Goal: Obtain resource: Download file/media

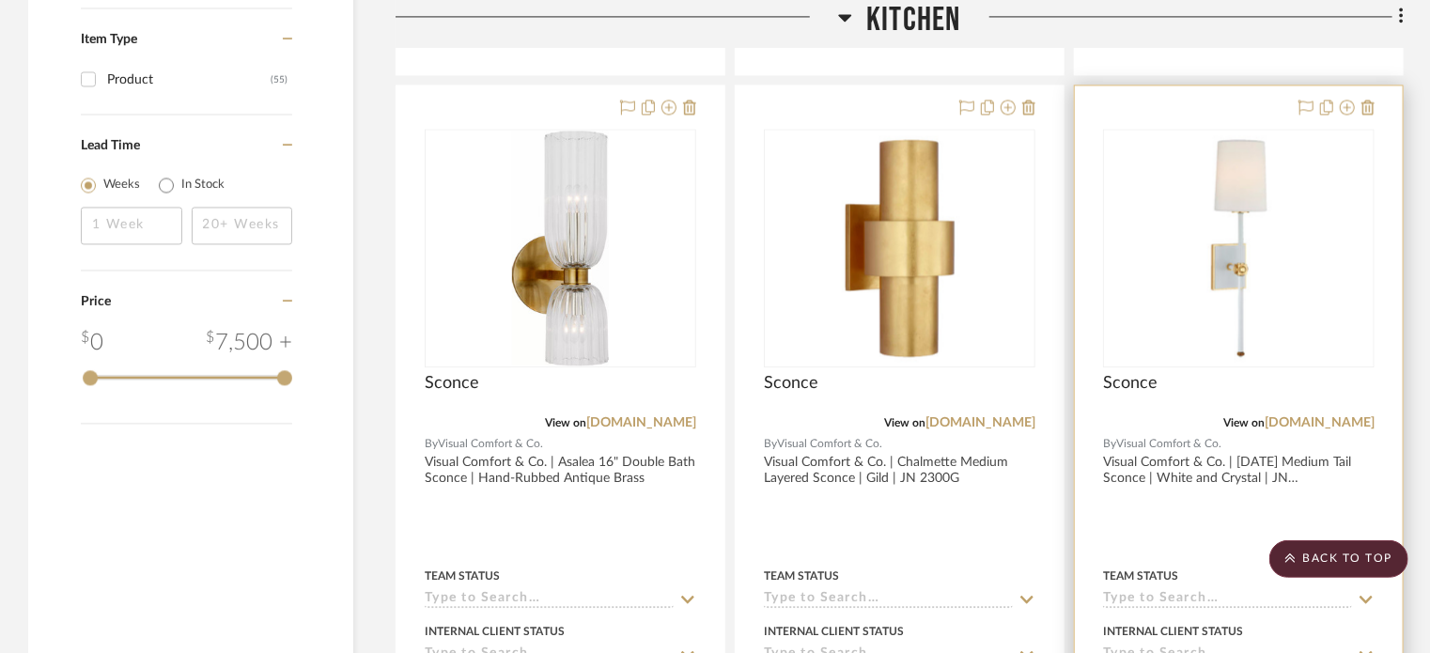
click at [1154, 193] on img "0" at bounding box center [1239, 248] width 235 height 235
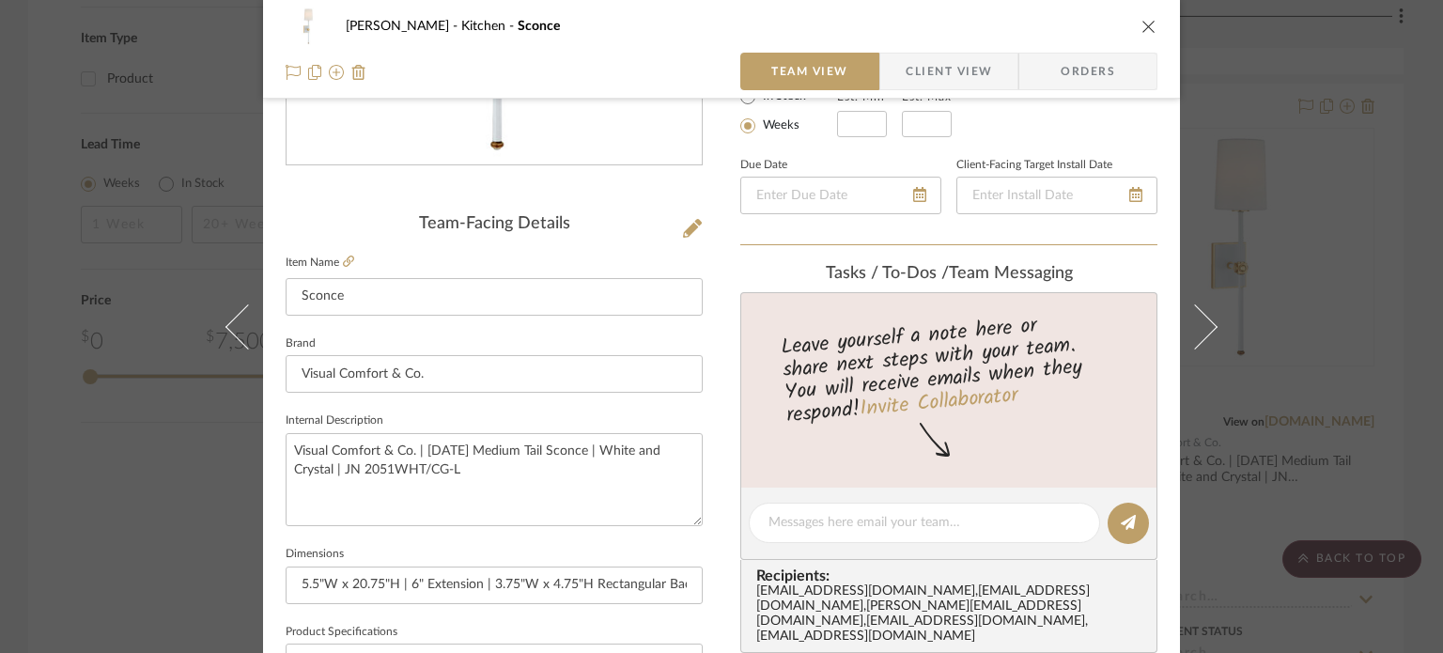
scroll to position [376, 0]
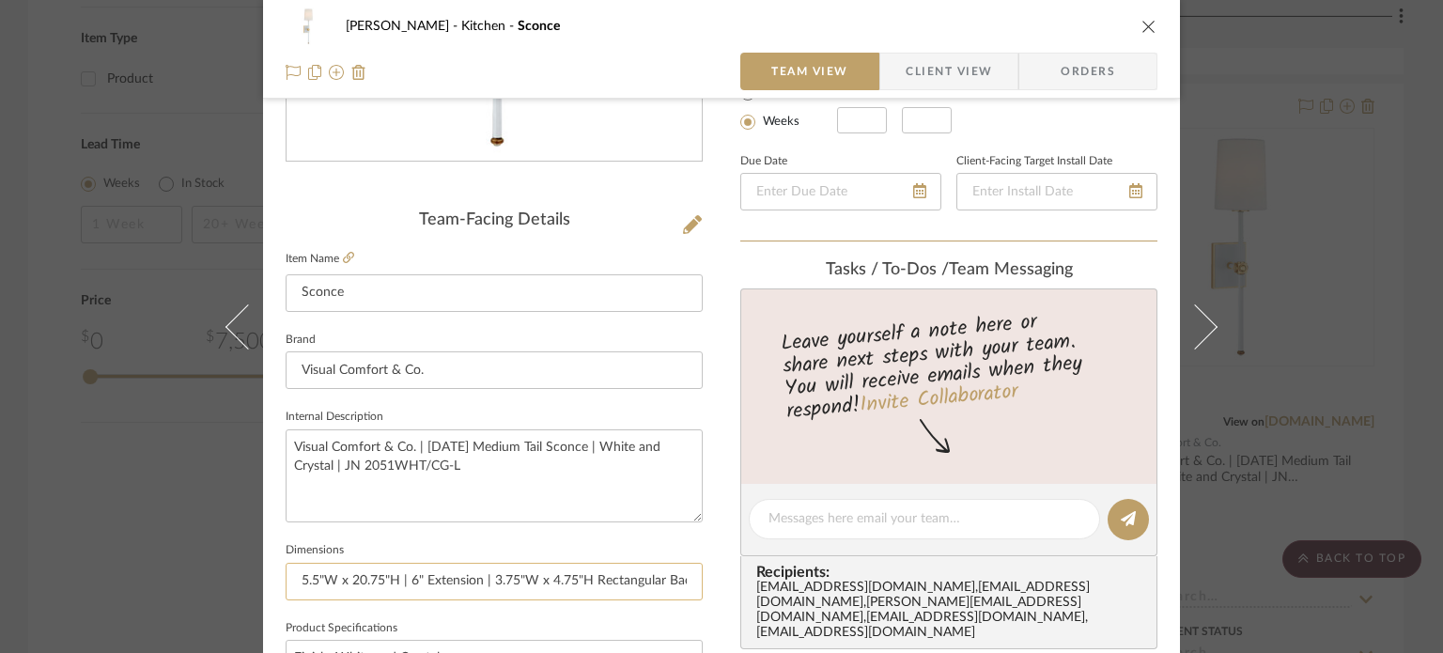
click at [550, 574] on input "5.5"W x 20.75"H | 6" Extension | 3.75"W x 4.75"H Rectangular Backplate" at bounding box center [494, 582] width 417 height 38
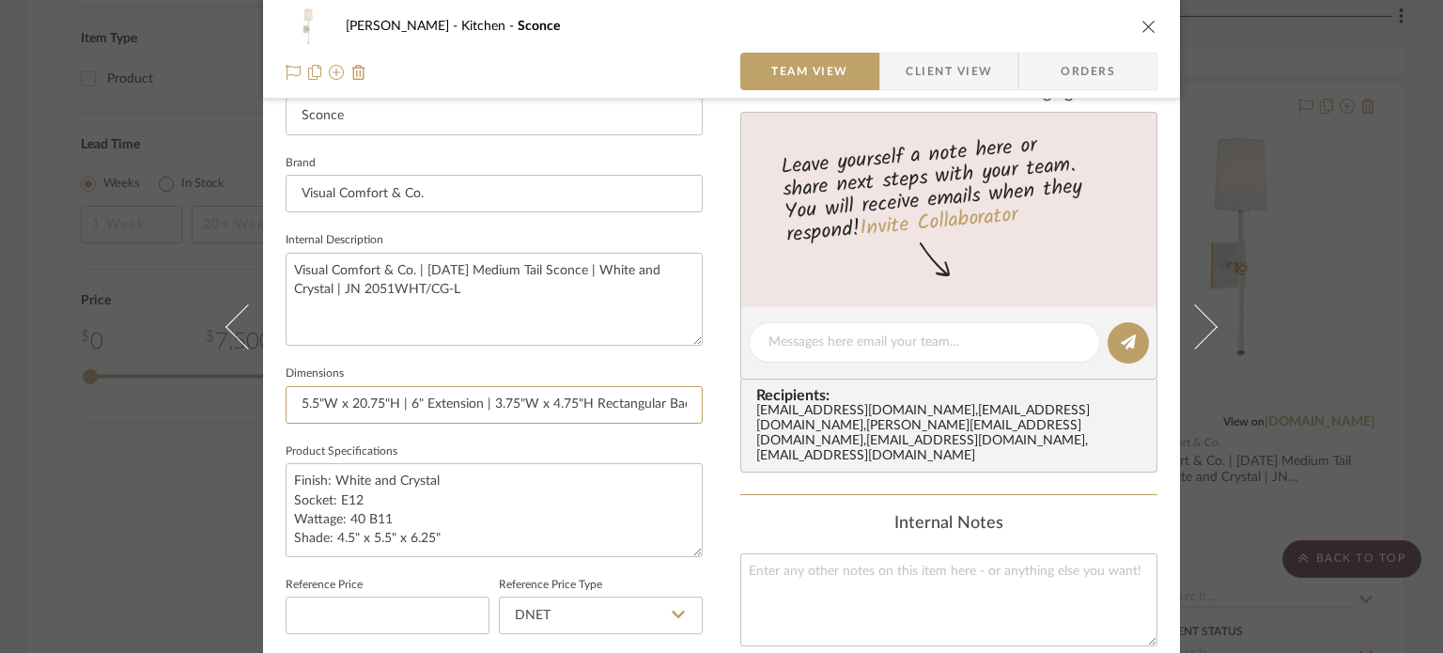
scroll to position [564, 0]
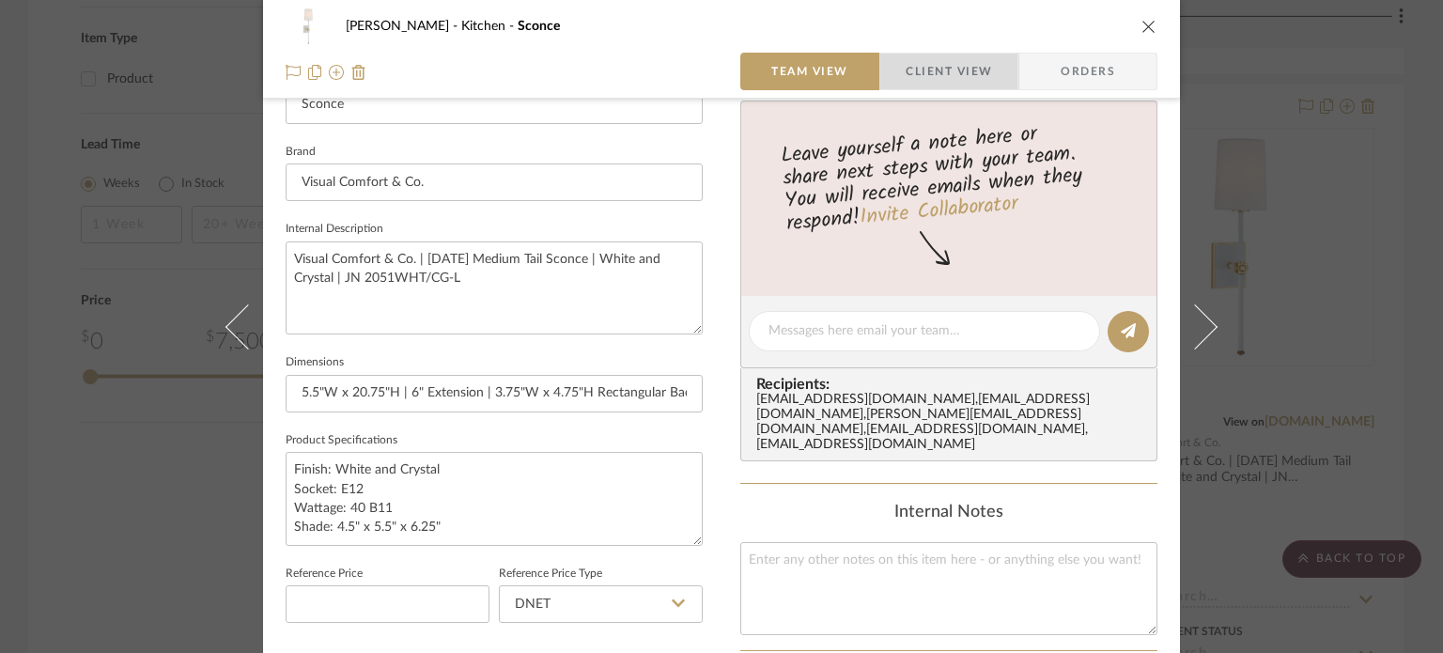
click at [957, 74] on span "Client View" at bounding box center [949, 72] width 86 height 38
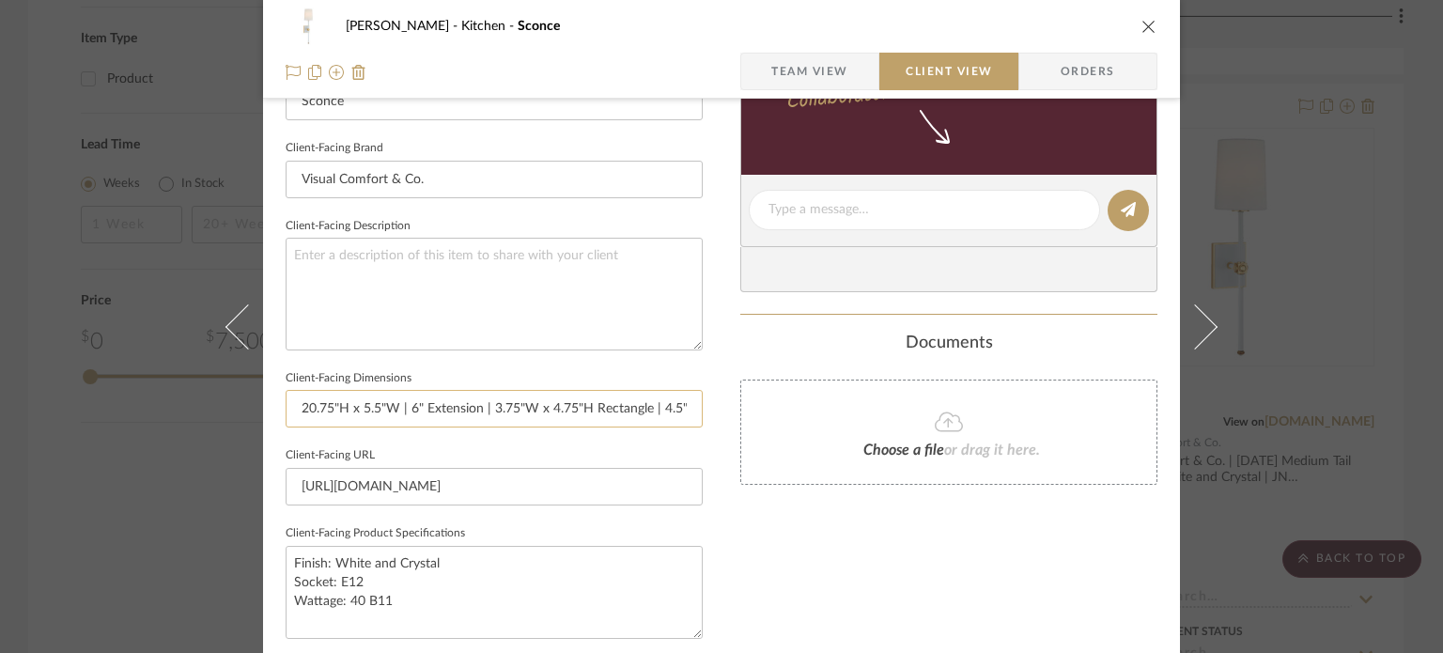
click at [420, 412] on input "20.75"H x 5.5"W | 6" Extension | 3.75"W x 4.75"H Rectangle | 4.5" x 5.5" x 6.25…" at bounding box center [494, 409] width 417 height 38
paste input "5.5"W x 20.75"H | 6" Extension | 3.75"W x 4.75"H Rectangular Backplat"
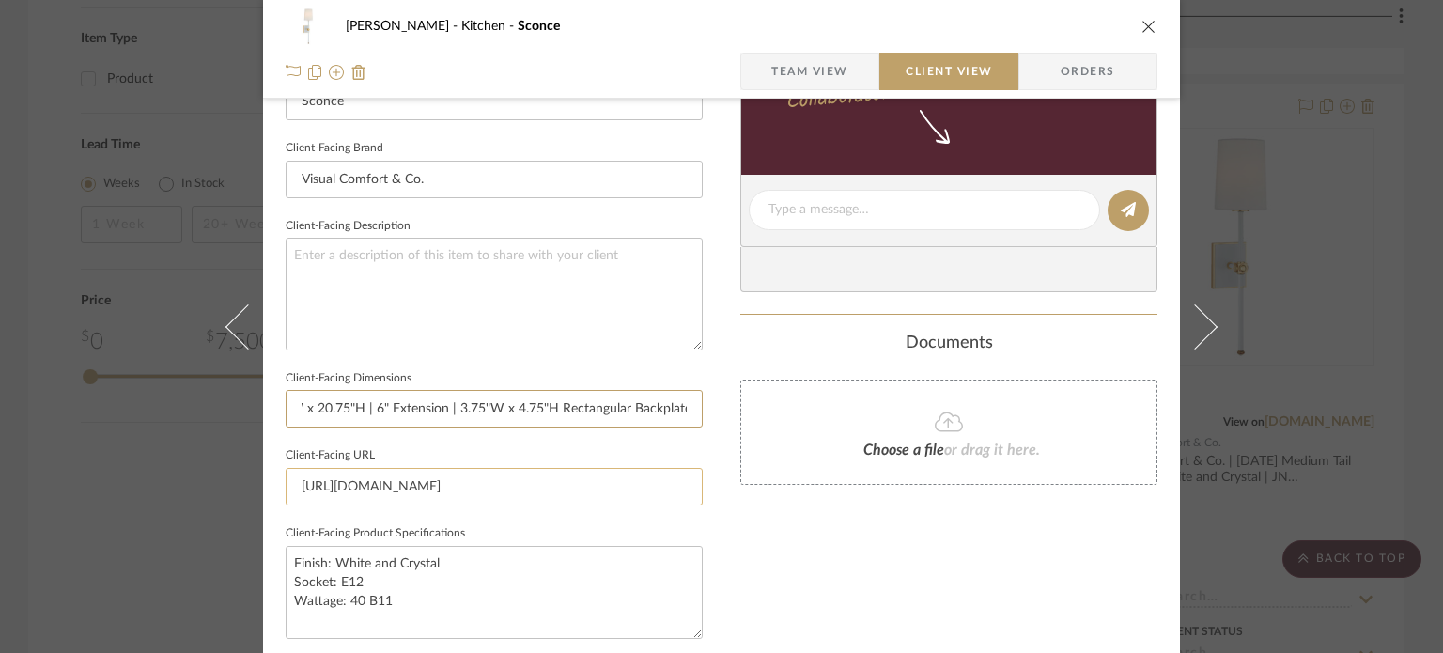
type input "5.5"W x 20.75"H | 6" Extension | 3.75"W x 4.75"H Rectangular Backplate"
click at [489, 488] on input "[URL][DOMAIN_NAME]" at bounding box center [494, 487] width 417 height 38
click at [823, 67] on span "Team View" at bounding box center [809, 72] width 77 height 38
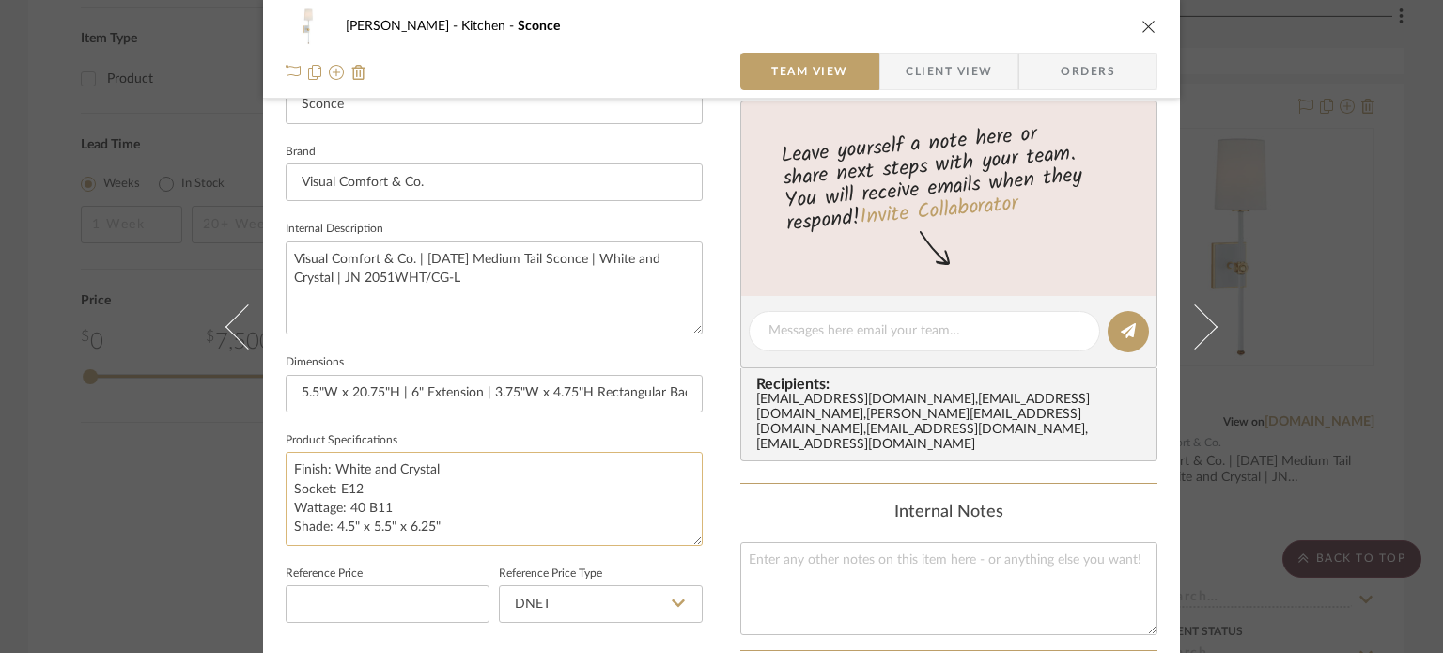
click at [361, 476] on textarea "Finish: White and Crystal Socket: E12 Wattage: 40 B11 Shade: 4.5" x 5.5" x 6.25"" at bounding box center [494, 498] width 417 height 93
click at [362, 474] on textarea "Finish: White and Crystal Socket: E12 Wattage: 40 B11 Shade: 4.5" x 5.5" x 6.25"" at bounding box center [494, 498] width 417 height 93
click at [361, 476] on textarea "Finish: White and Crystal Socket: E12 Wattage: 40 B11 Shade: 4.5" x 5.5" x 6.25"" at bounding box center [494, 498] width 417 height 93
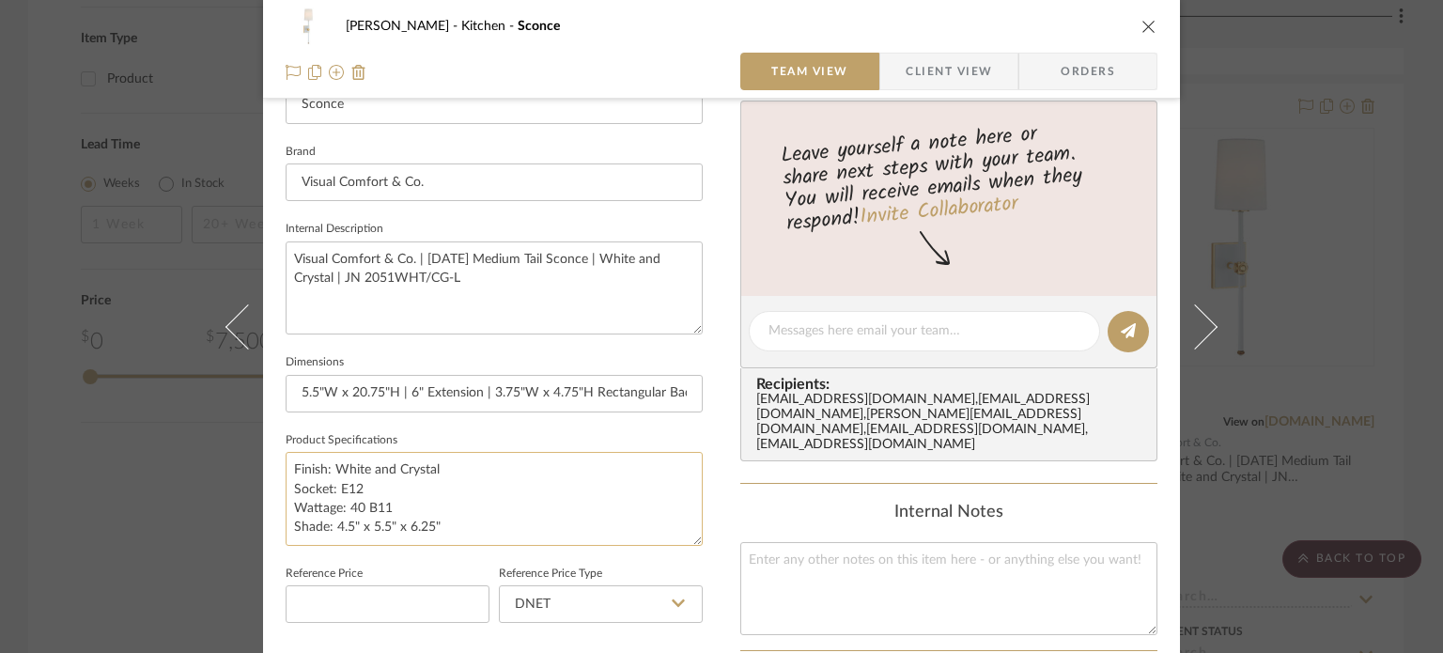
click at [361, 476] on textarea "Finish: White and Crystal Socket: E12 Wattage: 40 B11 Shade: 4.5" x 5.5" x 6.25"" at bounding box center [494, 498] width 417 height 93
click at [438, 500] on textarea "Finish: White and Crystal Socket: E12 Wattage: 40 B11 Shade: 4.5" x 5.5" x 6.25"" at bounding box center [494, 498] width 417 height 93
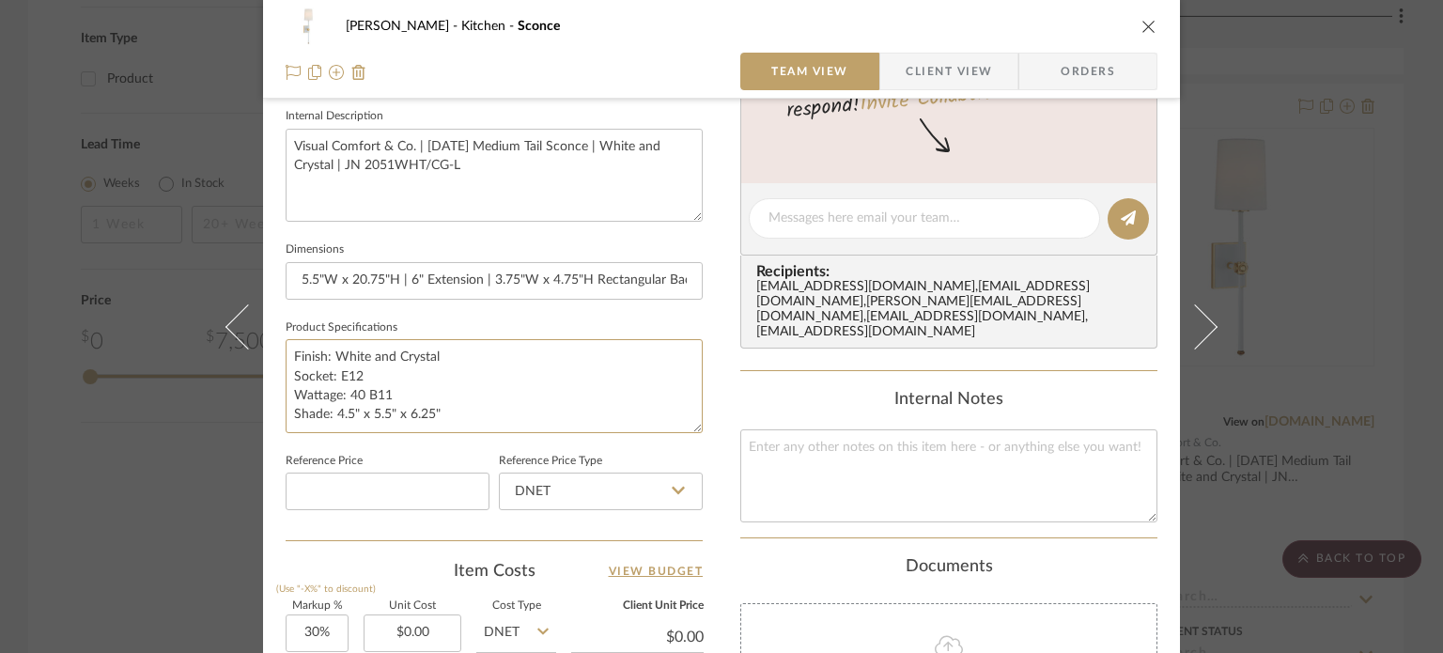
scroll to position [564, 0]
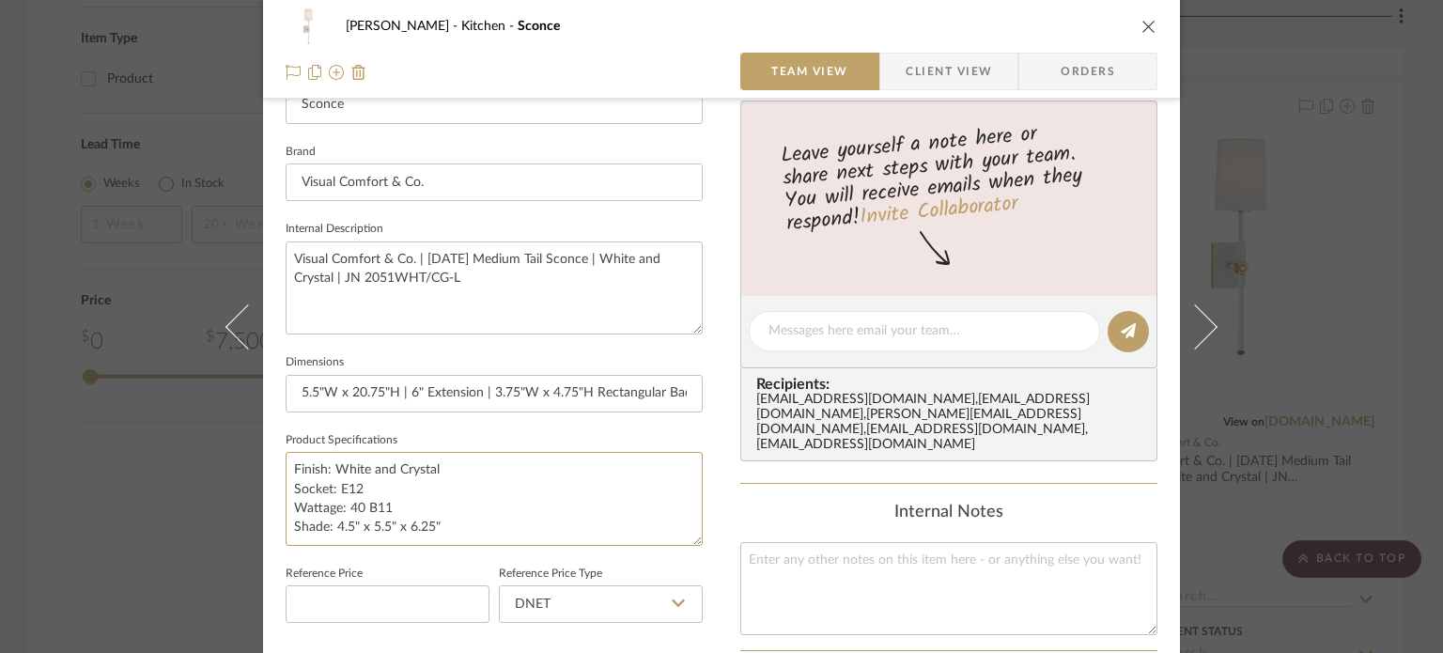
drag, startPoint x: 448, startPoint y: 529, endPoint x: 274, endPoint y: 442, distance: 194.5
click at [274, 442] on div "[PERSON_NAME] Kitchen Sconce Team View Client View Orders Team-Facing Details I…" at bounding box center [721, 317] width 917 height 1735
click at [934, 66] on span "Client View" at bounding box center [949, 72] width 86 height 38
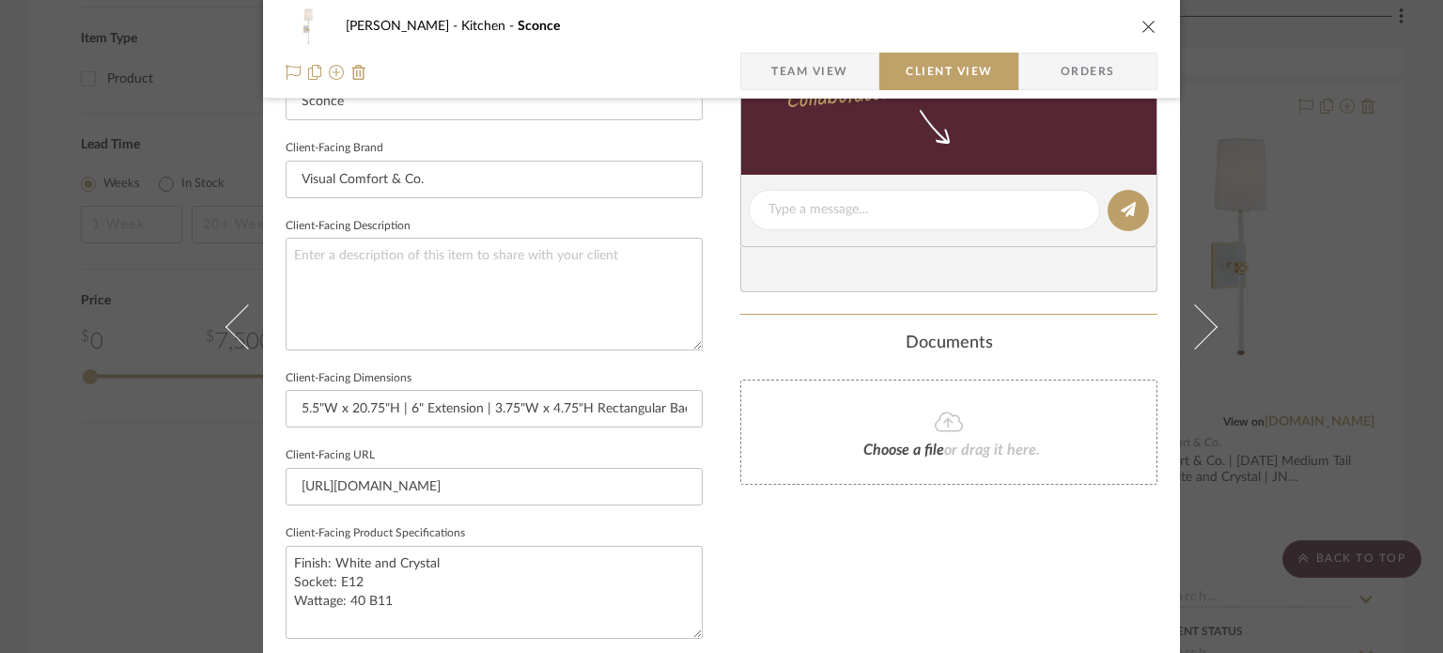
scroll to position [658, 0]
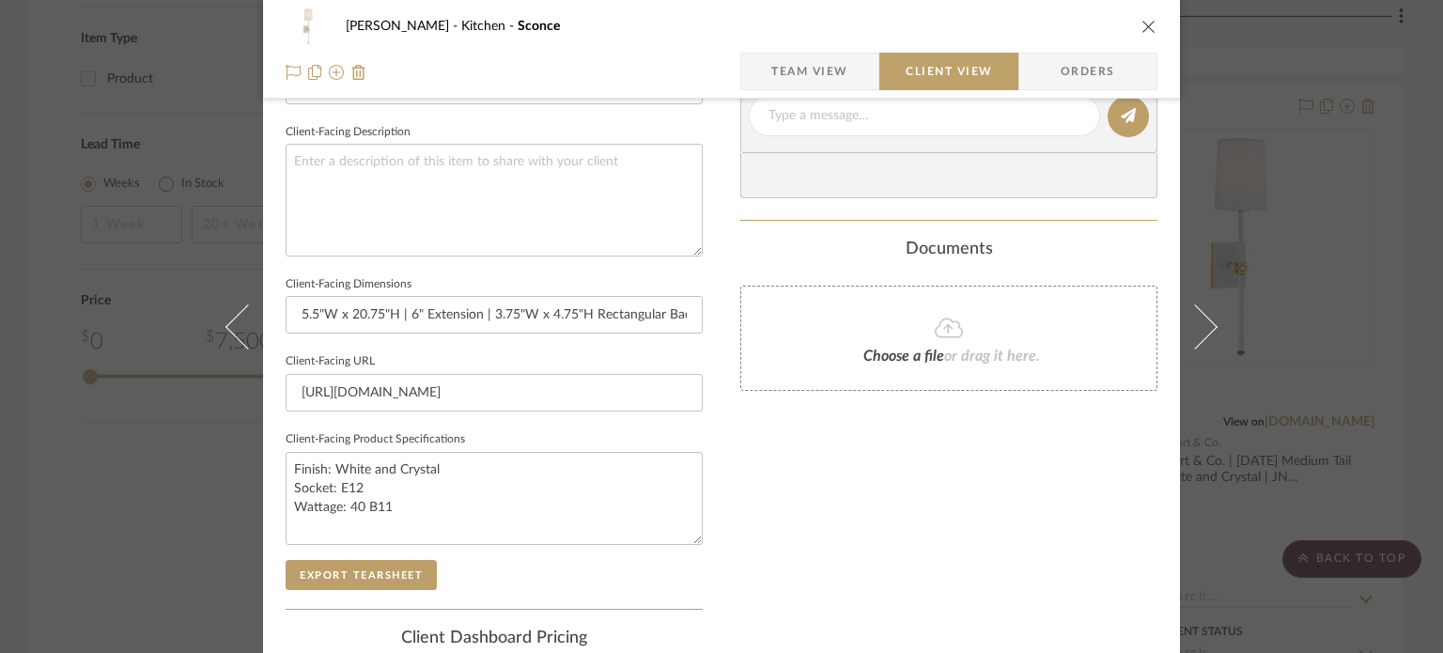
click at [836, 81] on span "Team View" at bounding box center [809, 72] width 77 height 38
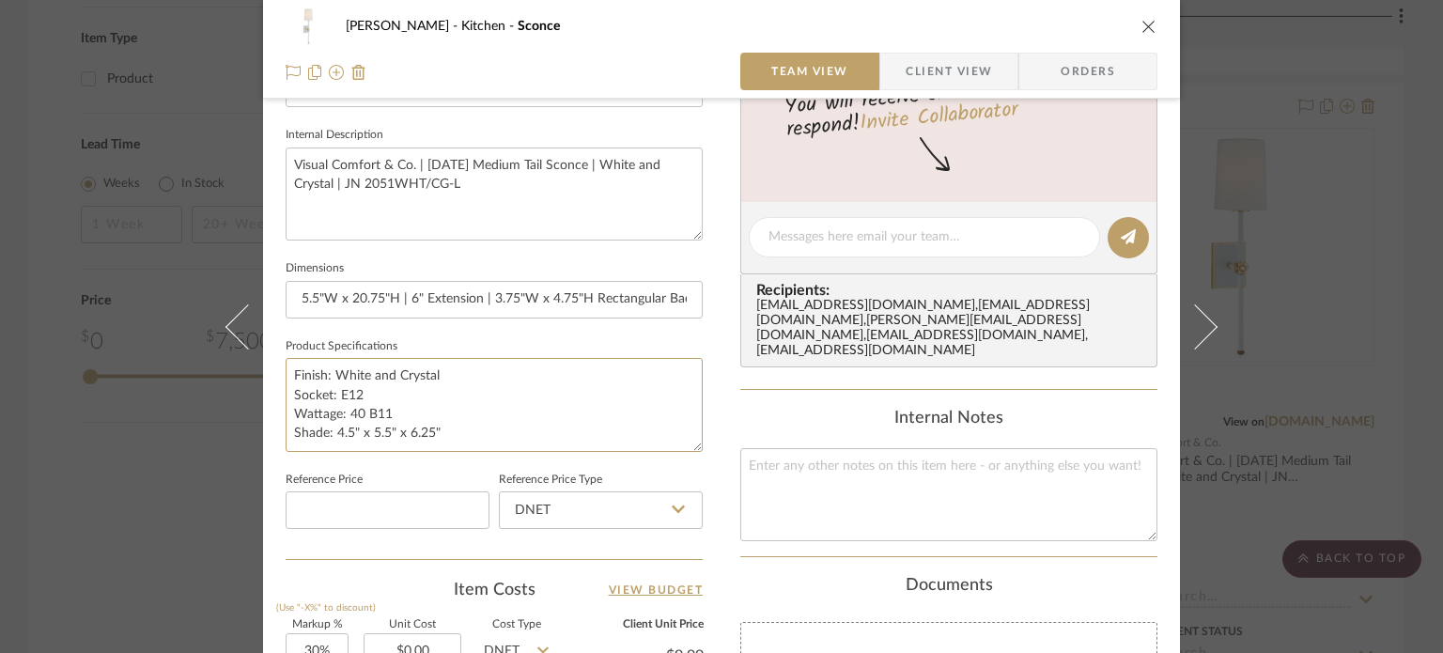
drag, startPoint x: 448, startPoint y: 426, endPoint x: 256, endPoint y: 435, distance: 191.9
click at [263, 435] on div "[PERSON_NAME] Kitchen Sconce Team View Client View Orders Team-Facing Details I…" at bounding box center [721, 223] width 917 height 1735
type textarea "Finish: White and Crystal Socket: E12 Wattage: 40 B11"
click at [365, 285] on input "5.5"W x 20.75"H | 6" Extension | 3.75"W x 4.75"H Rectangular Backplate" at bounding box center [494, 300] width 417 height 38
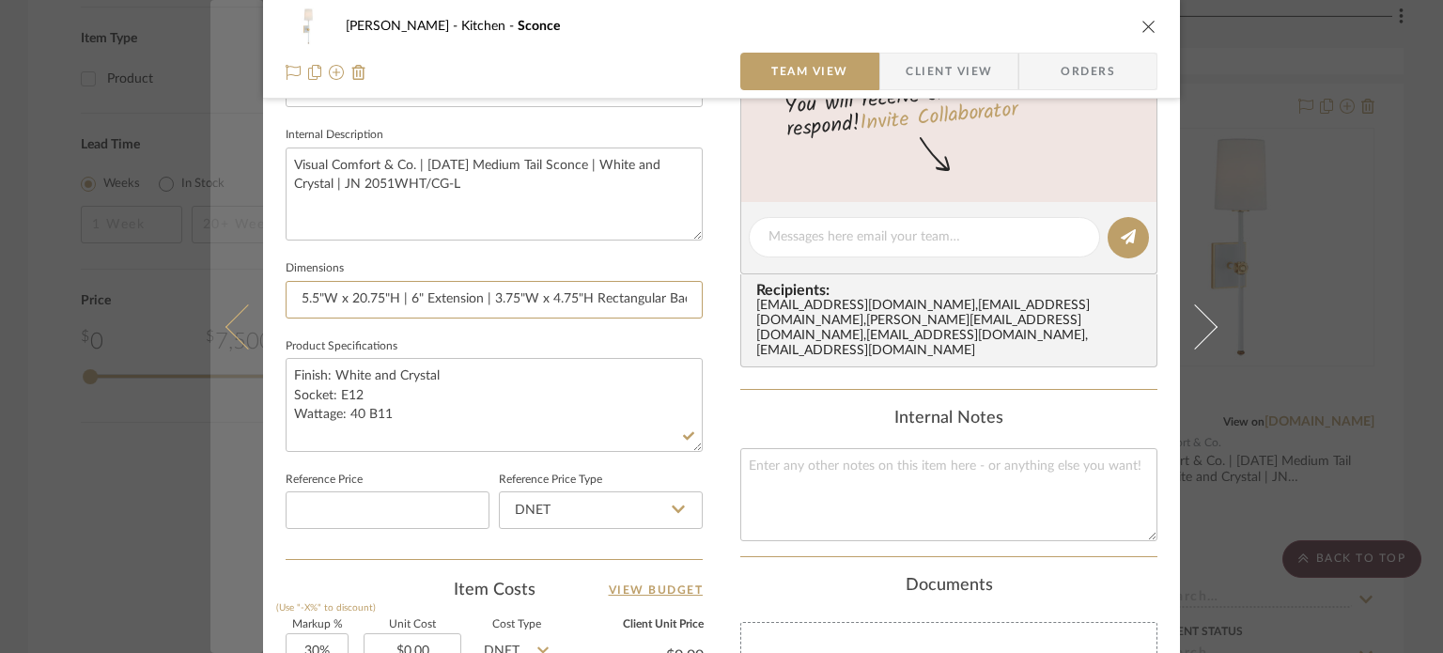
drag, startPoint x: 374, startPoint y: 299, endPoint x: 208, endPoint y: 288, distance: 166.6
click at [210, 288] on mat-dialog-content "[PERSON_NAME] Kitchen Sconce Team View Client View Orders Team-Facing Details I…" at bounding box center [721, 223] width 1022 height 1735
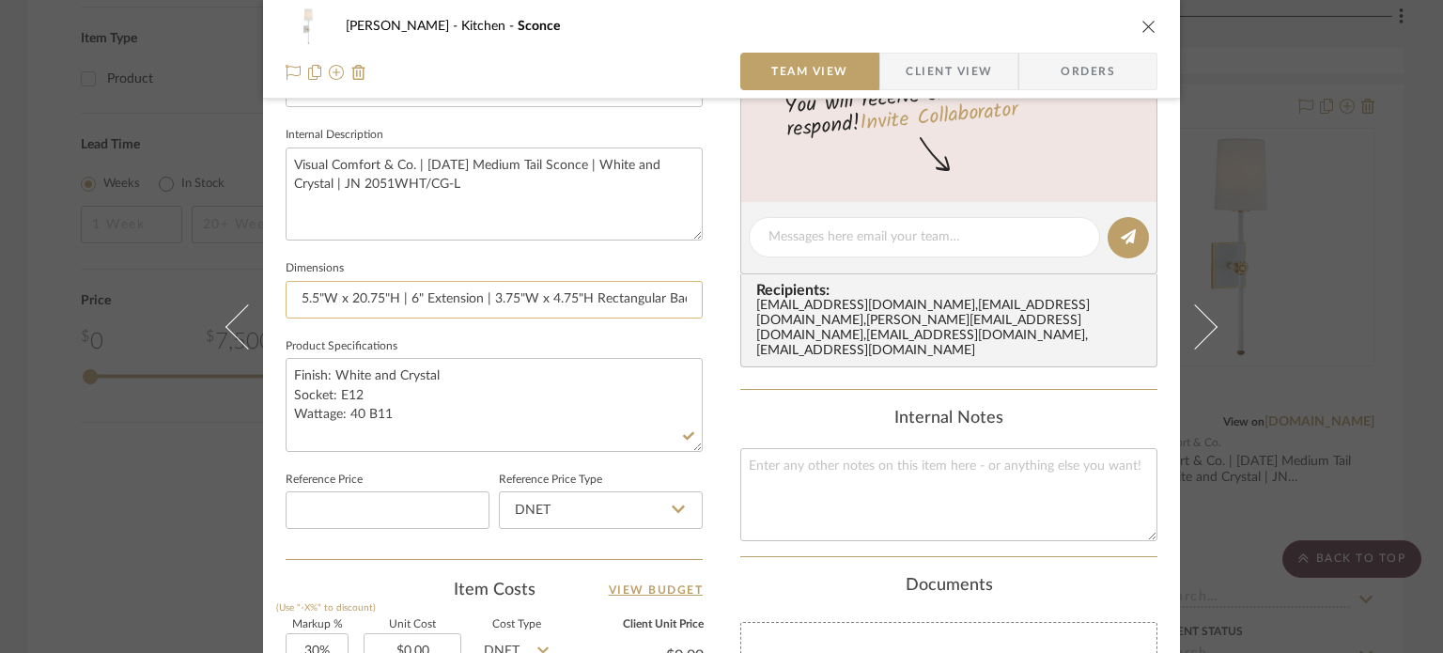
click at [352, 303] on input "5.5"W x 20.75"H | 6" Extension | 3.75"W x 4.75"H Rectangular Backplate" at bounding box center [494, 300] width 417 height 38
drag, startPoint x: 422, startPoint y: 297, endPoint x: 721, endPoint y: 297, distance: 298.8
click at [721, 297] on div "[PERSON_NAME] Kitchen Sconce Team View Client View Orders Team-Facing Details I…" at bounding box center [721, 223] width 917 height 1735
click at [681, 303] on input "5.5"W x 20.75"H | 6" Extension | 3.75"W x 4.75"H Rectangular Backplate" at bounding box center [494, 300] width 417 height 38
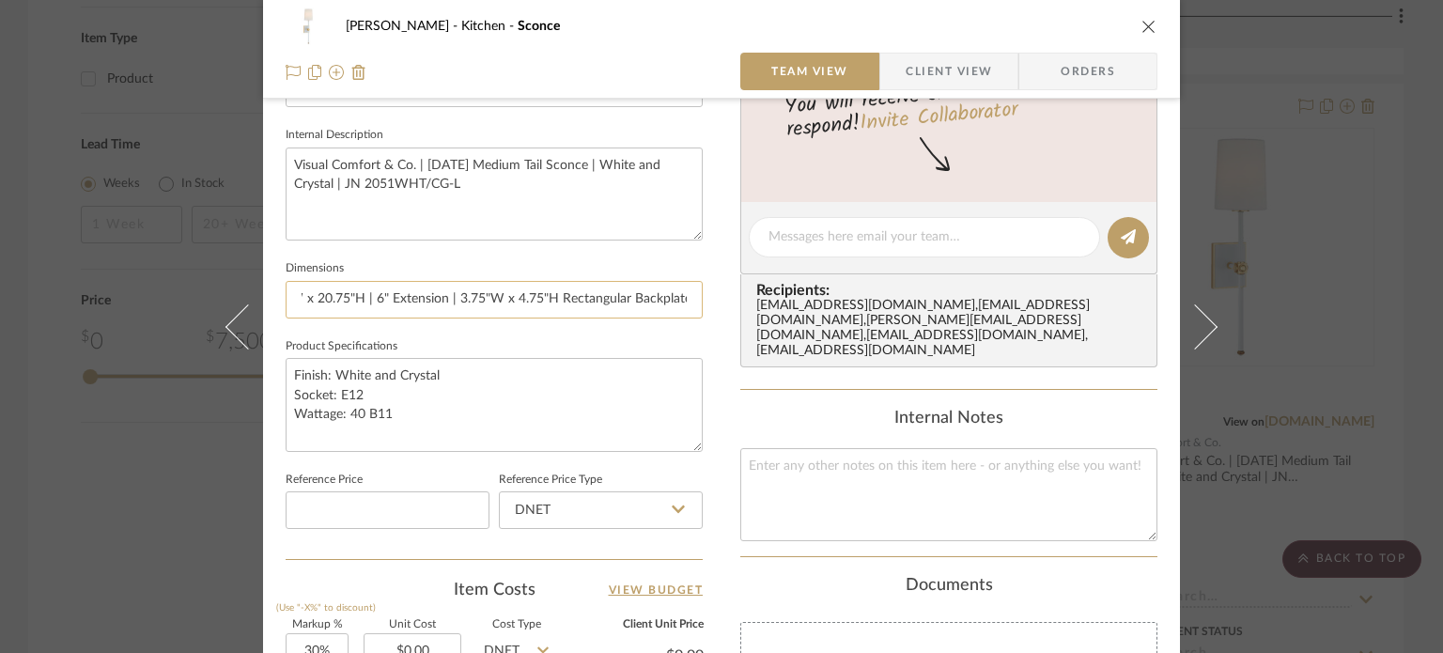
click at [691, 302] on input "5.5"W x 20.75"H | 6" Extension | 3.75"W x 4.75"H Rectangular Backplate" at bounding box center [494, 300] width 417 height 38
paste input "Shade: 4.5" x 5.5" x 6.25""
type input "5.5"W x 20.75"H | 6" Extension | 3.75"W x 4.75"H Rectangular Backplate | Shade:…"
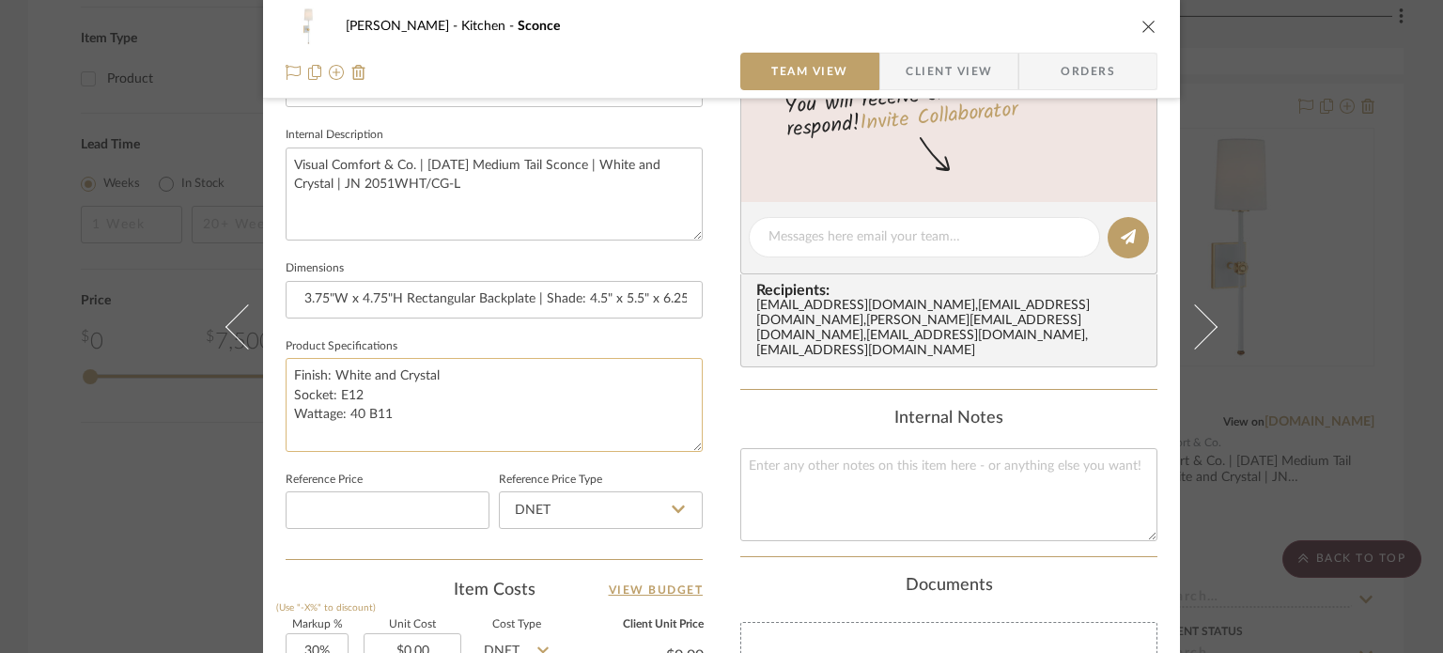
scroll to position [0, 0]
click at [588, 403] on textarea "Finish: White and Crystal Socket: E12 Wattage: 40 B11" at bounding box center [494, 404] width 417 height 93
drag, startPoint x: 520, startPoint y: 287, endPoint x: 734, endPoint y: 308, distance: 215.3
click at [734, 308] on div "[PERSON_NAME] Kitchen Sconce Team View Client View Orders Team-Facing Details I…" at bounding box center [721, 223] width 917 height 1735
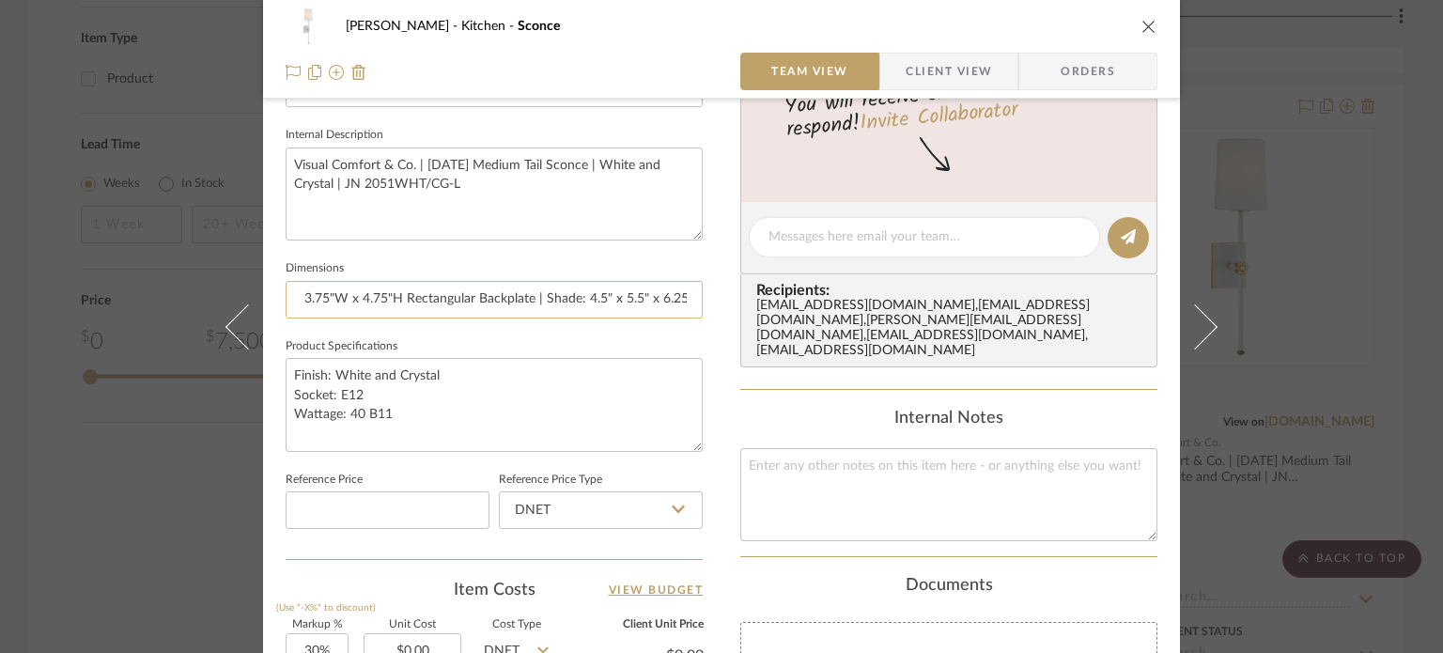
click at [493, 303] on input "5.5"W x 20.75"H | 6" Extension | 3.75"W x 4.75"H Rectangular Backplate | Shade:…" at bounding box center [494, 300] width 417 height 38
click at [924, 72] on span "Client View" at bounding box center [949, 72] width 86 height 38
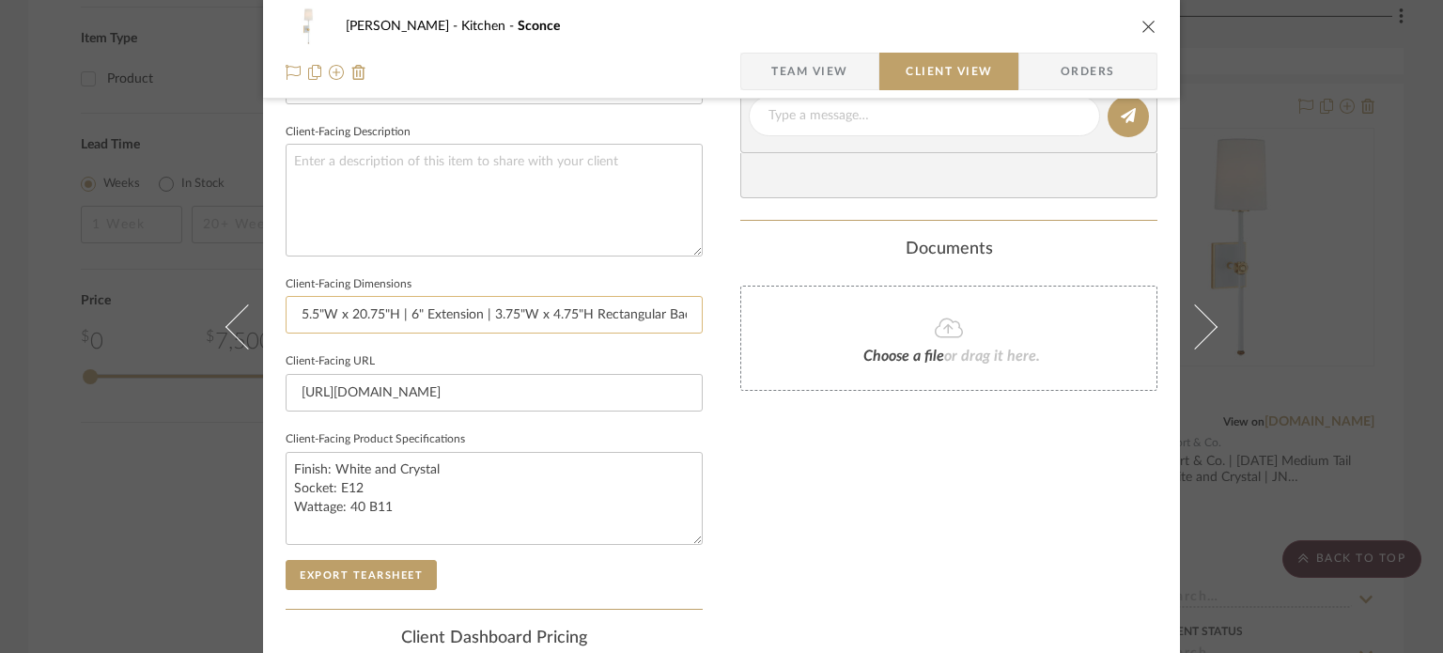
click at [443, 315] on input "5.5"W x 20.75"H | 6" Extension | 3.75"W x 4.75"H Rectangular Backplate" at bounding box center [494, 315] width 417 height 38
paste input "| Shade: 4.5" x 5.5" x 6.25""
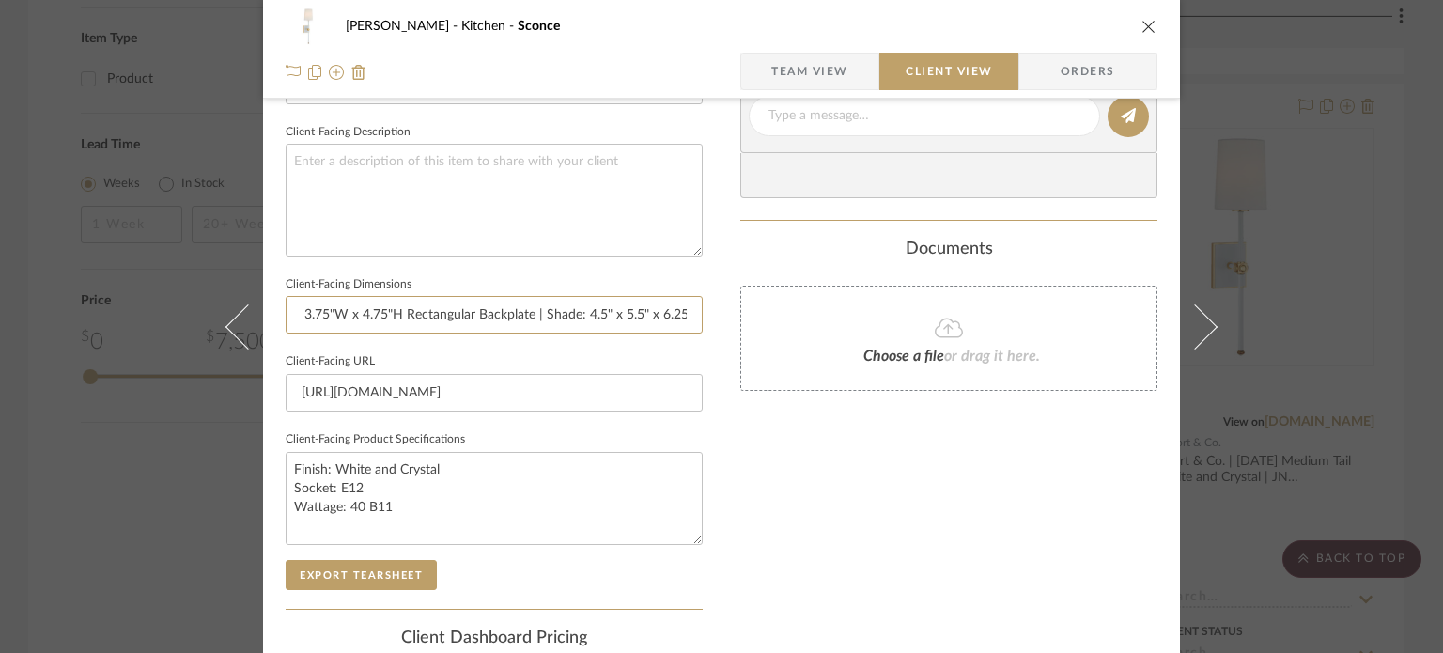
type input "5.5"W x 20.75"H | 6" Extension | 3.75"W x 4.75"H Rectangular Backplate | Shade:…"
click at [805, 83] on span "Team View" at bounding box center [809, 72] width 77 height 38
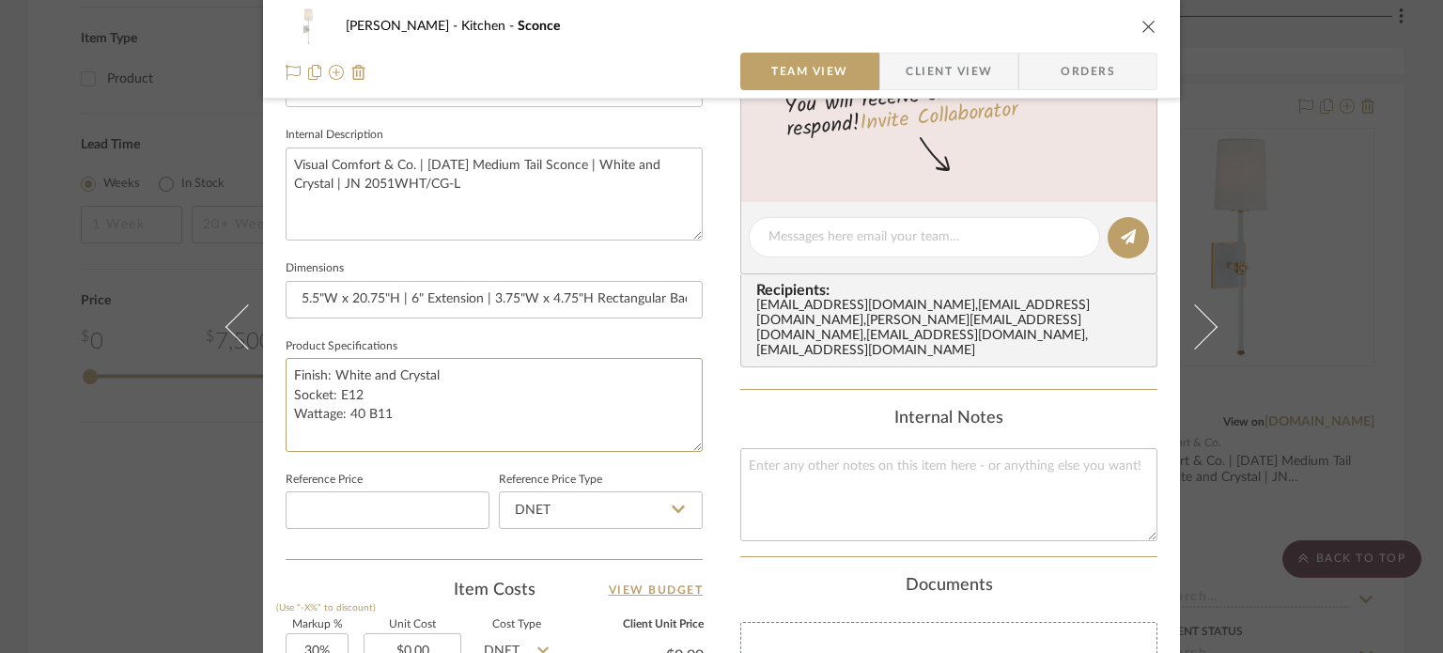
drag, startPoint x: 415, startPoint y: 418, endPoint x: 185, endPoint y: 315, distance: 252.3
click at [185, 315] on div "[PERSON_NAME] Kitchen Sconce Team View Client View Orders Team-Facing Details I…" at bounding box center [721, 326] width 1443 height 653
click at [937, 70] on span "Client View" at bounding box center [949, 72] width 86 height 38
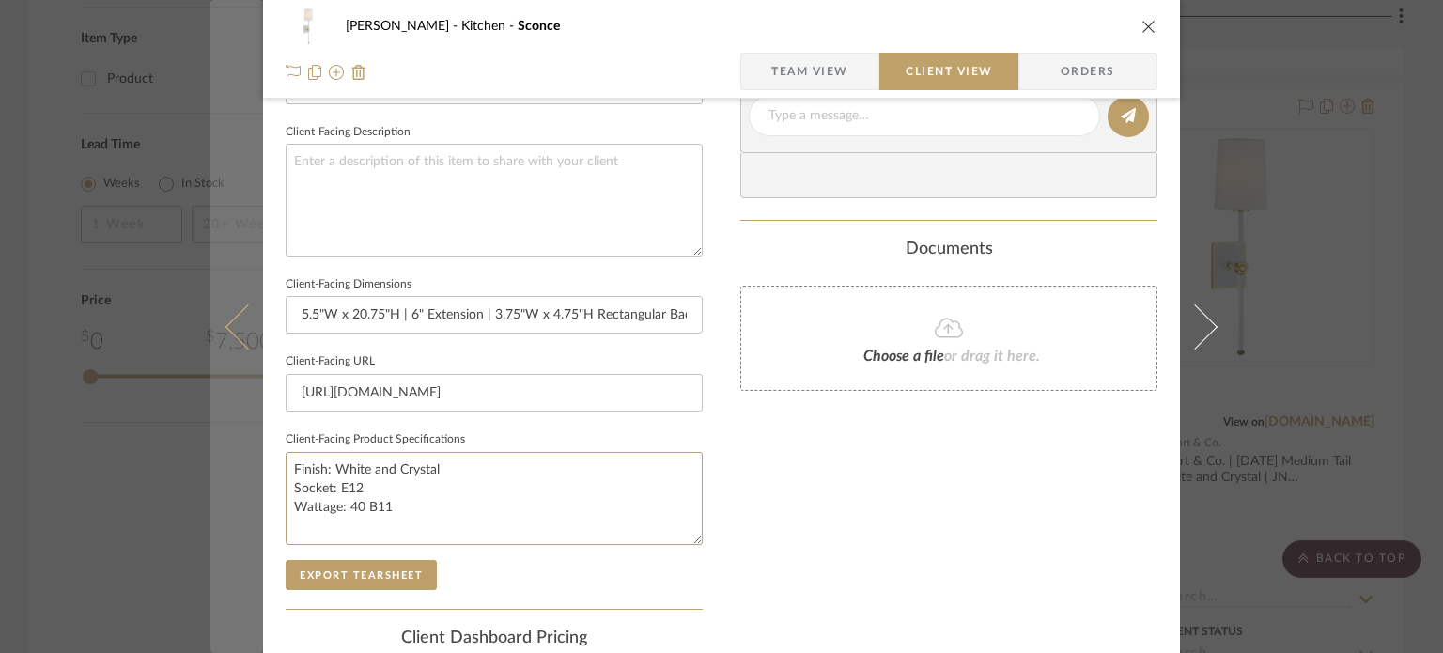
drag, startPoint x: 418, startPoint y: 521, endPoint x: 208, endPoint y: 411, distance: 237.4
click at [210, 411] on mat-dialog-content "[PERSON_NAME] Kitchen Sconce Team View Client View Orders Client-Facing Details…" at bounding box center [721, 122] width 1022 height 1533
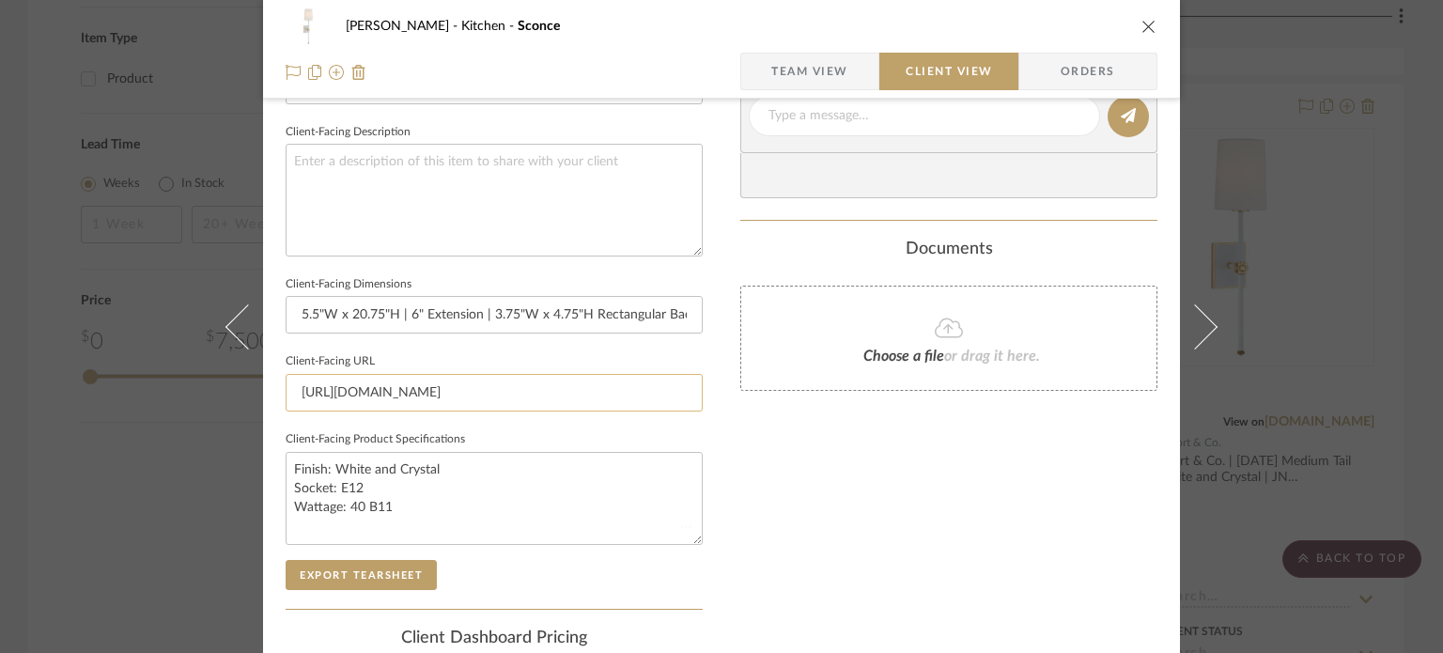
click at [537, 384] on input "[URL][DOMAIN_NAME]" at bounding box center [494, 393] width 417 height 38
click at [1295, 149] on div "[PERSON_NAME] Kitchen Sconce Team View Client View Orders Client-Facing Details…" at bounding box center [721, 326] width 1443 height 653
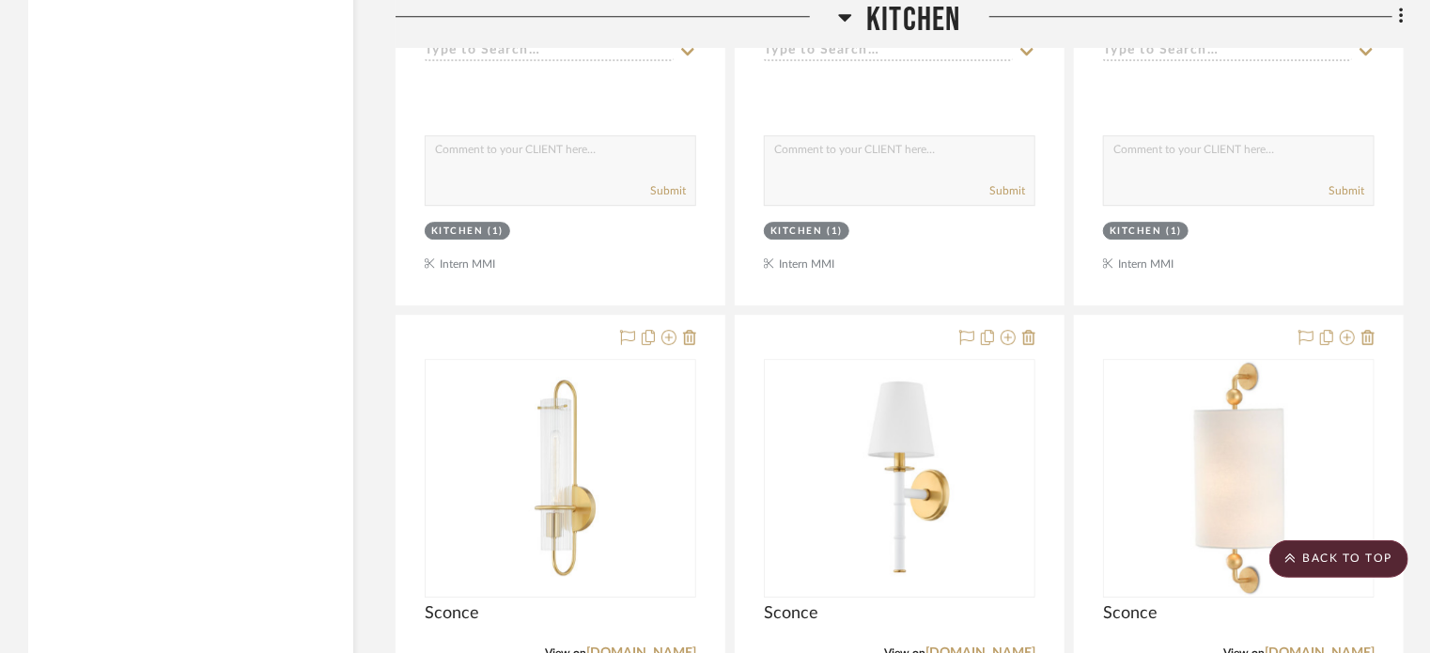
scroll to position [2847, 0]
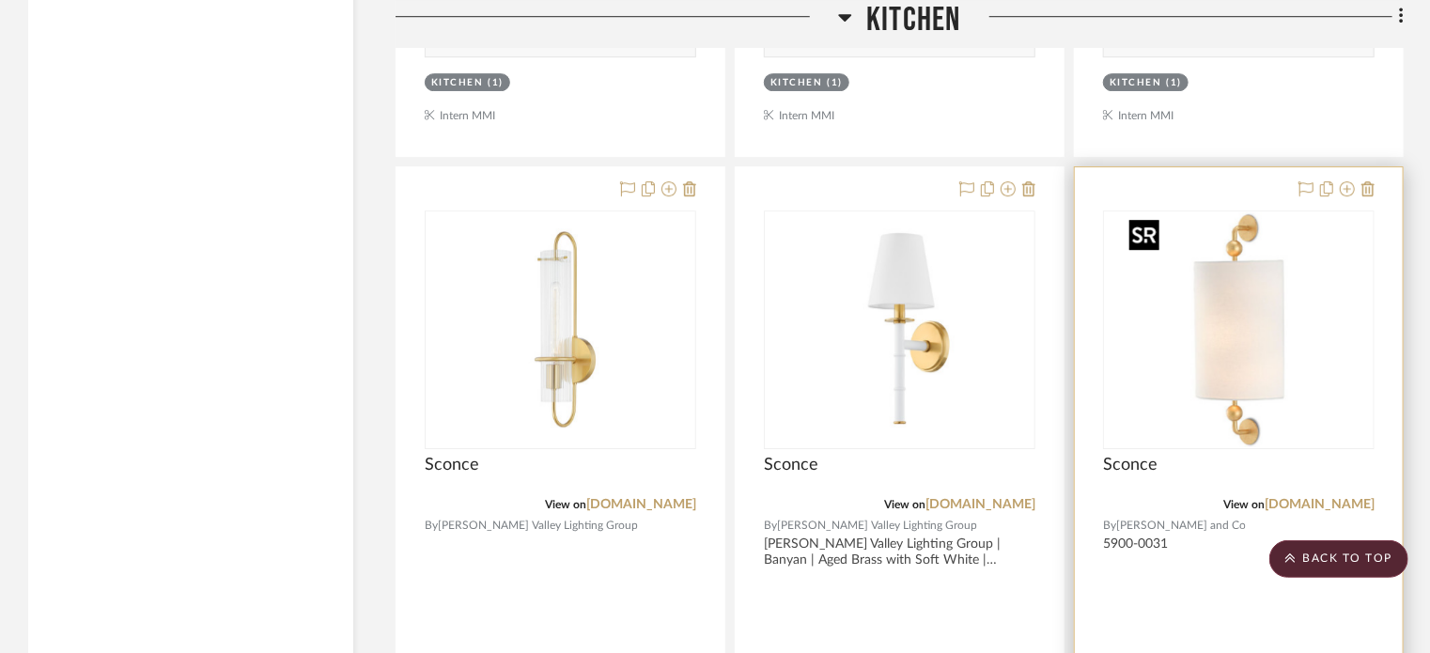
click at [1172, 378] on img "0" at bounding box center [1239, 329] width 235 height 235
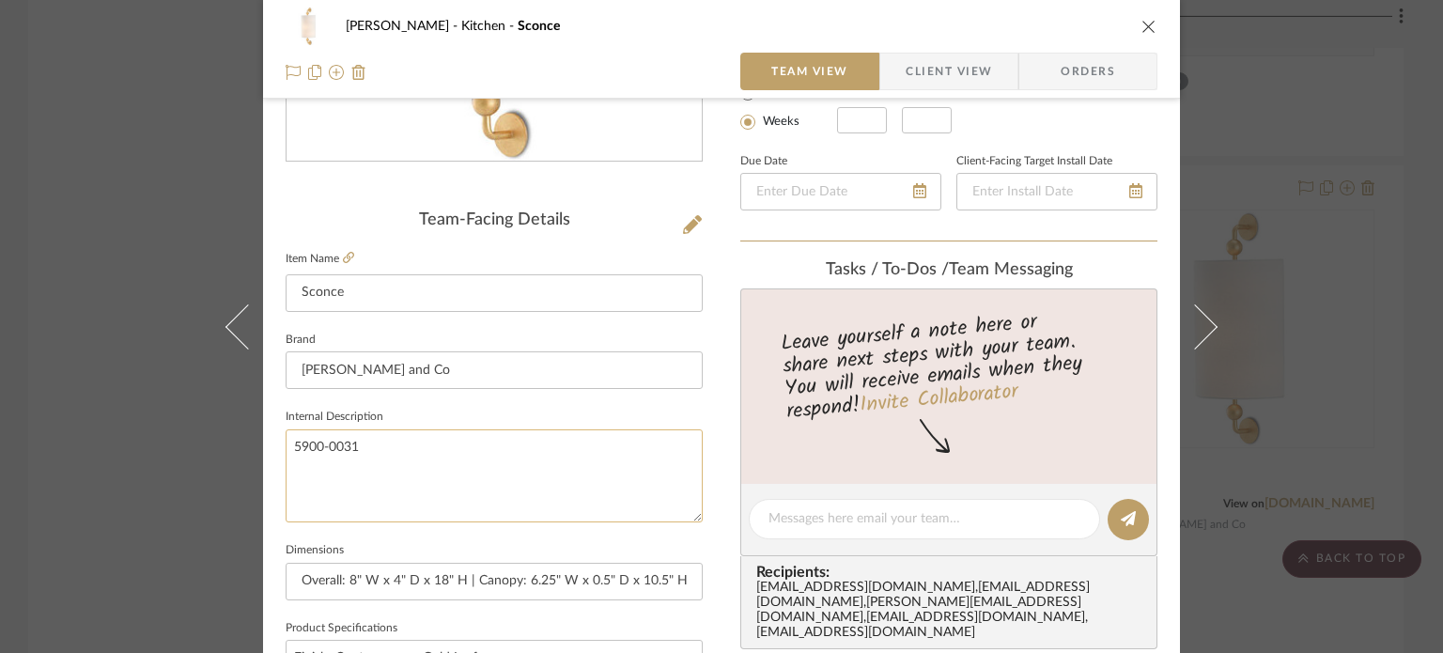
scroll to position [470, 0]
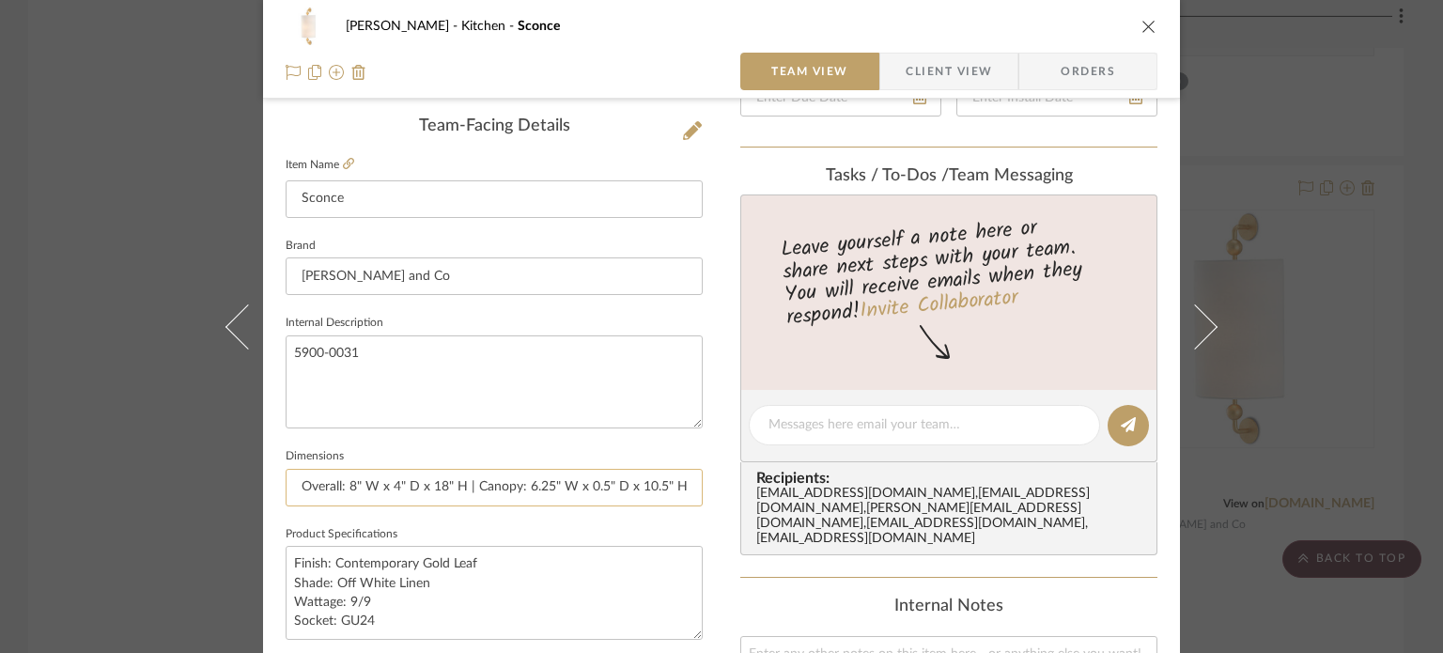
click at [443, 480] on input "Overall: 8" W x 4" D x 18" H | Canopy: 6.25" W x 0.5" D x 10.5" H" at bounding box center [494, 488] width 417 height 38
click at [925, 66] on span "Client View" at bounding box center [949, 72] width 86 height 38
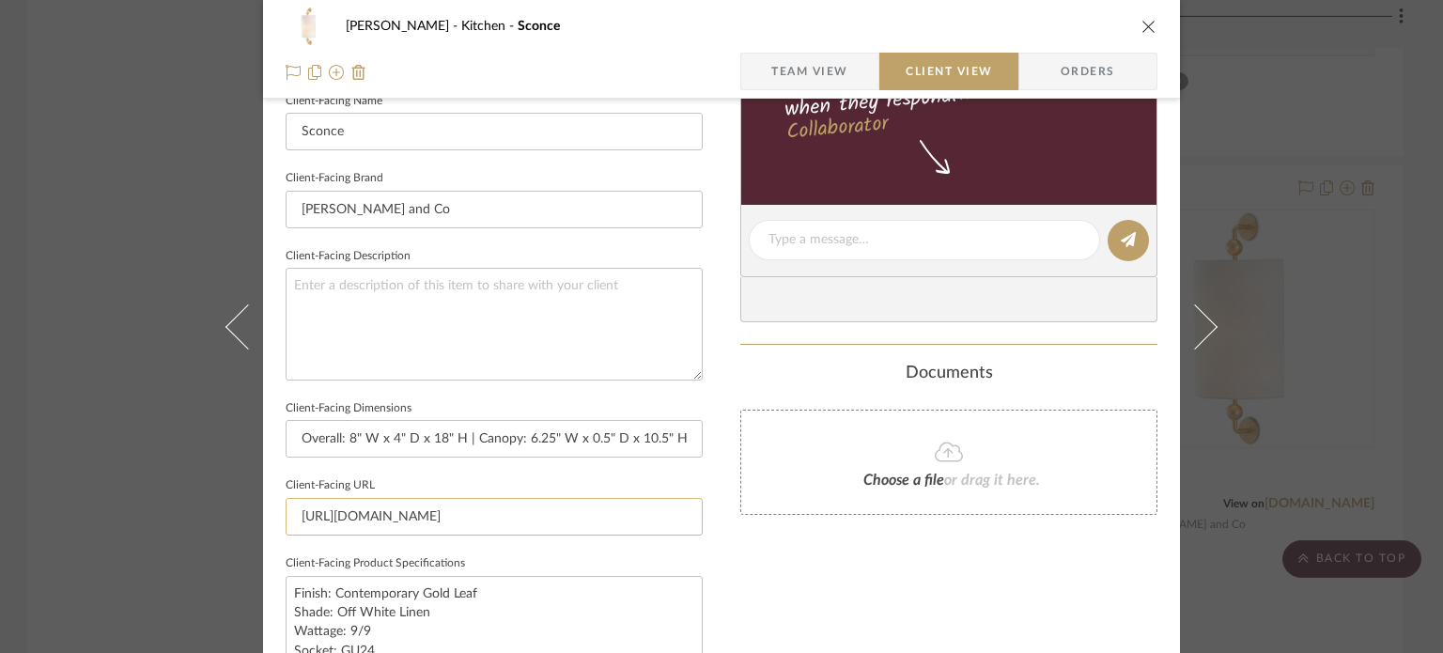
scroll to position [564, 0]
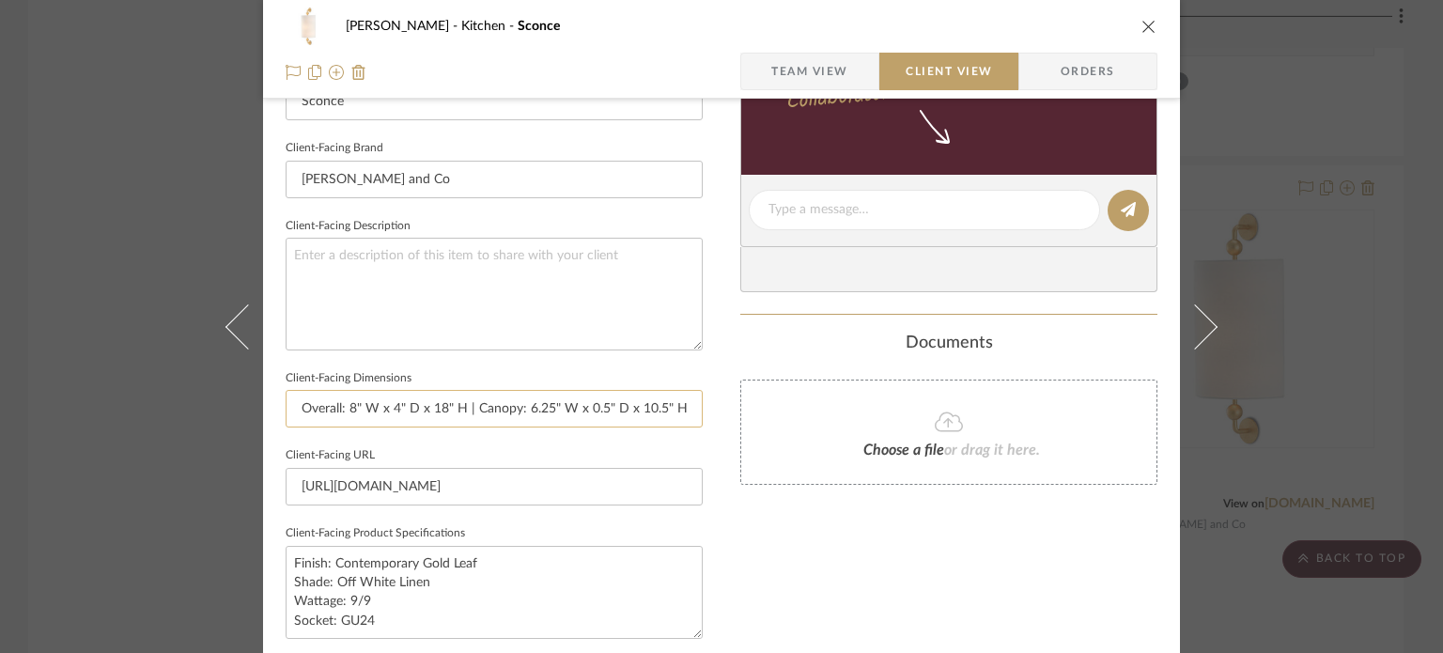
click at [526, 402] on input "Overall: 8" W x 4" D x 18" H | Canopy: 6.25" W x 0.5" D x 10.5" H" at bounding box center [494, 409] width 417 height 38
click at [590, 477] on input "[URL][DOMAIN_NAME]" at bounding box center [494, 487] width 417 height 38
click at [816, 75] on span "Team View" at bounding box center [809, 72] width 77 height 38
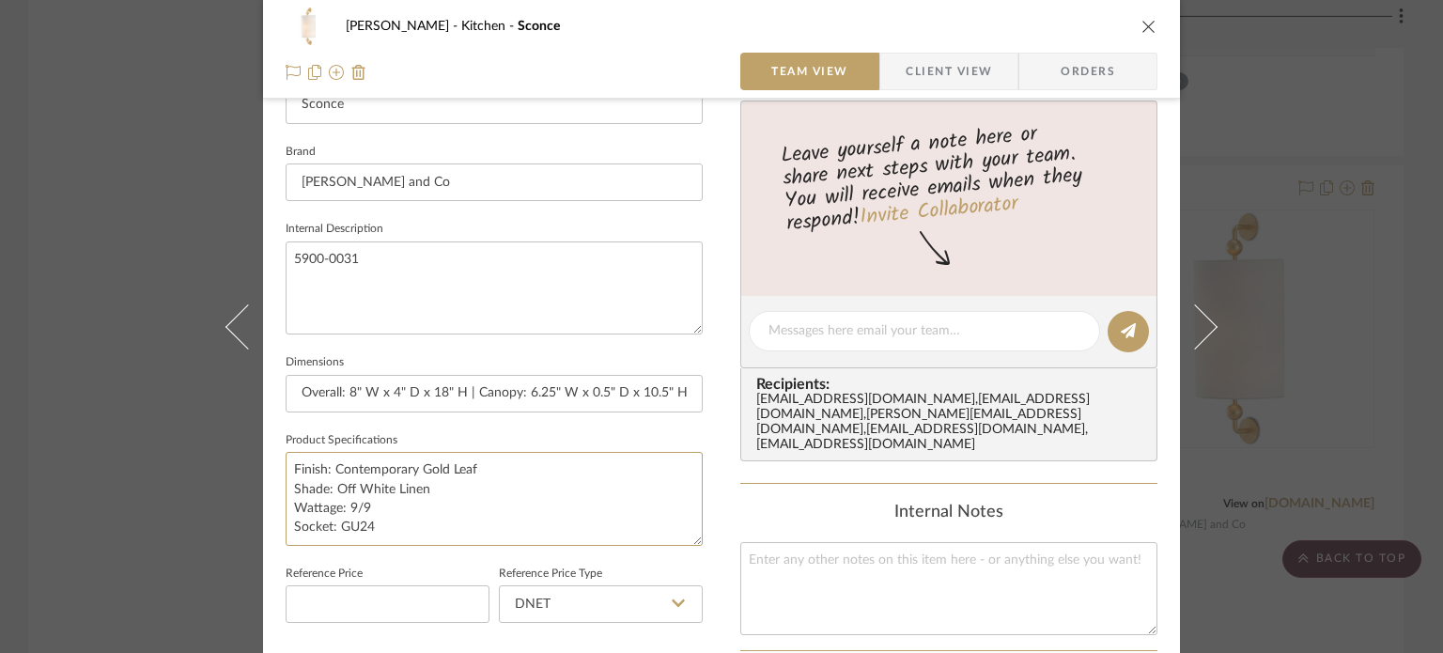
drag, startPoint x: 294, startPoint y: 474, endPoint x: 185, endPoint y: 434, distance: 116.2
click at [185, 434] on div "[PERSON_NAME] Kitchen Sconce Team View Client View Orders Team-Facing Details I…" at bounding box center [721, 326] width 1443 height 653
click at [944, 67] on span "Client View" at bounding box center [949, 72] width 86 height 38
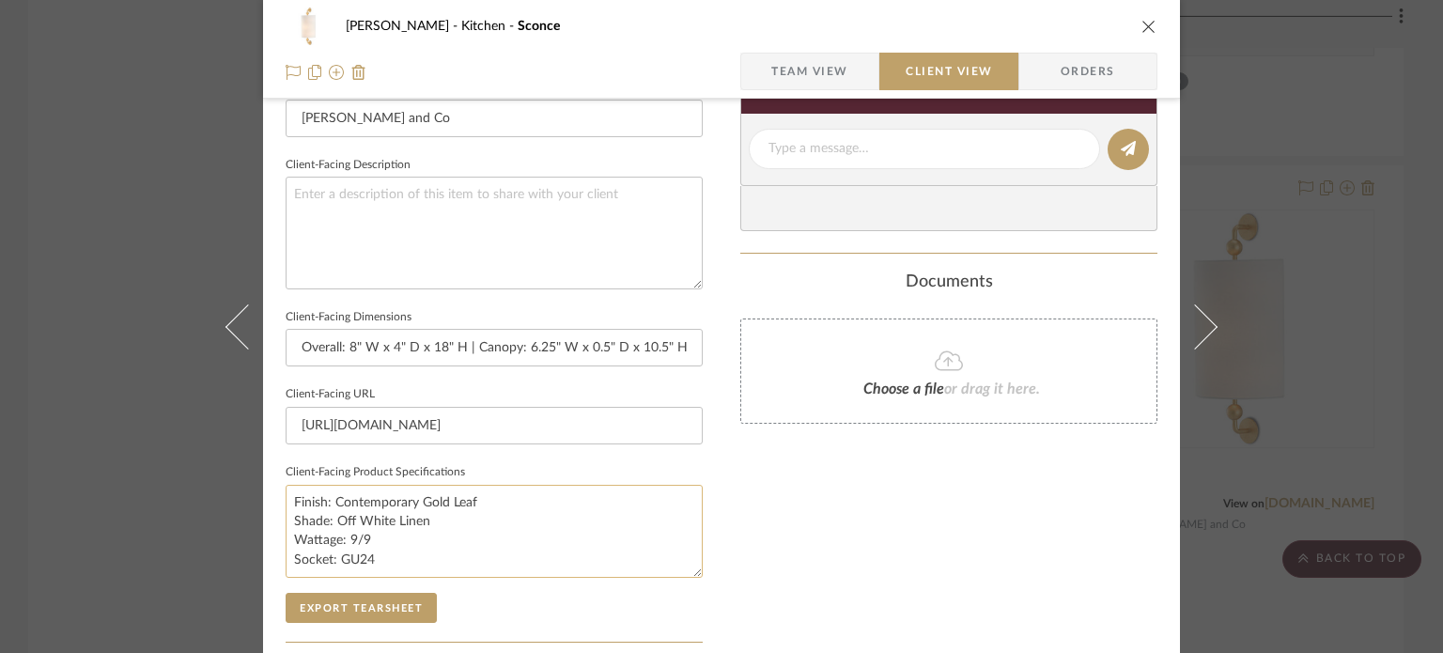
scroll to position [658, 0]
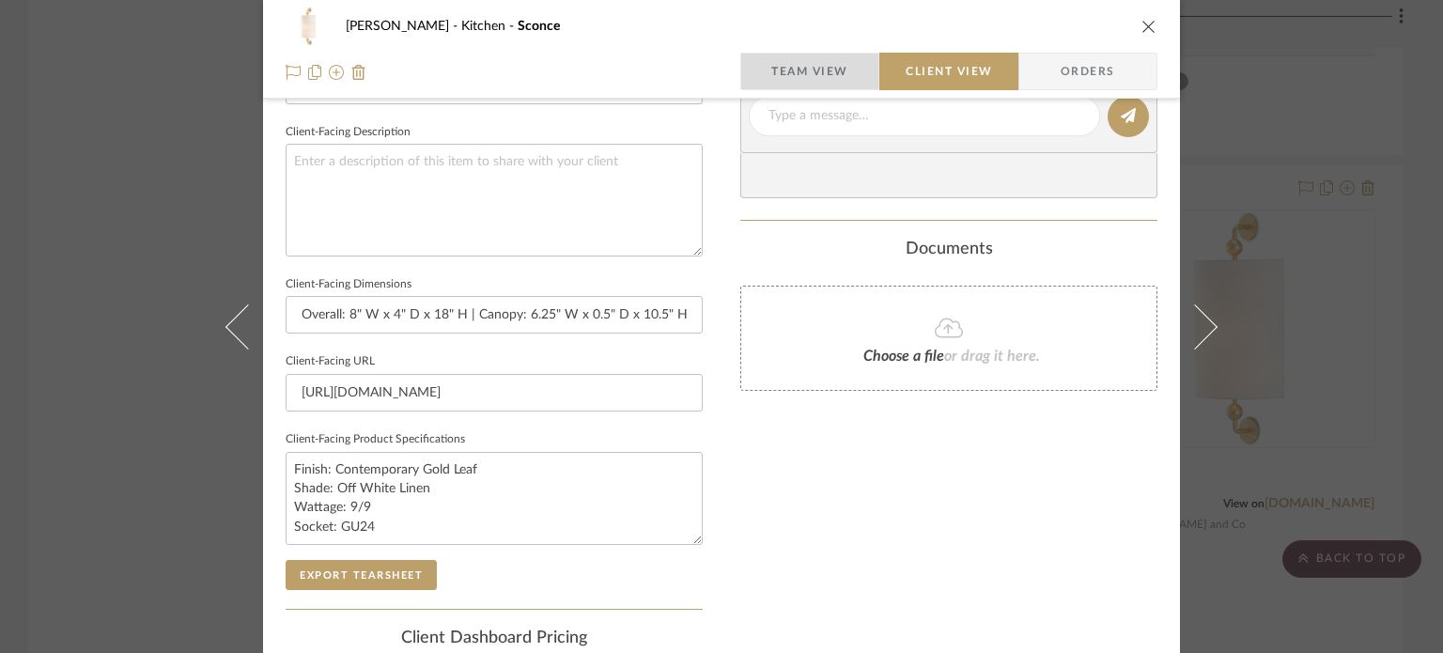
click at [822, 63] on span "Team View" at bounding box center [809, 72] width 77 height 38
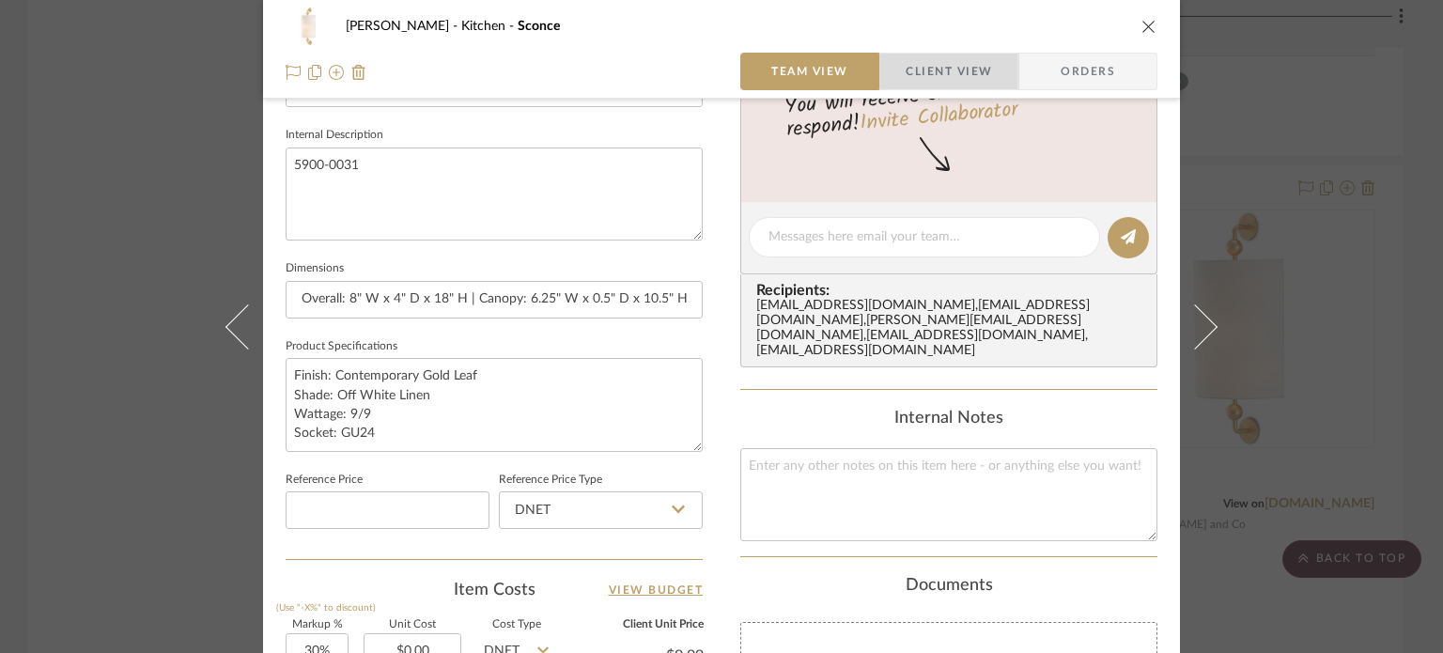
click at [906, 69] on span "Client View" at bounding box center [949, 72] width 86 height 38
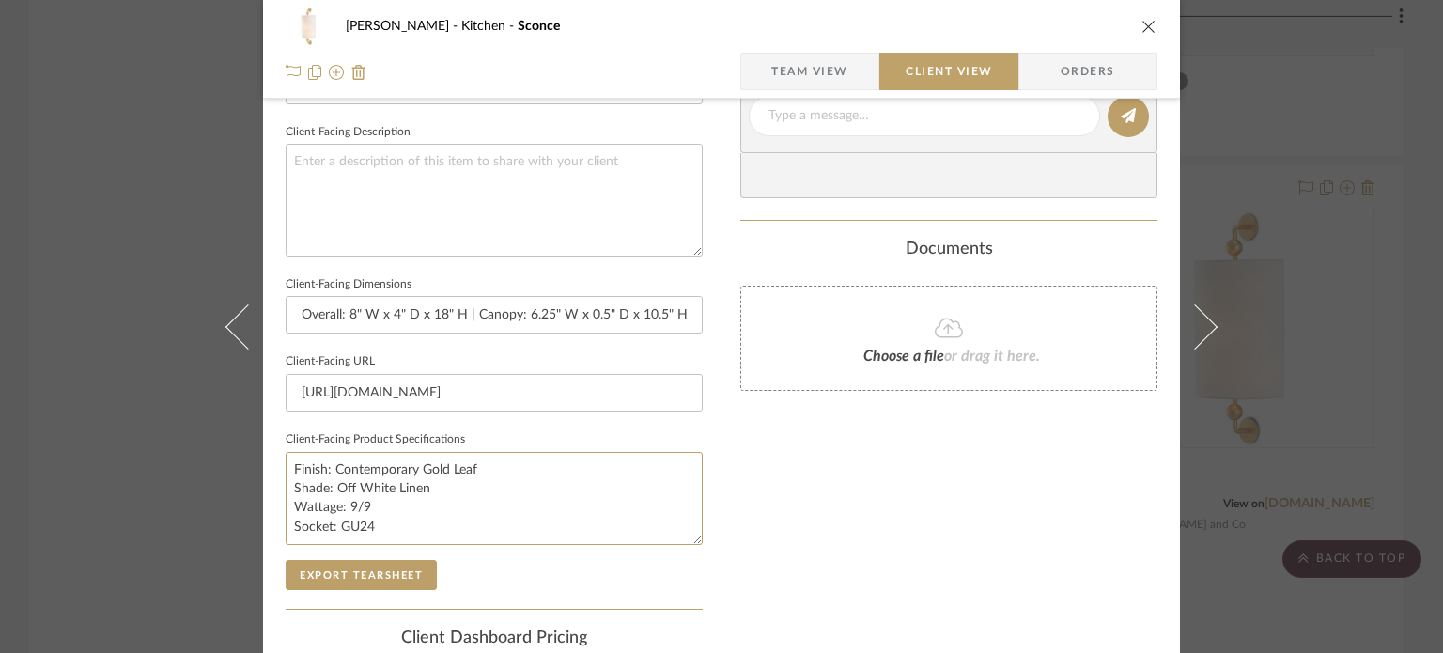
drag, startPoint x: 372, startPoint y: 503, endPoint x: 189, endPoint y: 422, distance: 200.2
click at [189, 422] on div "[PERSON_NAME] Kitchen Sconce Team View Client View Orders Client-Facing Details…" at bounding box center [721, 326] width 1443 height 653
click at [853, 494] on div "Only content on this tab can share to Dashboard. Click eyeball icon to show or …" at bounding box center [948, 142] width 417 height 1344
click at [1262, 93] on div "[PERSON_NAME] Kitchen Sconce Team View Client View Orders Client-Facing Details…" at bounding box center [721, 326] width 1443 height 653
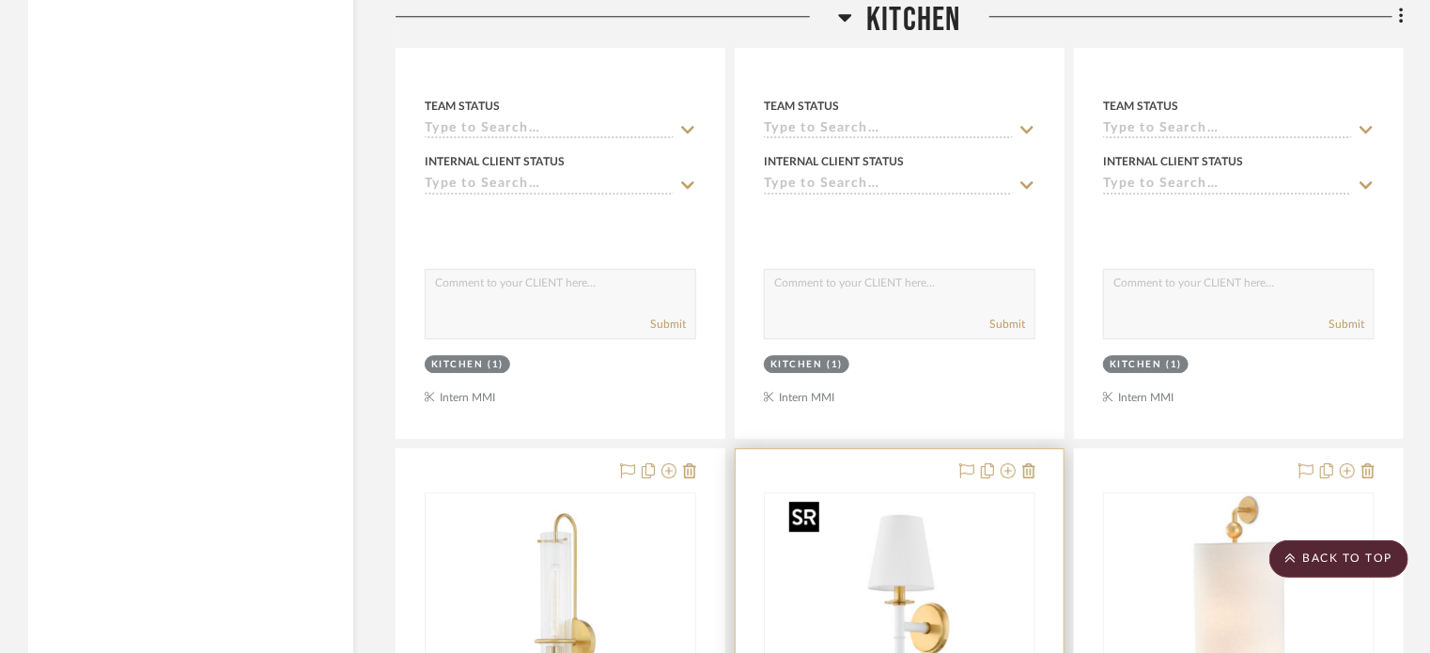
scroll to position [2941, 0]
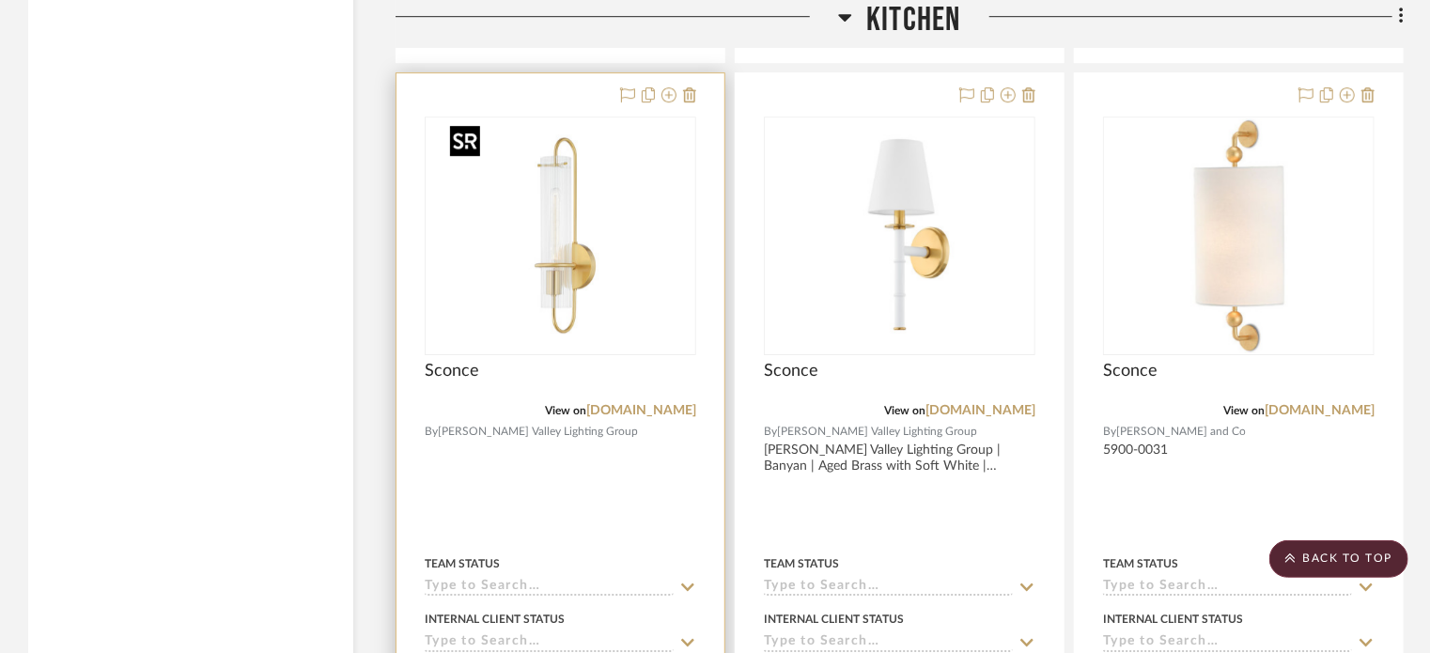
click at [553, 257] on img "0" at bounding box center [560, 235] width 235 height 235
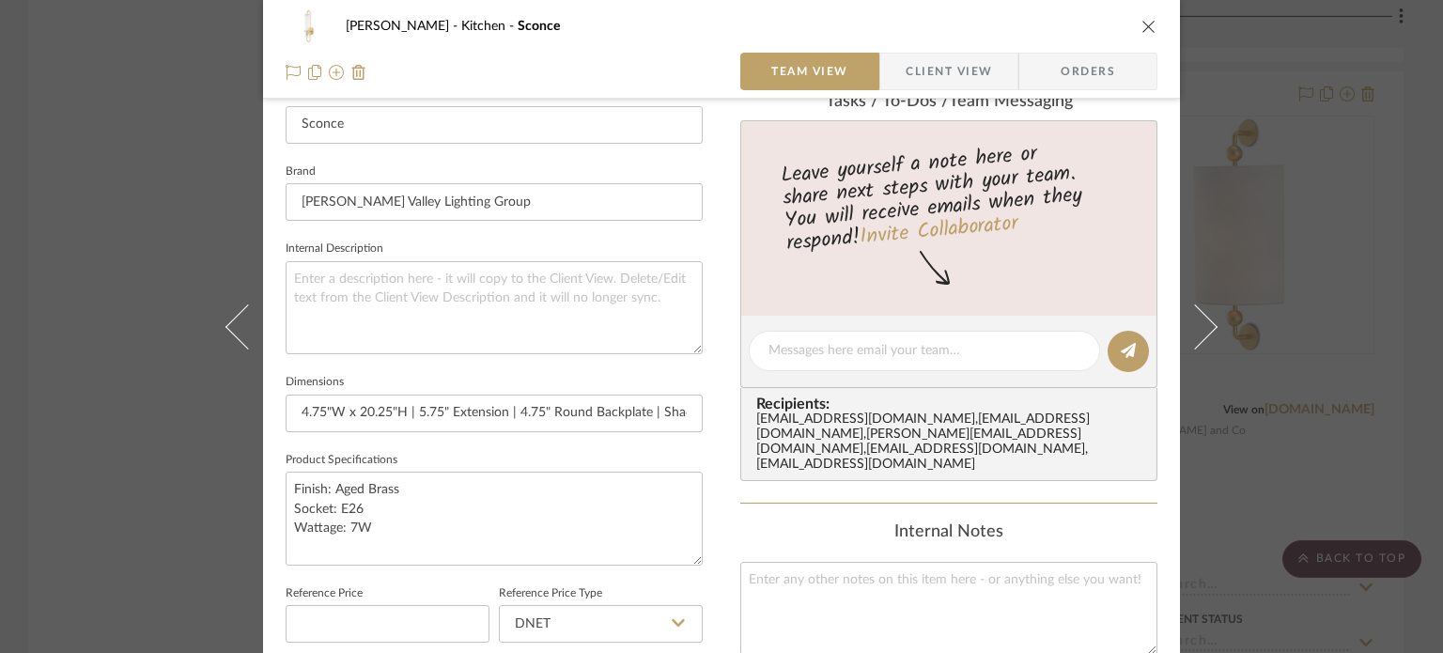
scroll to position [564, 0]
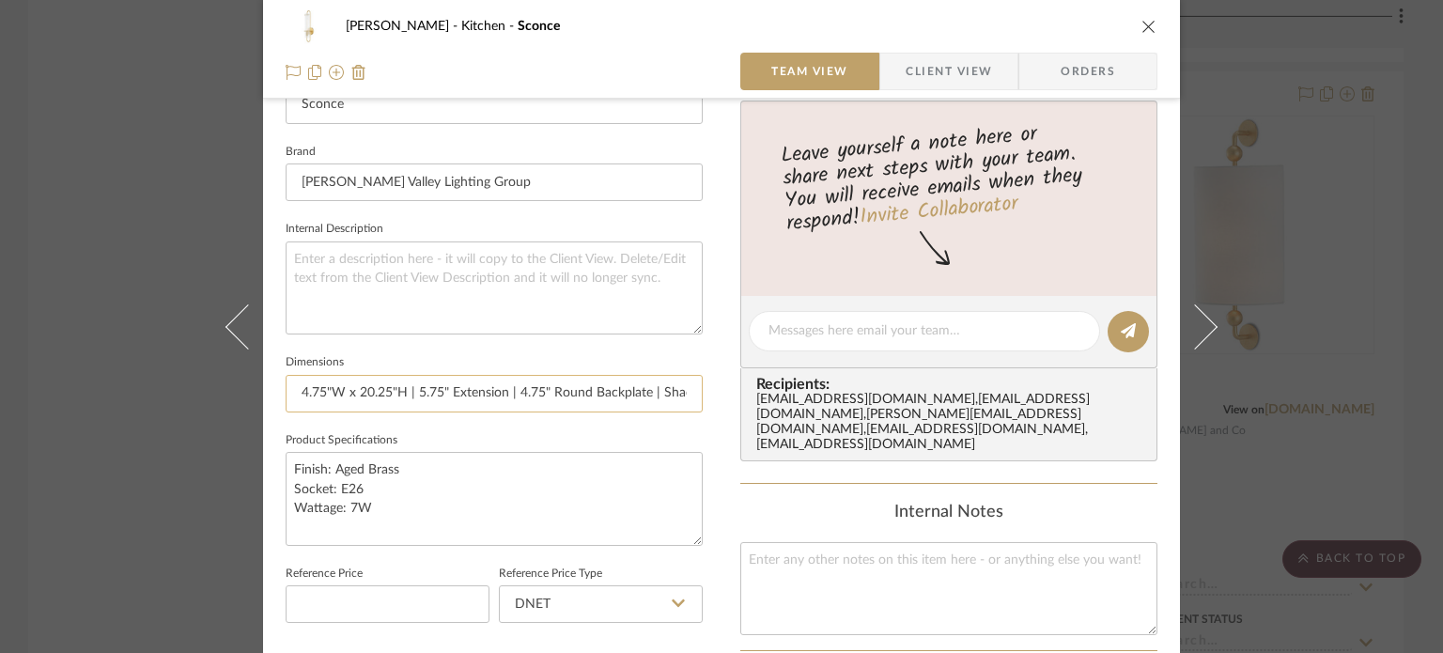
click at [507, 392] on input "4.75"W x 20.25"H | 5.75" Extension | 4.75" Round Backplate | Shade: 3.25"Diam x…" at bounding box center [494, 394] width 417 height 38
click at [924, 63] on span "Client View" at bounding box center [949, 72] width 86 height 38
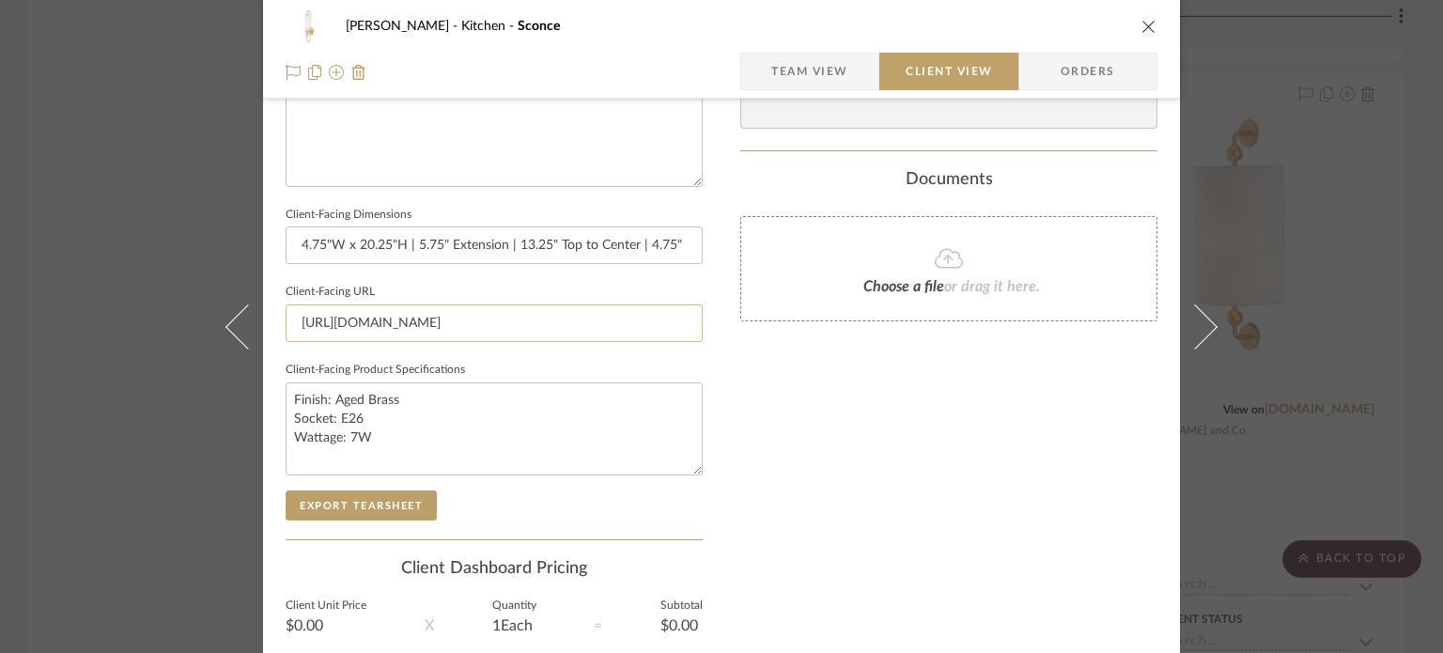
scroll to position [752, 0]
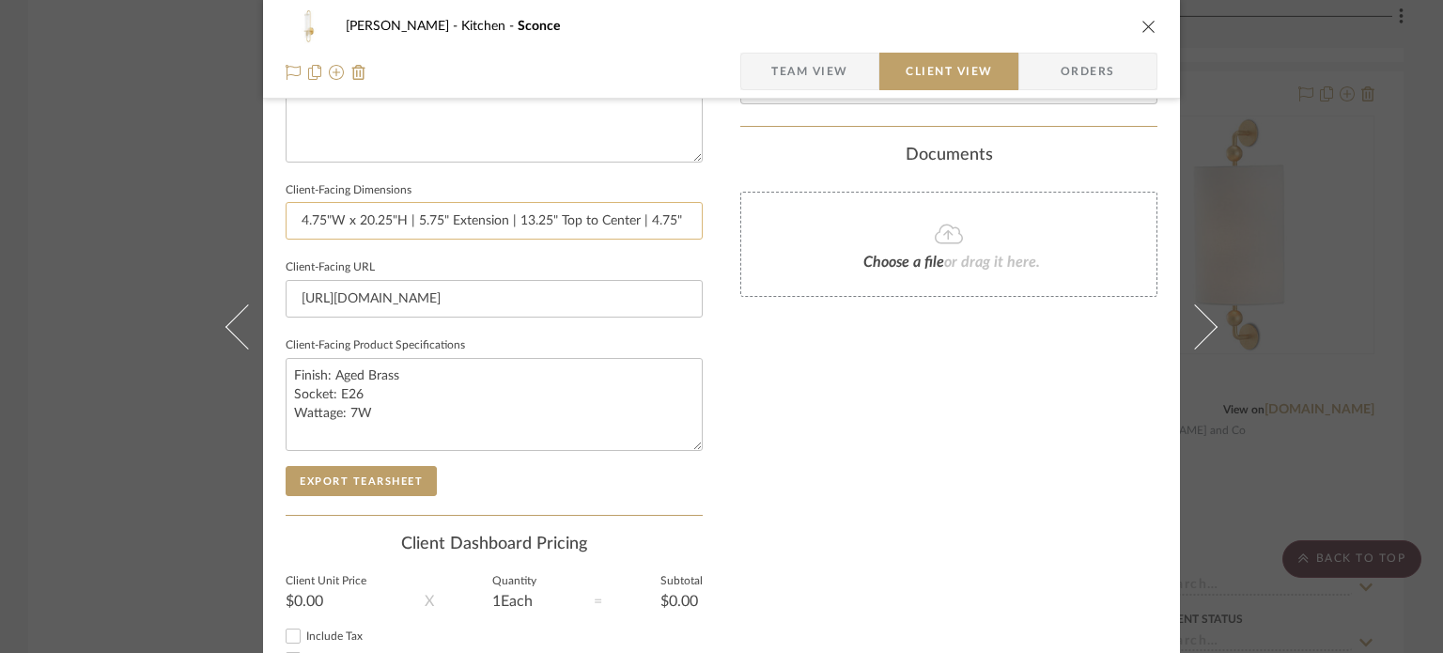
click at [418, 225] on input "4.75"W x 20.25"H | 5.75" Extension | 13.25" Top to Center | 4.75" Round Backpla…" at bounding box center [494, 221] width 417 height 38
paste input "4.75" Round Backplate | Shade: 3.25"Diam x 15"H"
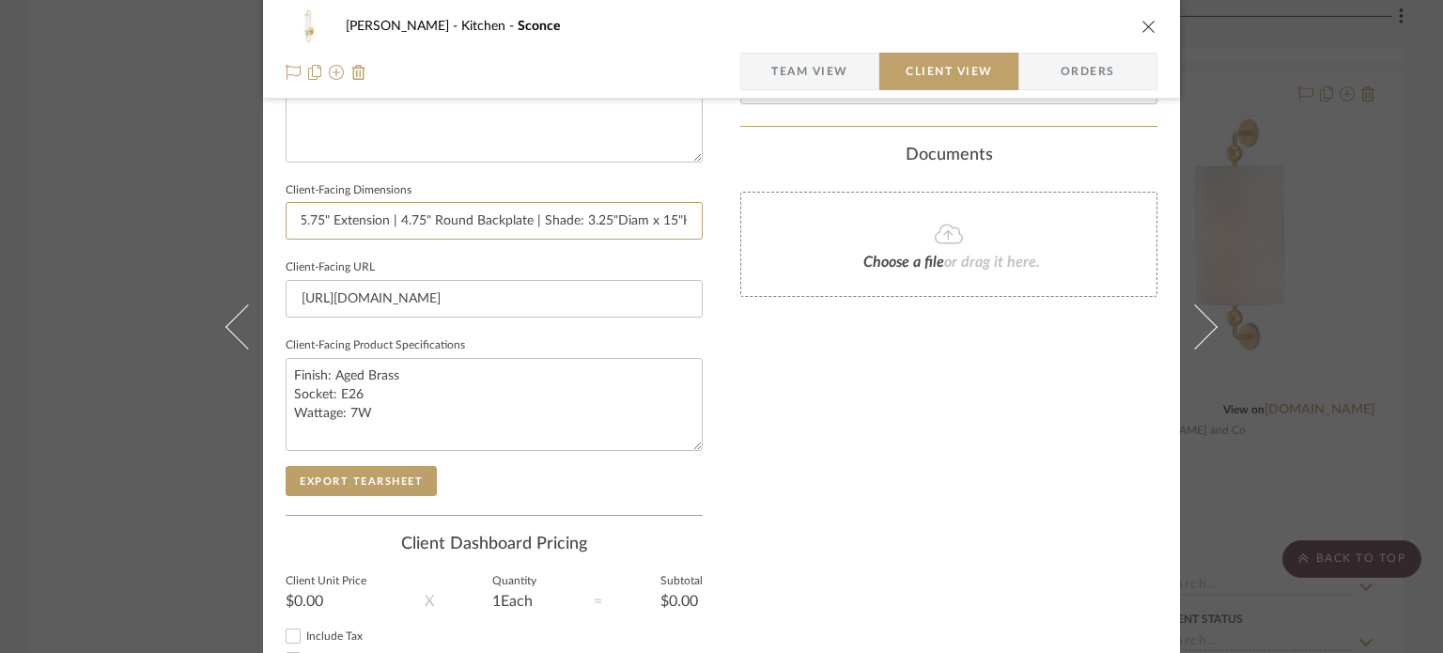
type input "4.75"W x 20.25"H | 5.75" Extension | 4.75" Round Backplate | Shade: 3.25"Diam x…"
click at [833, 66] on span "Team View" at bounding box center [809, 72] width 77 height 38
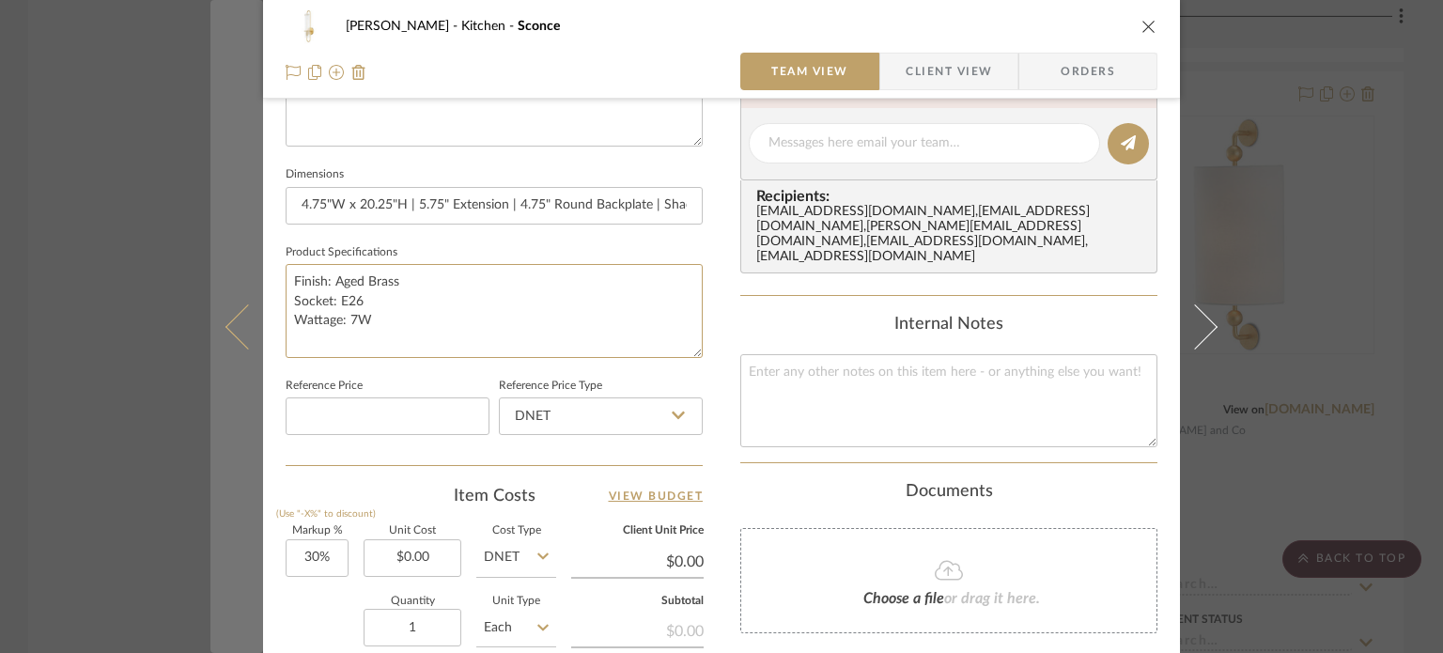
drag, startPoint x: 397, startPoint y: 323, endPoint x: 248, endPoint y: 251, distance: 166.0
click at [248, 251] on mat-dialog-content "[PERSON_NAME] Kitchen Sconce Team View Client View Orders Team-Facing Details I…" at bounding box center [721, 129] width 1022 height 1735
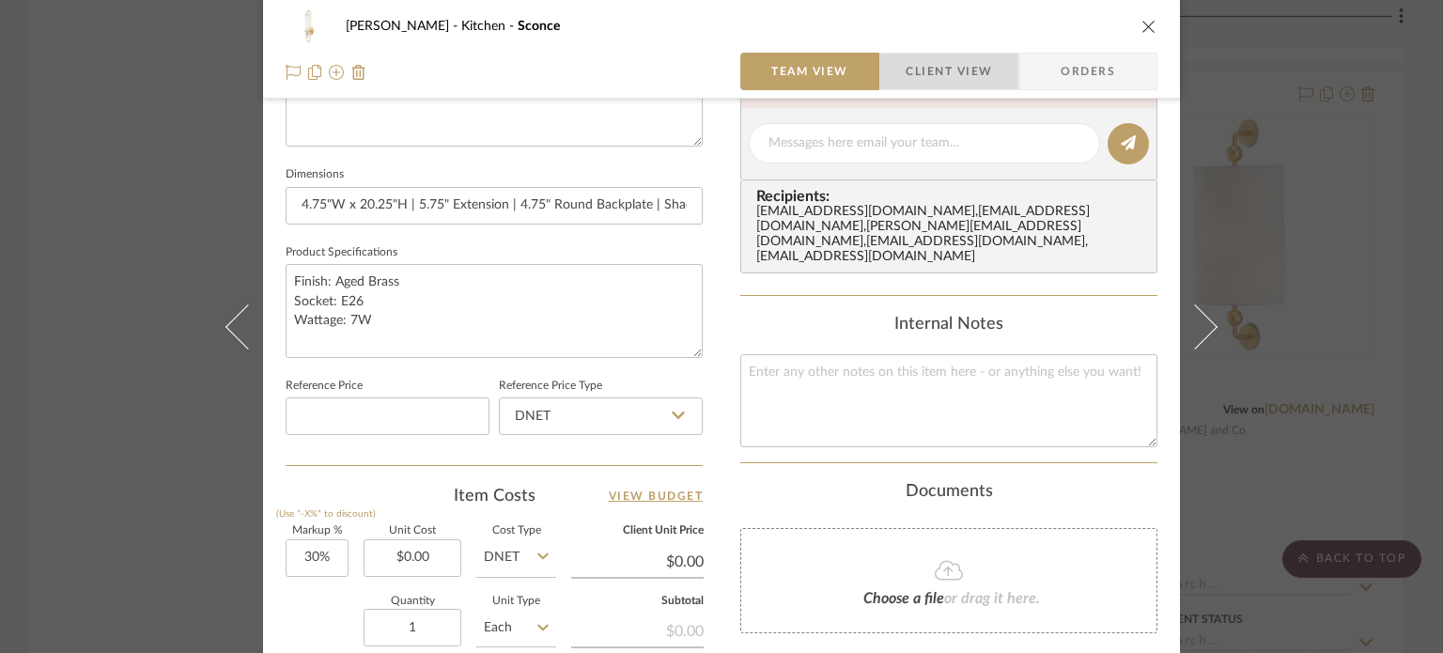
click at [966, 62] on span "Client View" at bounding box center [949, 72] width 86 height 38
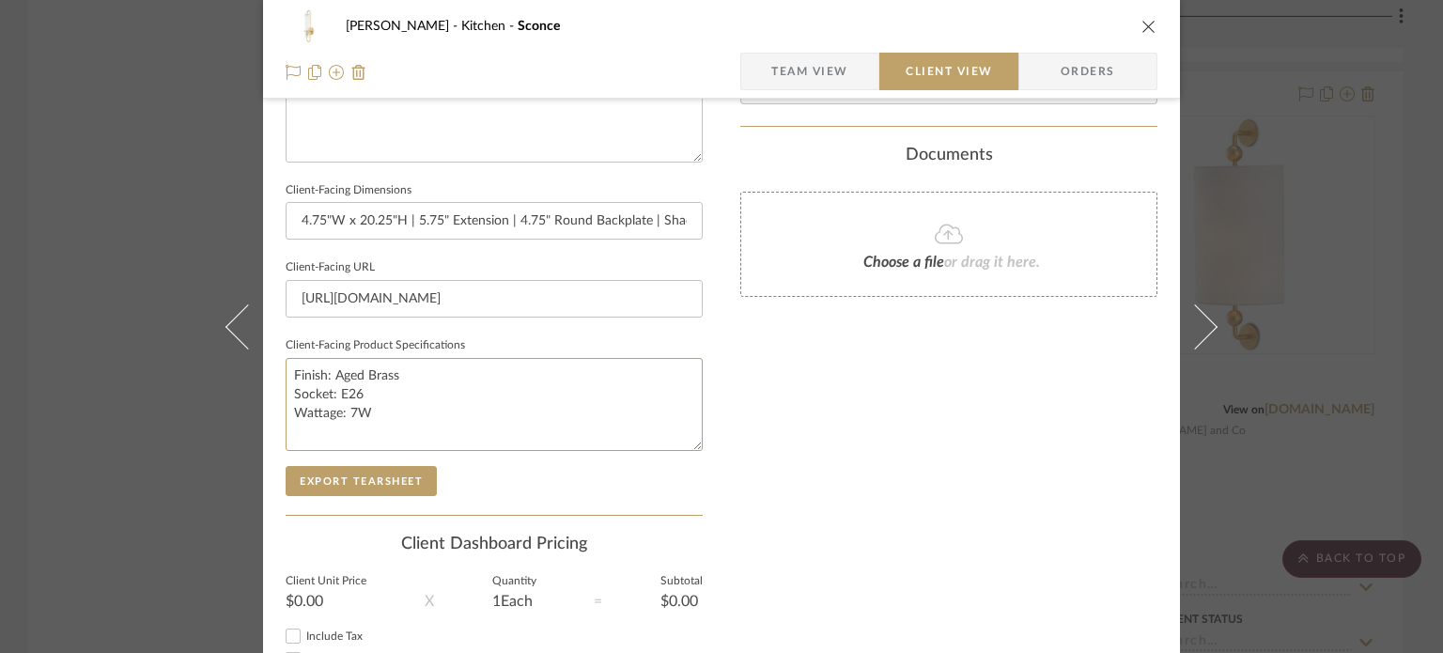
drag, startPoint x: 436, startPoint y: 418, endPoint x: 167, endPoint y: 346, distance: 278.3
click at [167, 346] on div "[PERSON_NAME] Kitchen Sconce Team View Client View Orders Client-Facing Details…" at bounding box center [721, 326] width 1443 height 653
click at [808, 398] on div "Only content on this tab can share to Dashboard. Click eyeball icon to show or …" at bounding box center [948, 48] width 417 height 1344
click at [99, 269] on div "[PERSON_NAME] Kitchen Sconce Team View Client View Orders Client-Facing Details…" at bounding box center [721, 326] width 1443 height 653
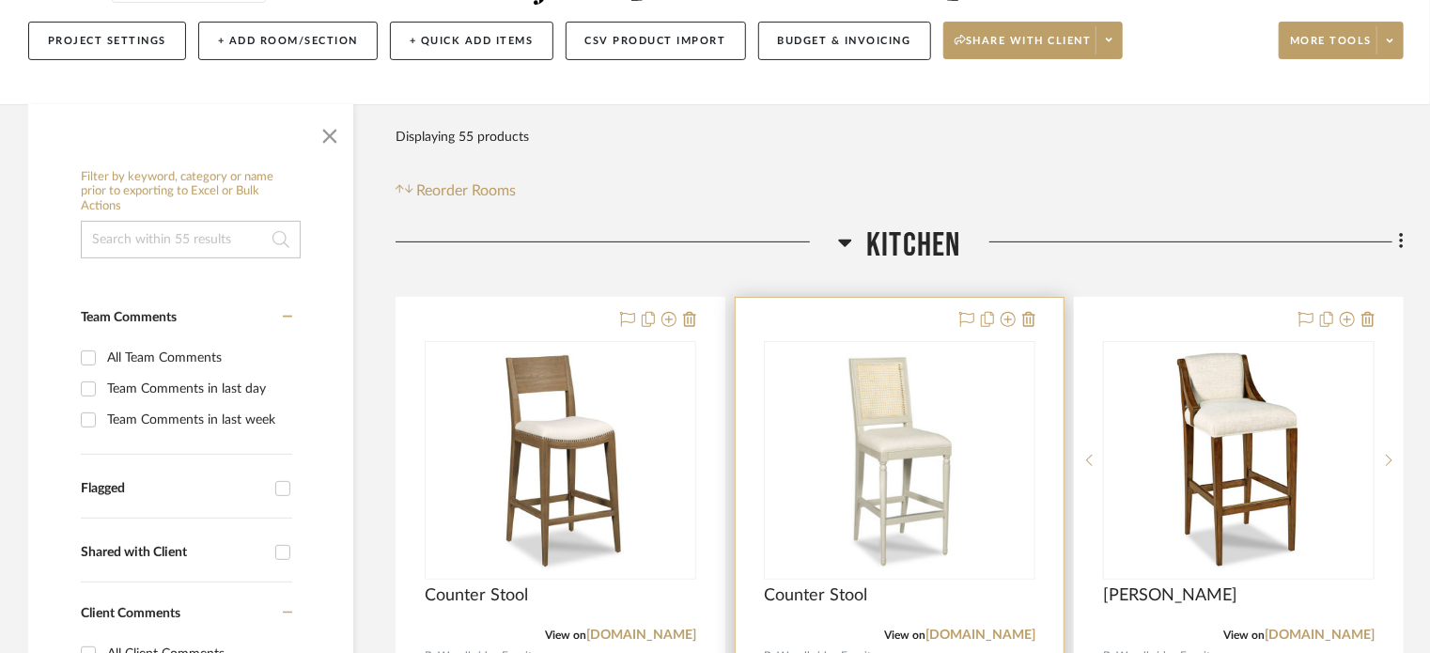
scroll to position [498, 0]
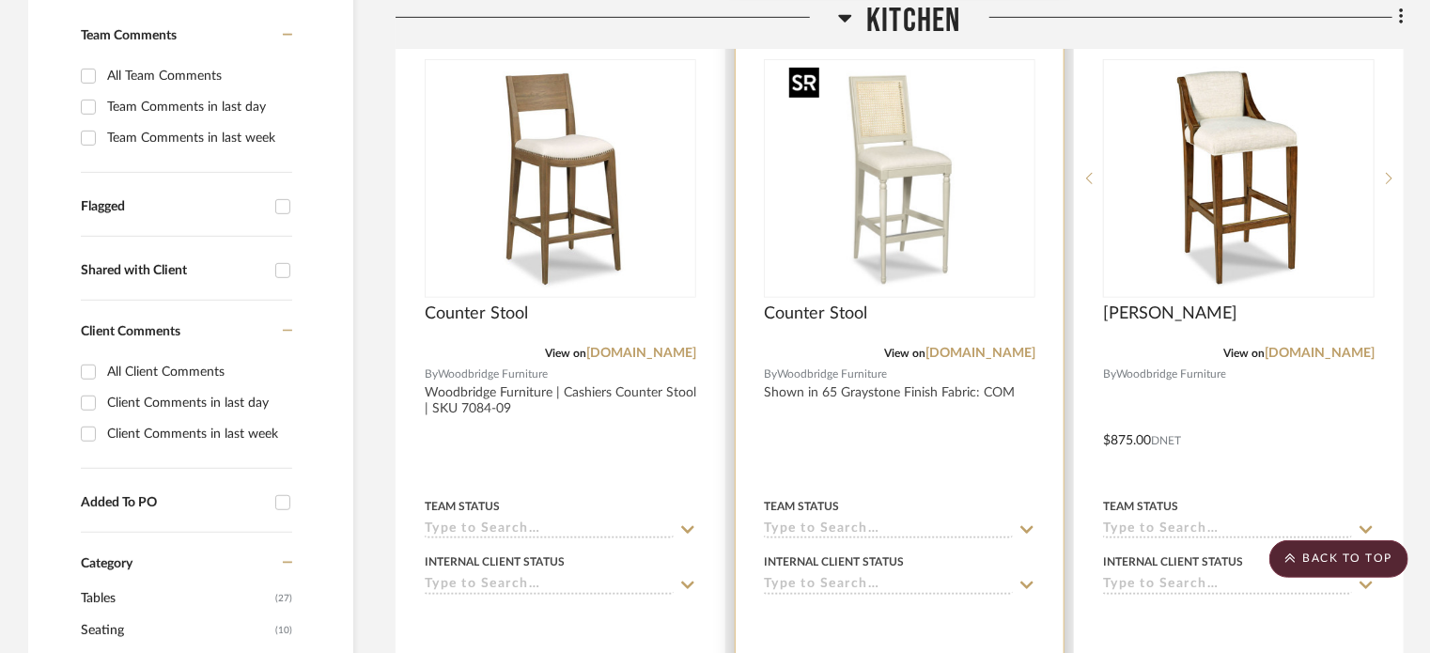
click at [917, 264] on img "0" at bounding box center [900, 178] width 235 height 235
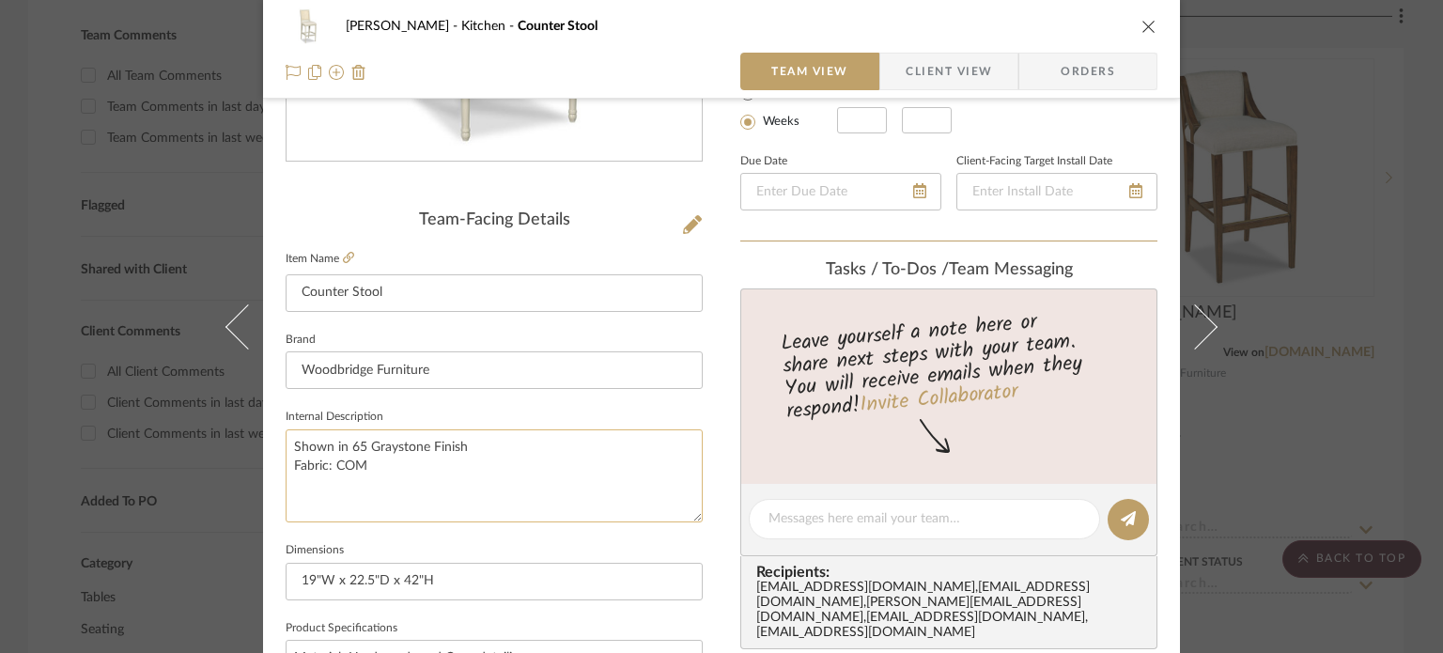
scroll to position [564, 0]
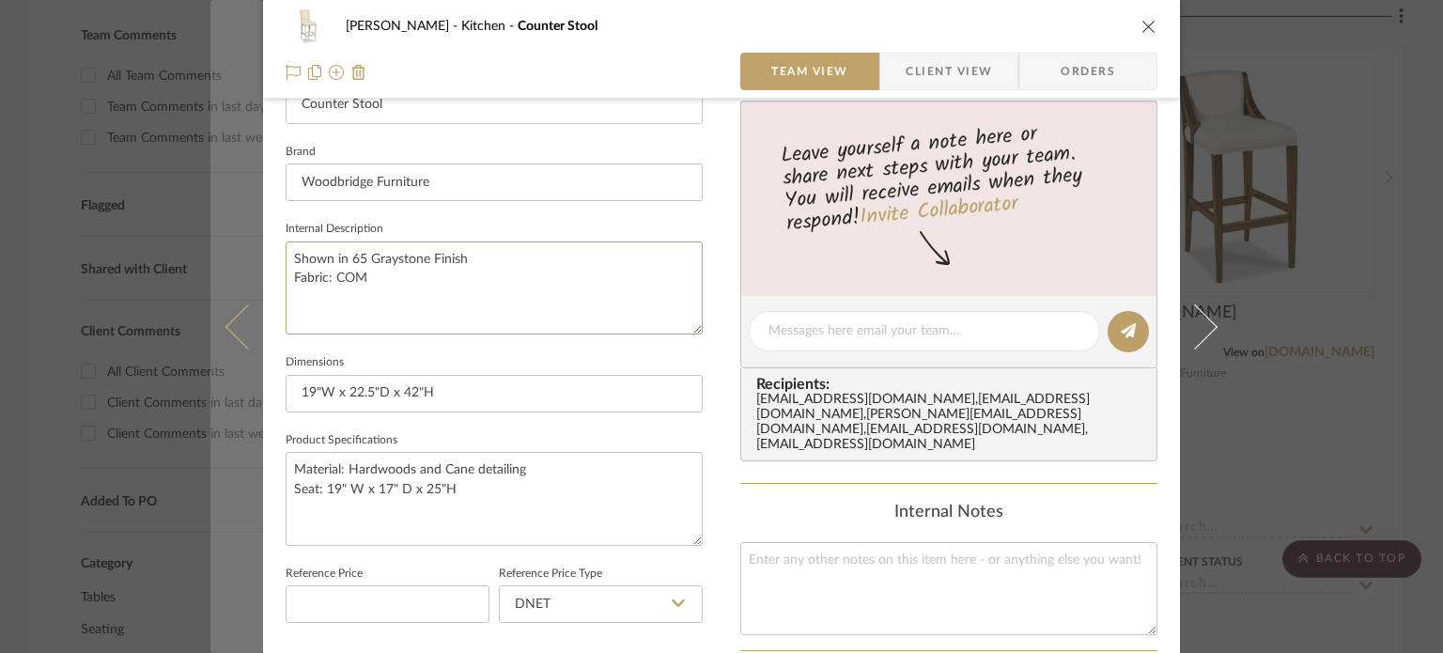
drag, startPoint x: 427, startPoint y: 291, endPoint x: 211, endPoint y: 235, distance: 222.4
click at [211, 235] on mat-dialog-content "[PERSON_NAME] Kitchen Counter Stool Team View Client View Orders Team-Facing De…" at bounding box center [721, 317] width 1022 height 1735
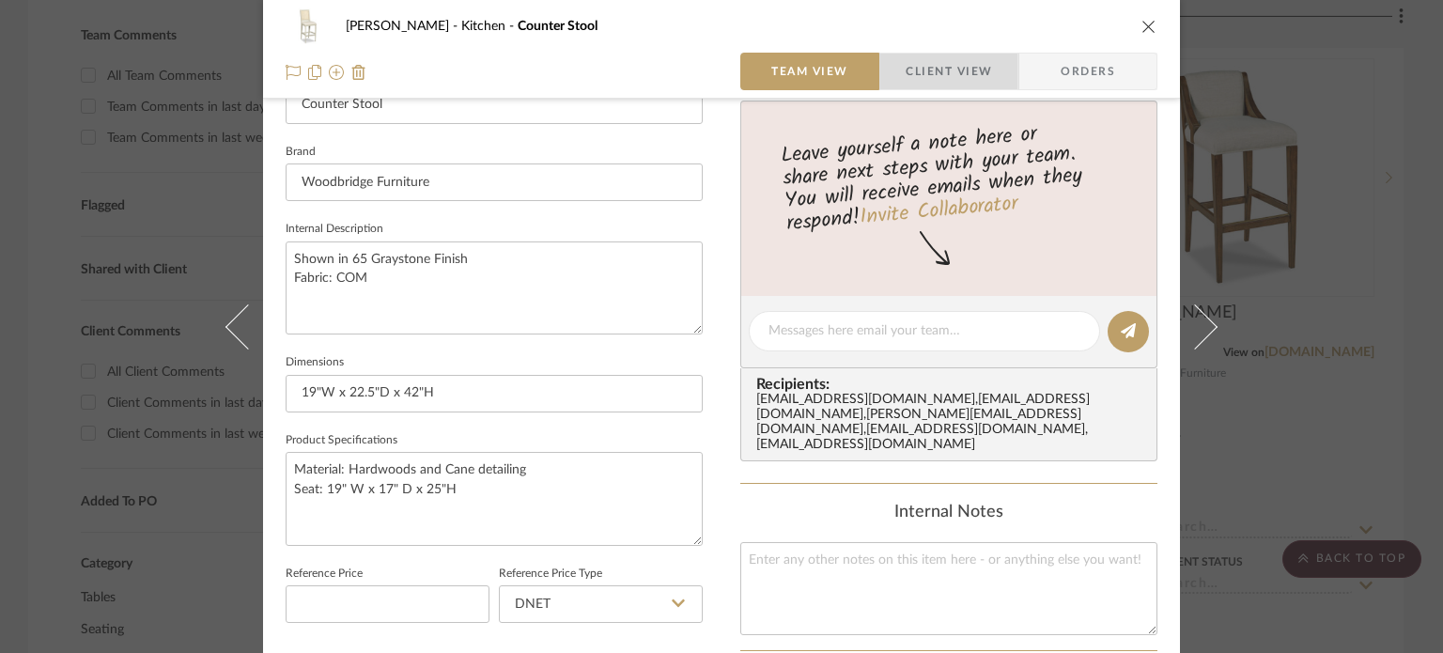
click at [955, 77] on span "Client View" at bounding box center [949, 72] width 86 height 38
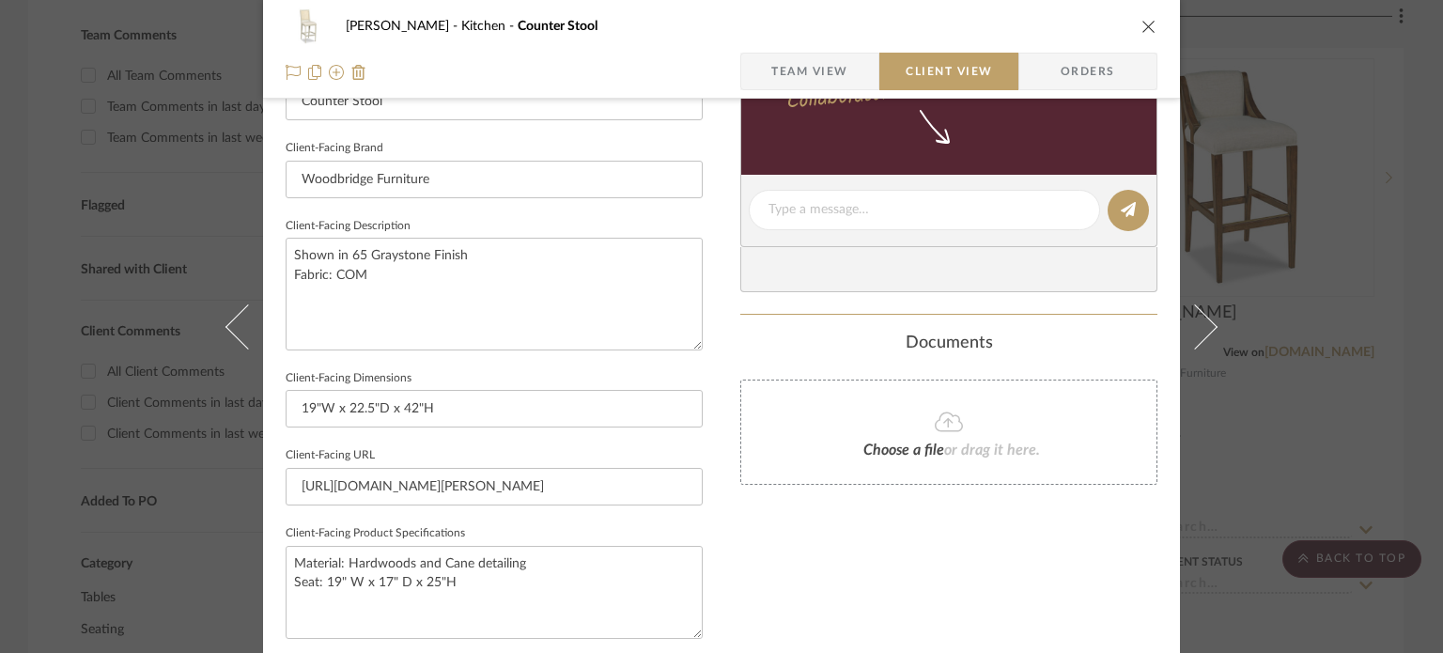
click at [797, 74] on span "Team View" at bounding box center [809, 72] width 77 height 38
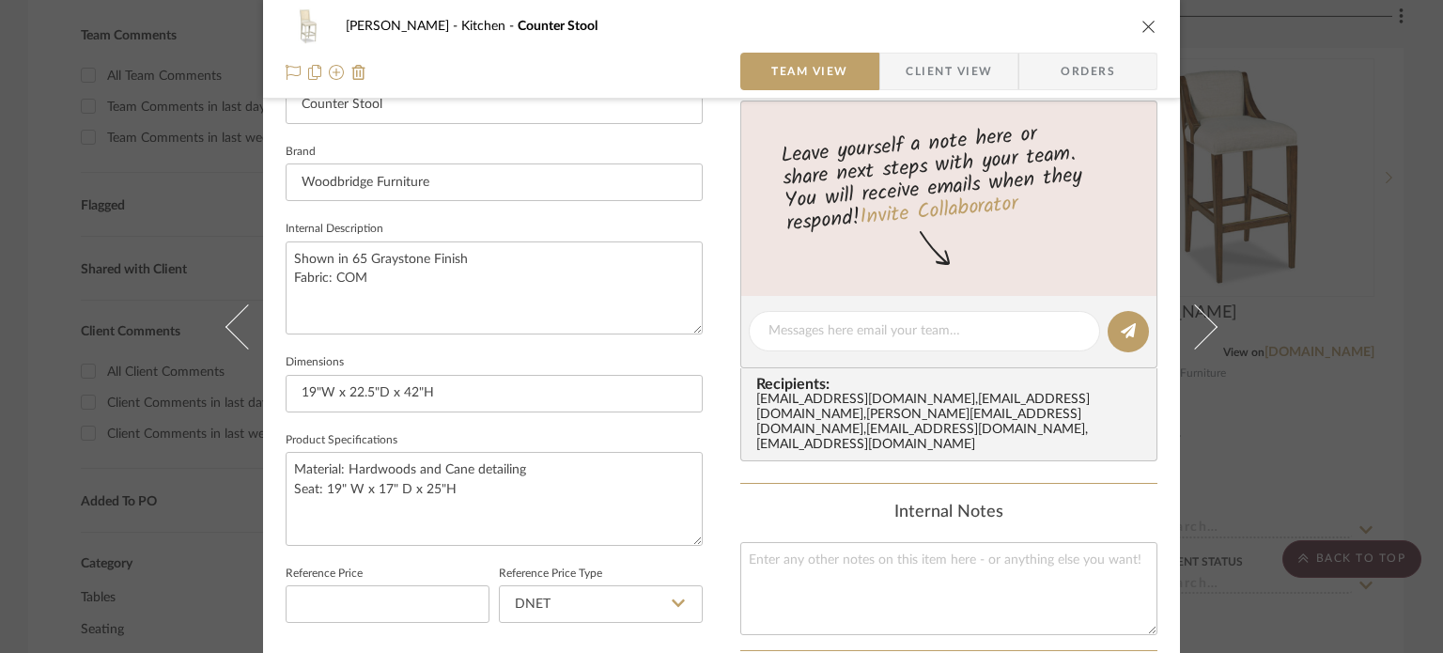
click at [931, 75] on span "Client View" at bounding box center [949, 72] width 86 height 38
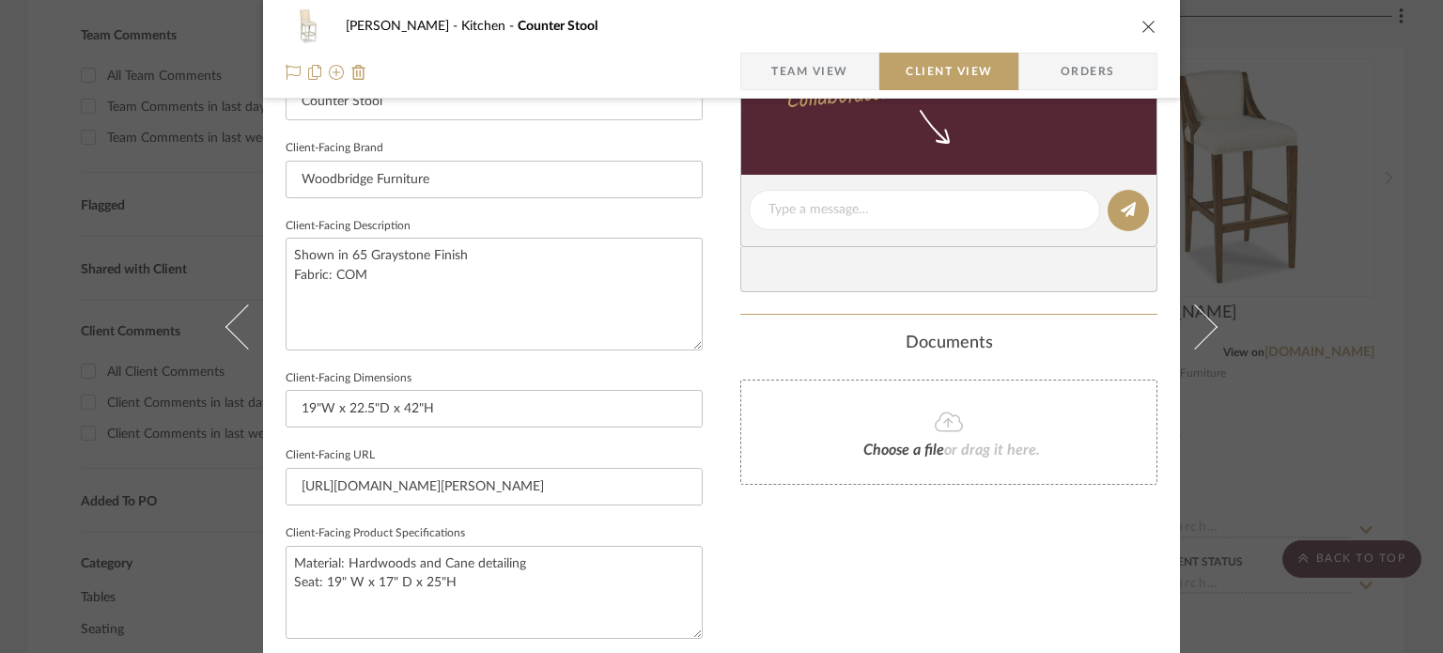
click at [825, 78] on span "Team View" at bounding box center [809, 72] width 77 height 38
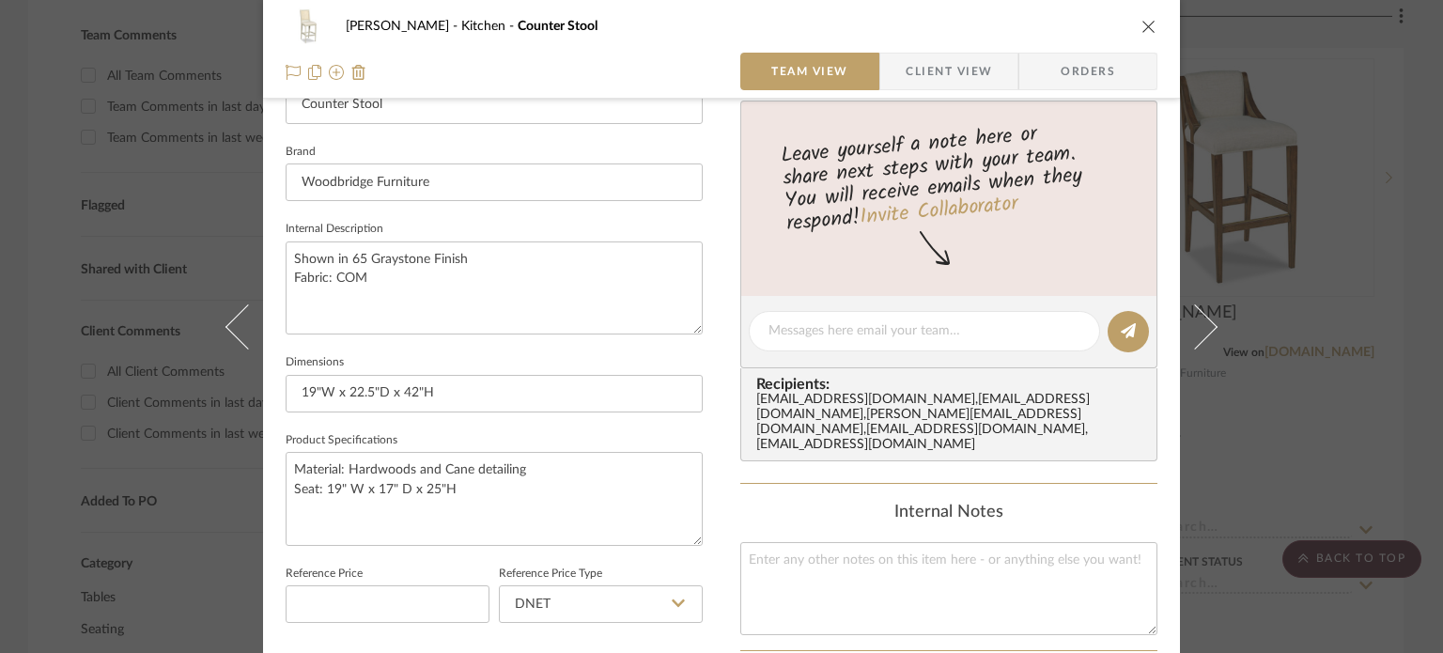
click at [1277, 259] on div "[PERSON_NAME] Kitchen Counter Stool Team View Client View Orders Team-Facing De…" at bounding box center [721, 326] width 1443 height 653
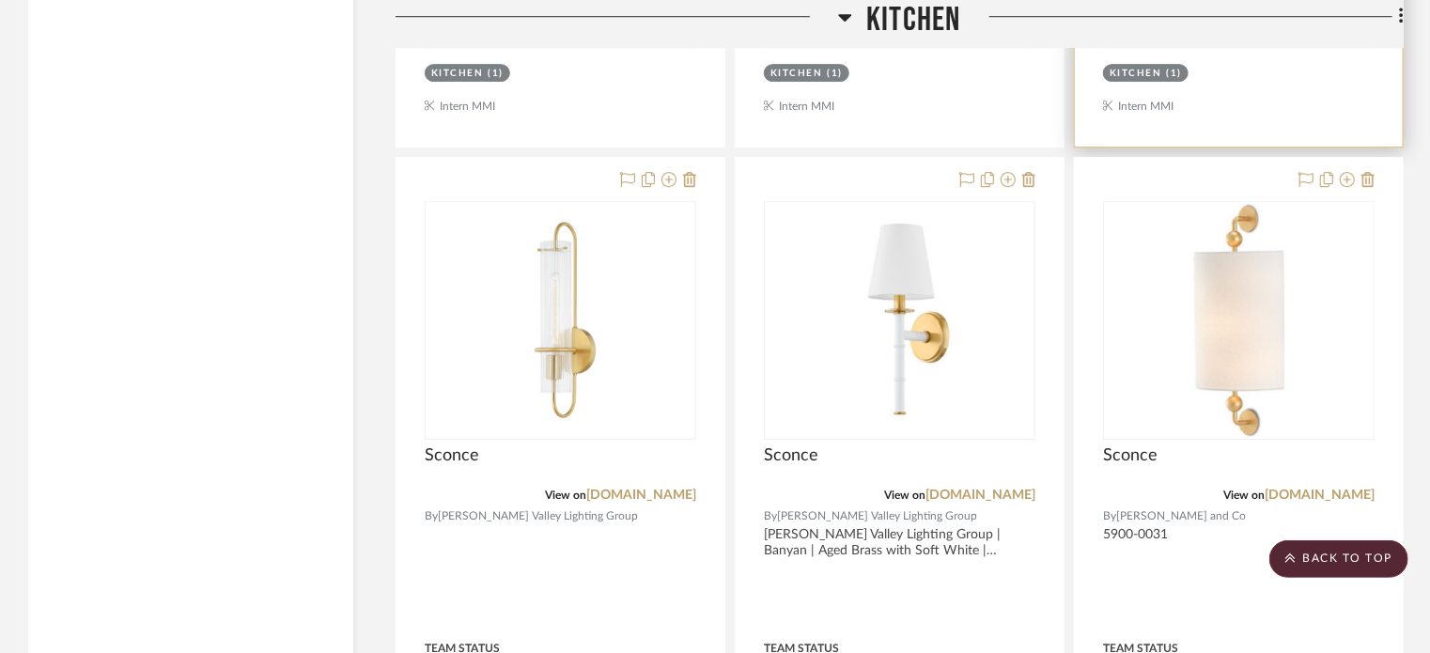
scroll to position [3035, 0]
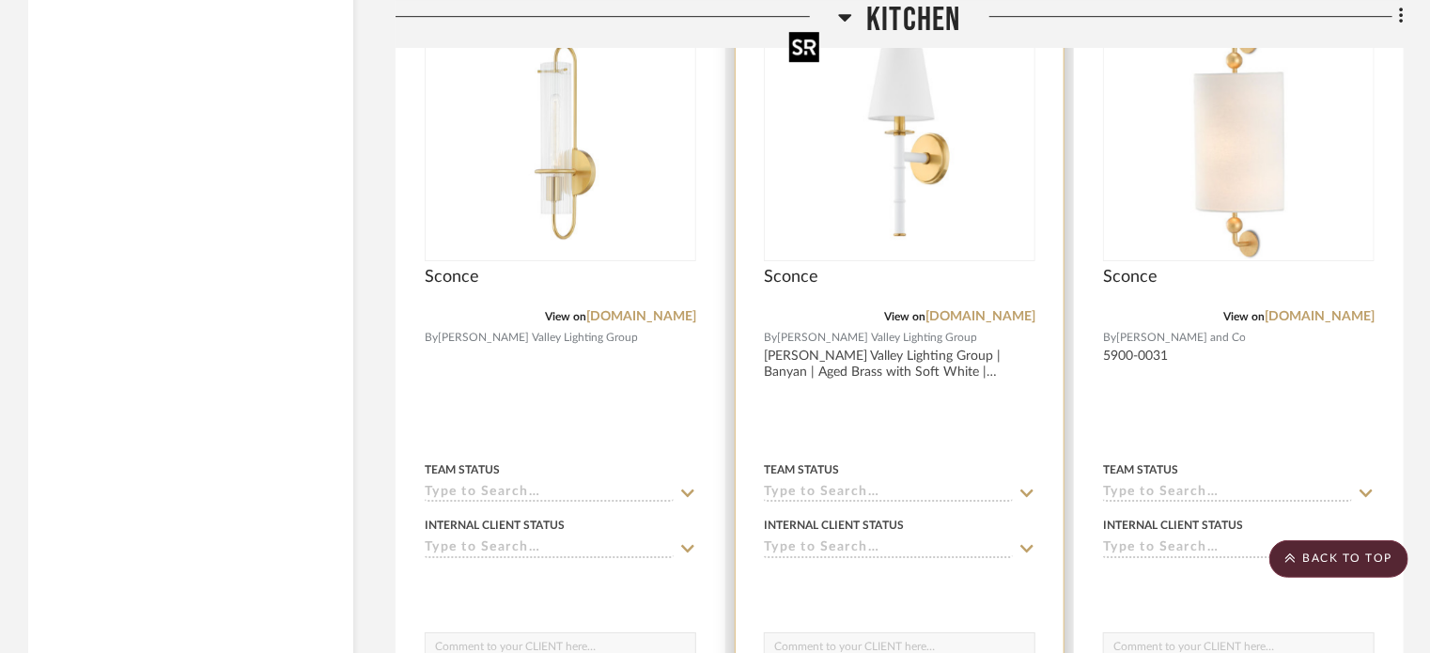
click at [967, 192] on img "0" at bounding box center [900, 141] width 235 height 235
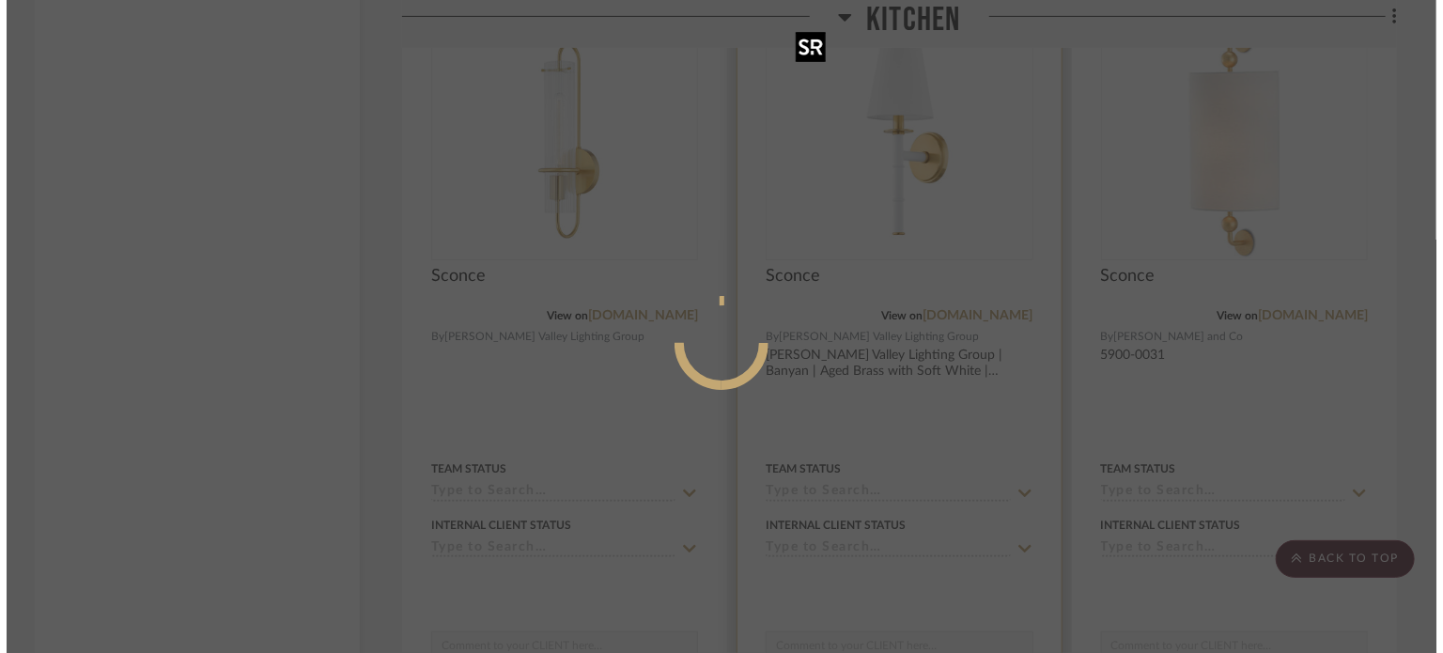
scroll to position [0, 0]
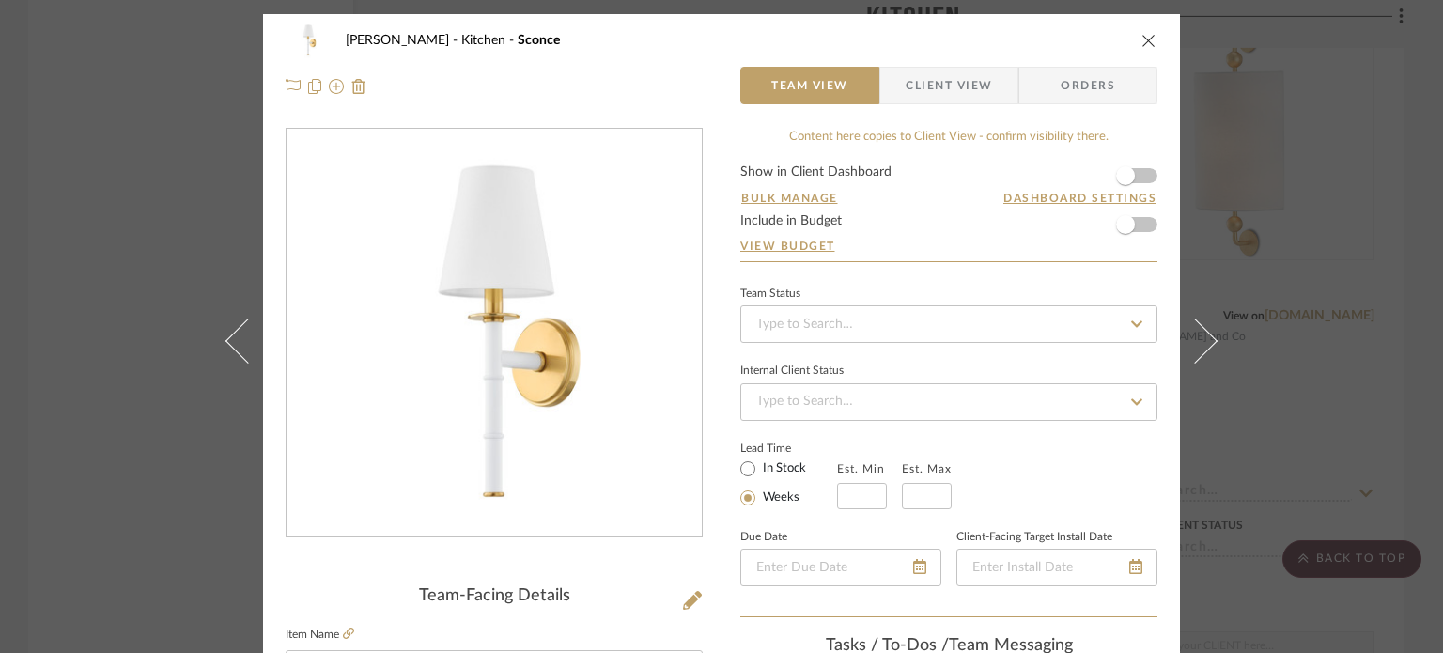
click at [1337, 270] on div "[PERSON_NAME] Kitchen Sconce Team View Client View Orders Team-Facing Details I…" at bounding box center [721, 326] width 1443 height 653
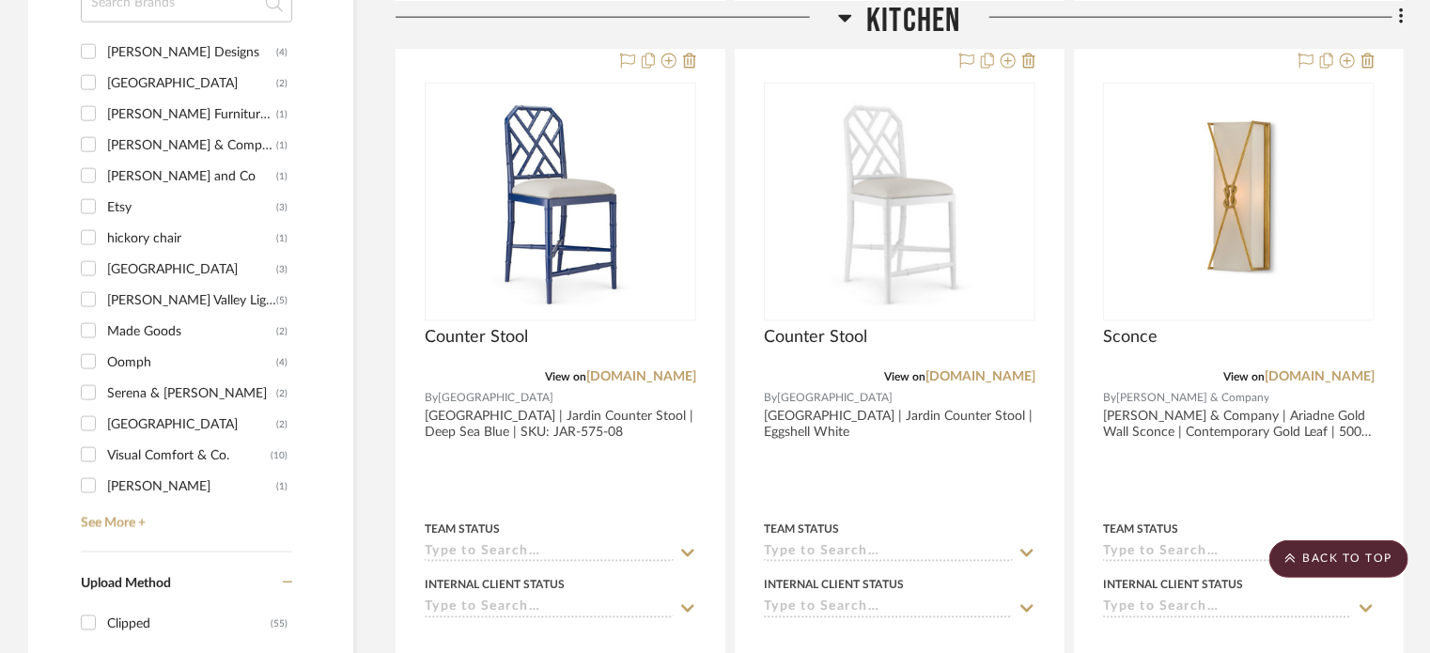
scroll to position [1156, 0]
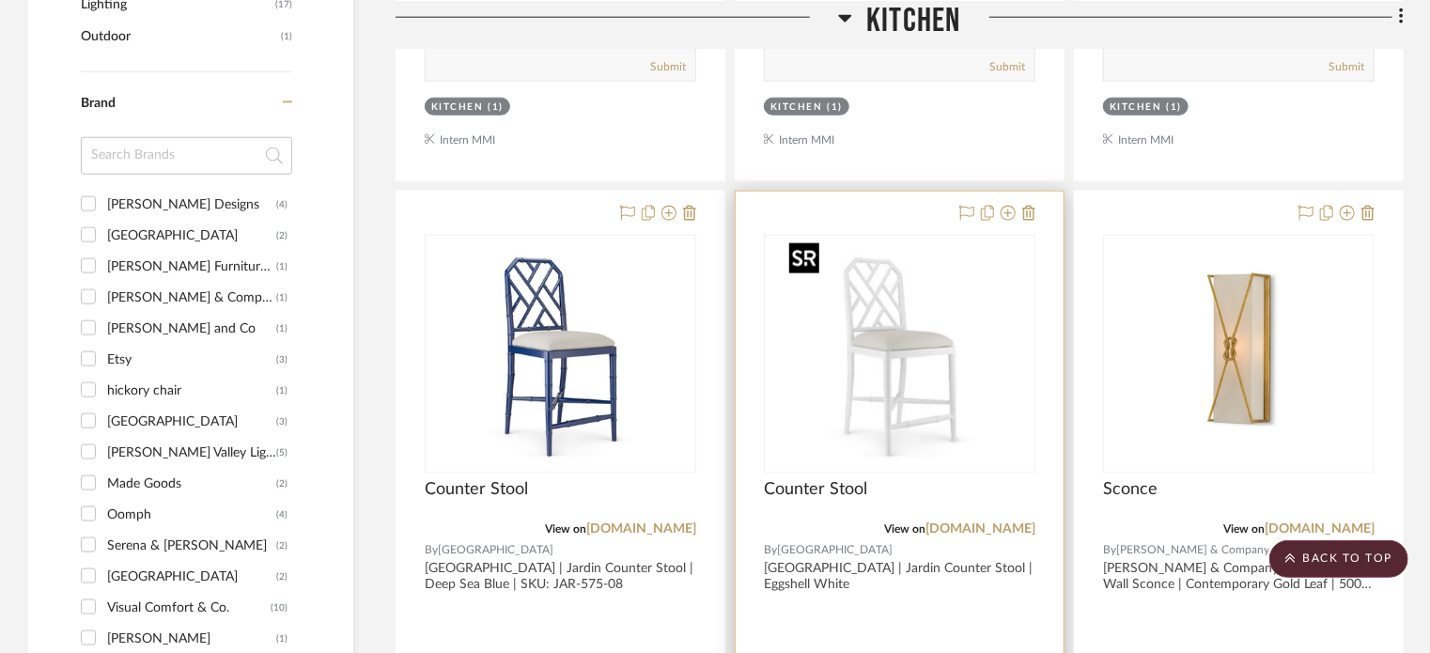
click at [910, 387] on img "0" at bounding box center [900, 354] width 235 height 235
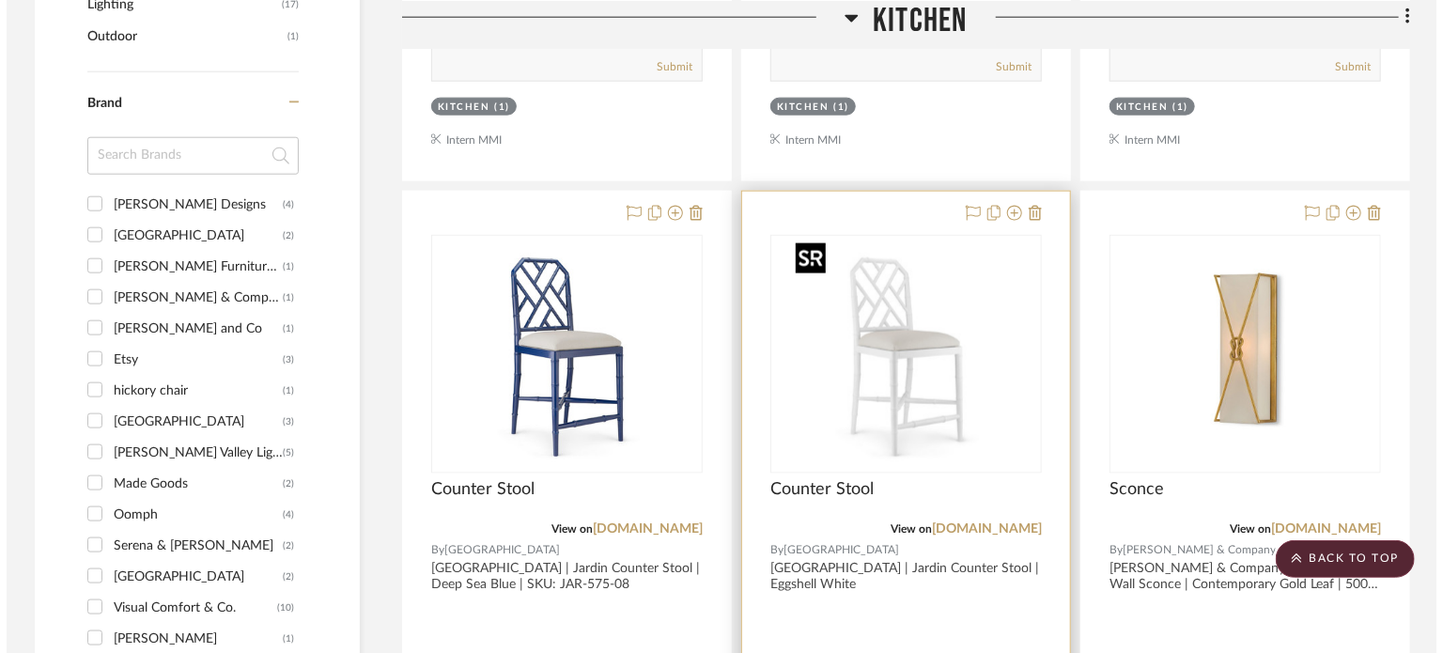
scroll to position [0, 0]
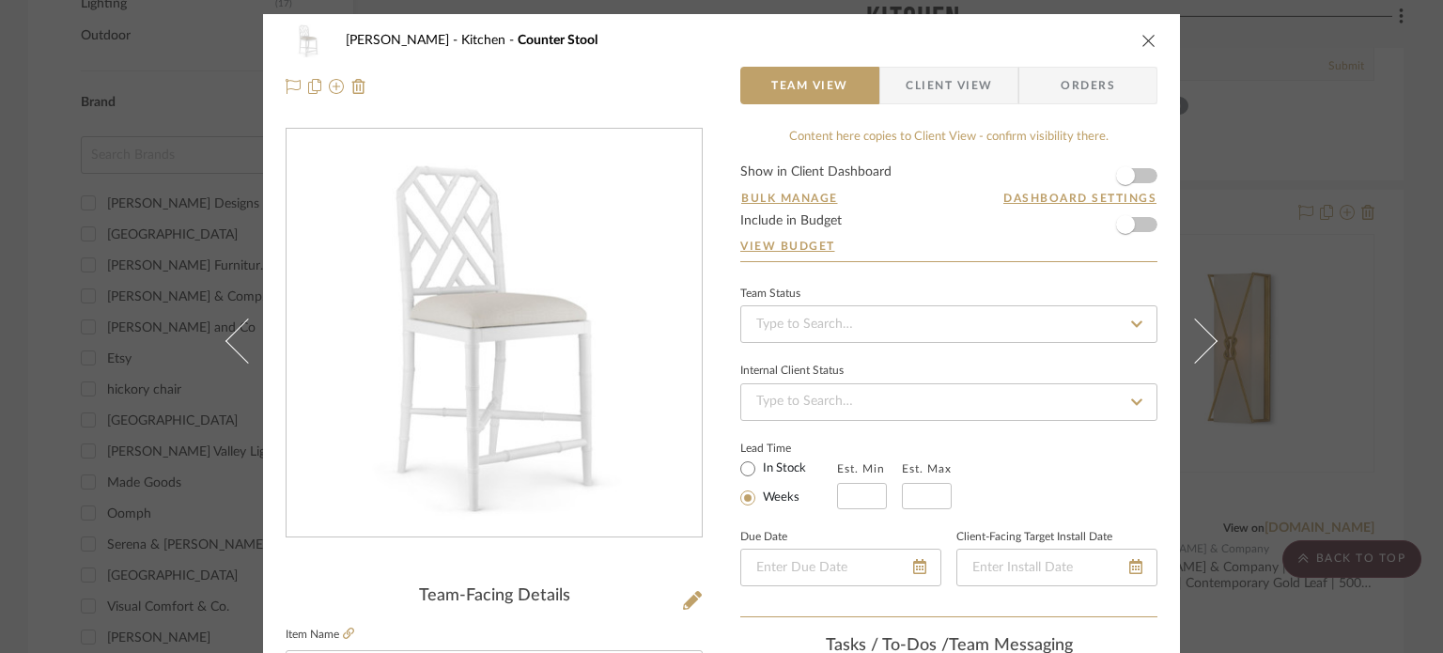
click at [921, 78] on span "Client View" at bounding box center [949, 86] width 86 height 38
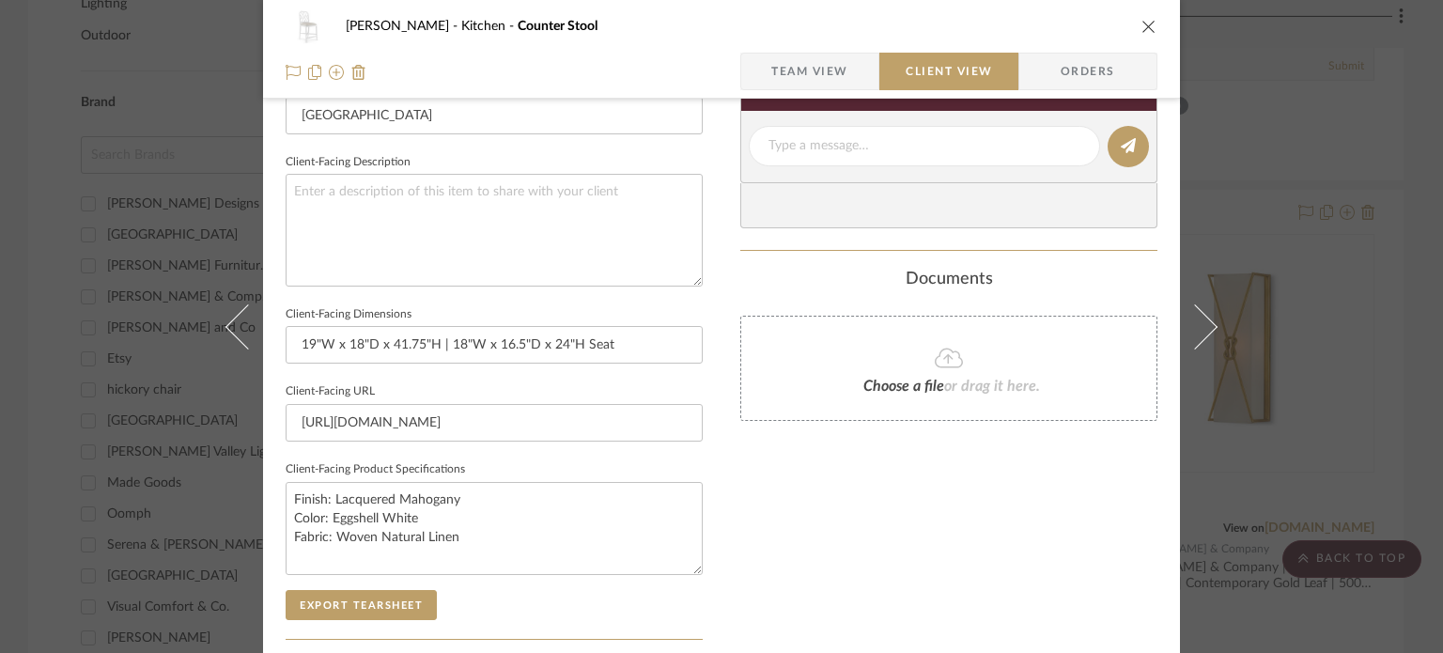
scroll to position [658, 0]
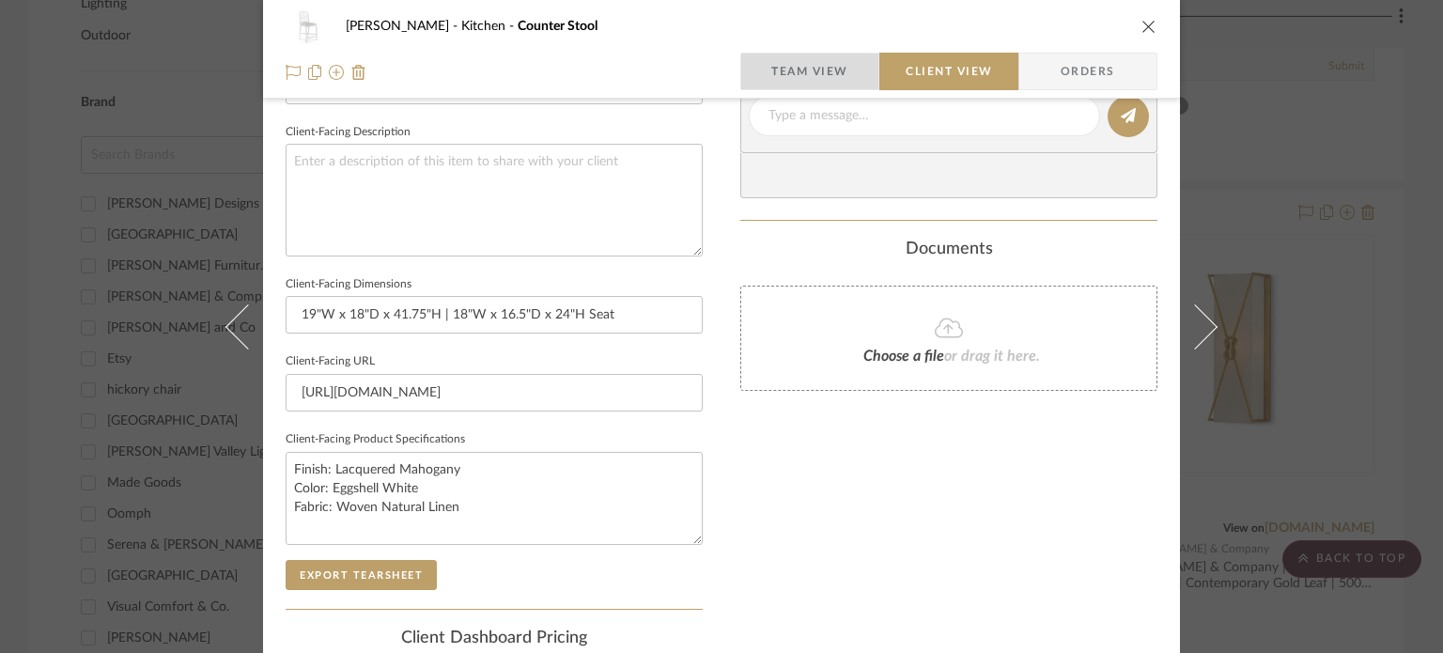
click at [816, 74] on span "Team View" at bounding box center [809, 72] width 77 height 38
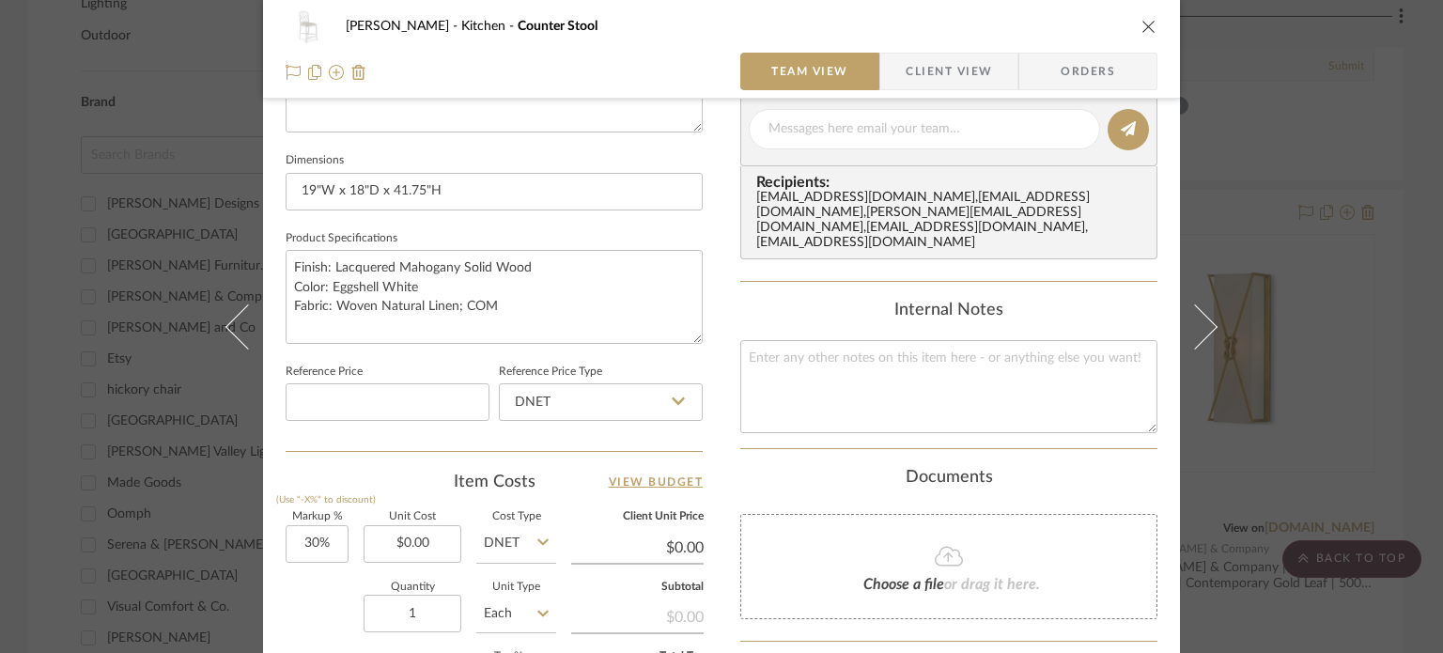
scroll to position [846, 0]
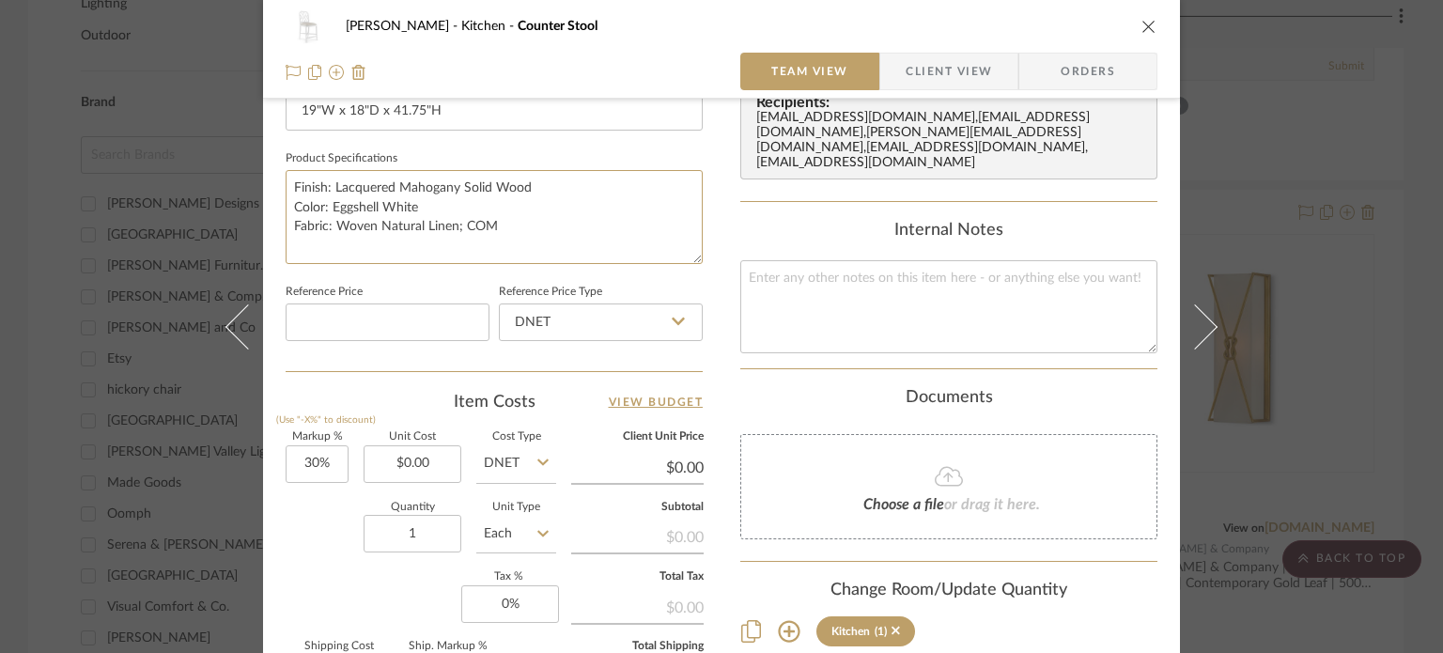
drag, startPoint x: 558, startPoint y: 228, endPoint x: 0, endPoint y: 132, distance: 566.4
click at [0, 132] on div "[PERSON_NAME] Kitchen Counter Stool Team View Client View Orders Team-Facing De…" at bounding box center [721, 326] width 1443 height 653
click at [946, 58] on span "Client View" at bounding box center [949, 72] width 86 height 38
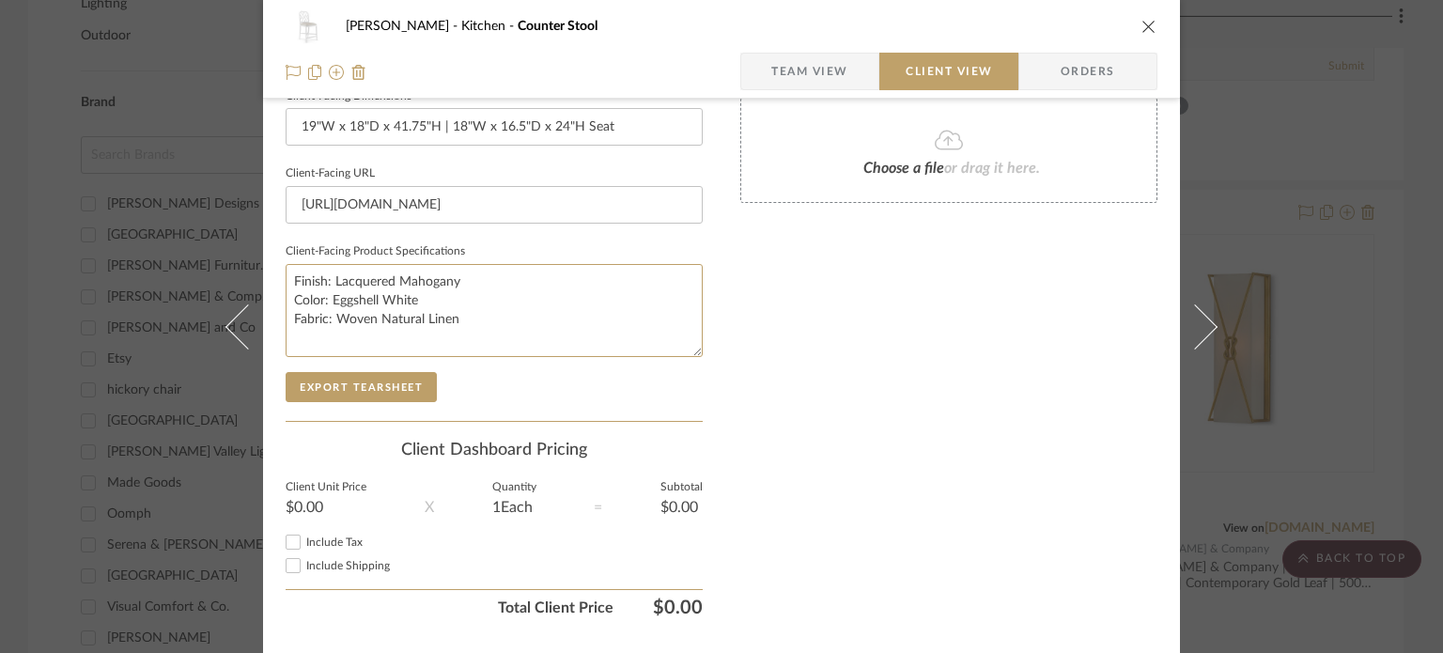
drag, startPoint x: 506, startPoint y: 322, endPoint x: 99, endPoint y: 204, distance: 424.6
click at [99, 204] on div "[PERSON_NAME] Kitchen Counter Stool Team View Client View Orders Client-Facing …" at bounding box center [721, 326] width 1443 height 653
paste textarea "Solid Wood Color: Eggshell White Fabric: Woven Natural Linen; COM"
type textarea "Finish: Lacquered Mahogany Solid Wood Color: Eggshell White Fabric: Woven Natur…"
click at [505, 198] on input "[URL][DOMAIN_NAME]" at bounding box center [494, 205] width 417 height 38
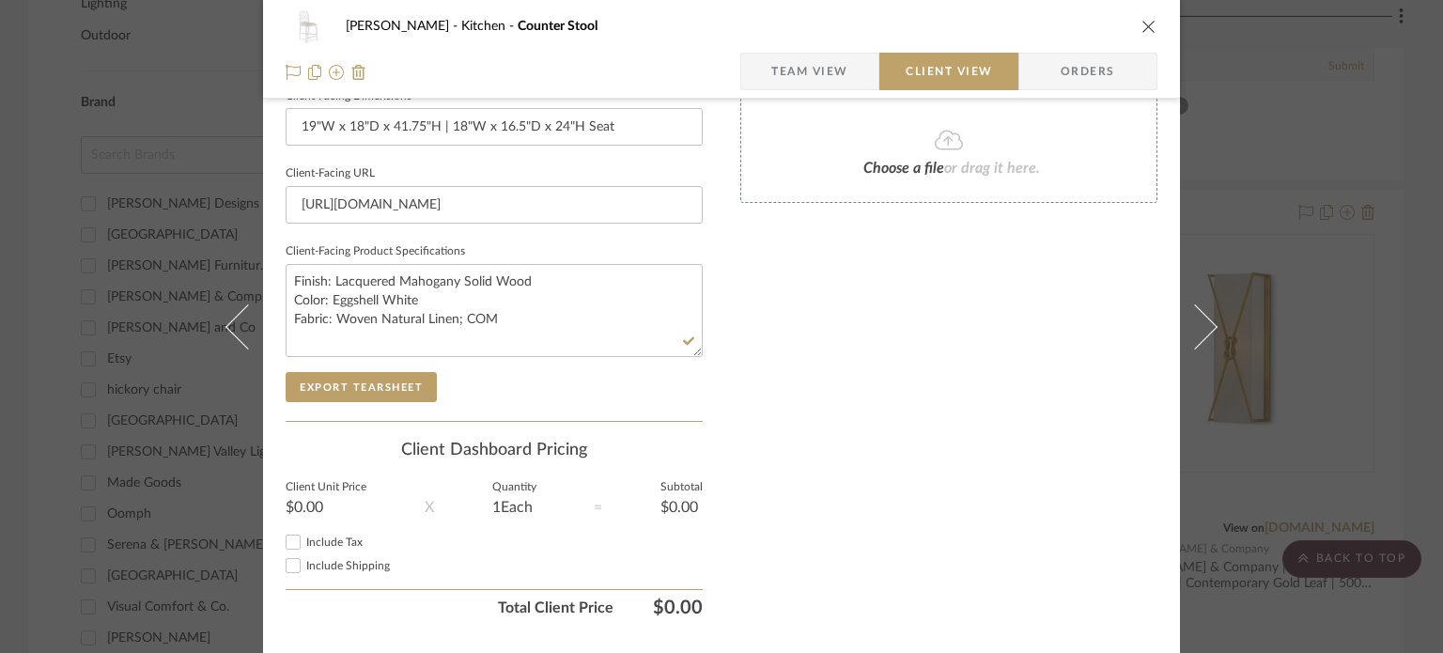
click at [1294, 246] on div "[PERSON_NAME] Kitchen Counter Stool Team View Client View Orders Client-Facing …" at bounding box center [721, 326] width 1443 height 653
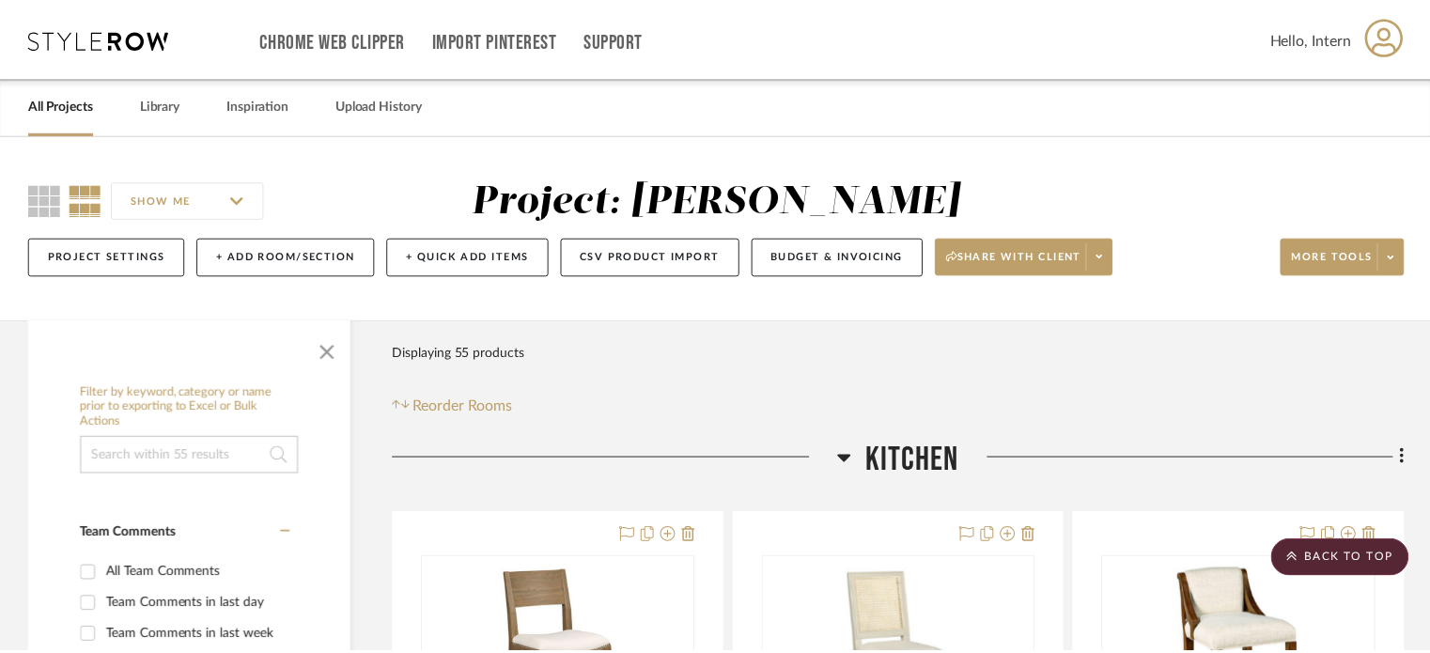
scroll to position [1156, 0]
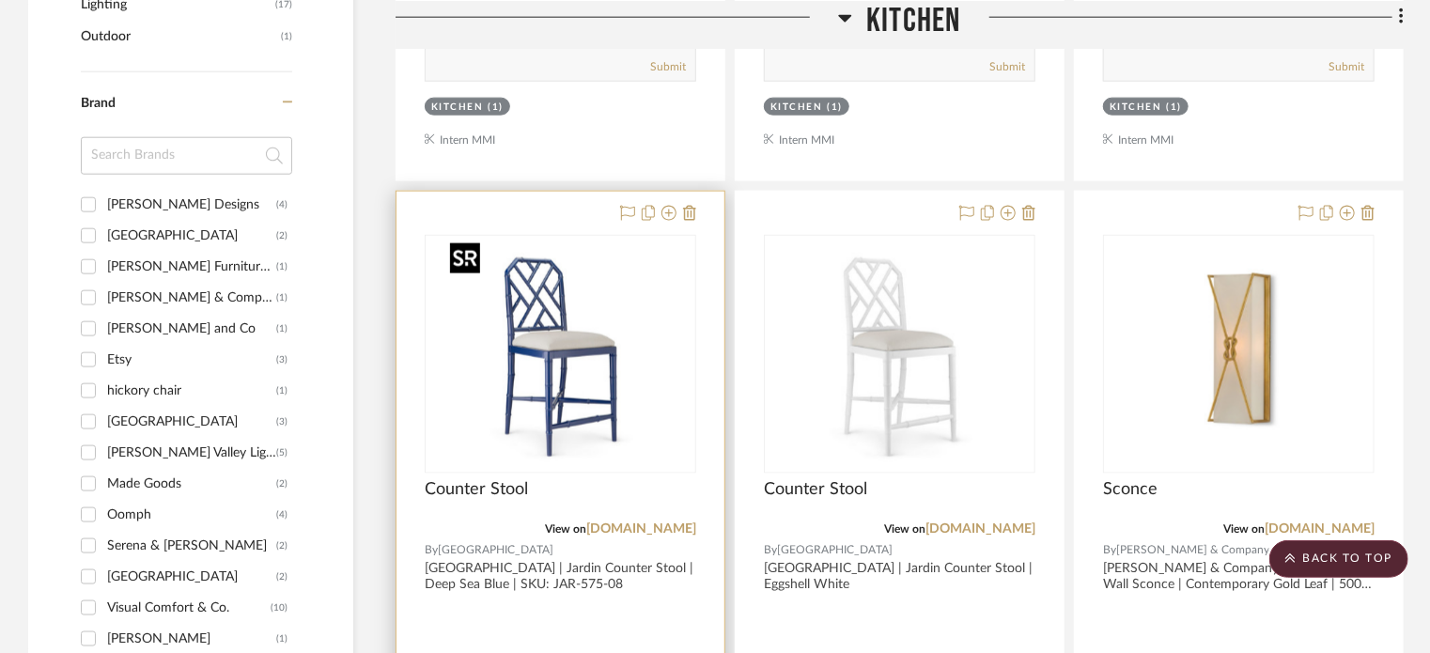
click at [0, 0] on img at bounding box center [0, 0] width 0 height 0
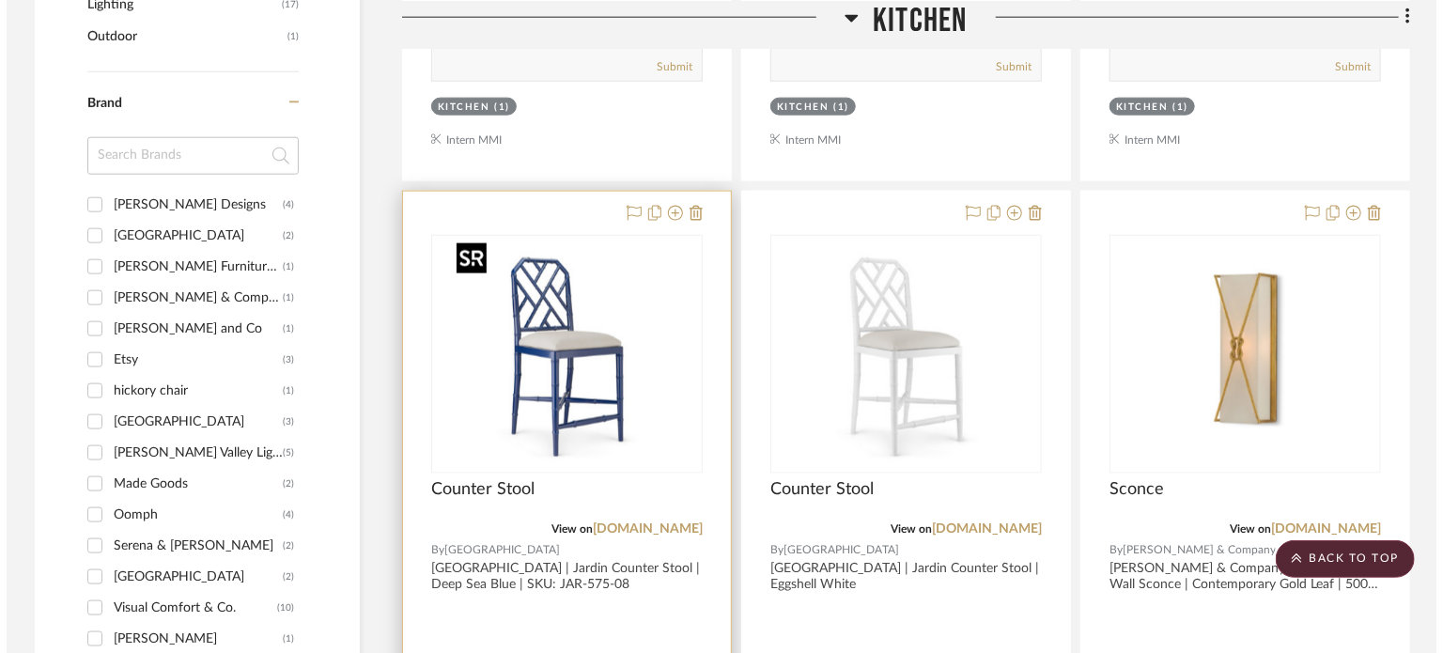
scroll to position [0, 0]
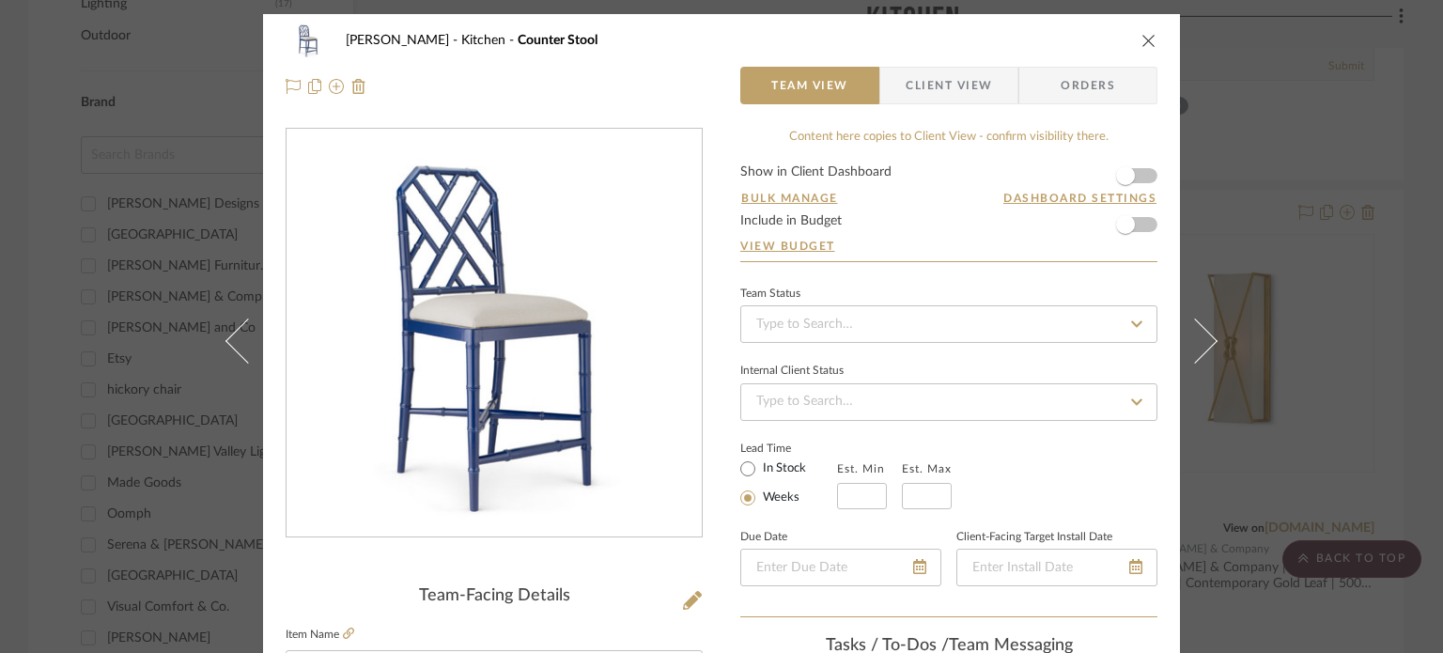
click at [945, 94] on span "Client View" at bounding box center [949, 86] width 86 height 38
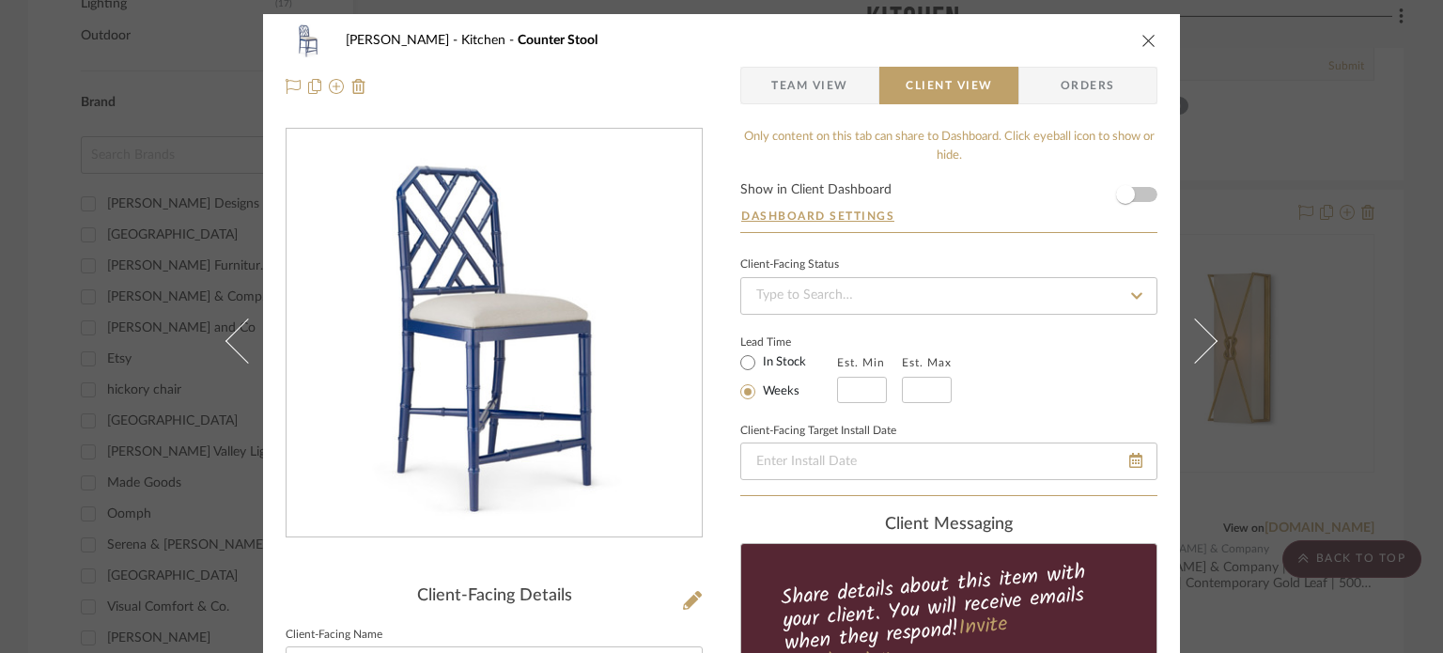
click at [793, 102] on span "Team View" at bounding box center [809, 86] width 77 height 38
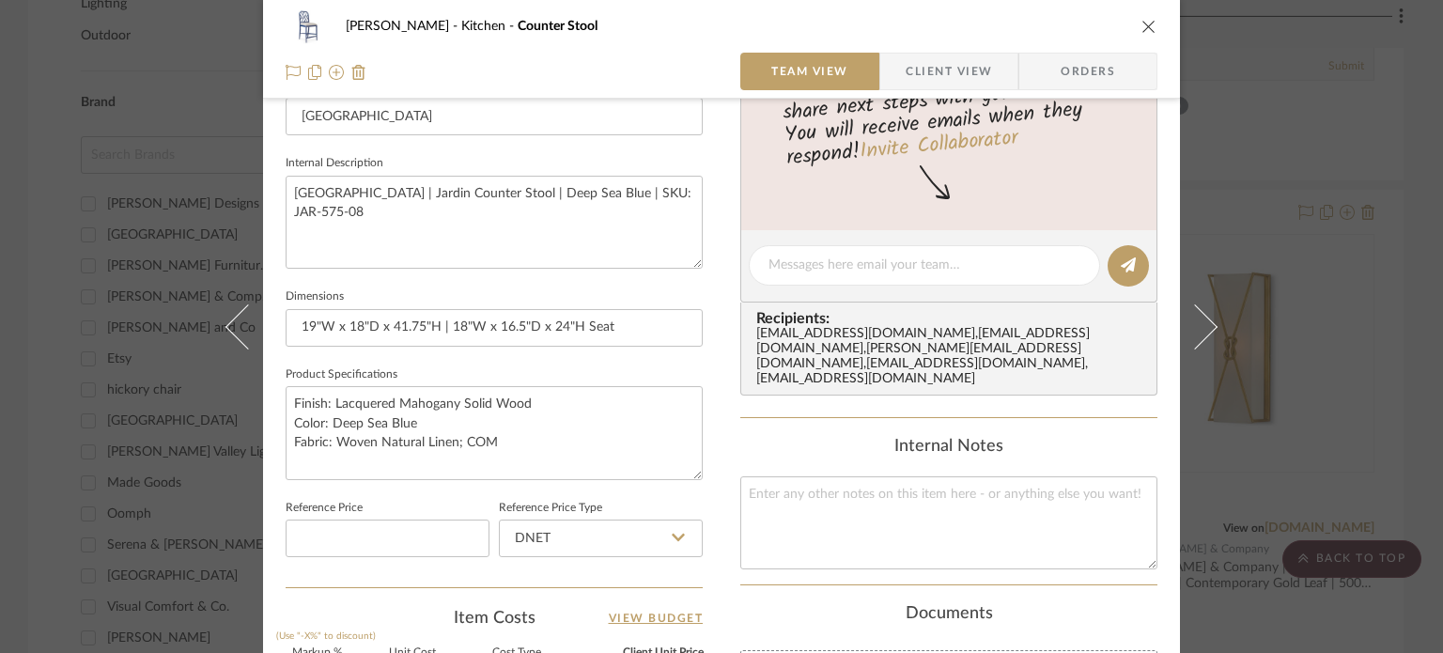
scroll to position [752, 0]
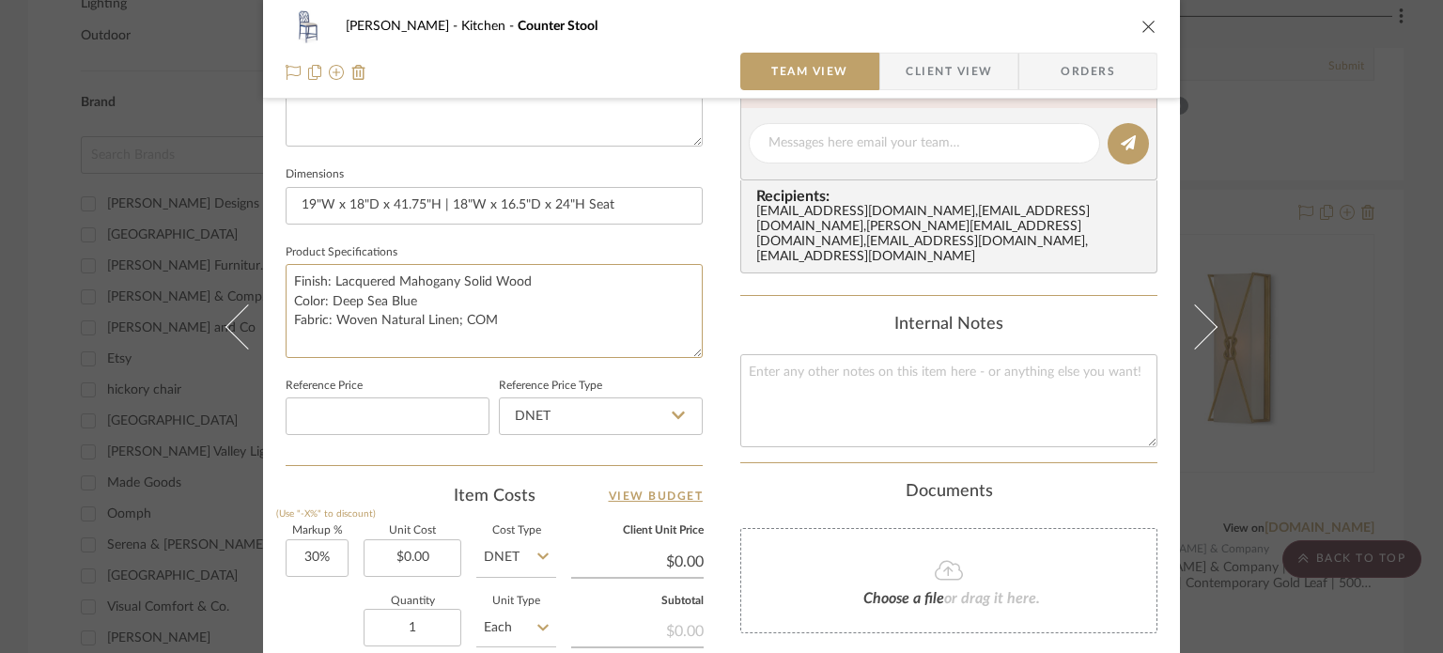
drag, startPoint x: 425, startPoint y: 266, endPoint x: 10, endPoint y: 137, distance: 433.8
click at [10, 137] on div "[PERSON_NAME] Kitchen Counter Stool Team View Client View Orders Team-Facing De…" at bounding box center [721, 326] width 1443 height 653
click at [920, 59] on span "Client View" at bounding box center [949, 72] width 86 height 38
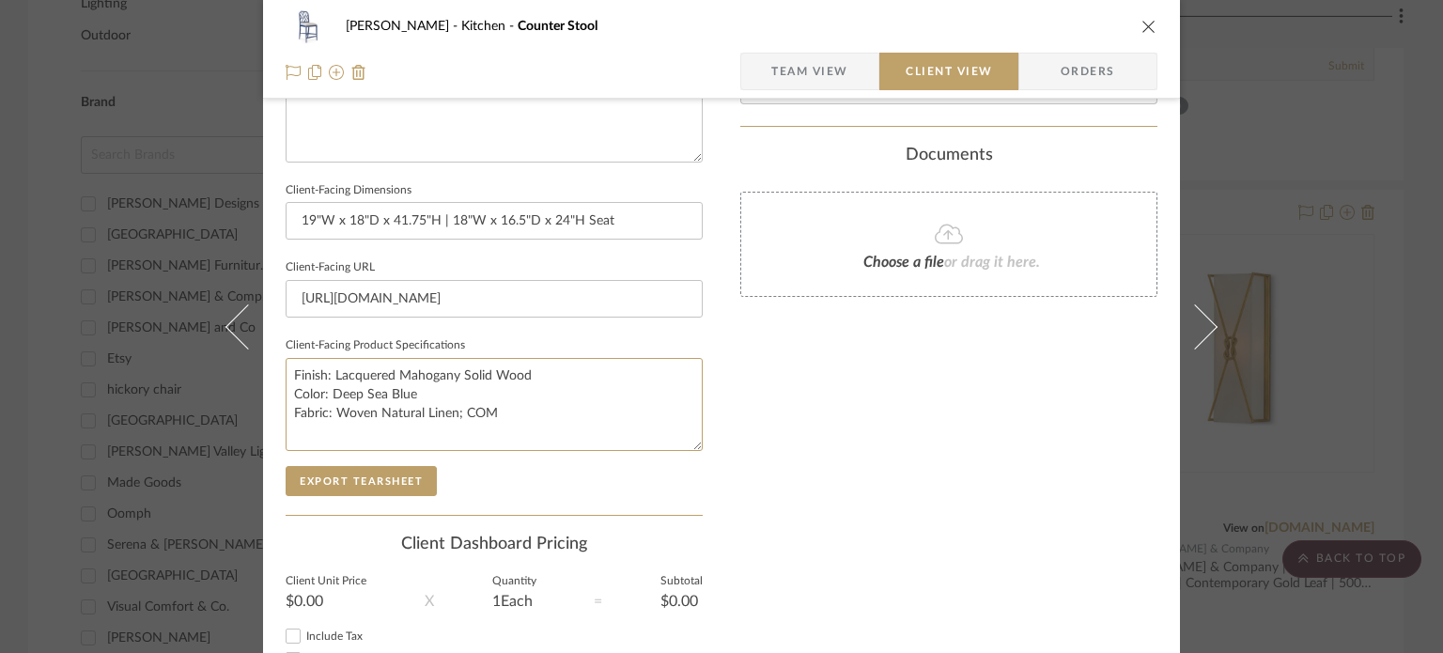
drag, startPoint x: 557, startPoint y: 417, endPoint x: 190, endPoint y: 325, distance: 378.7
click at [156, 317] on div "[PERSON_NAME] Kitchen Counter Stool Team View Client View Orders Client-Facing …" at bounding box center [721, 326] width 1443 height 653
click at [784, 390] on div "Only content on this tab can share to Dashboard. Click eyeball icon to show or …" at bounding box center [948, 48] width 417 height 1344
click at [1293, 243] on div "[PERSON_NAME] Kitchen Counter Stool Team View Client View Orders Client-Facing …" at bounding box center [721, 326] width 1443 height 653
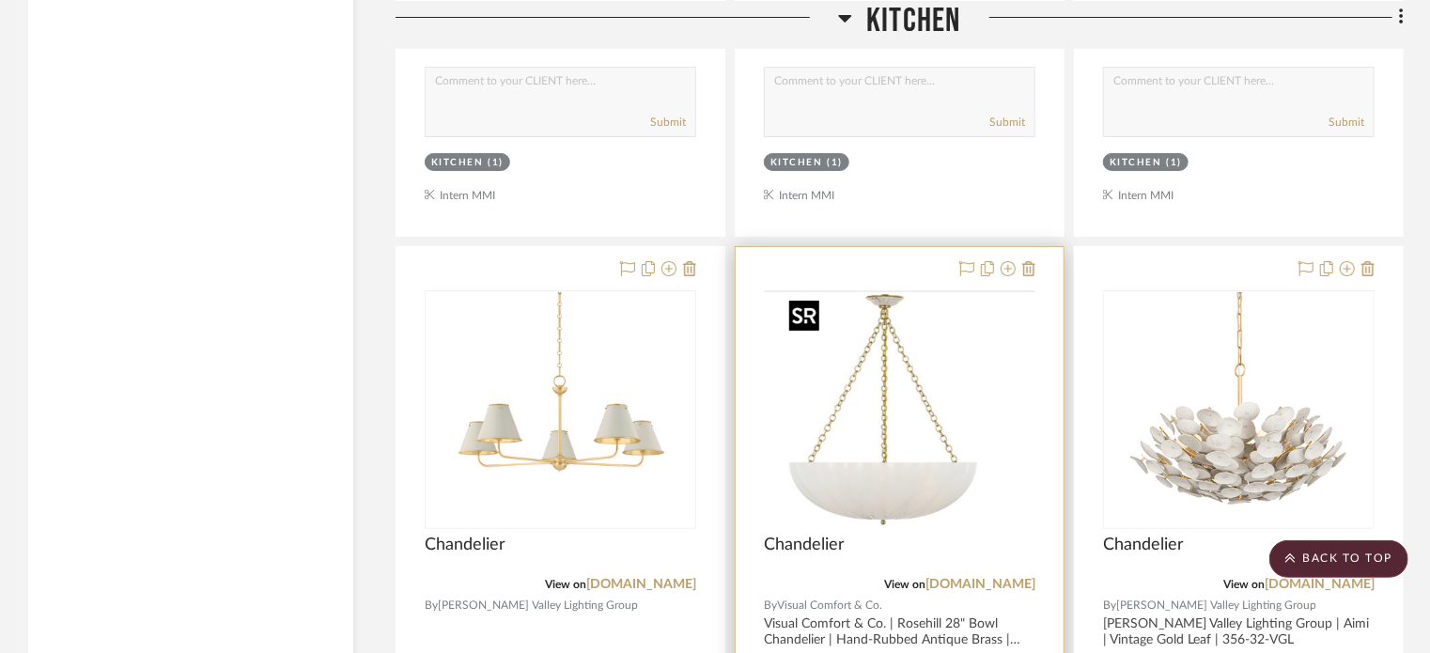
scroll to position [3692, 0]
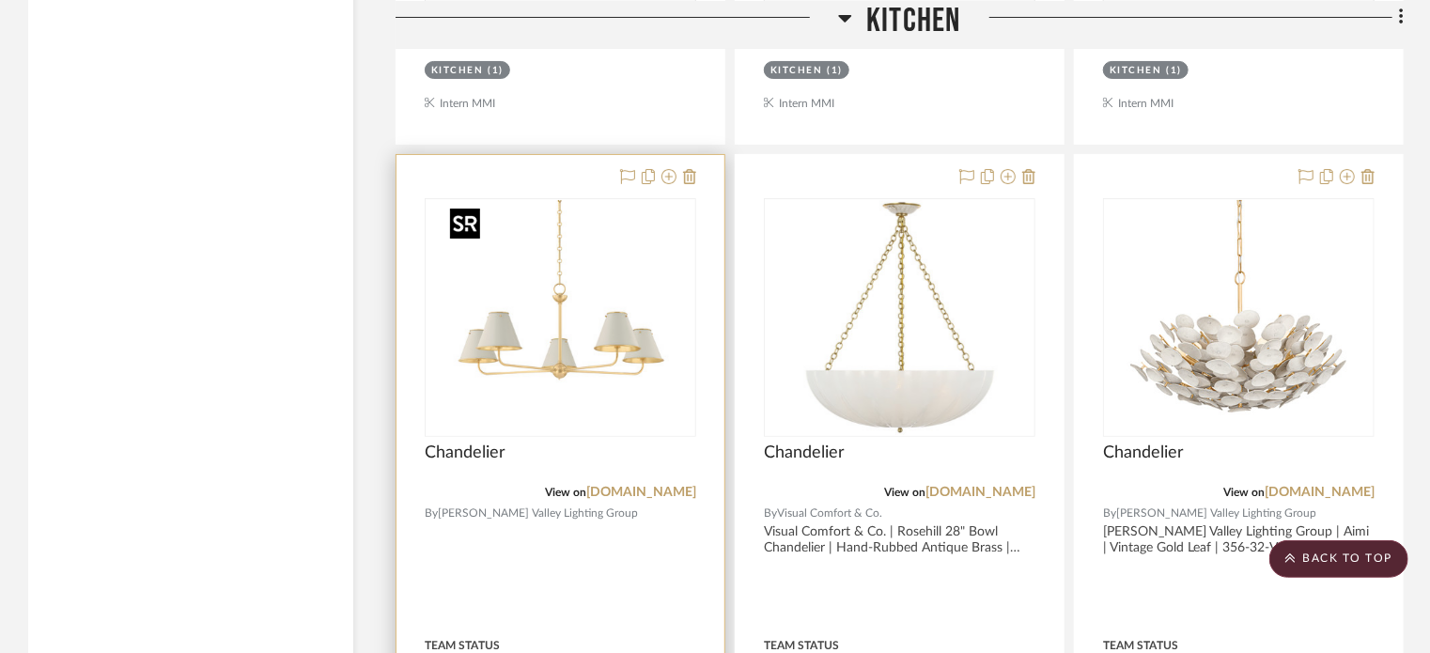
click at [586, 305] on img "0" at bounding box center [560, 317] width 235 height 235
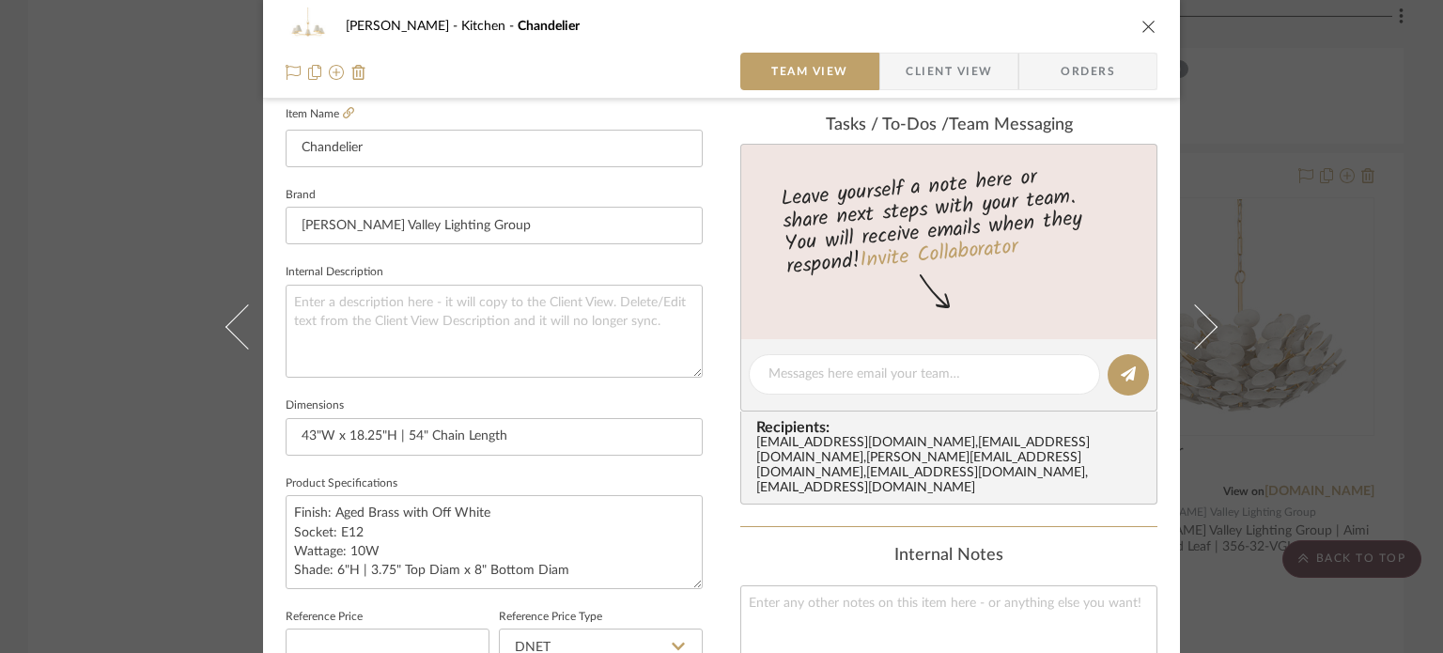
scroll to position [564, 0]
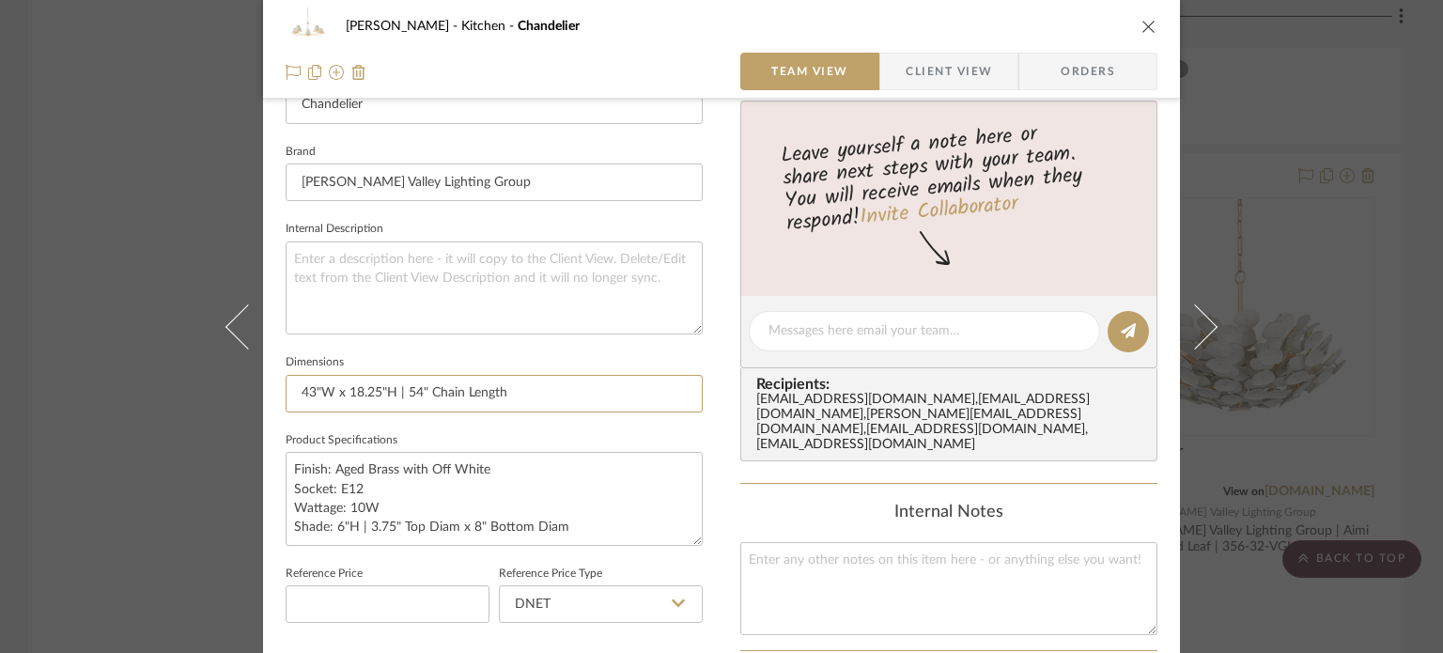
drag, startPoint x: 529, startPoint y: 393, endPoint x: 192, endPoint y: 380, distance: 337.5
click at [192, 380] on div "[PERSON_NAME] Kitchen Chandelier Team View Client View Orders Team-Facing Detai…" at bounding box center [721, 326] width 1443 height 653
click at [973, 60] on span "Client View" at bounding box center [949, 72] width 86 height 38
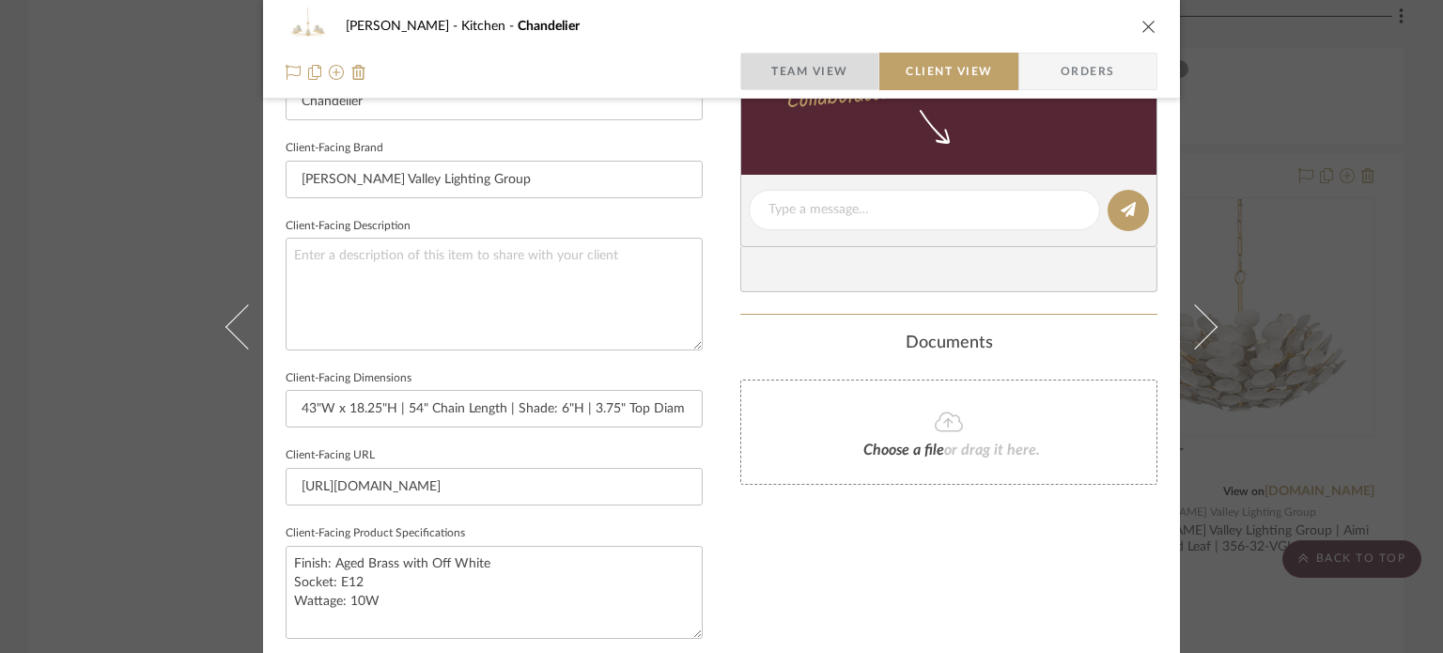
click at [815, 74] on span "Team View" at bounding box center [809, 72] width 77 height 38
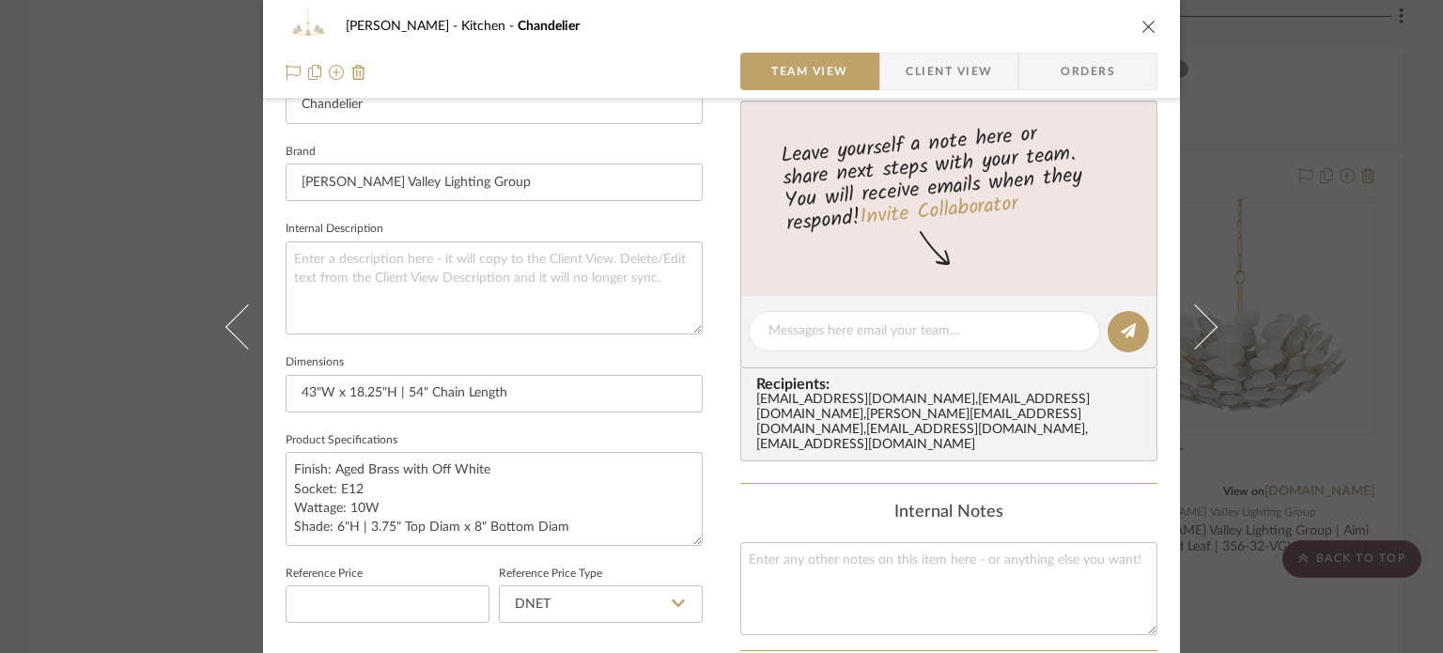
click at [924, 66] on span "Client View" at bounding box center [949, 72] width 86 height 38
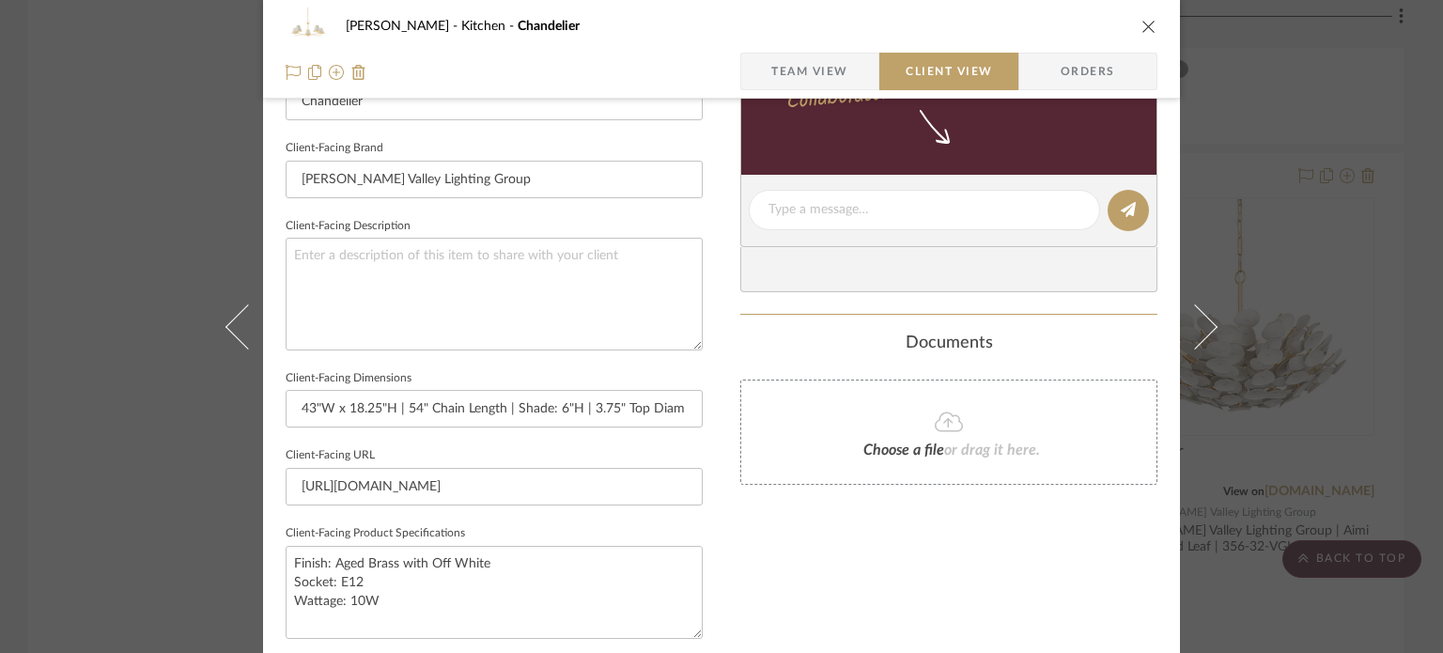
click at [819, 62] on span "Team View" at bounding box center [809, 72] width 77 height 38
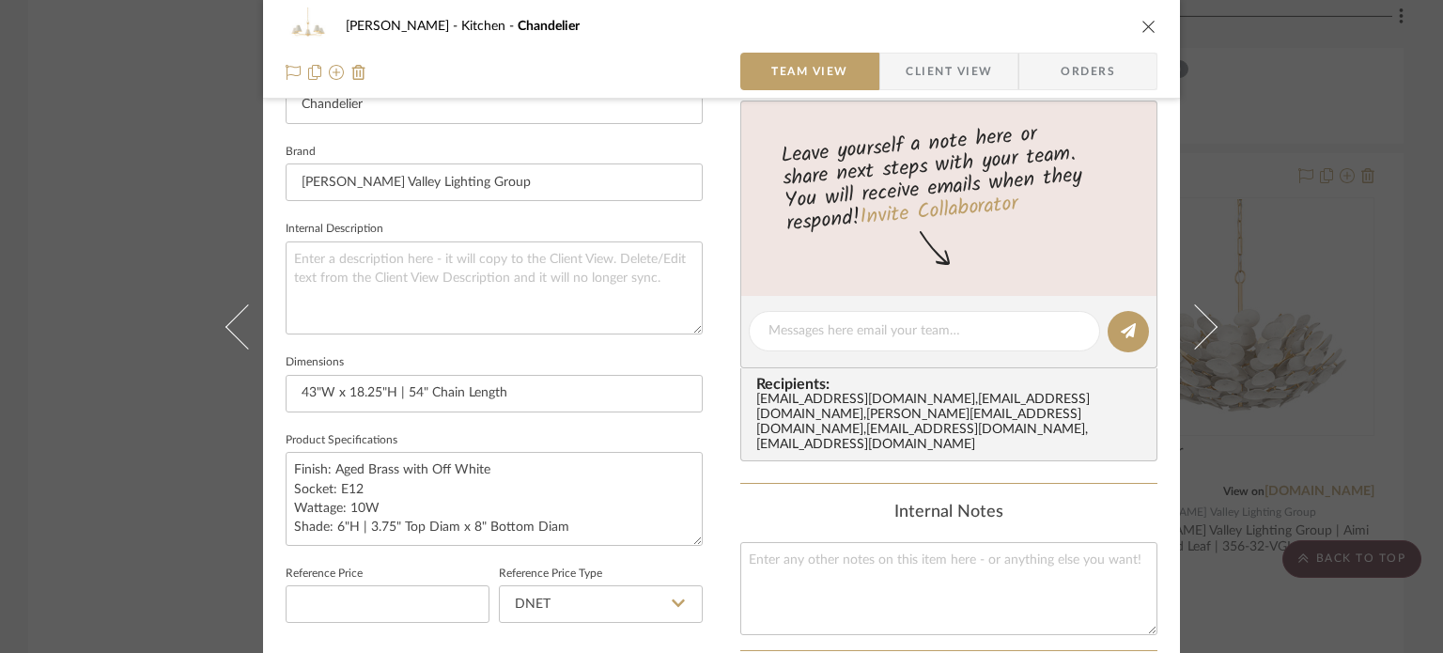
click at [924, 63] on span "Client View" at bounding box center [949, 72] width 86 height 38
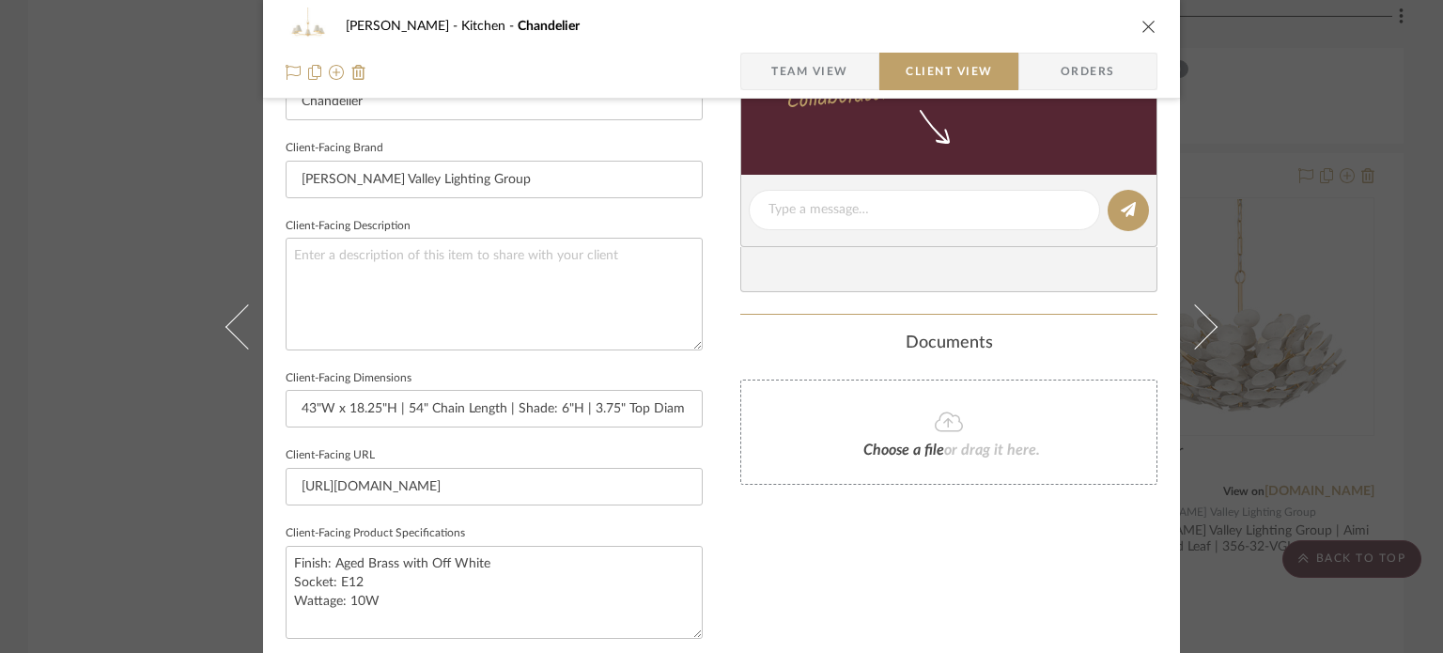
click at [840, 74] on span "Team View" at bounding box center [809, 72] width 77 height 38
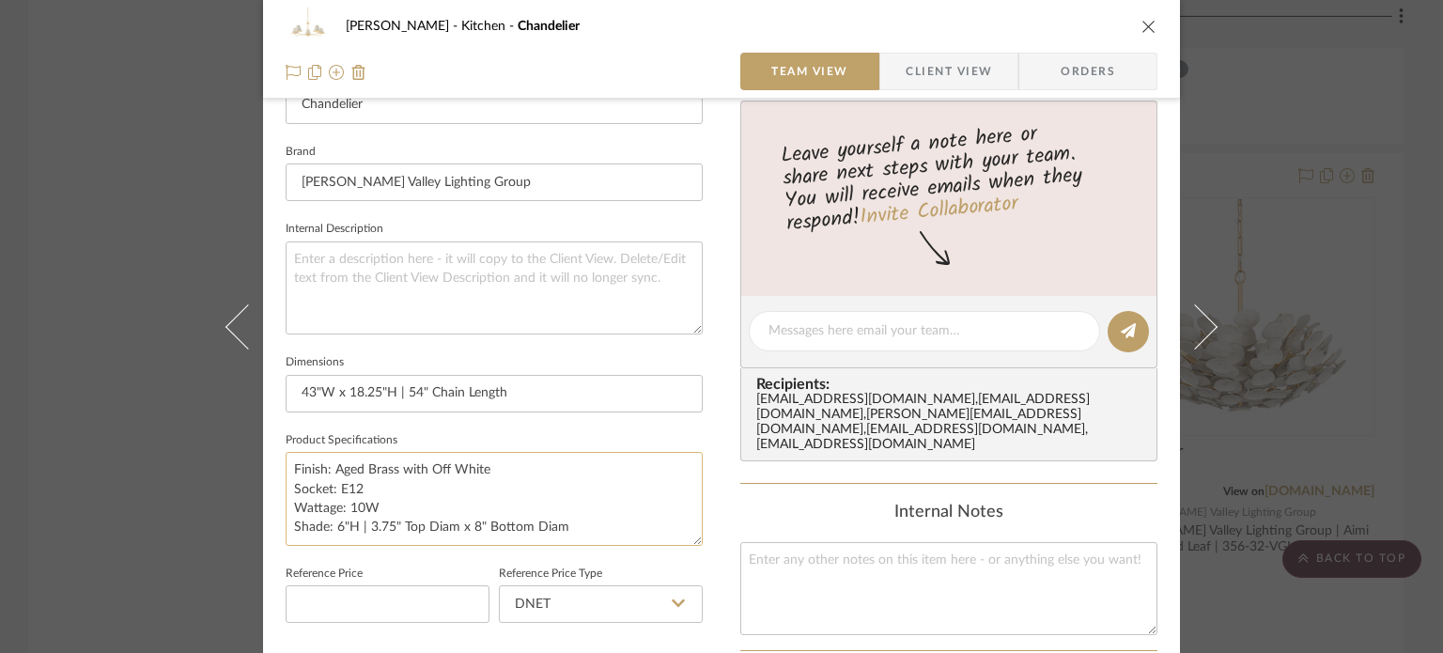
click at [590, 529] on textarea "Finish: Aged Brass with Off White Socket: E12 Wattage: 10W Shade: 6"H | 3.75" T…" at bounding box center [494, 498] width 417 height 93
click at [363, 521] on textarea "Finish: Aged Brass with Off White Socket: E12 Wattage: 10W Shade: 6"H | 3.75" T…" at bounding box center [494, 498] width 417 height 93
click at [401, 503] on textarea "Finish: Aged Brass with Off White Socket: E12 Wattage: 10W Shade: 3.75" Top Dia…" at bounding box center [494, 498] width 417 height 93
type textarea "Finish: Aged Brass with Off White Socket: E12 Wattage: 10W Shade: 3.75" Top Dia…"
click at [547, 372] on fieldset "Dimensions 43"W x 18.25"H | 54" Chain Length" at bounding box center [494, 380] width 417 height 63
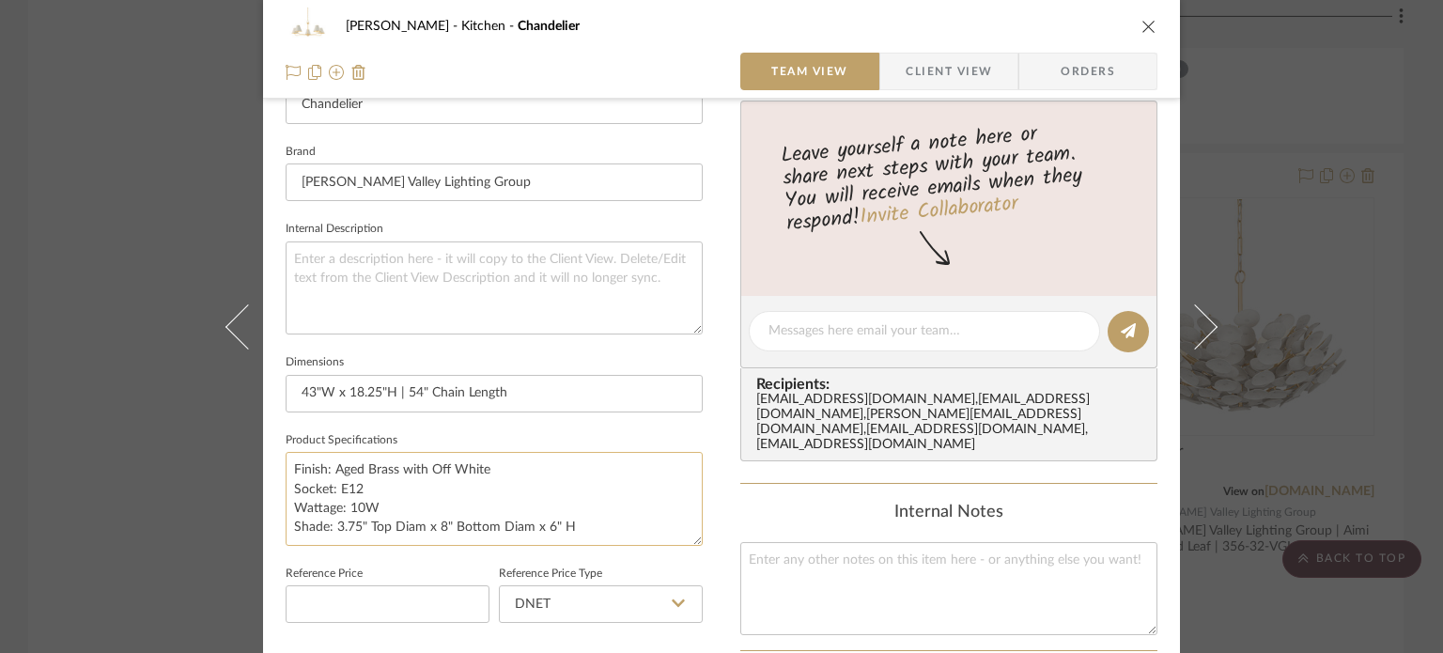
drag, startPoint x: 423, startPoint y: 531, endPoint x: 382, endPoint y: 530, distance: 40.4
click at [382, 530] on textarea "Finish: Aged Brass with Off White Socket: E12 Wattage: 10W Shade: 3.75" Top Dia…" at bounding box center [494, 498] width 417 height 93
drag, startPoint x: 448, startPoint y: 524, endPoint x: 488, endPoint y: 525, distance: 39.5
click at [488, 525] on textarea "Finish: Aged Brass with Off White Socket: E12 Wattage: 10W Shade: 3.75" Top, 8"…" at bounding box center [494, 498] width 417 height 93
click at [524, 496] on textarea "Finish: Aged Brass with Off White Socket: E12 Wattage: 10W Shade: 3.75" Top, 8"…" at bounding box center [494, 498] width 417 height 93
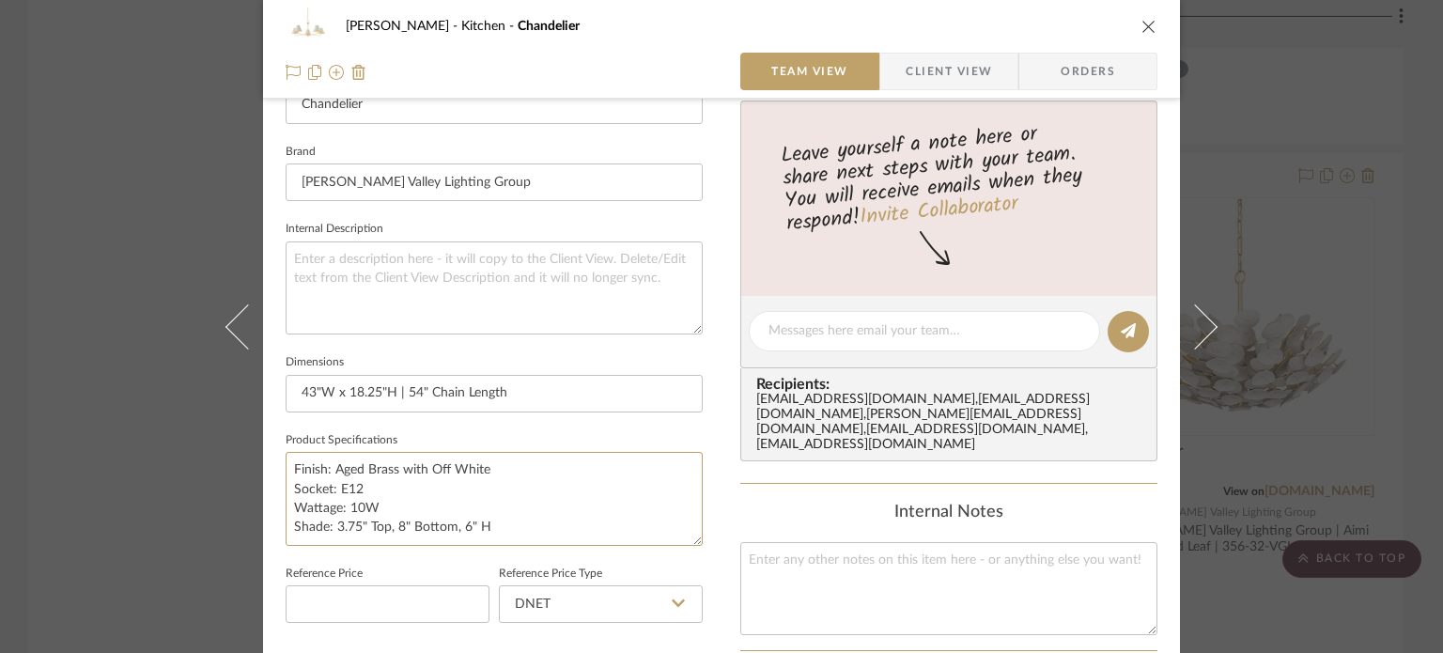
drag, startPoint x: 523, startPoint y: 522, endPoint x: 203, endPoint y: 544, distance: 321.1
click at [203, 544] on div "[PERSON_NAME] Kitchen Chandelier Team View Client View Orders Team-Facing Detai…" at bounding box center [721, 326] width 1443 height 653
type textarea "Finish: Aged Brass with Off White Socket: E12 Wattage: 10W"
click at [548, 393] on input "43"W x 18.25"H | 54" Chain Length" at bounding box center [494, 394] width 417 height 38
paste input "Shade: 3.75" Top, 8" Bottom, 6" H"
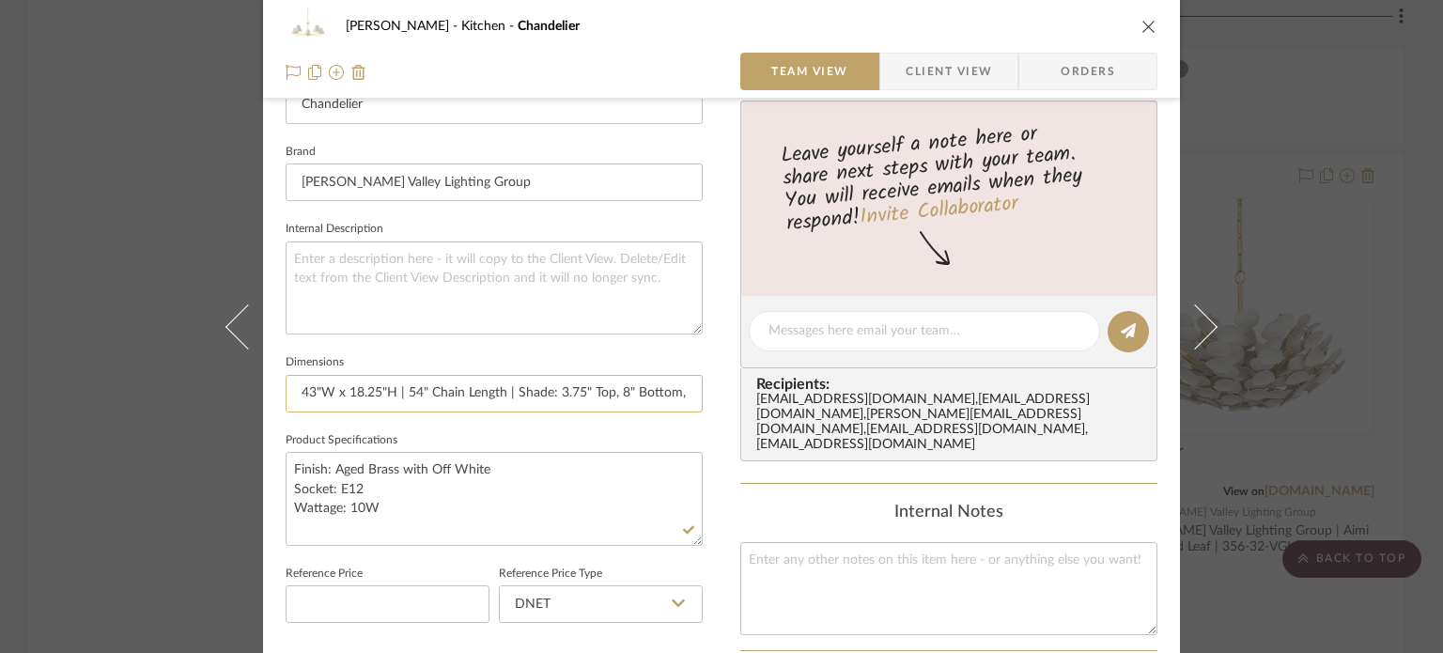
scroll to position [0, 23]
type input "43"W x 18.25"H | 54" Chain Length | Shade: 3.75" Top, 8" Bottom, 6" H"
click at [554, 474] on textarea "Finish: Aged Brass with Off White Socket: E12 Wattage: 10W" at bounding box center [494, 498] width 417 height 93
click at [421, 389] on input "43"W x 18.25"H | 54" Chain Length | Shade: 3.75" Top, 8" Bottom, 6" H" at bounding box center [494, 394] width 417 height 38
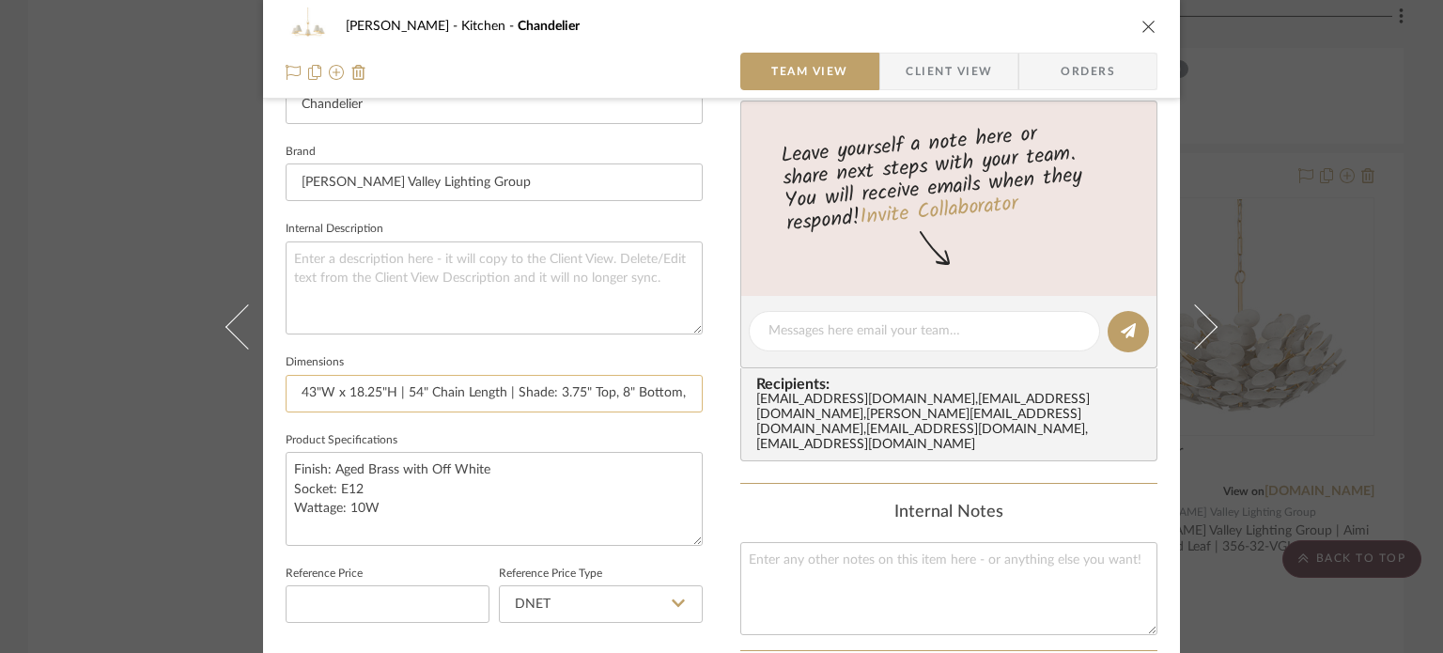
click at [421, 389] on input "43"W x 18.25"H | 54" Chain Length | Shade: 3.75" Top, 8" Bottom, 6" H" at bounding box center [494, 394] width 417 height 38
click at [933, 66] on span "Client View" at bounding box center [949, 72] width 86 height 38
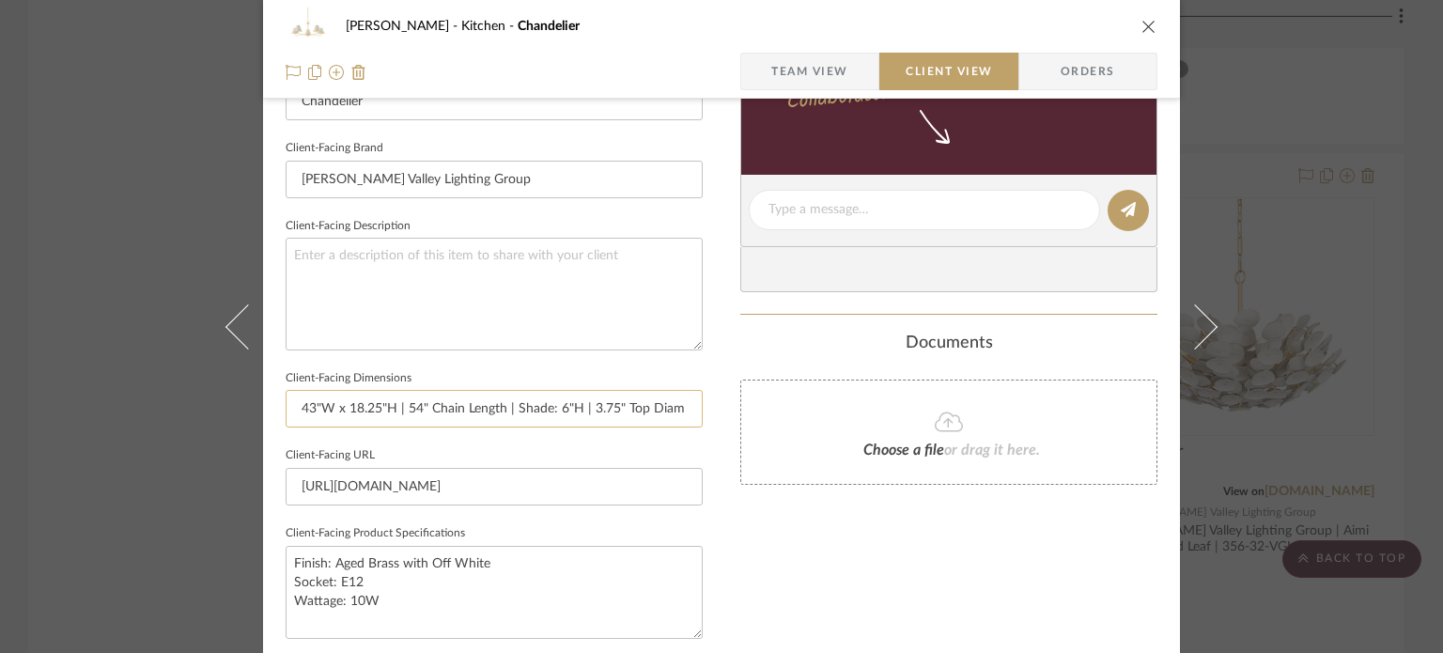
click at [504, 401] on input "43"W x 18.25"H | 54" Chain Length | Shade: 6"H | 3.75" Top Diam x 8" Bottom Diam" at bounding box center [494, 409] width 417 height 38
paste input "3.75" Top, 8" Bottom, 6" H"
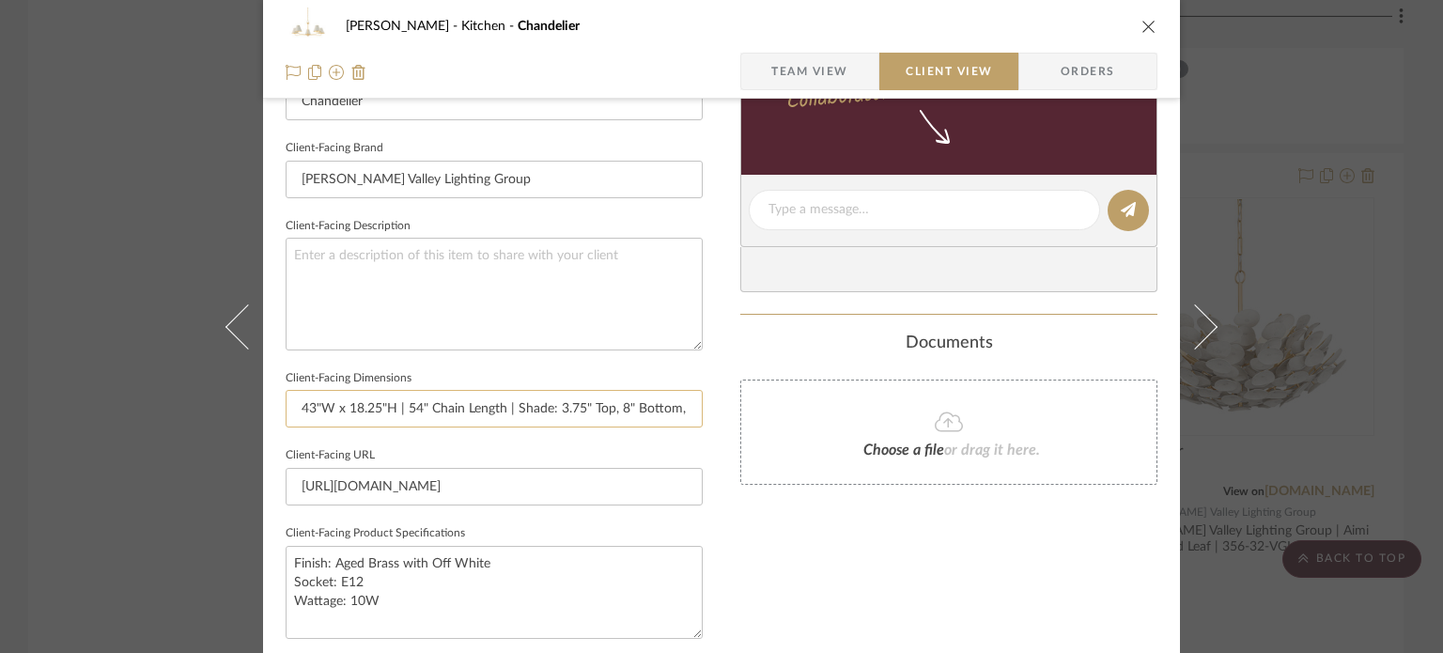
scroll to position [0, 23]
type input "43"W x 18.25"H | 54" Chain Length | Shade: 3.75" Top, 8" Bottom, 6" H"
click at [510, 546] on sr-operation-status-container "Finish: Aged Brass with Off White Socket: E12 Wattage: 10W" at bounding box center [494, 592] width 417 height 93
click at [827, 59] on span "Team View" at bounding box center [809, 72] width 77 height 38
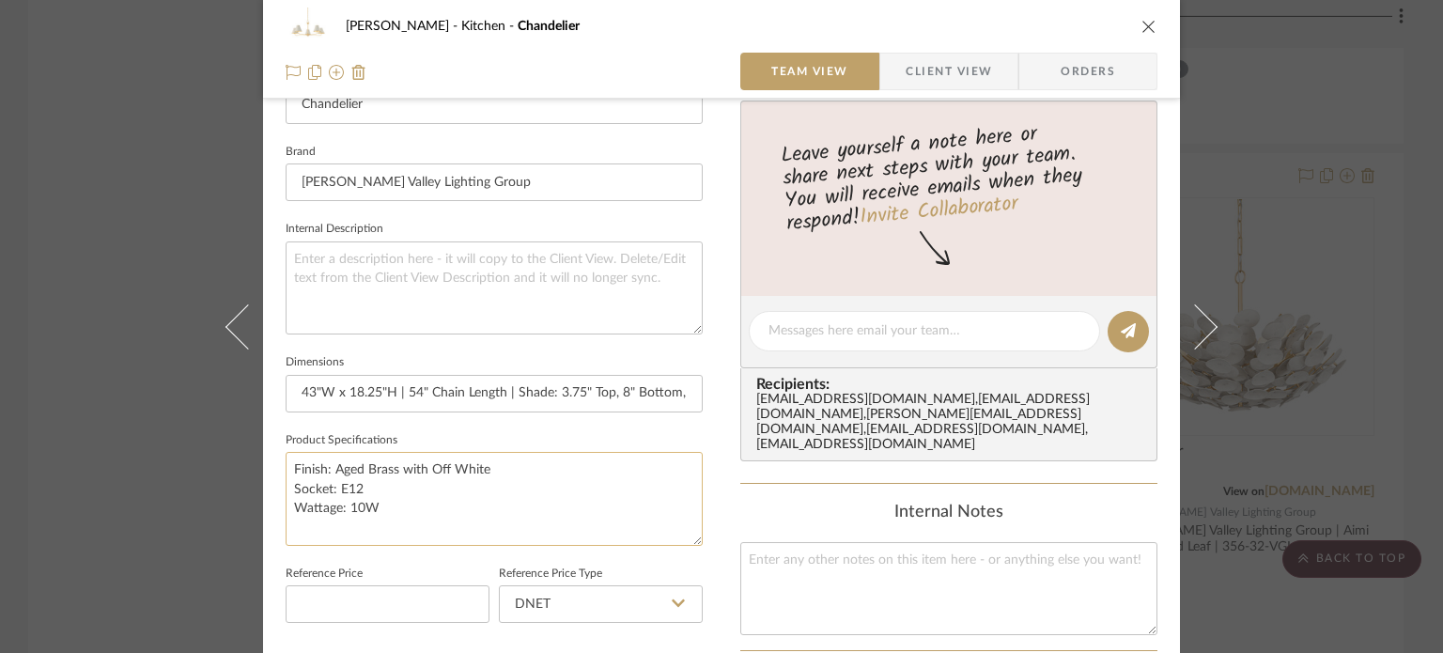
click at [375, 488] on textarea "Finish: Aged Brass with Off White Socket: E12 Wattage: 10W" at bounding box center [494, 498] width 417 height 93
click at [396, 504] on textarea "Finish: Aged Brass with Off White Socket: E12 Wattage: 10W" at bounding box center [494, 498] width 417 height 93
drag, startPoint x: 402, startPoint y: 508, endPoint x: 148, endPoint y: 402, distance: 275.8
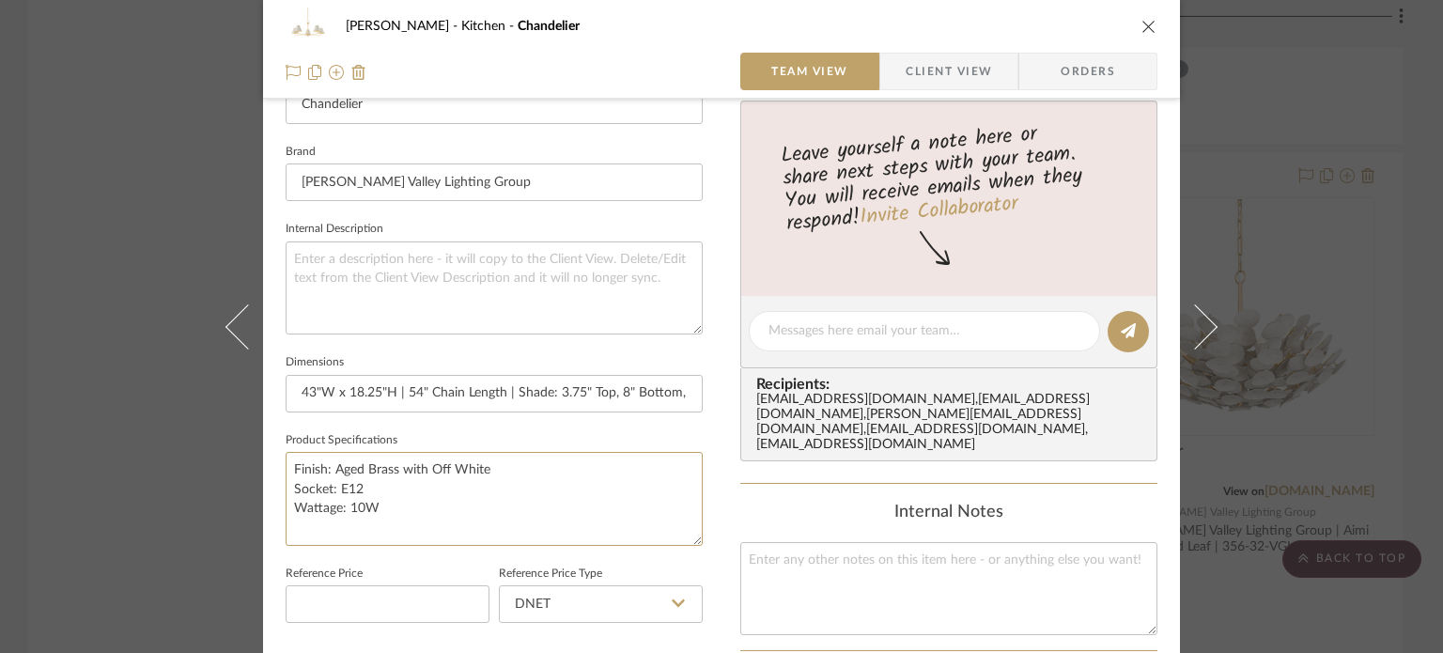
click at [148, 402] on div "[PERSON_NAME] Kitchen Chandelier Team View Client View Orders Team-Facing Detai…" at bounding box center [721, 326] width 1443 height 653
click at [934, 65] on span "Client View" at bounding box center [949, 72] width 86 height 38
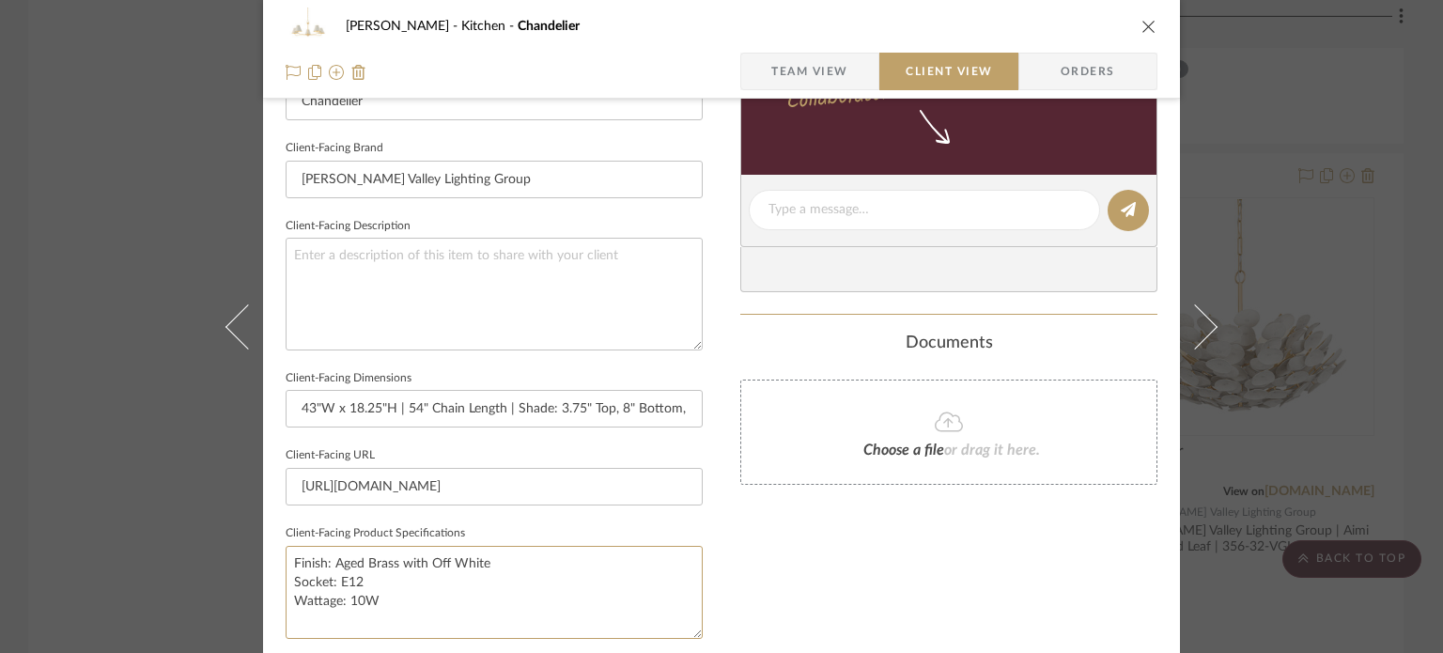
drag, startPoint x: 388, startPoint y: 598, endPoint x: 89, endPoint y: 458, distance: 329.9
click at [89, 458] on div "[PERSON_NAME] Kitchen Chandelier Team View Client View Orders Client-Facing Det…" at bounding box center [721, 326] width 1443 height 653
click at [458, 588] on textarea "Finish: Aged Brass with Off White Socket: E12 Wattage: 10W" at bounding box center [494, 592] width 417 height 93
click at [785, 539] on div "Only content on this tab can share to Dashboard. Click eyeball icon to show or …" at bounding box center [948, 236] width 417 height 1344
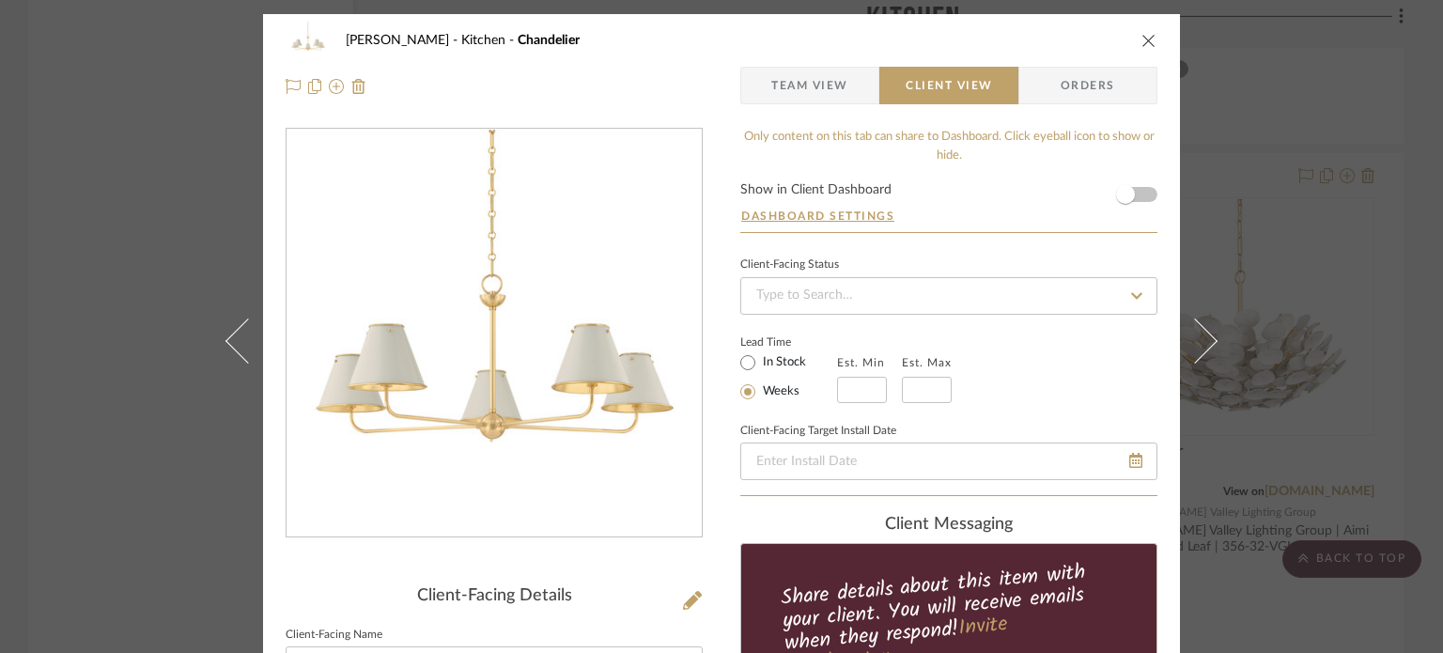
click at [1314, 203] on div "[PERSON_NAME] Kitchen Chandelier Team View Client View Orders Client-Facing Det…" at bounding box center [721, 326] width 1443 height 653
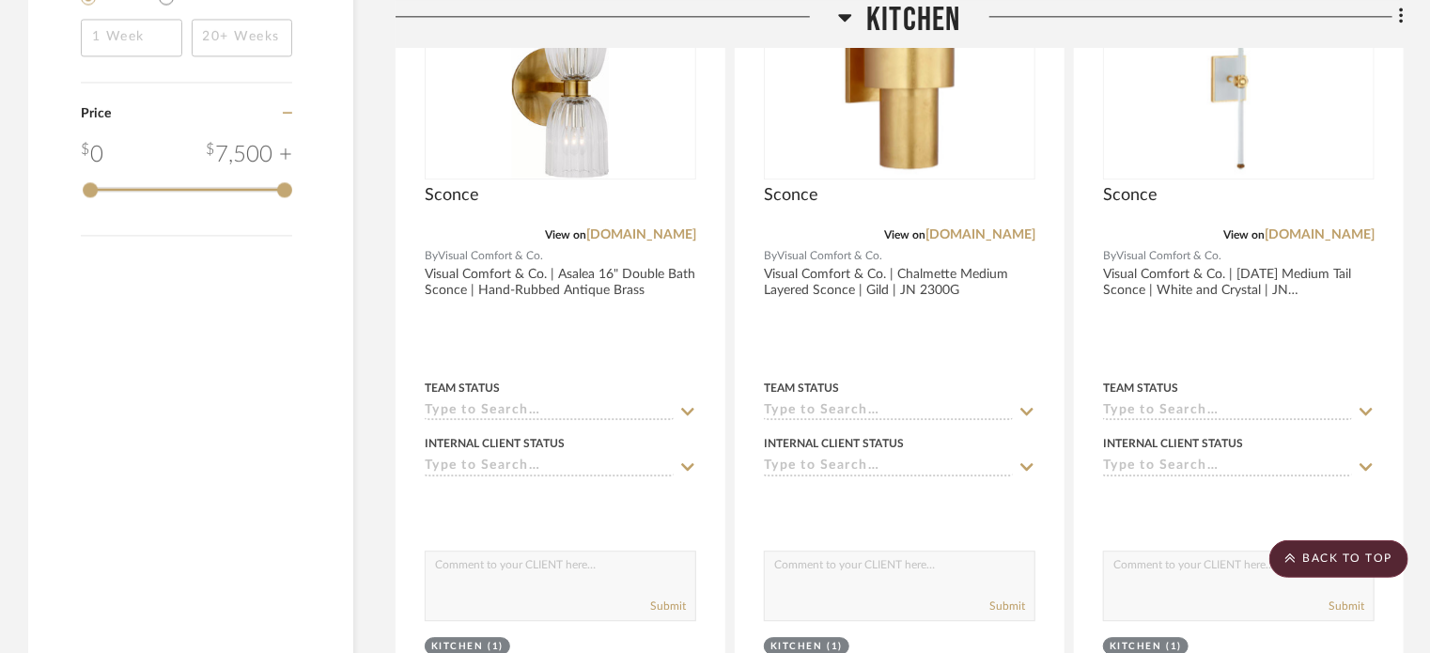
scroll to position [2001, 0]
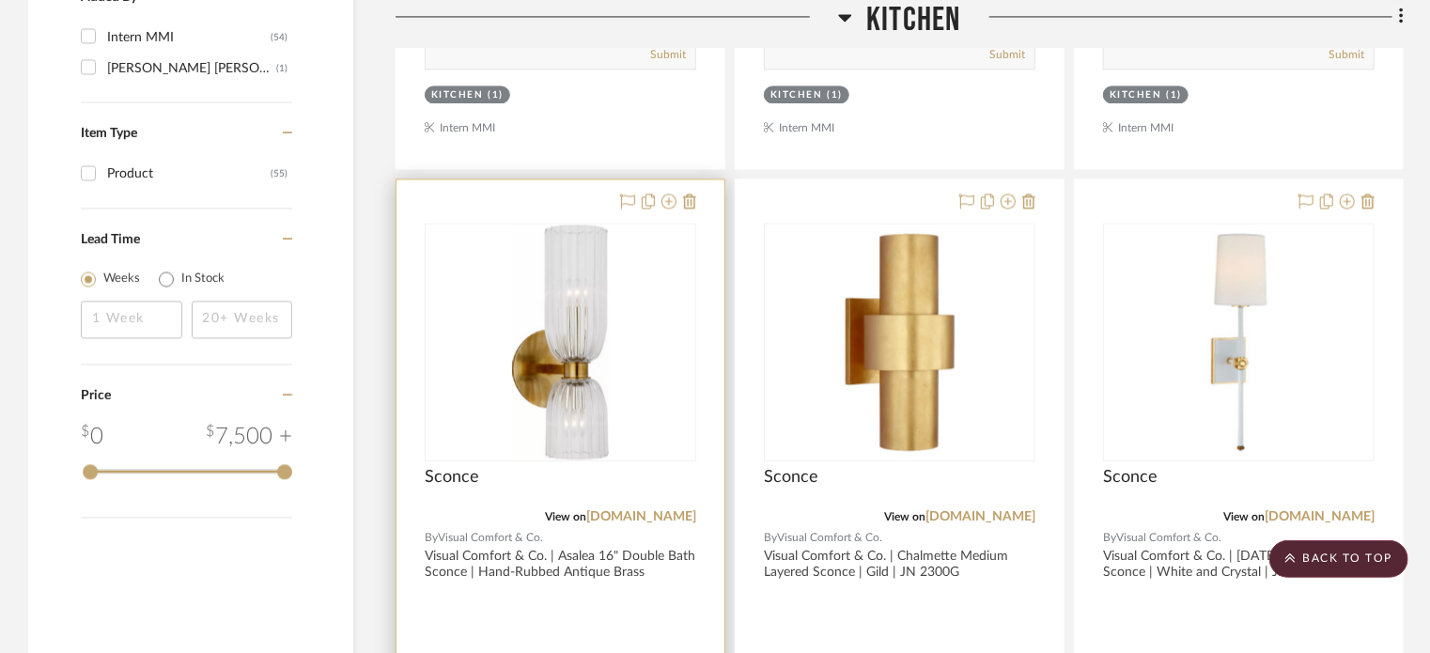
click at [0, 0] on div at bounding box center [0, 0] width 0 height 0
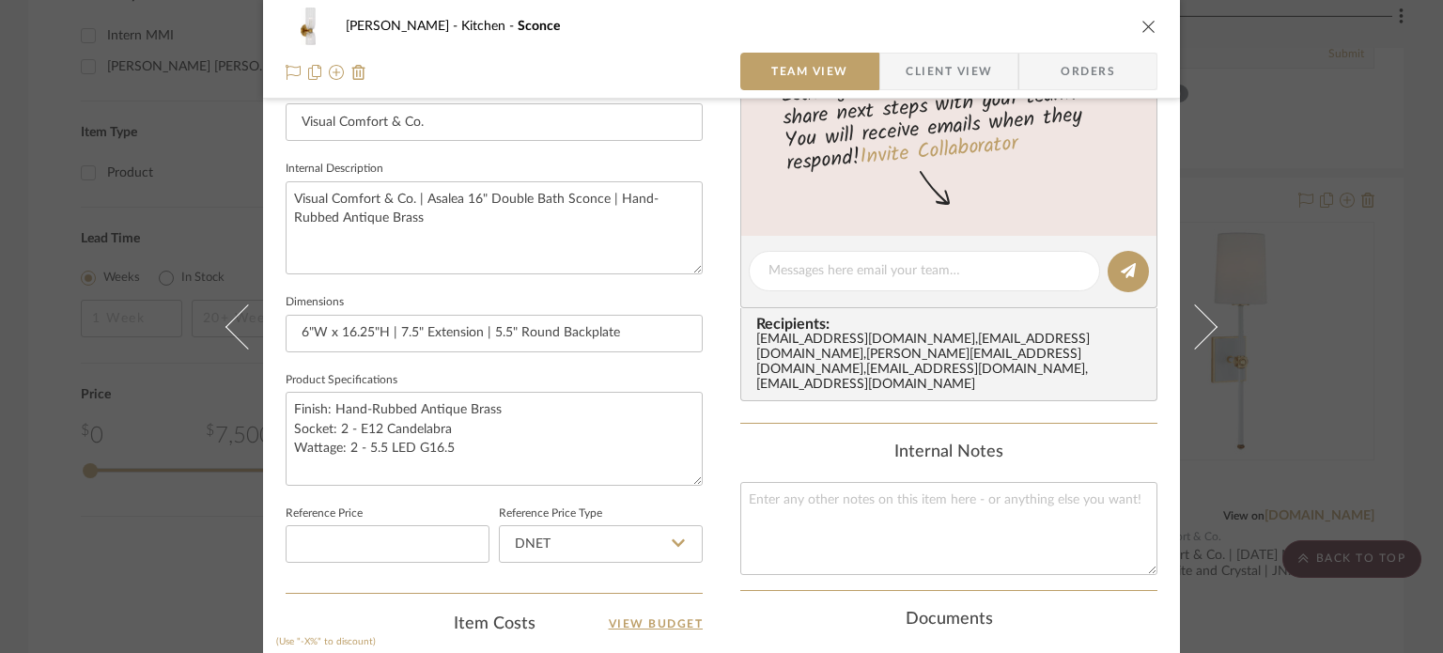
scroll to position [658, 0]
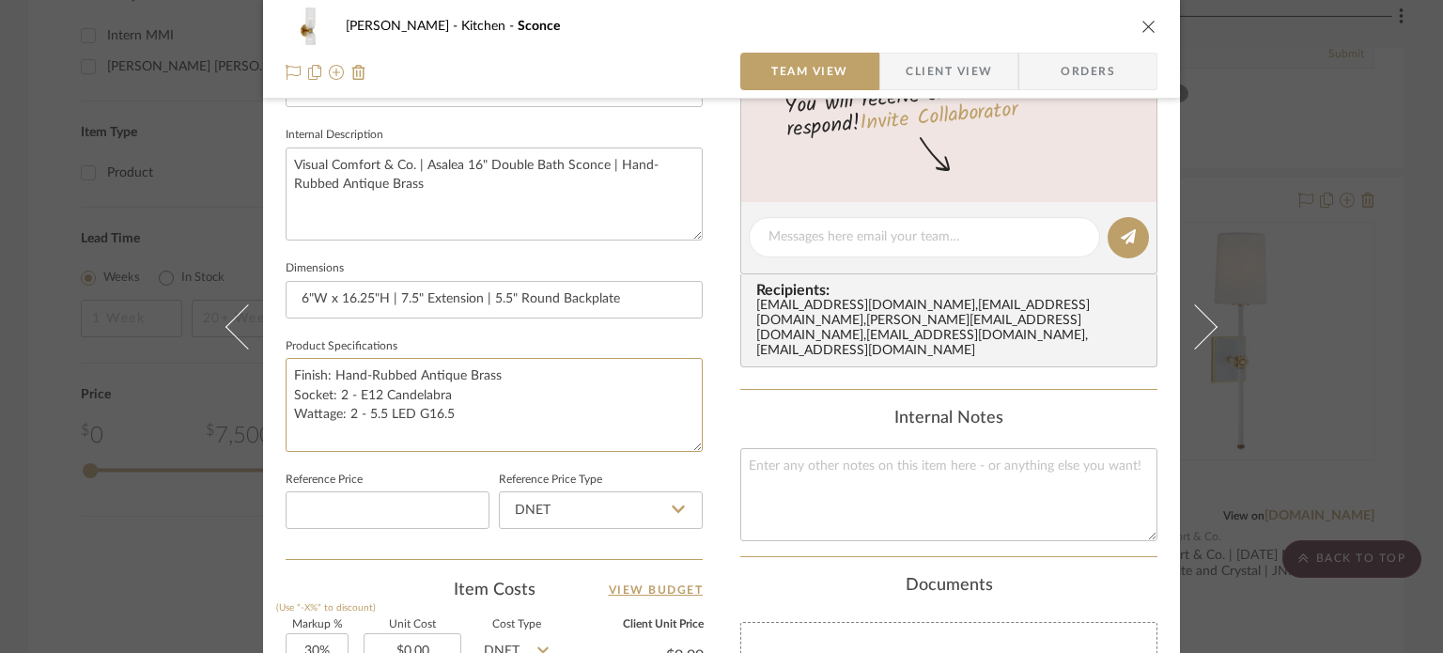
drag, startPoint x: 410, startPoint y: 378, endPoint x: 86, endPoint y: 281, distance: 337.4
click at [86, 281] on div "[PERSON_NAME] Kitchen Sconce Team View Client View Orders Team-Facing Details I…" at bounding box center [721, 326] width 1443 height 653
click at [934, 53] on span "Client View" at bounding box center [949, 72] width 86 height 38
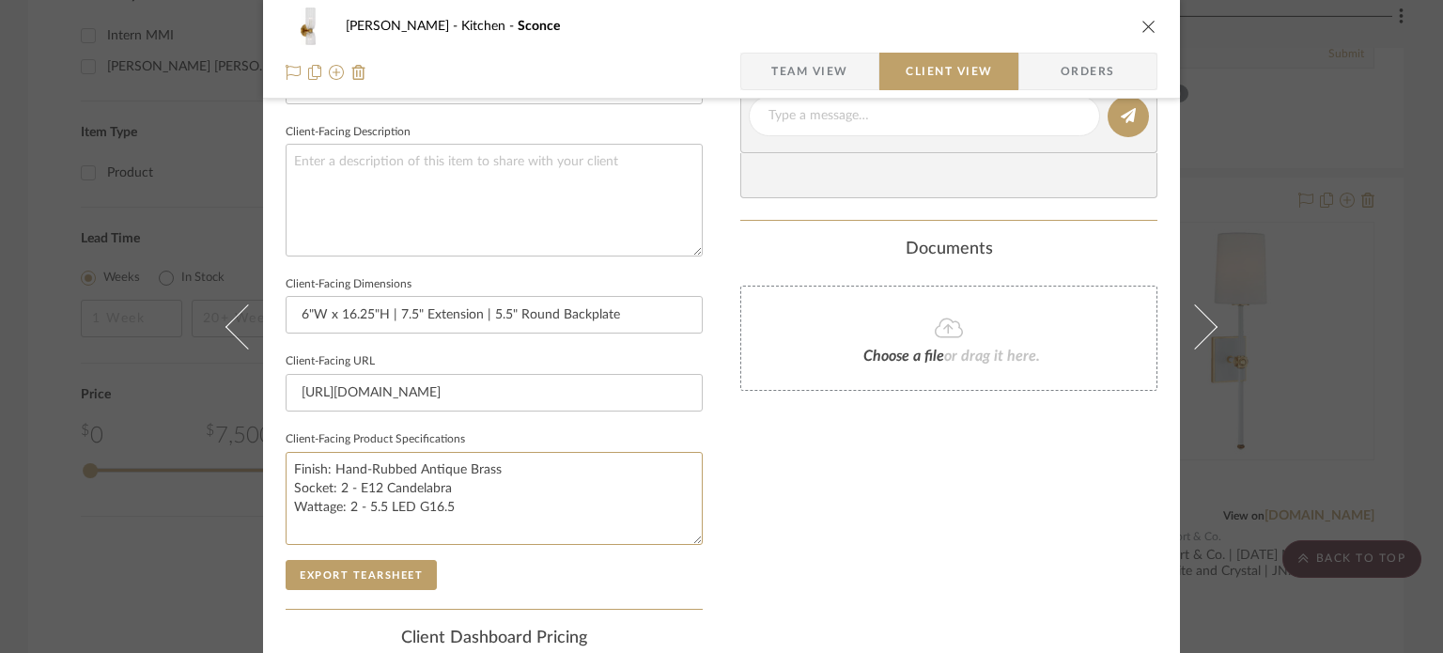
drag, startPoint x: 489, startPoint y: 511, endPoint x: 101, endPoint y: 380, distance: 409.4
click at [101, 380] on div "[PERSON_NAME] Kitchen Sconce Team View Client View Orders Client-Facing Details…" at bounding box center [721, 326] width 1443 height 653
click at [759, 475] on div "Only content on this tab can share to Dashboard. Click eyeball icon to show or …" at bounding box center [948, 142] width 417 height 1344
click at [1309, 202] on div "[PERSON_NAME] Kitchen Sconce Team View Client View Orders Client-Facing Details…" at bounding box center [721, 326] width 1443 height 653
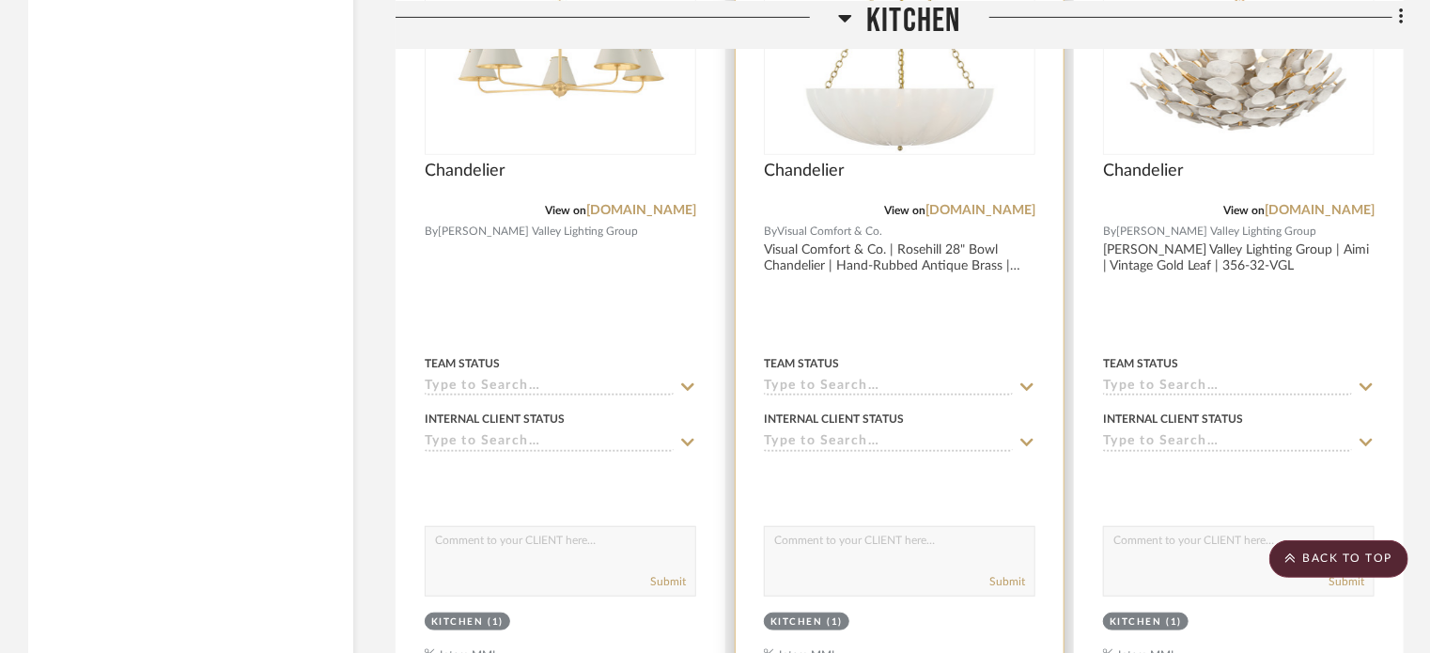
scroll to position [3758, 0]
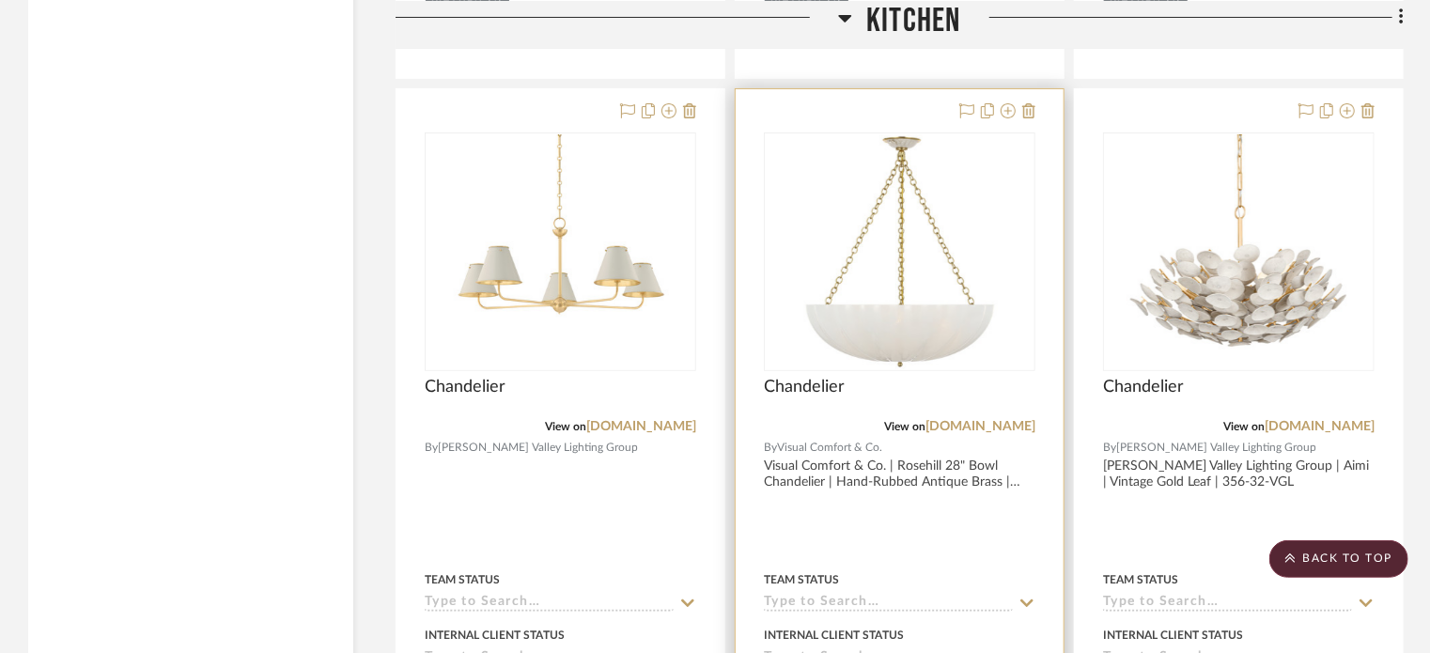
click at [1017, 237] on div "0" at bounding box center [900, 251] width 270 height 237
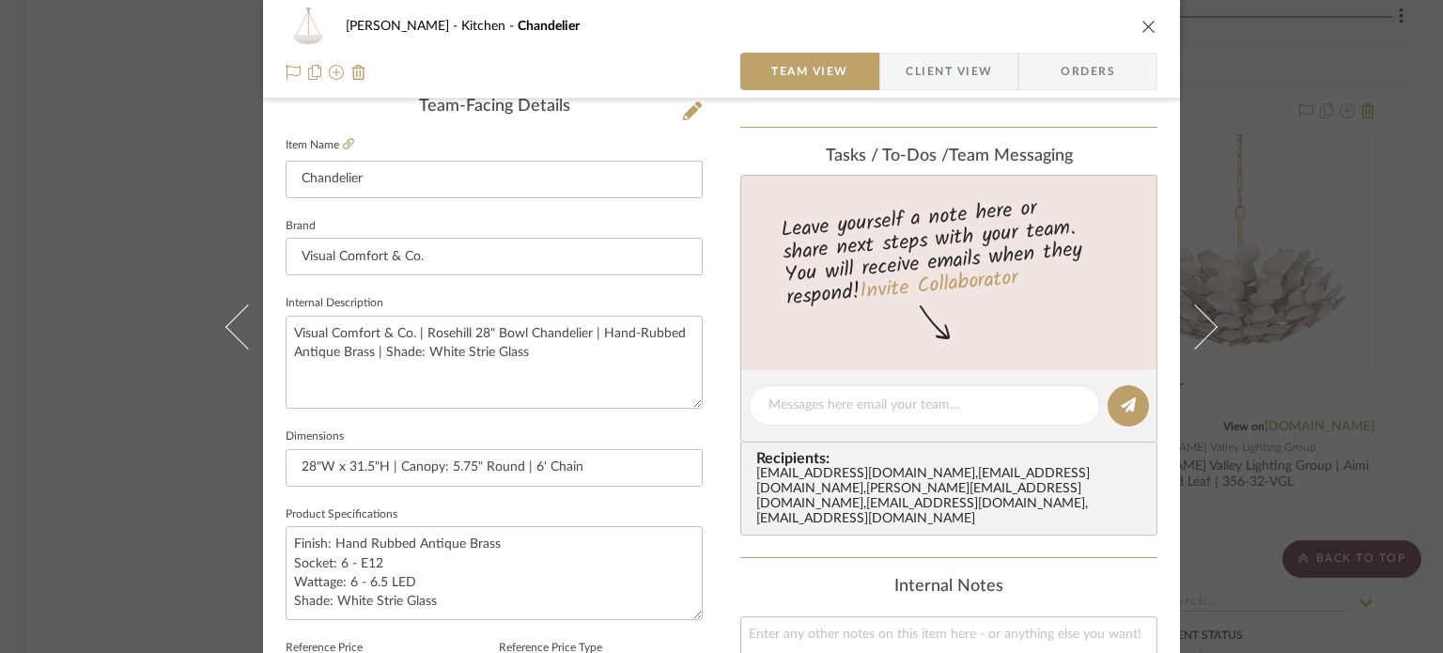
scroll to position [564, 0]
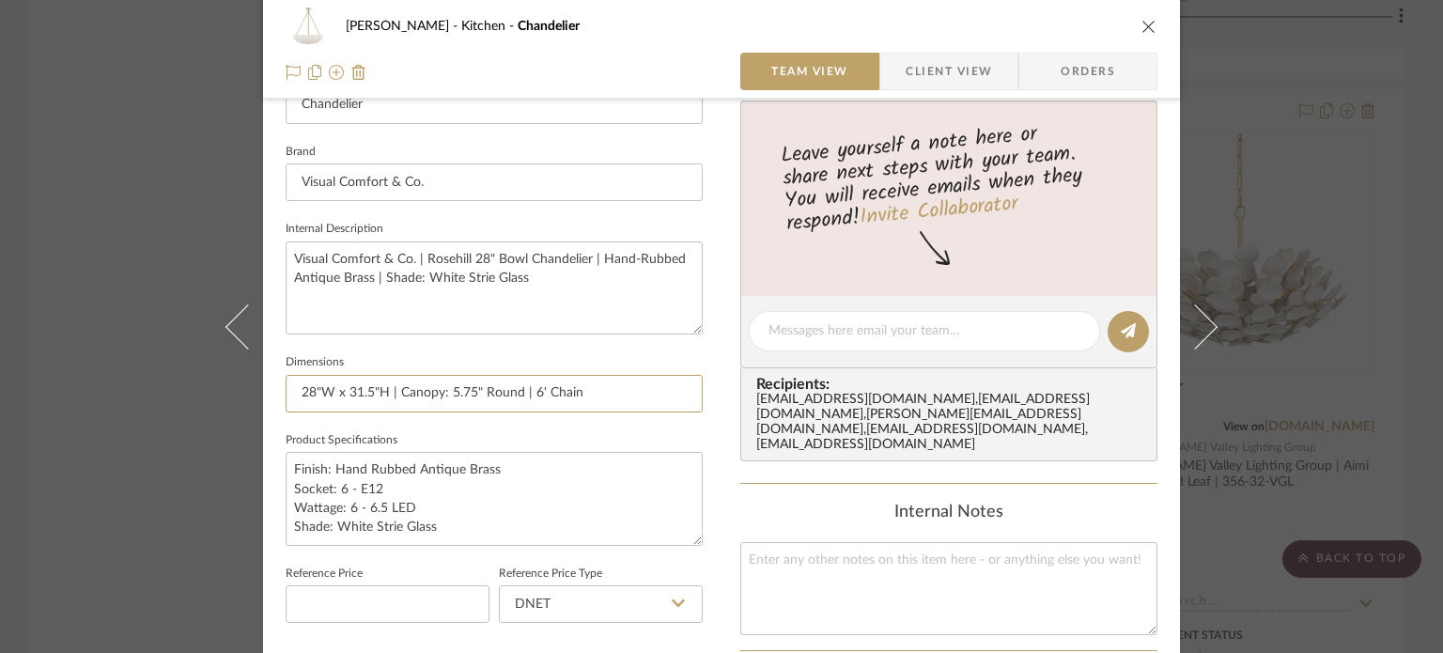
drag, startPoint x: 598, startPoint y: 390, endPoint x: 129, endPoint y: 313, distance: 476.0
click at [129, 313] on div "[PERSON_NAME] Chandelier Team View Client View Orders Team-Facing Details Item …" at bounding box center [721, 326] width 1443 height 653
click at [913, 85] on span "Client View" at bounding box center [949, 72] width 86 height 38
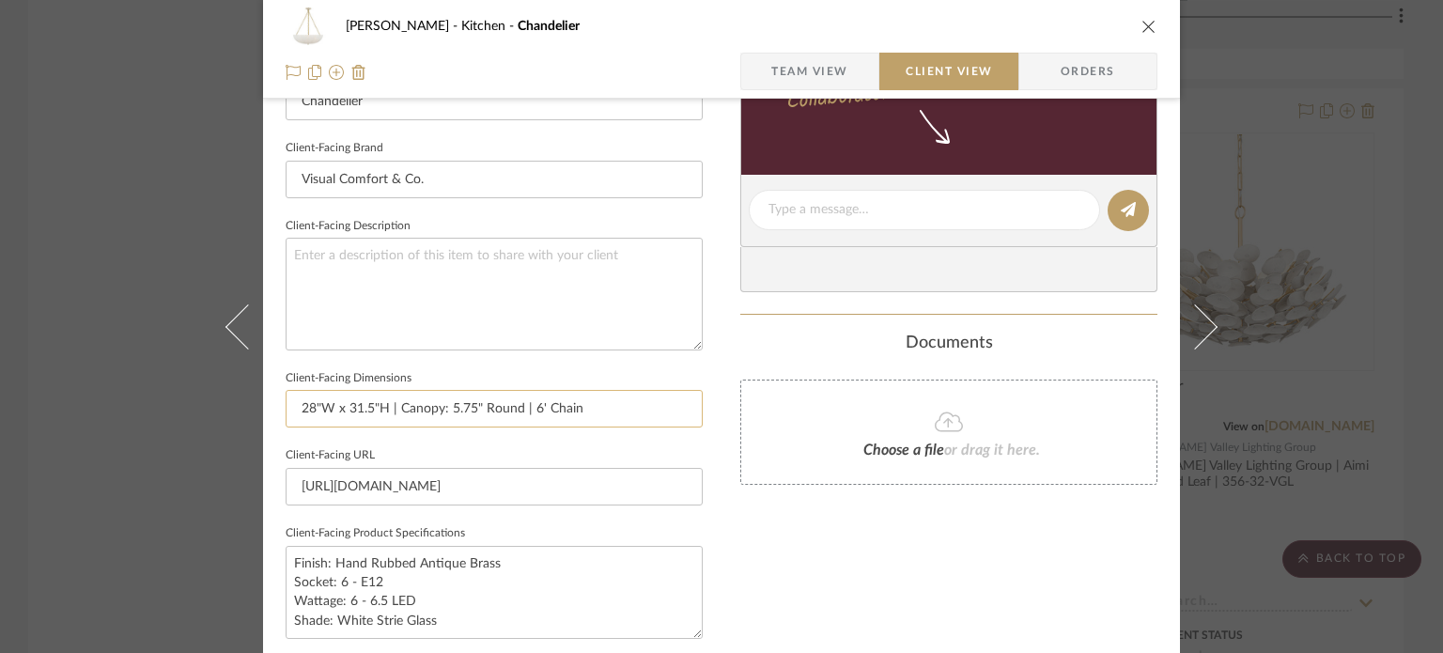
click at [505, 403] on input "28"W x 31.5"H | Canopy: 5.75" Round | 6' Chain" at bounding box center [494, 409] width 417 height 38
click at [490, 490] on input "[URL][DOMAIN_NAME]" at bounding box center [494, 487] width 417 height 38
click at [801, 545] on div "Only content on this tab can share to Dashboard. Click eyeball icon to show or …" at bounding box center [948, 236] width 417 height 1344
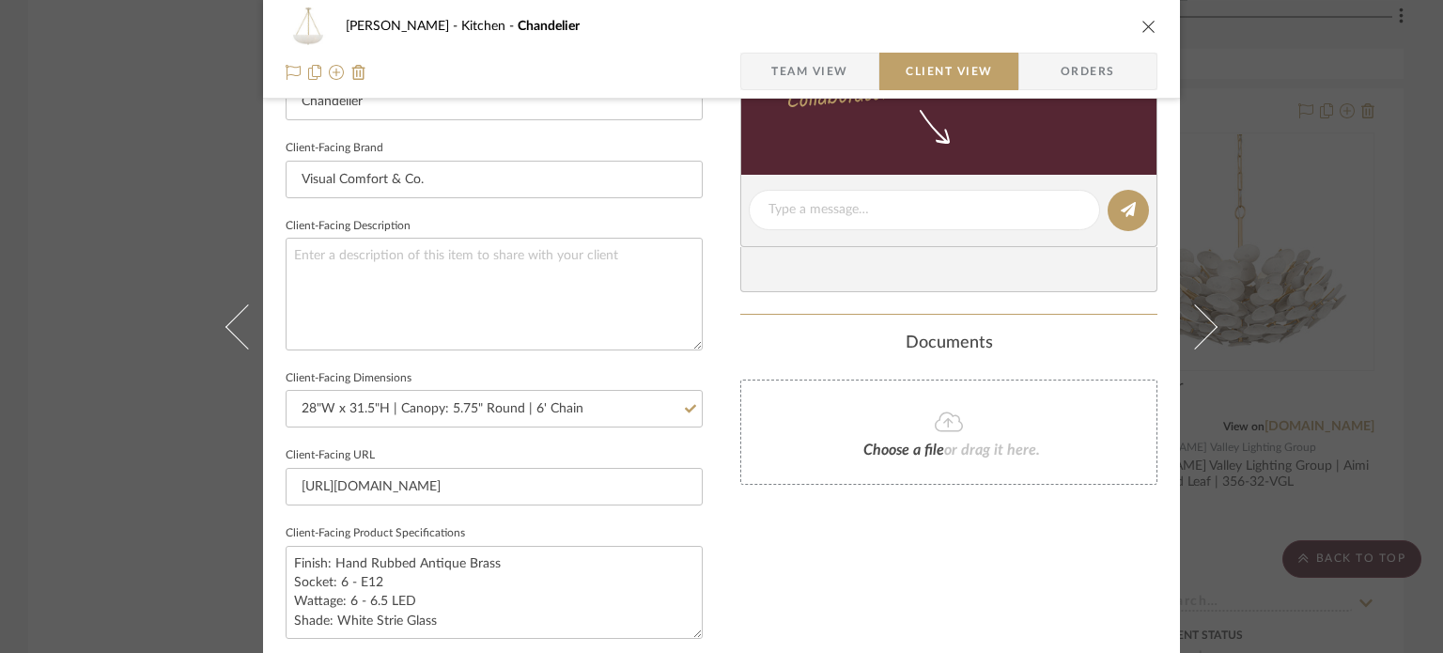
click at [1297, 143] on div "[PERSON_NAME] Kitchen Chandelier Team View Client View Orders Client-Facing Det…" at bounding box center [721, 326] width 1443 height 653
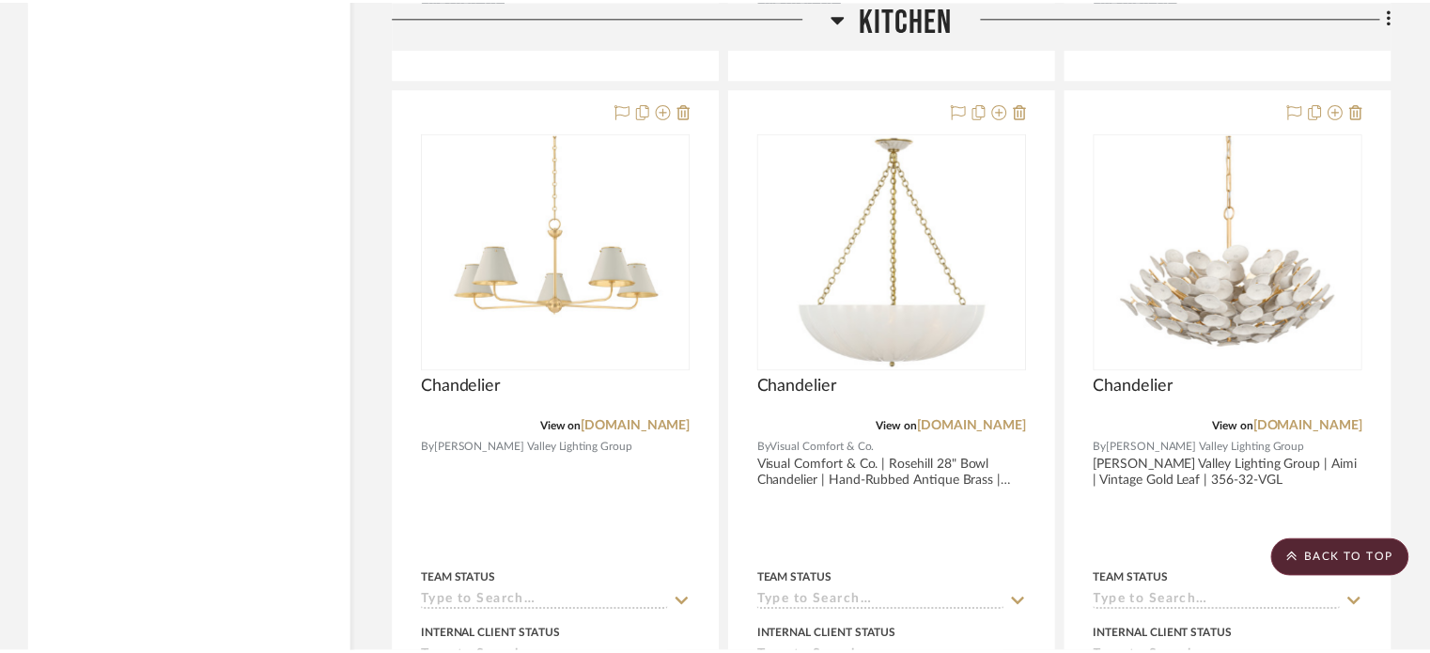
scroll to position [3758, 0]
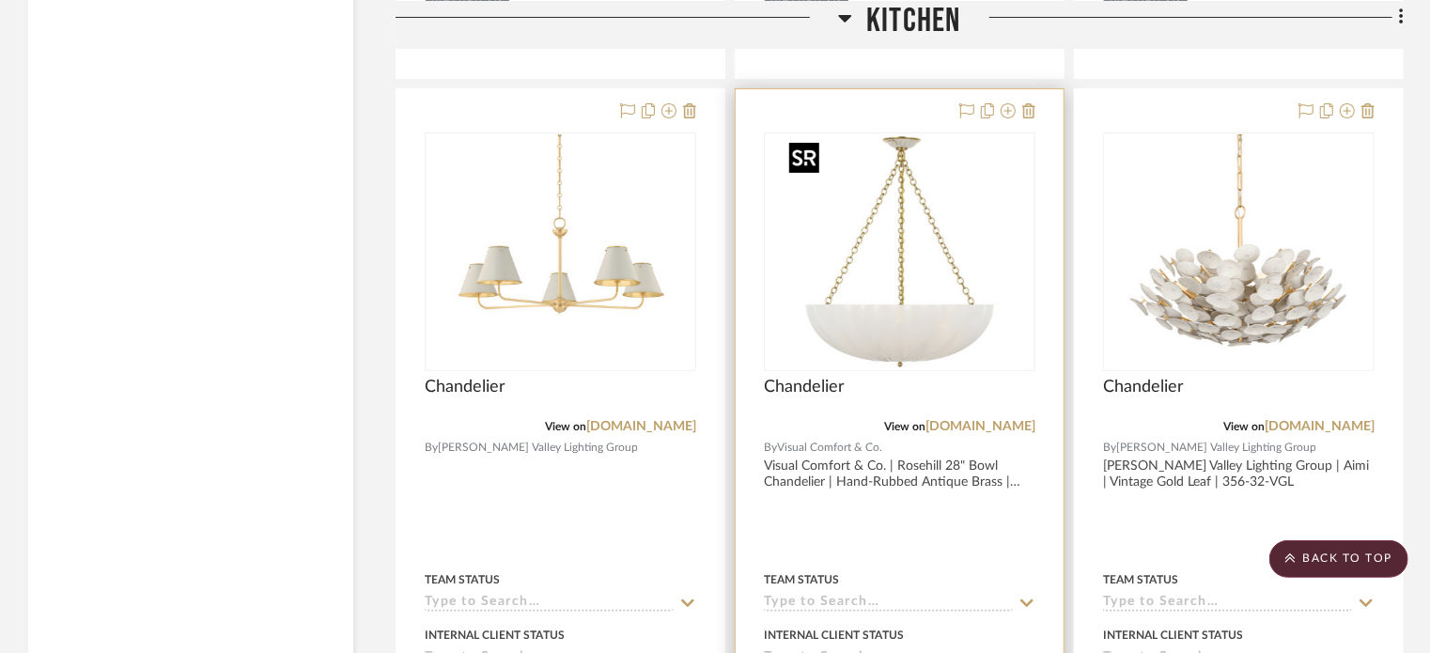
click at [947, 270] on img "0" at bounding box center [900, 251] width 235 height 235
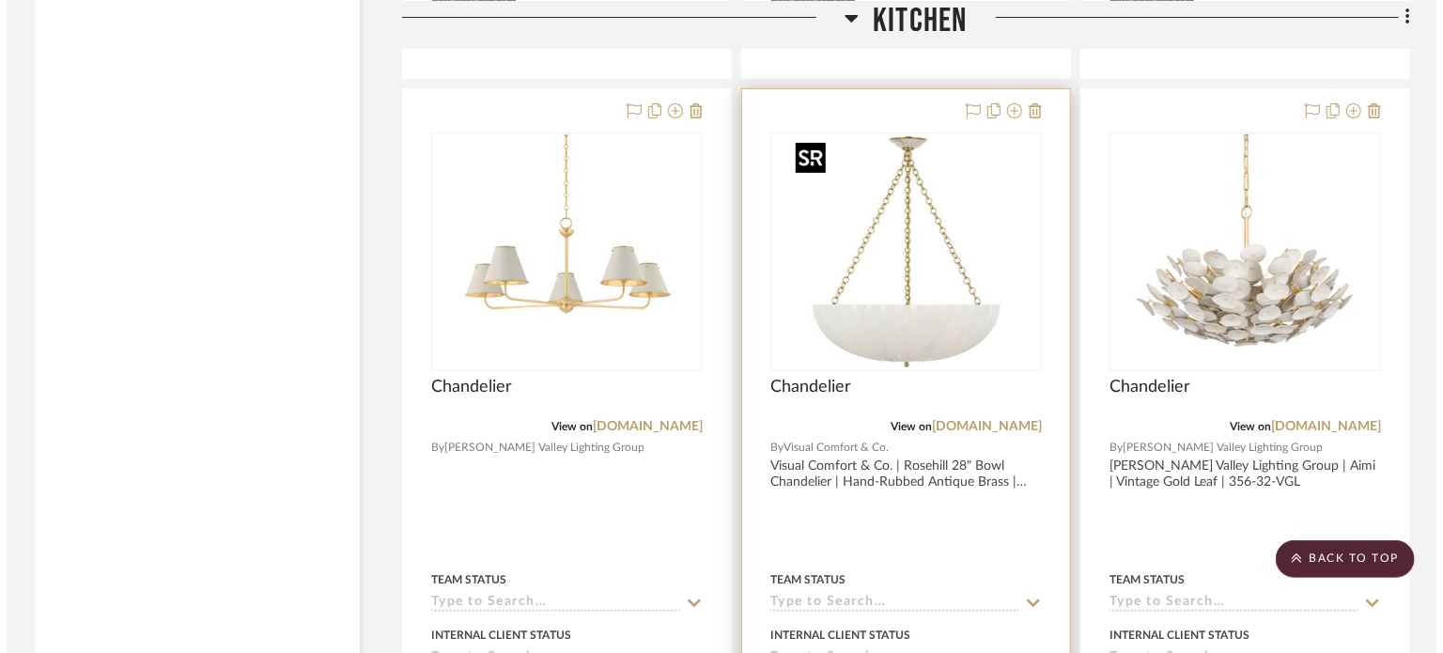
scroll to position [0, 0]
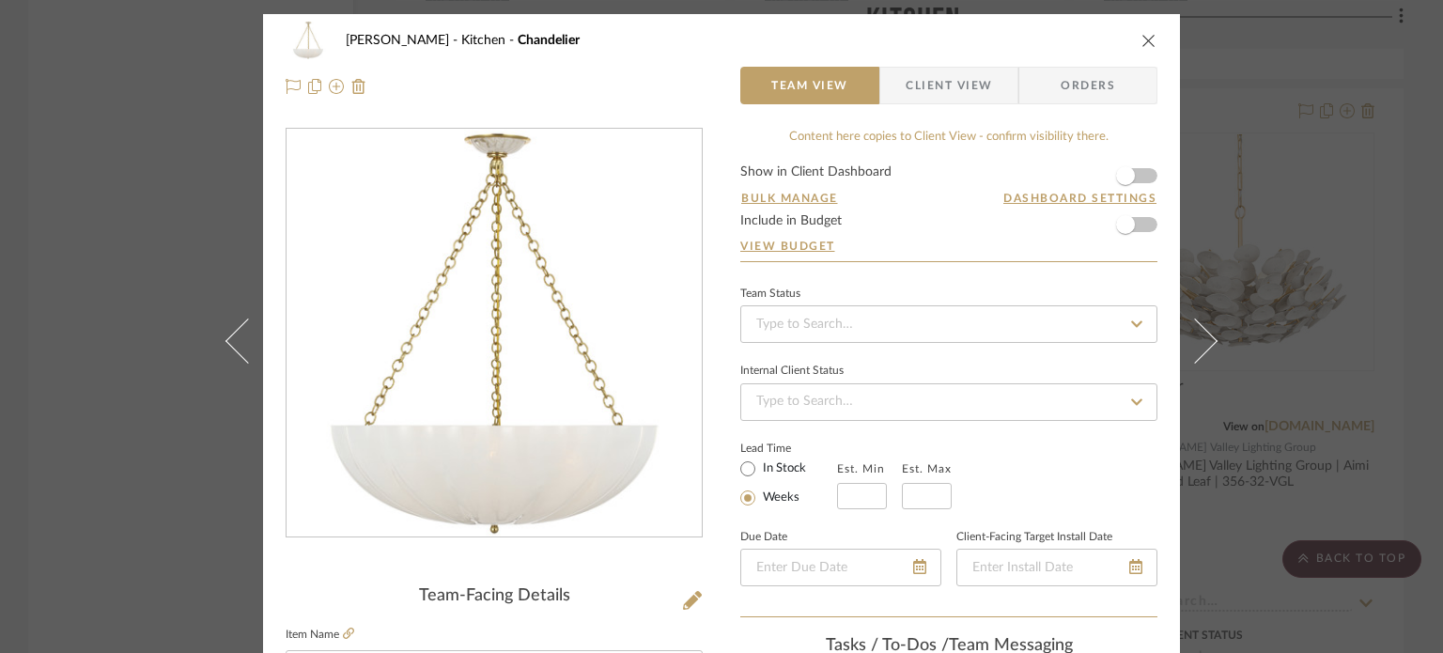
click at [915, 91] on span "Client View" at bounding box center [949, 86] width 86 height 38
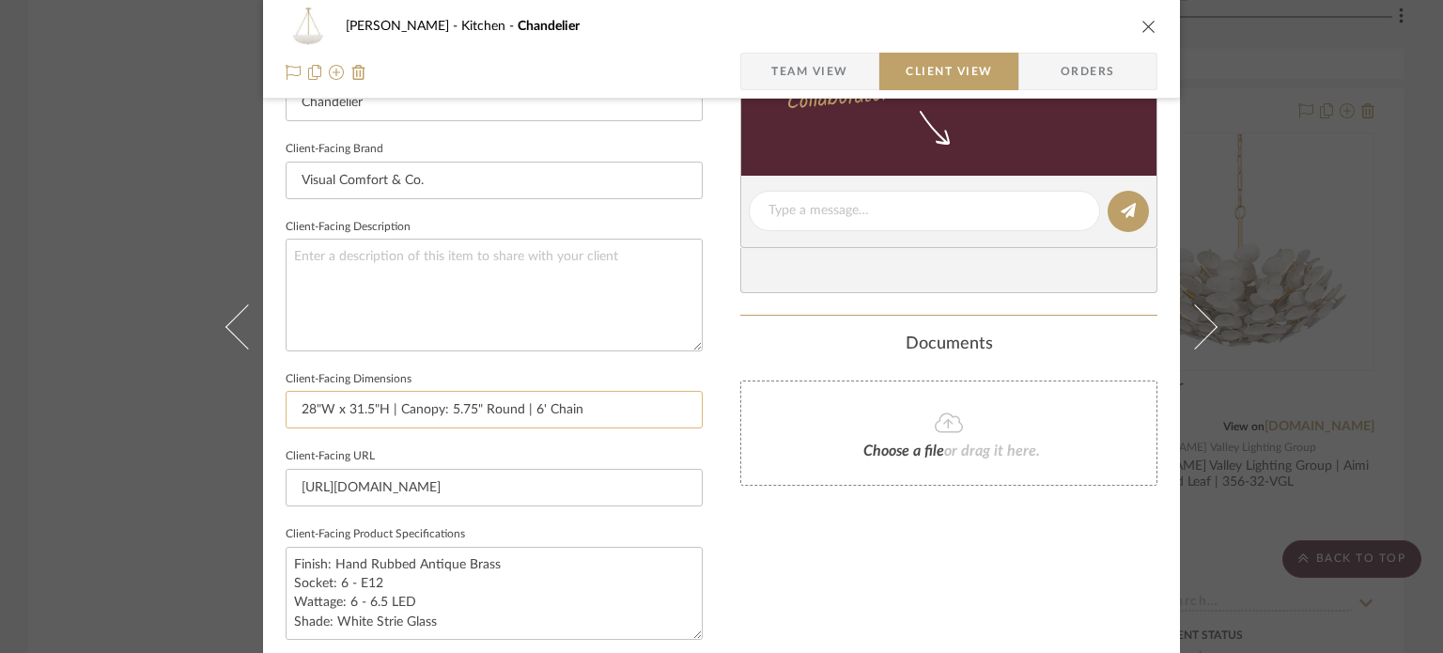
scroll to position [658, 0]
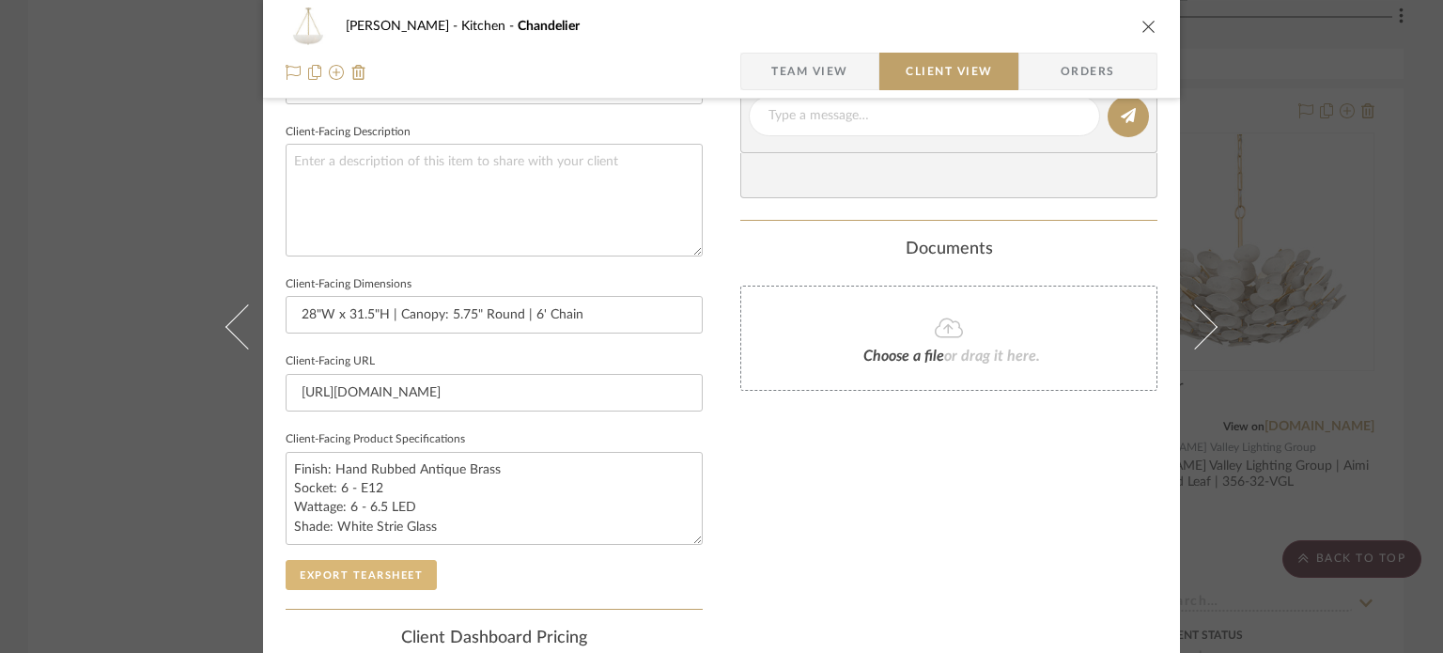
click at [355, 566] on button "Export Tearsheet" at bounding box center [361, 575] width 151 height 30
click at [1326, 123] on div "[PERSON_NAME] Kitchen Chandelier Team View Client View Orders Client-Facing Det…" at bounding box center [721, 326] width 1443 height 653
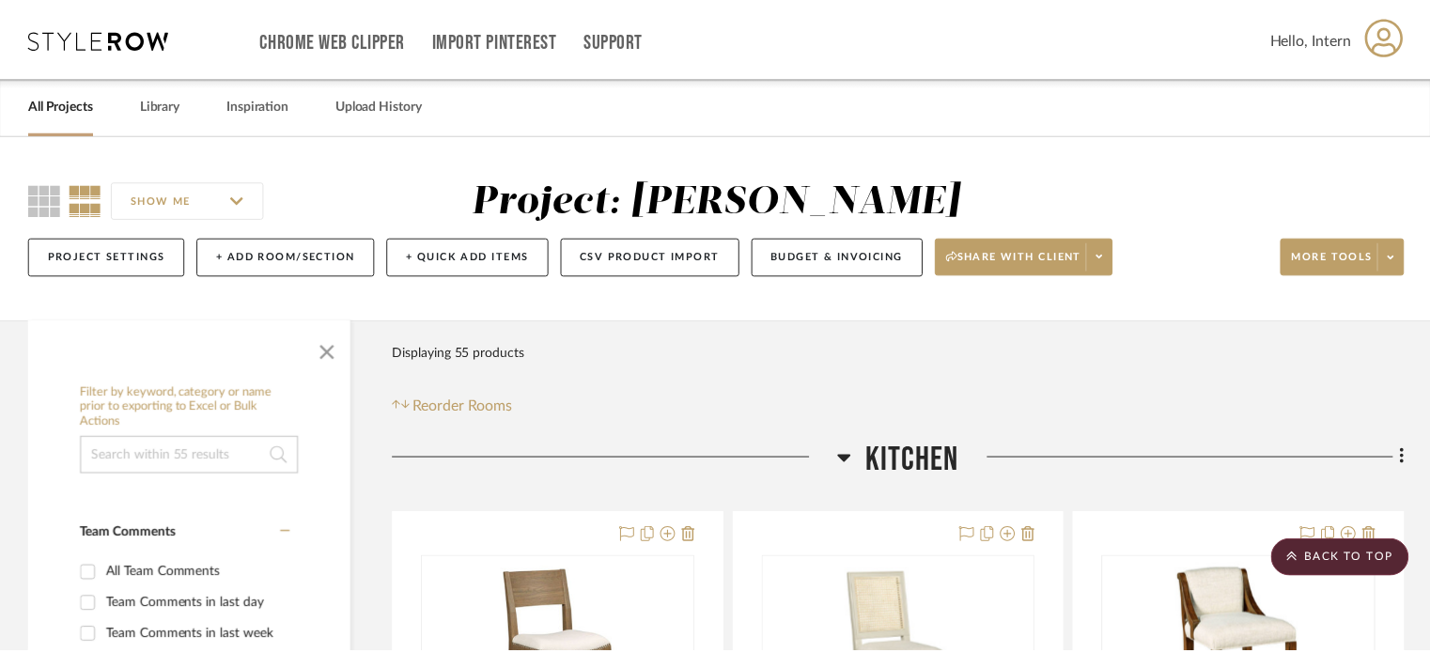
scroll to position [3758, 0]
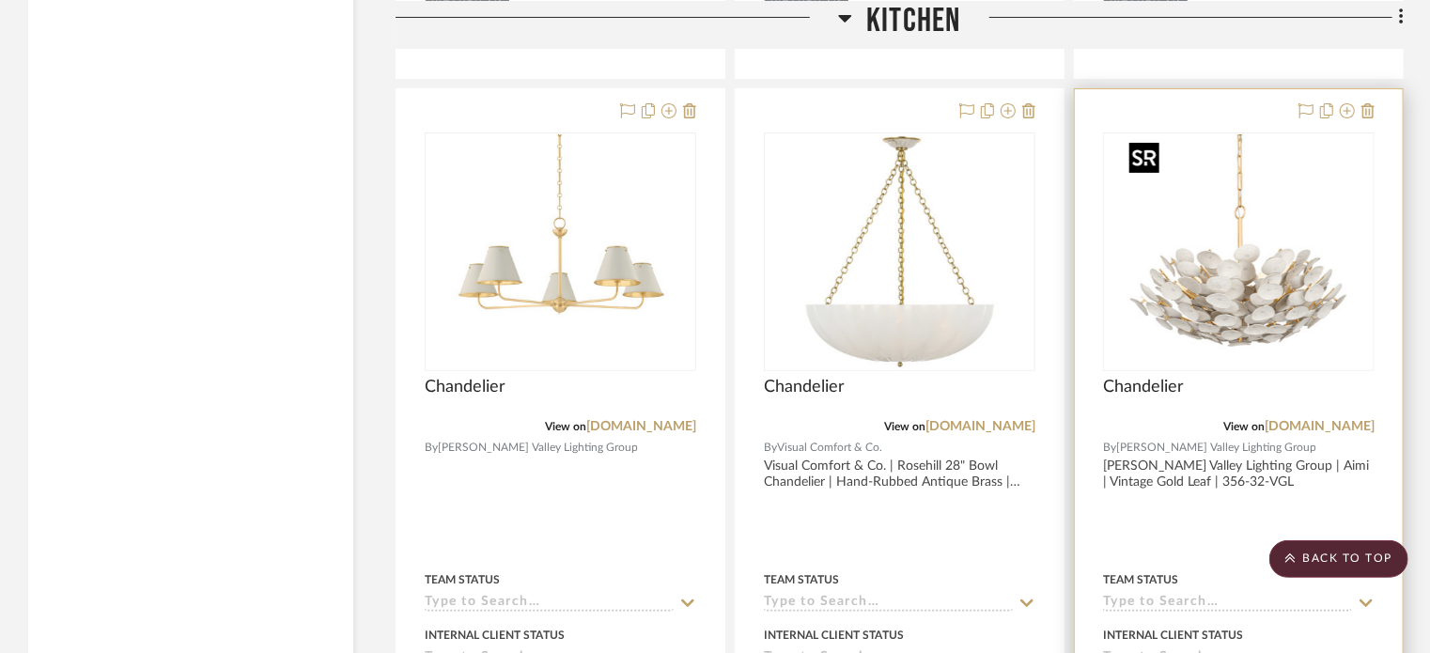
click at [1199, 307] on img "0" at bounding box center [1239, 251] width 235 height 235
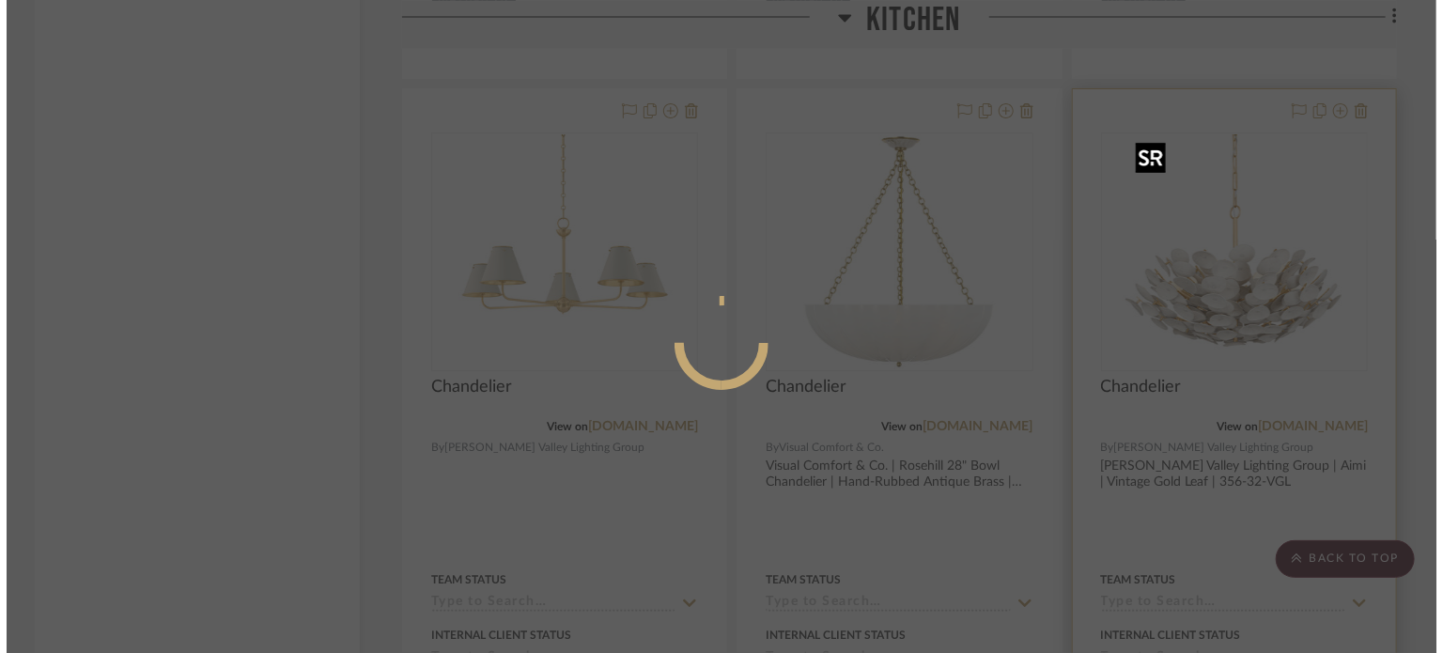
scroll to position [0, 0]
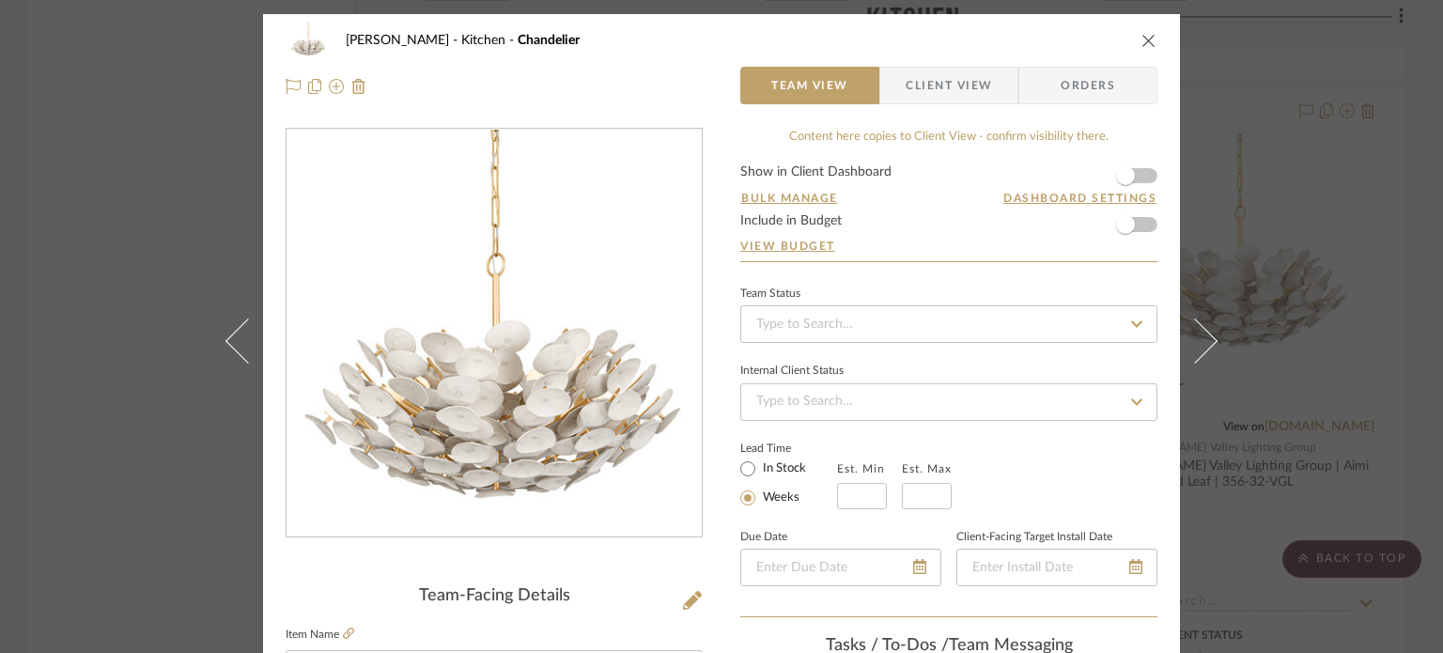
click at [943, 76] on span "Client View" at bounding box center [949, 86] width 86 height 38
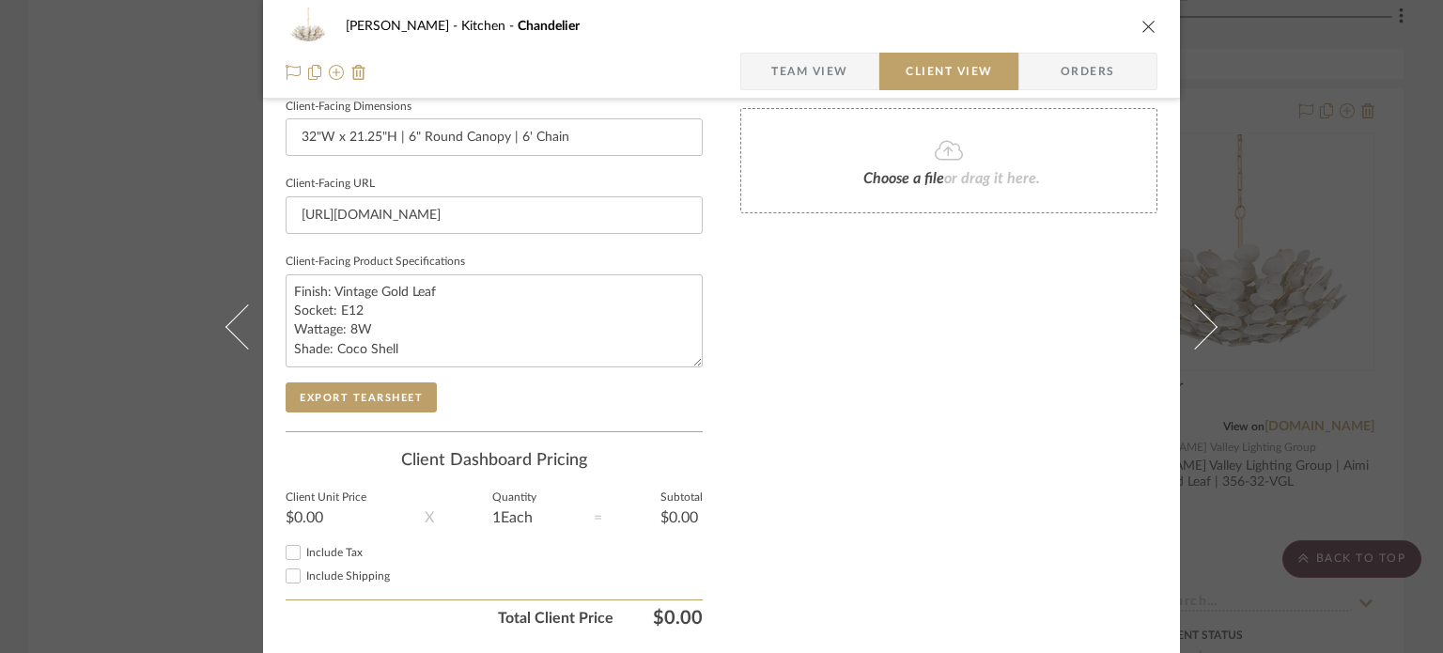
scroll to position [846, 0]
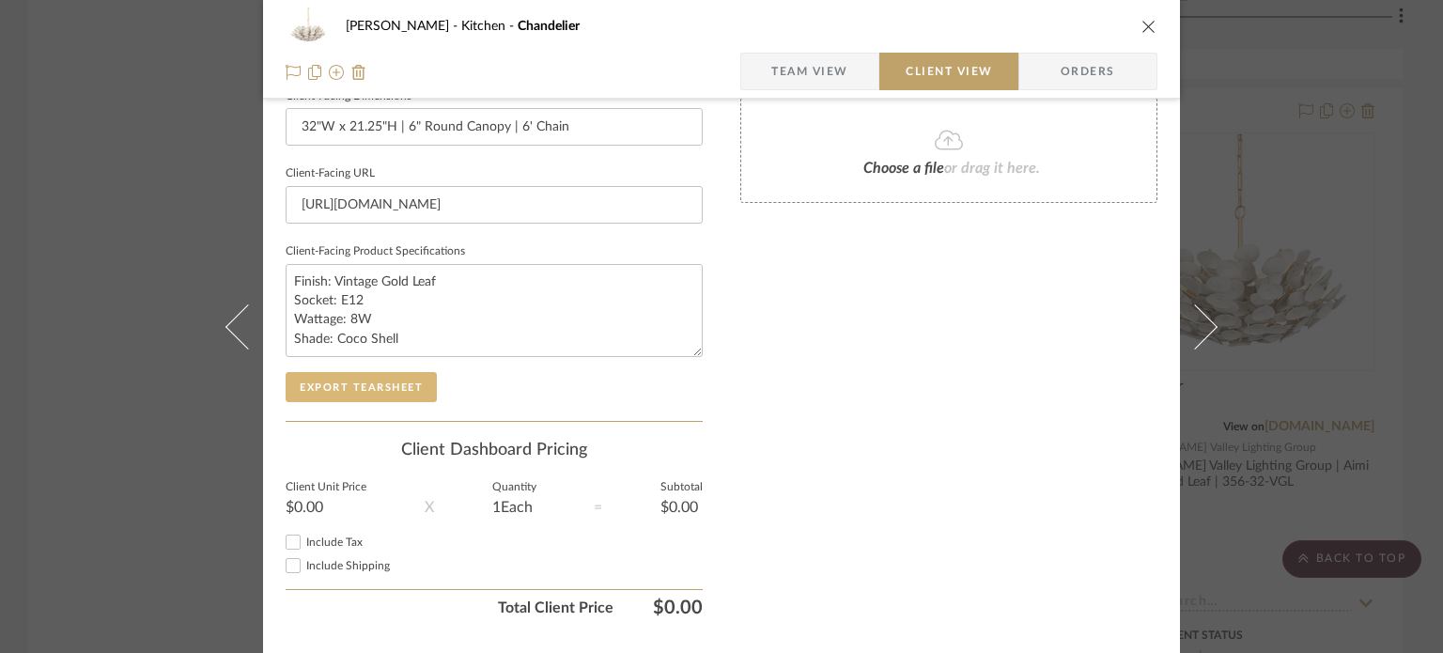
click at [377, 388] on button "Export Tearsheet" at bounding box center [361, 387] width 151 height 30
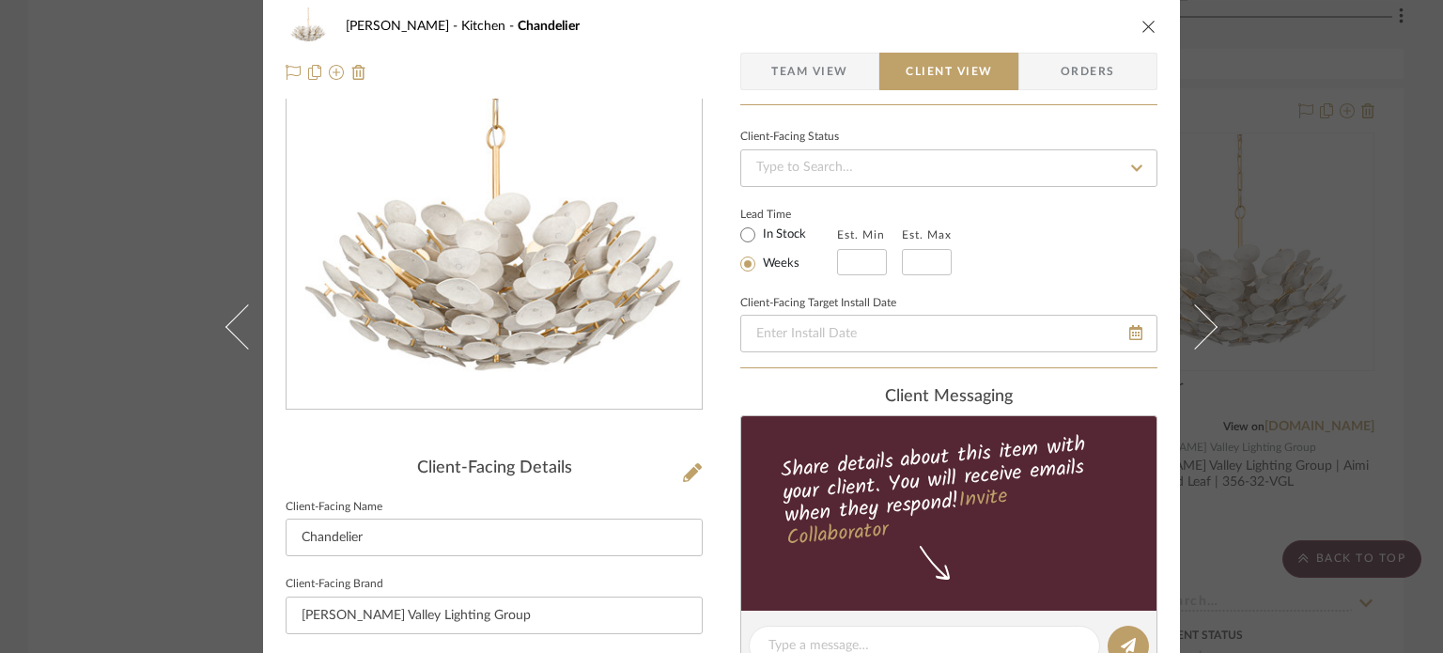
scroll to position [0, 0]
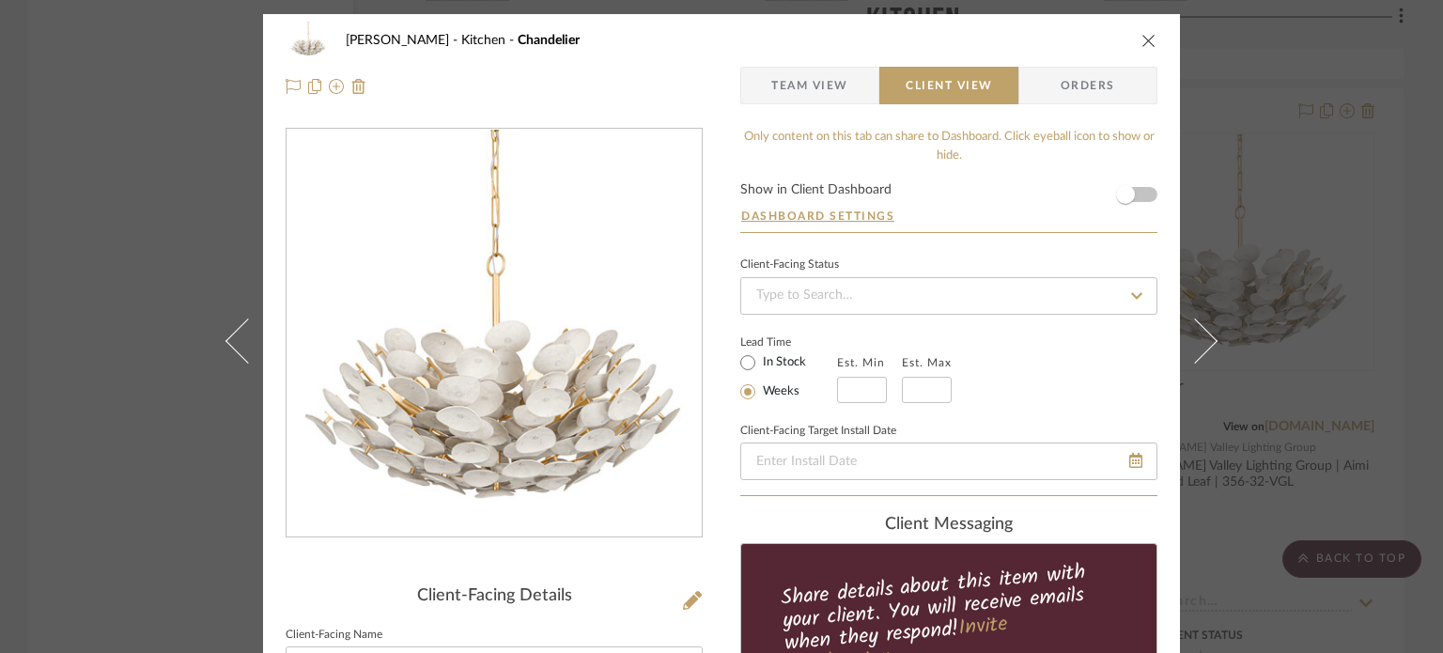
click at [1273, 223] on div "[PERSON_NAME] Kitchen Chandelier Team View Client View Orders Client-Facing Det…" at bounding box center [721, 326] width 1443 height 653
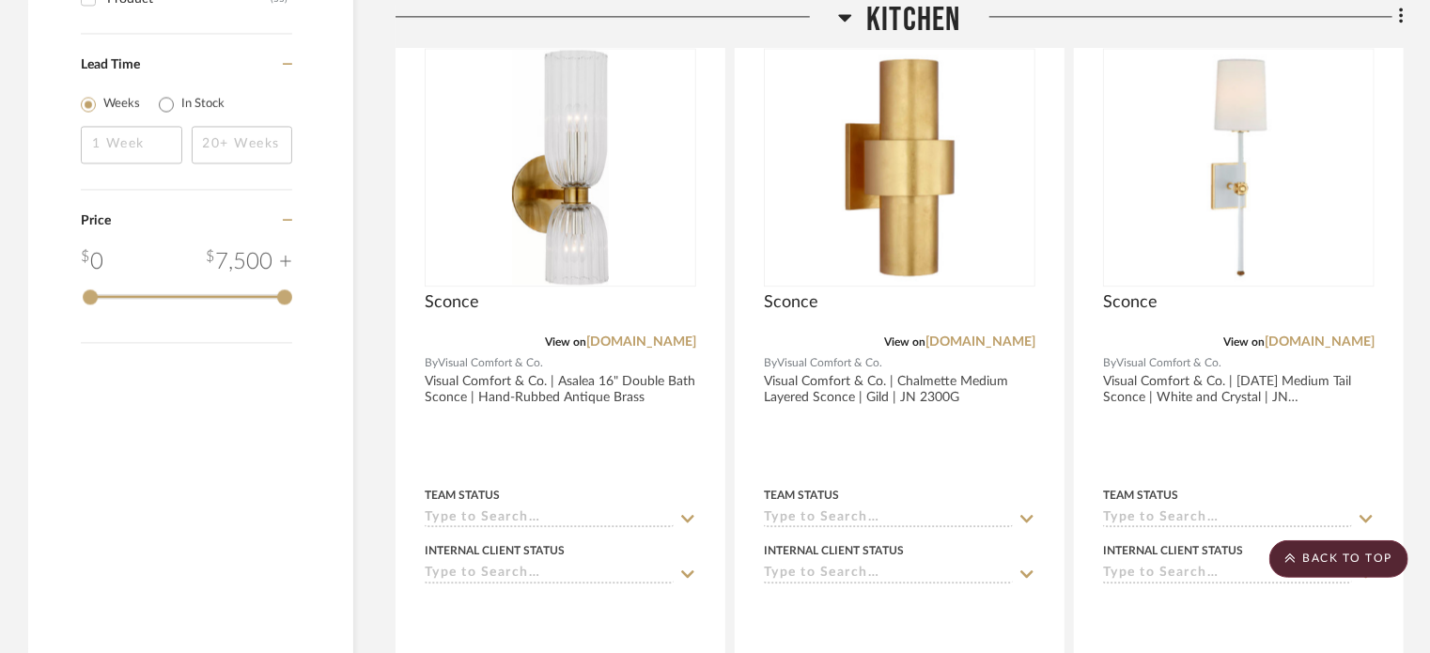
scroll to position [2067, 0]
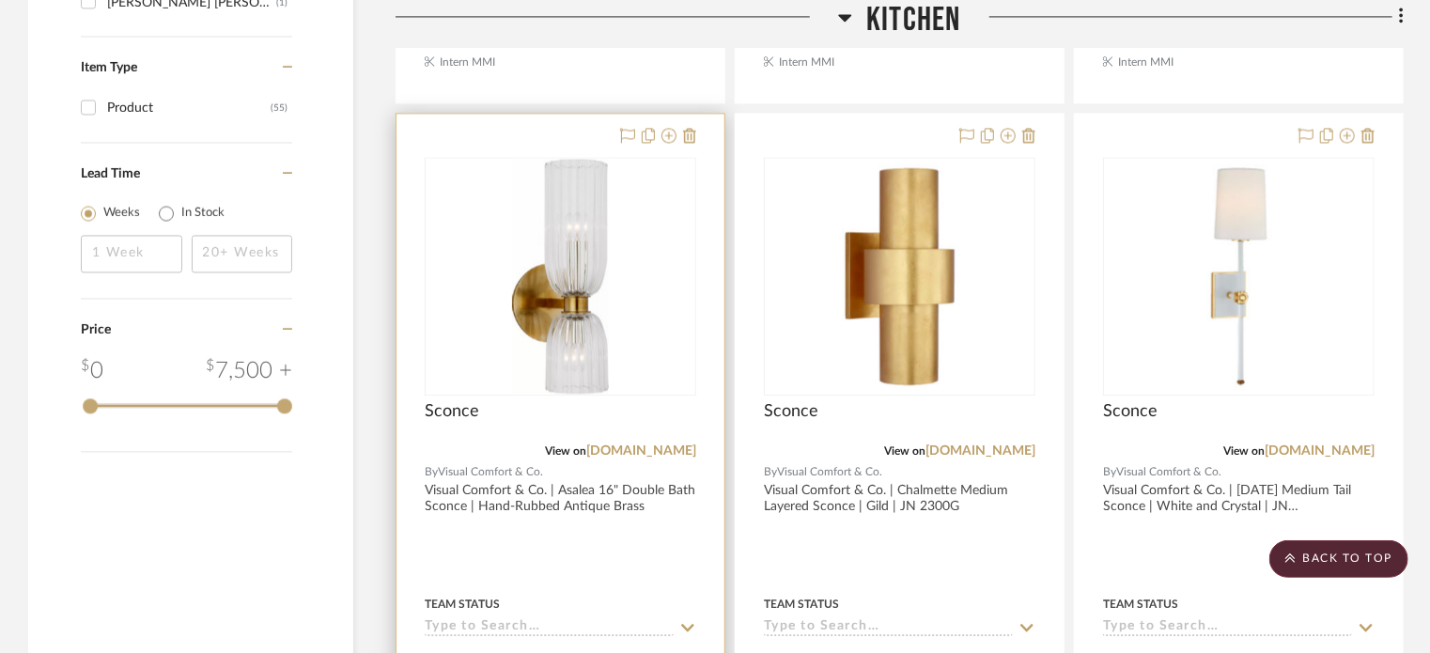
click at [528, 327] on img "0" at bounding box center [560, 276] width 96 height 235
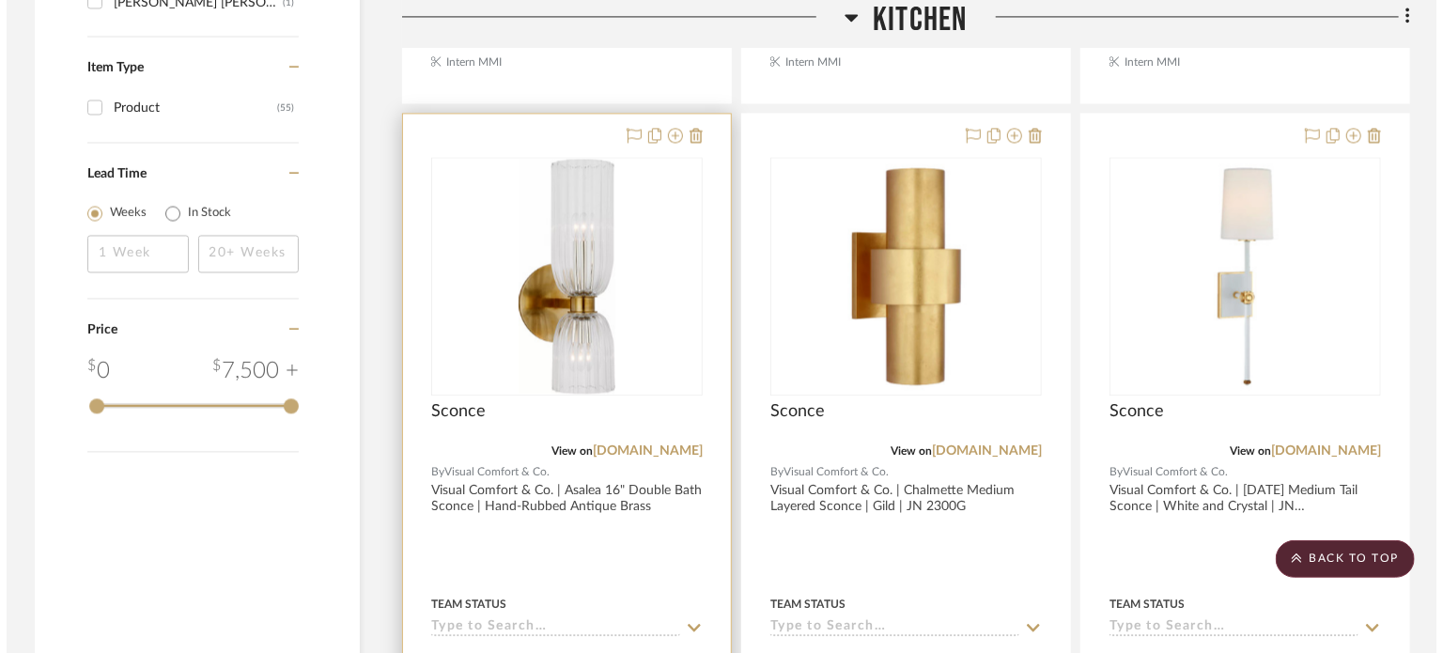
scroll to position [0, 0]
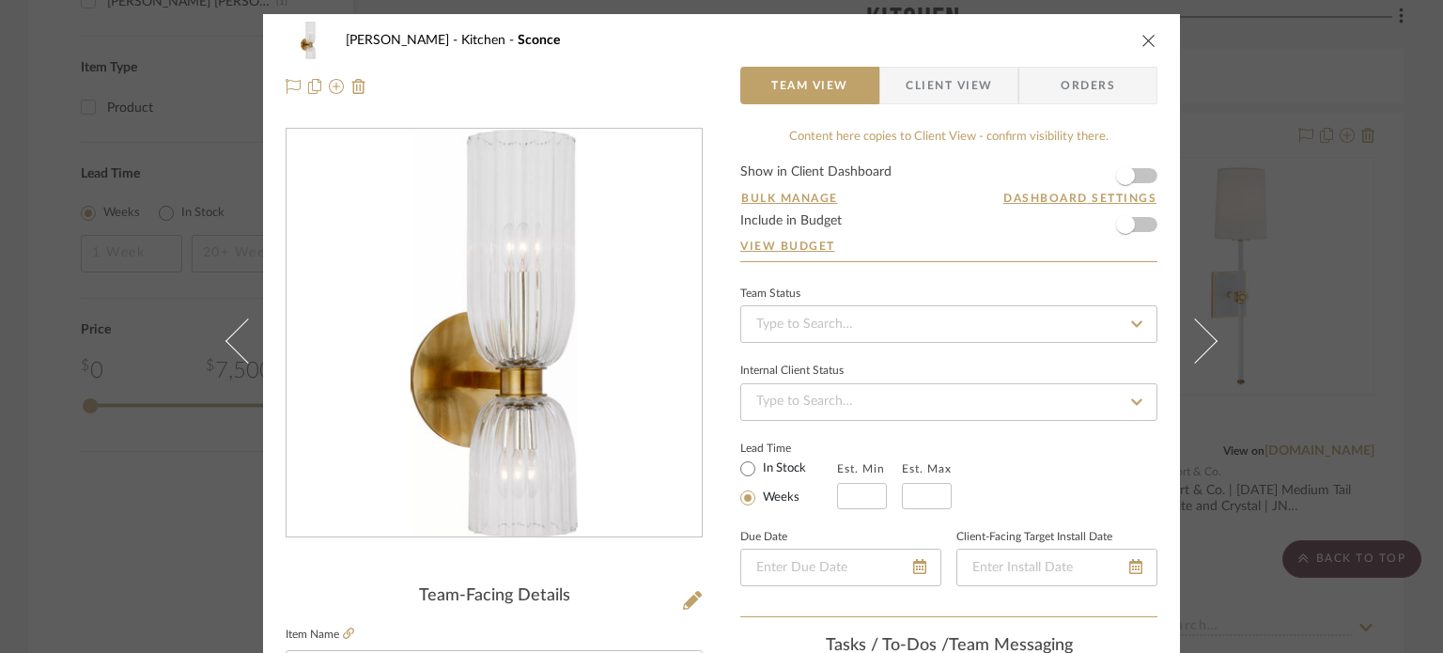
click at [946, 91] on span "Client View" at bounding box center [949, 86] width 86 height 38
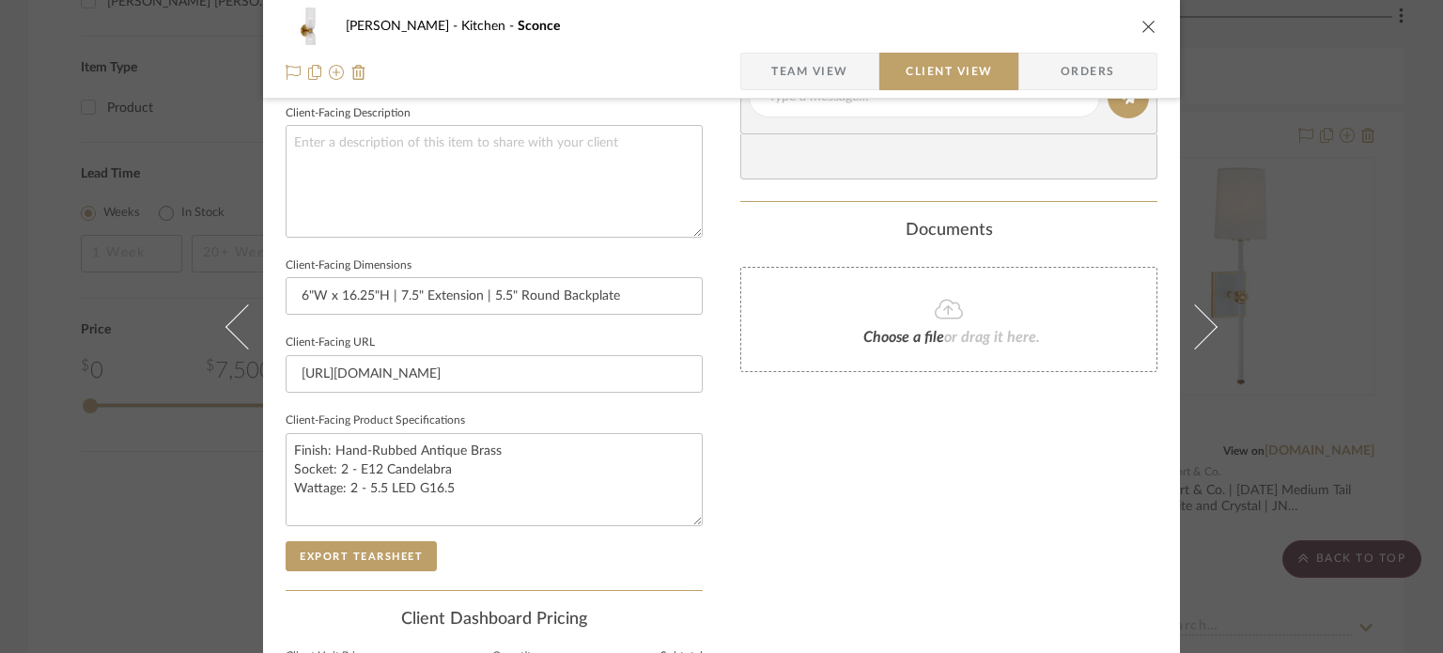
scroll to position [891, 0]
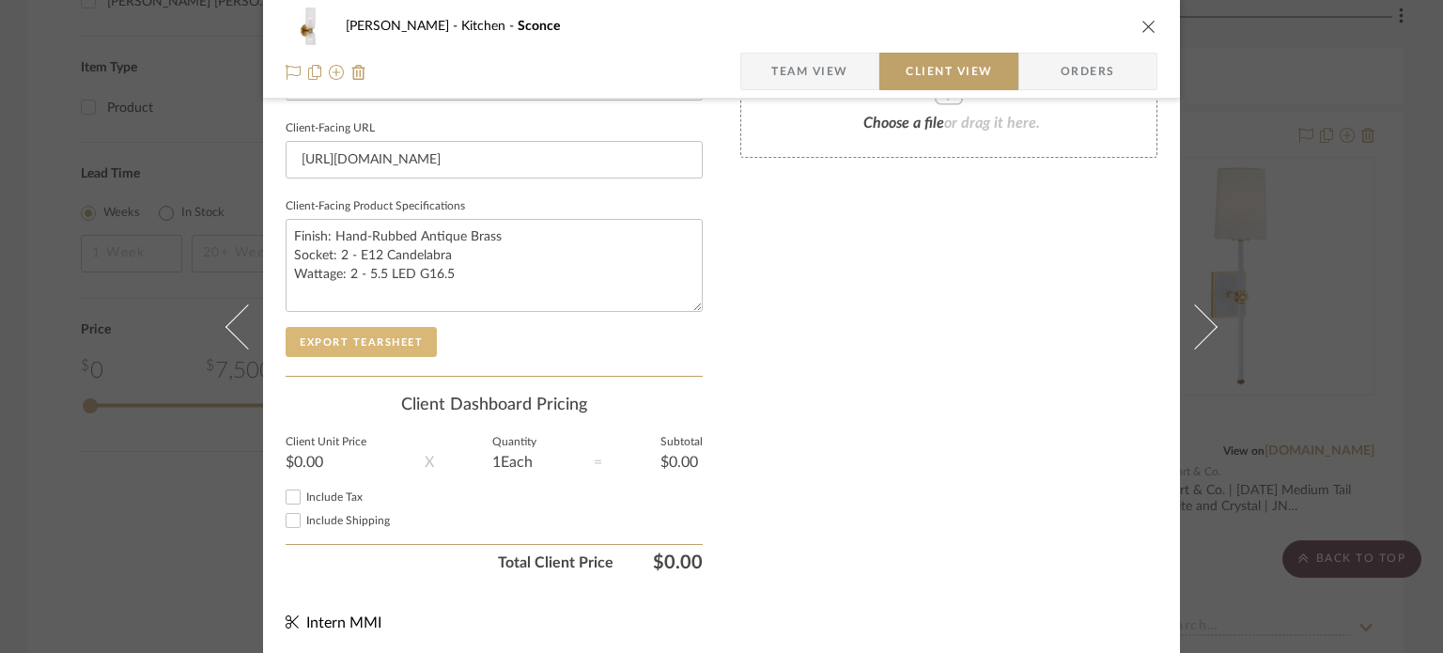
click at [355, 333] on button "Export Tearsheet" at bounding box center [361, 342] width 151 height 30
click at [1285, 284] on div "[PERSON_NAME] Kitchen Sconce Team View Client View Orders Client-Facing Details…" at bounding box center [721, 326] width 1443 height 653
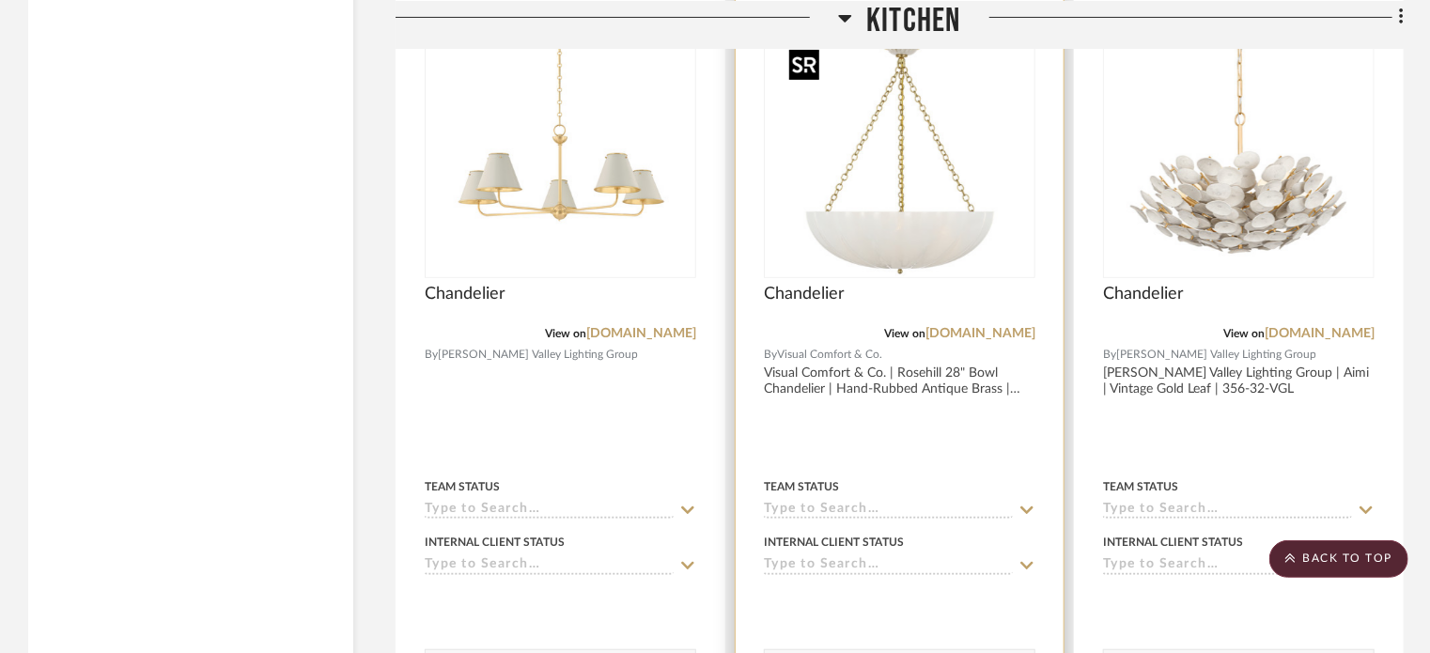
scroll to position [3758, 0]
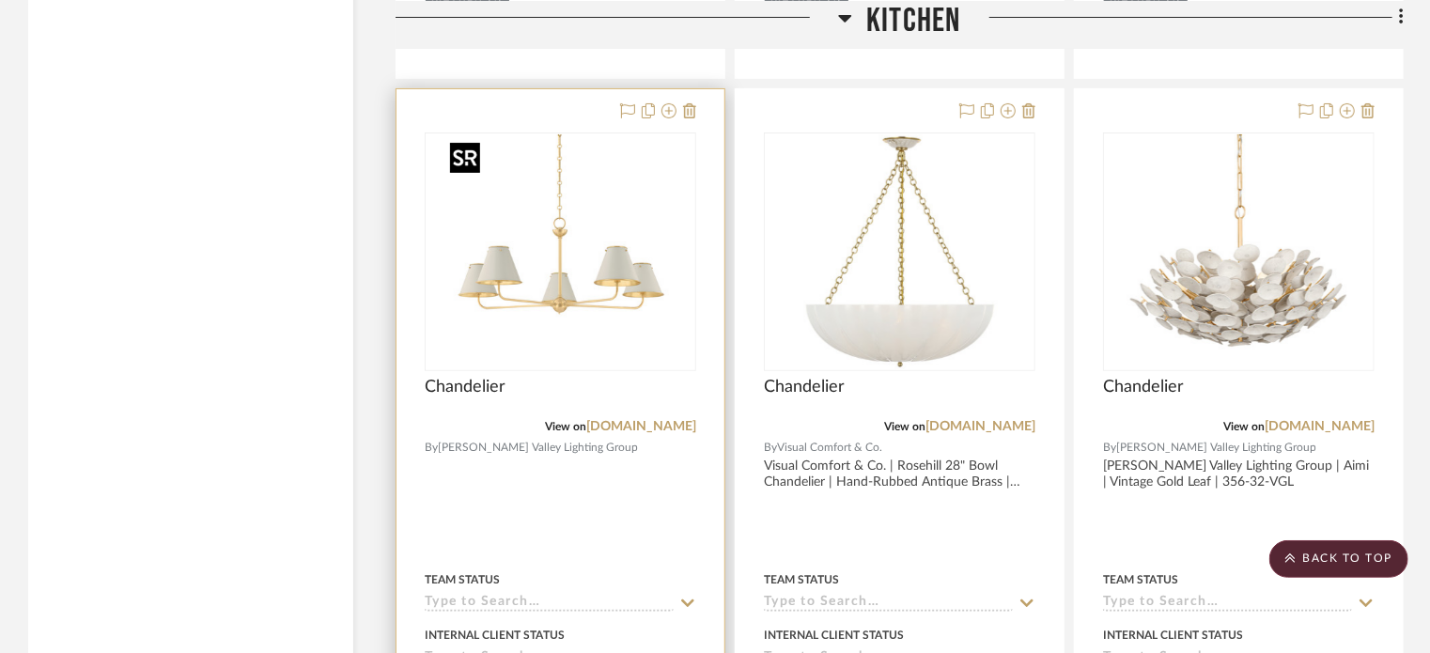
click at [623, 288] on img "0" at bounding box center [560, 251] width 235 height 235
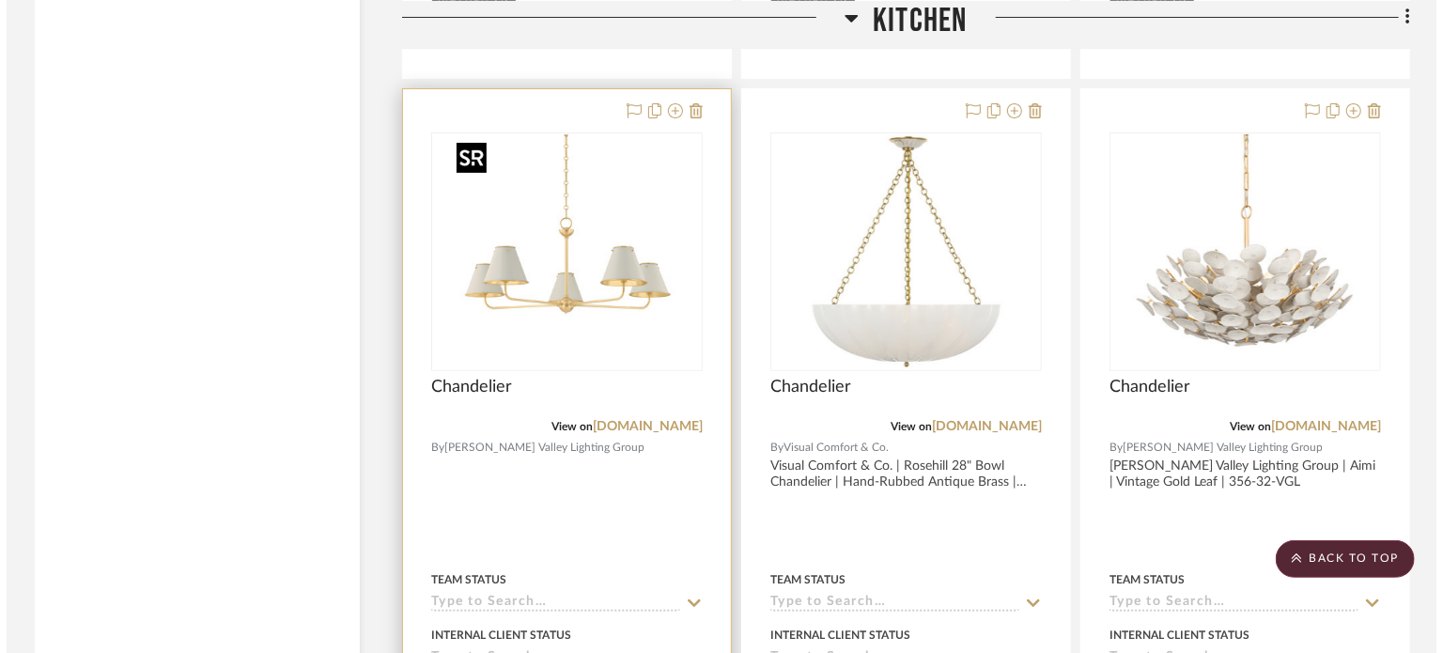
scroll to position [0, 0]
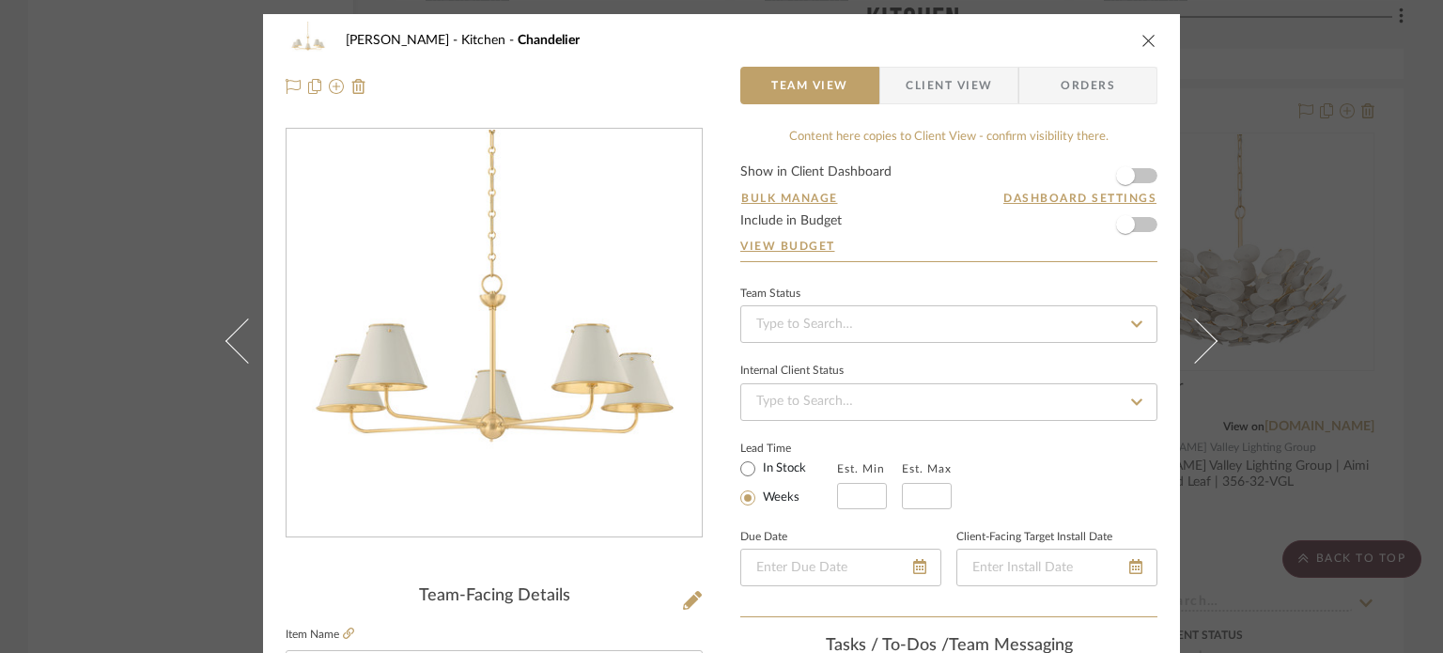
click at [896, 78] on span "button" at bounding box center [892, 86] width 25 height 38
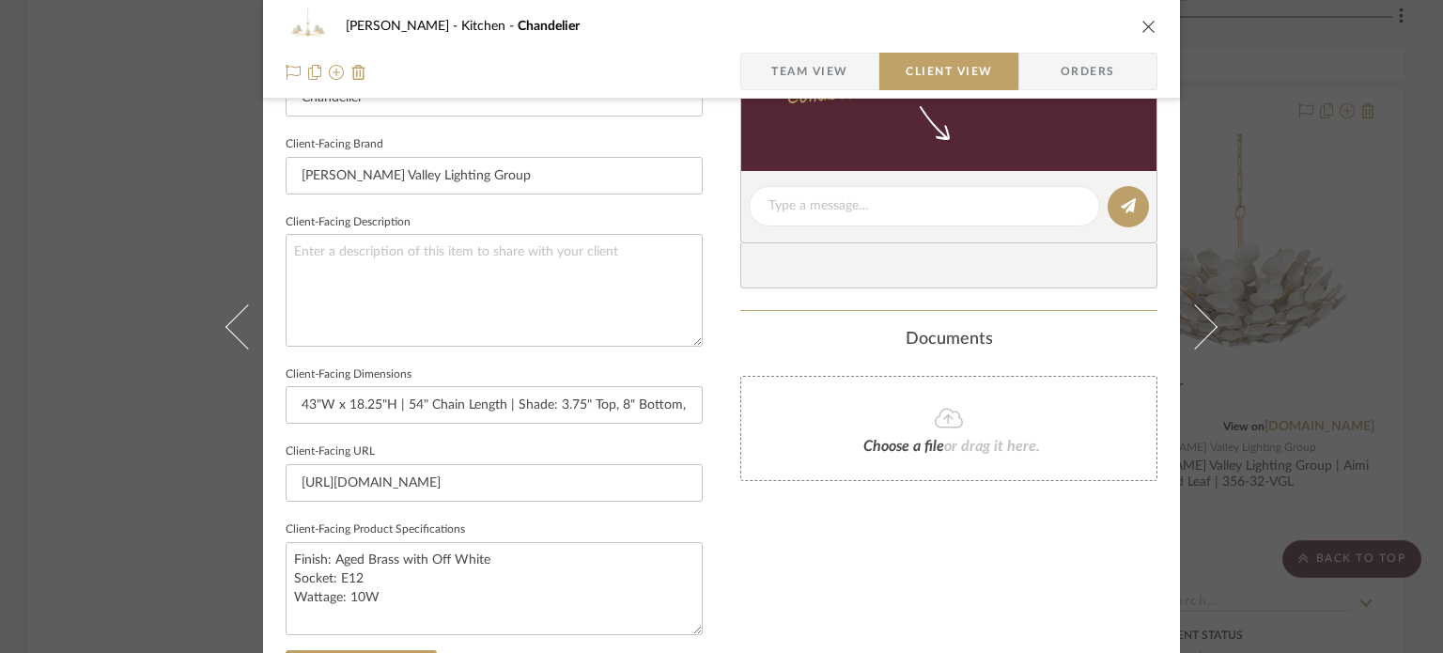
scroll to position [846, 0]
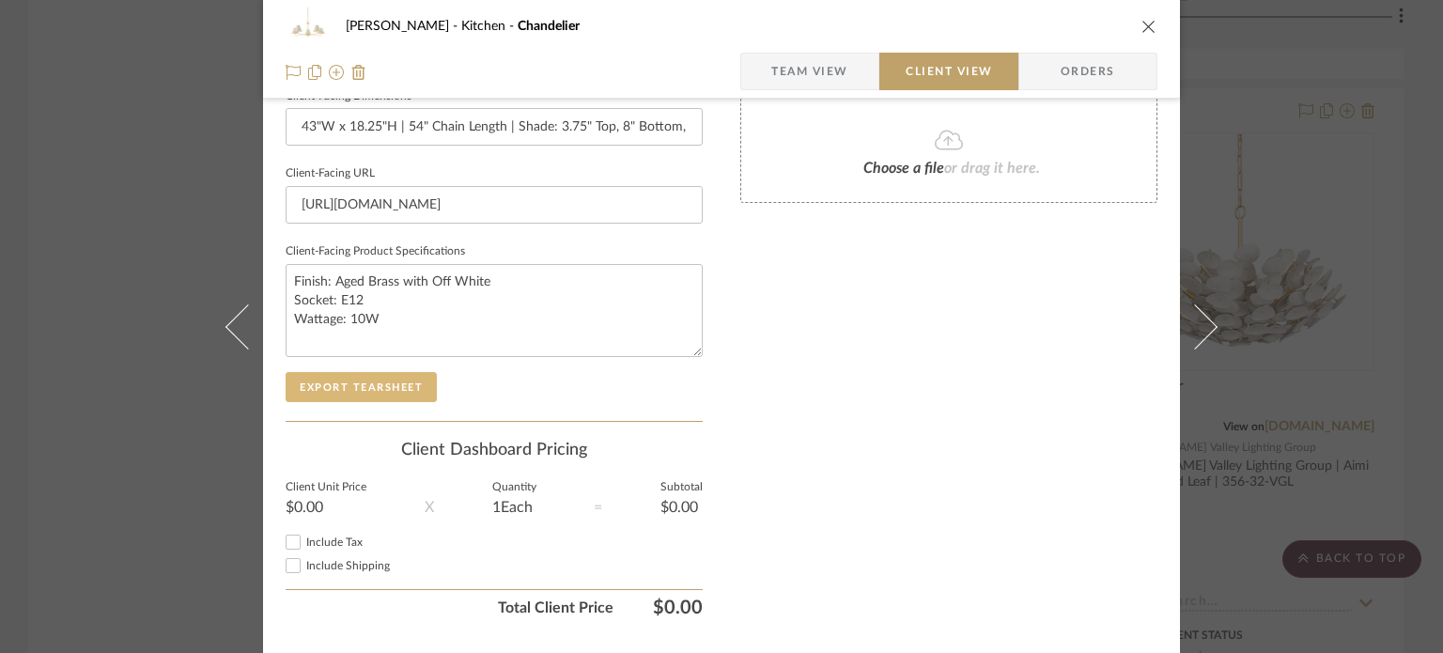
click at [415, 386] on button "Export Tearsheet" at bounding box center [361, 387] width 151 height 30
click at [1385, 194] on div "[PERSON_NAME] Kitchen Chandelier Team View Client View Orders Client-Facing Det…" at bounding box center [721, 326] width 1443 height 653
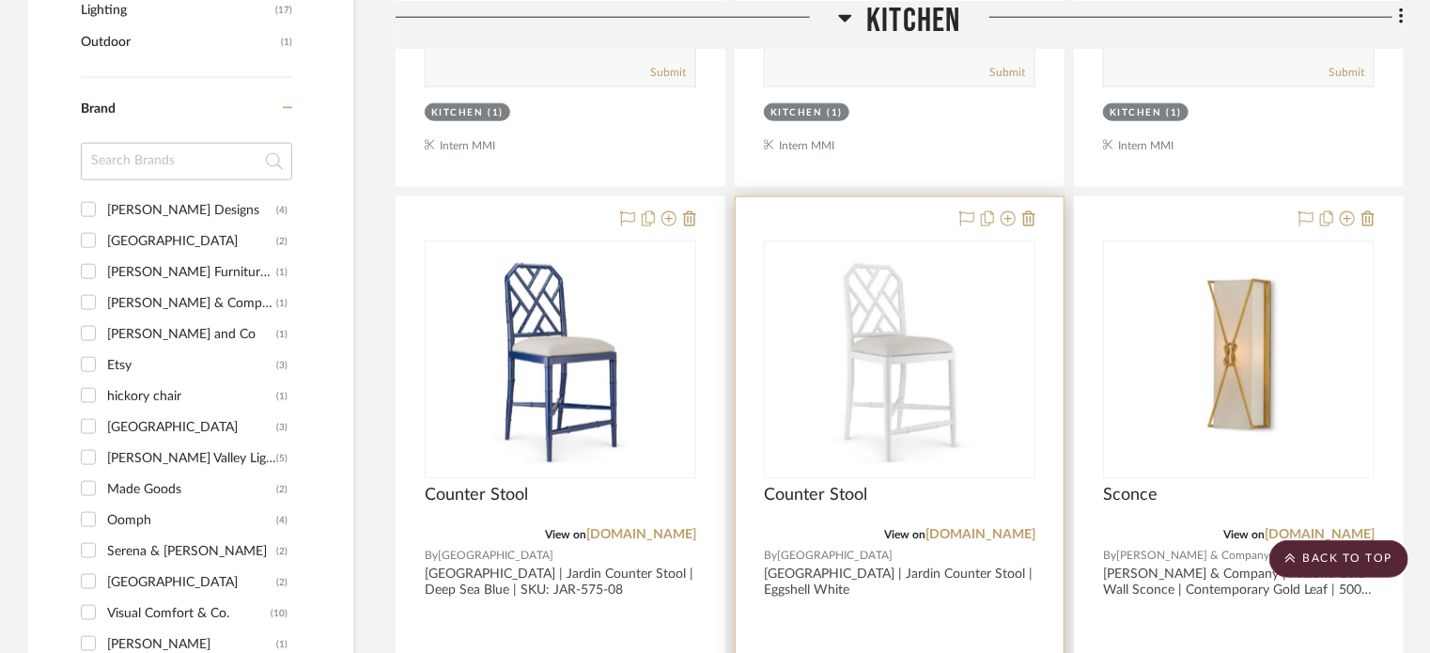
scroll to position [1033, 0]
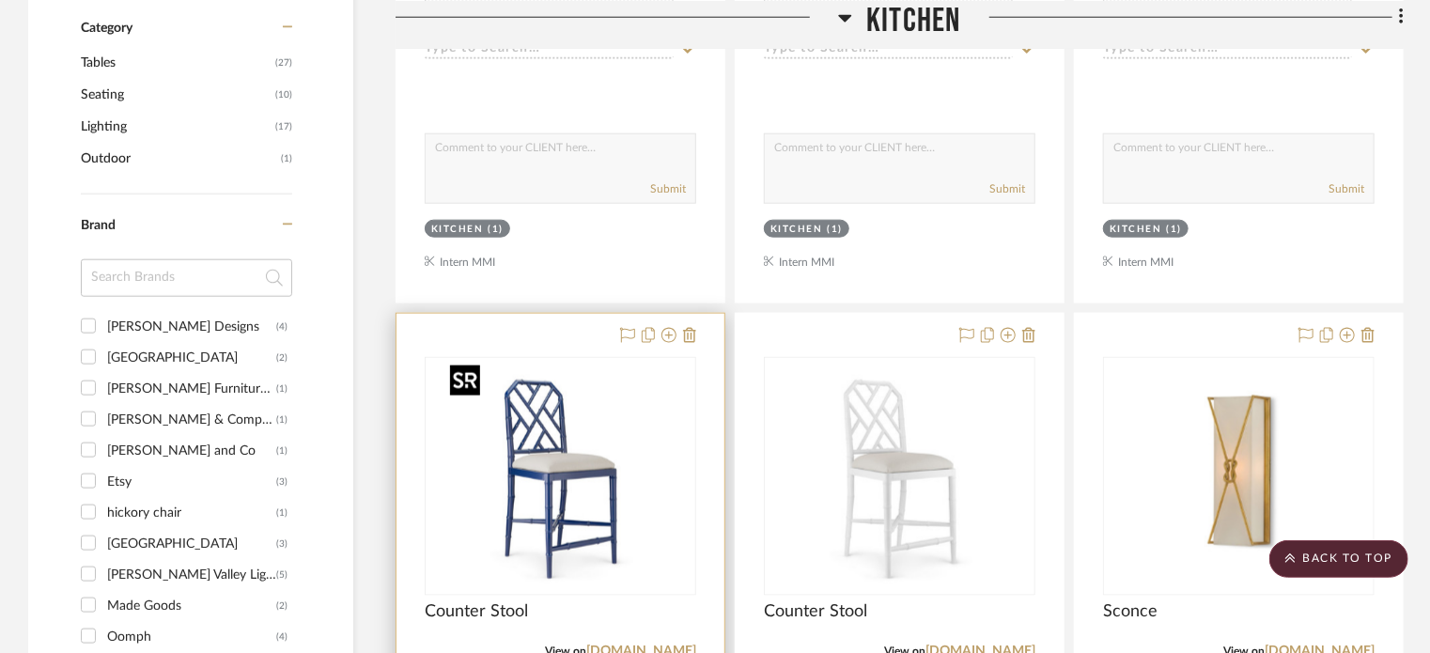
click at [650, 476] on img "0" at bounding box center [560, 476] width 235 height 235
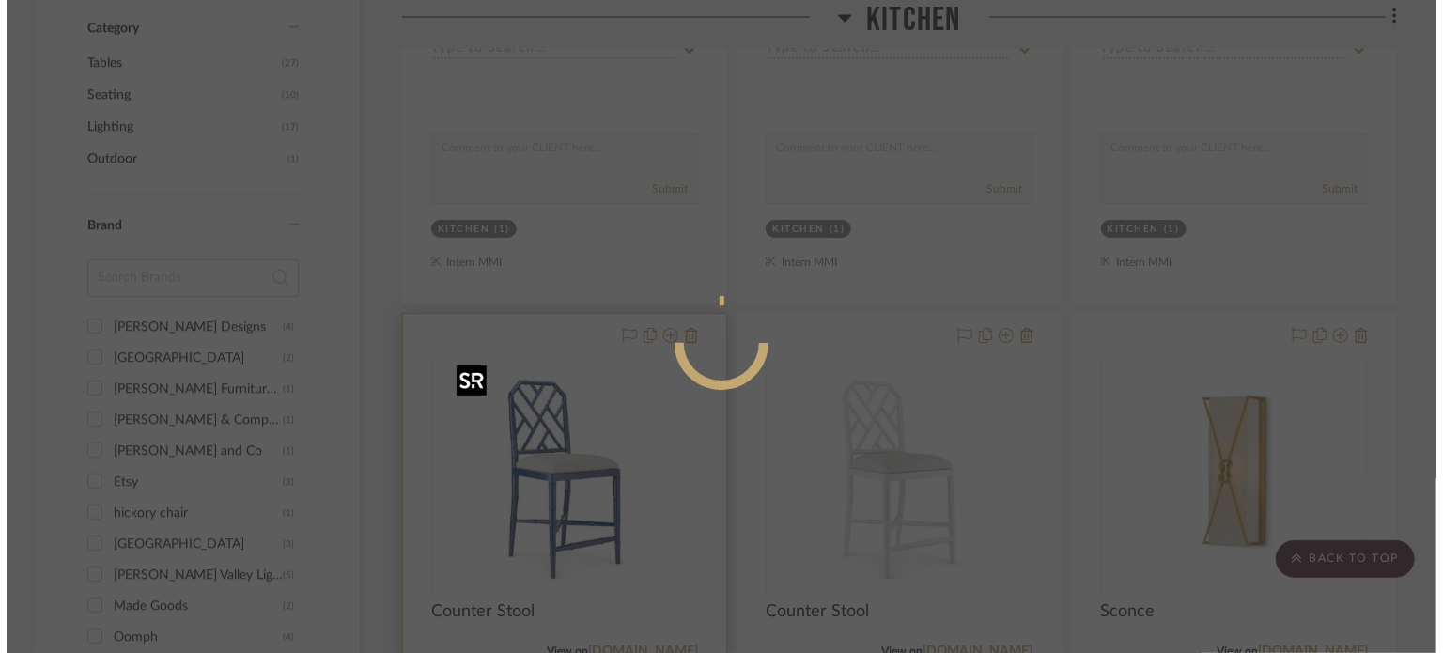
scroll to position [0, 0]
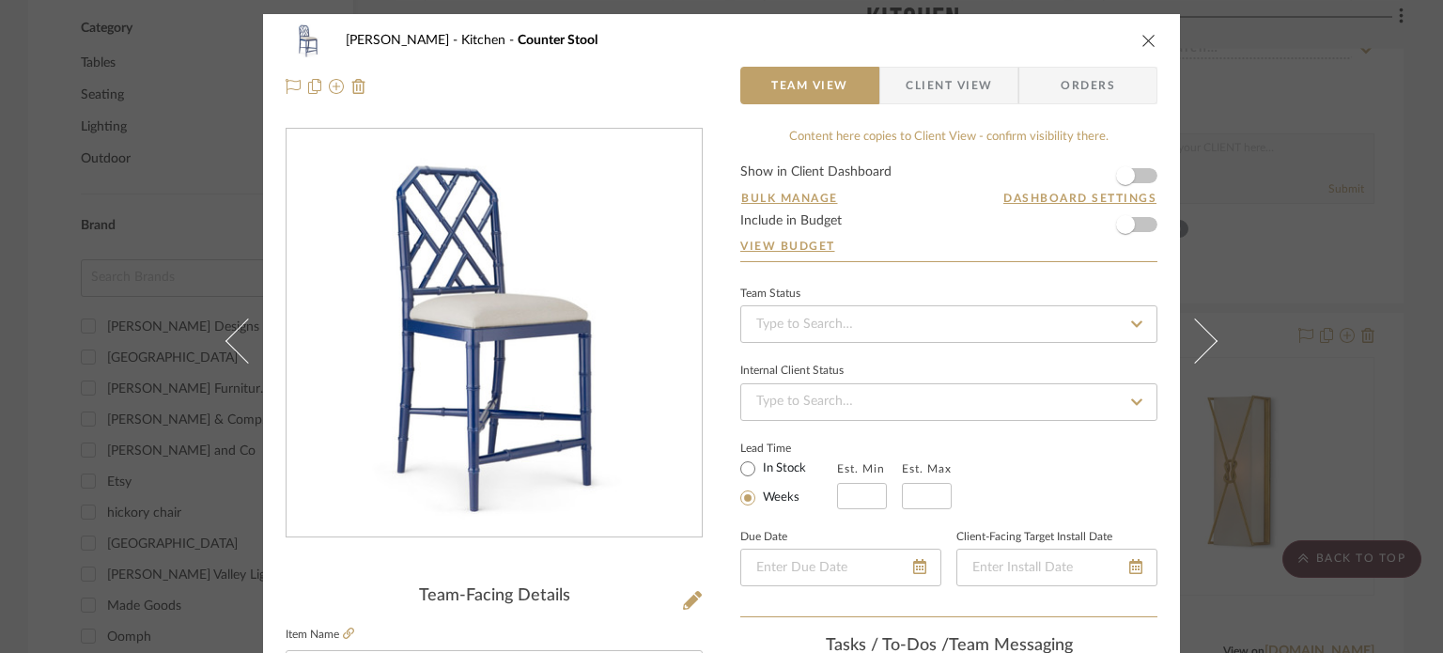
click at [906, 79] on span "Client View" at bounding box center [949, 86] width 86 height 38
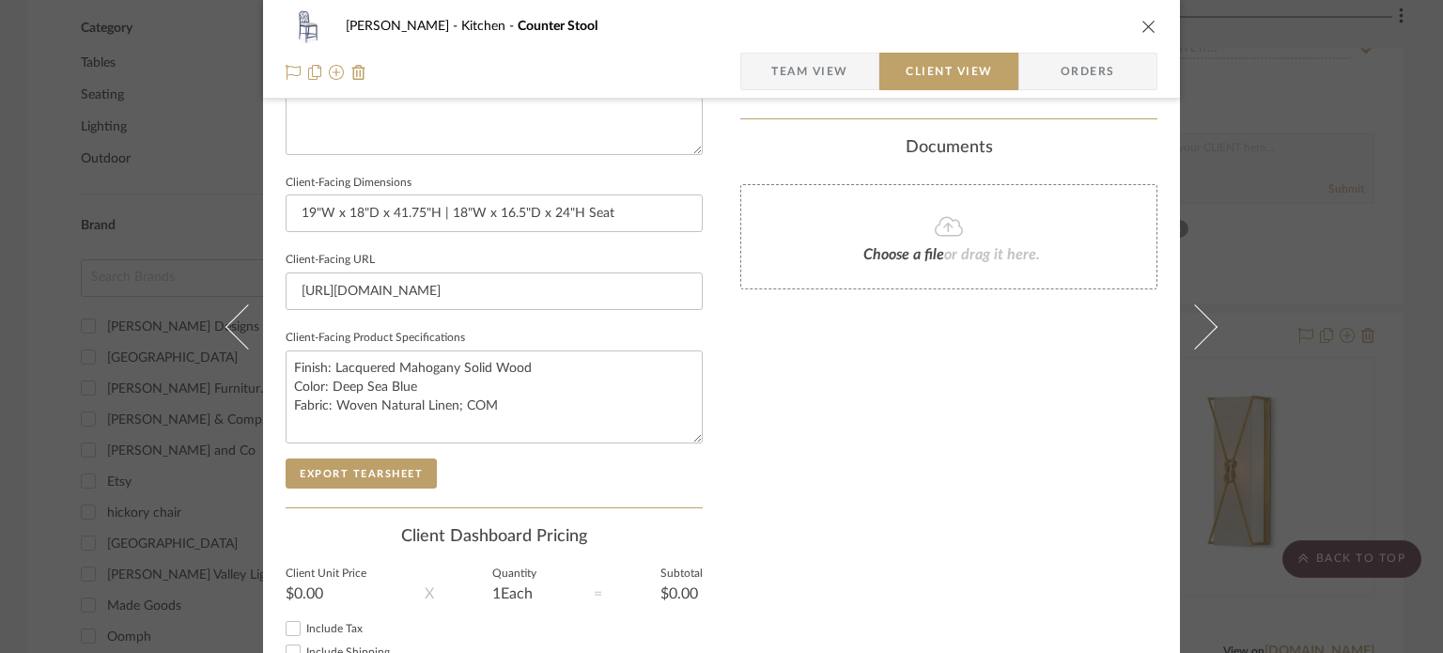
scroll to position [891, 0]
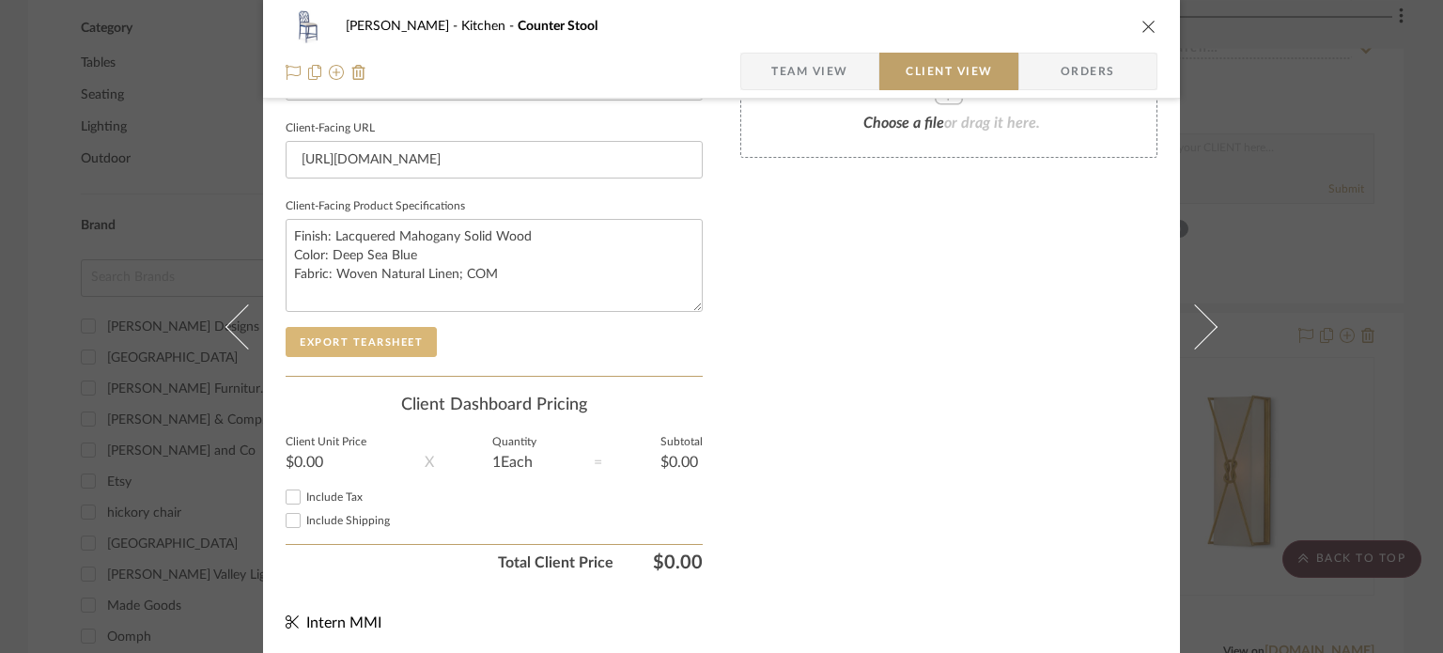
click at [387, 337] on button "Export Tearsheet" at bounding box center [361, 342] width 151 height 30
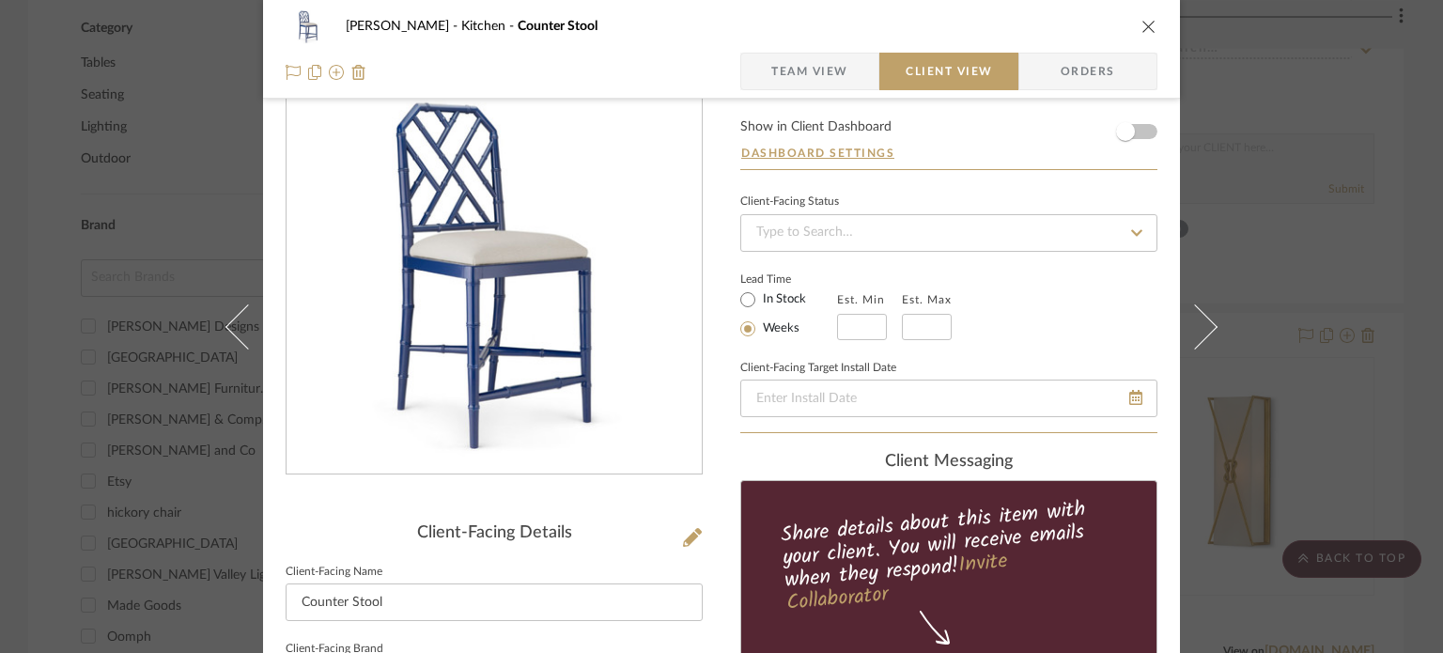
scroll to position [0, 0]
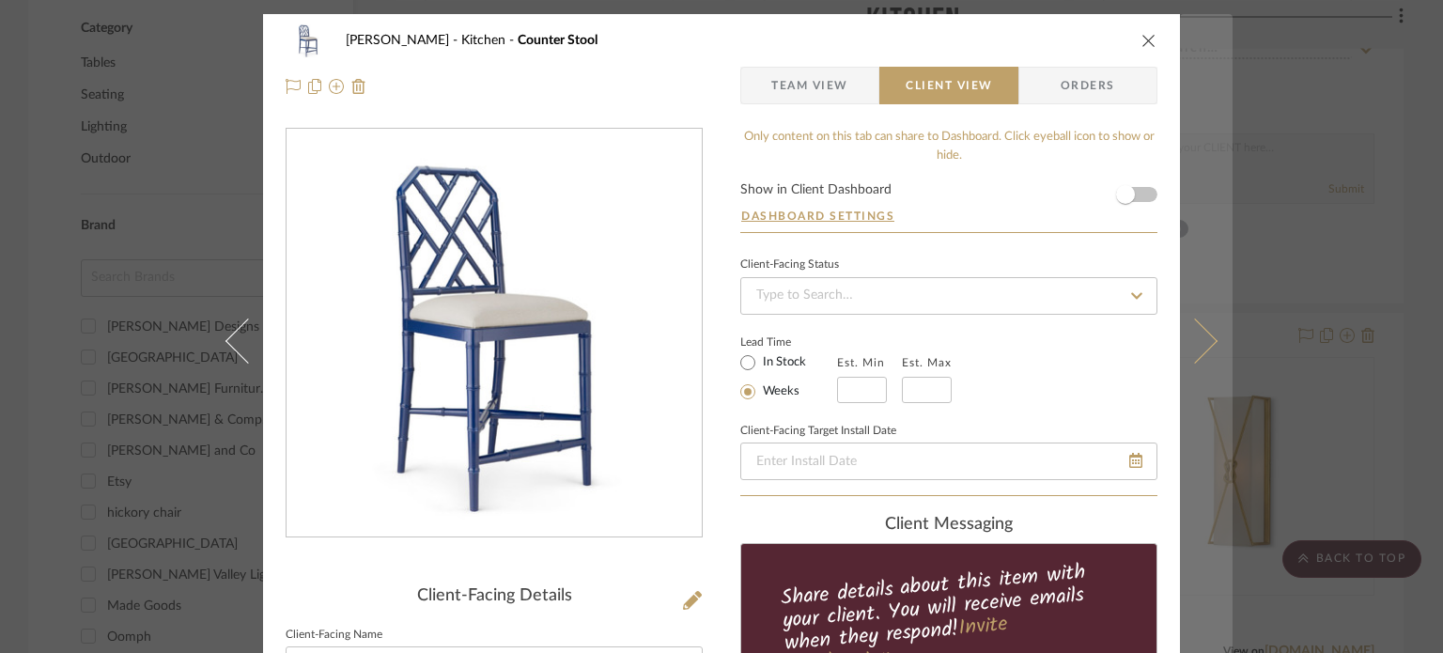
click at [1179, 336] on icon at bounding box center [1194, 340] width 45 height 45
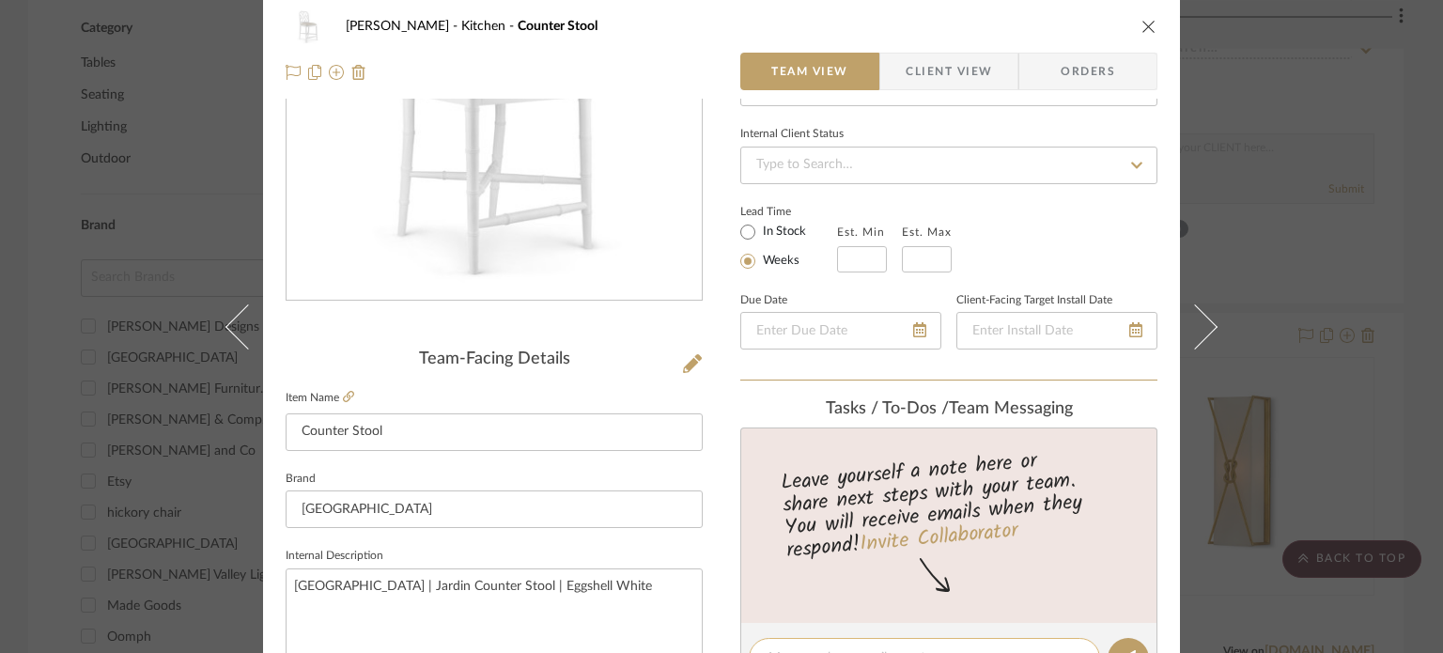
scroll to position [564, 0]
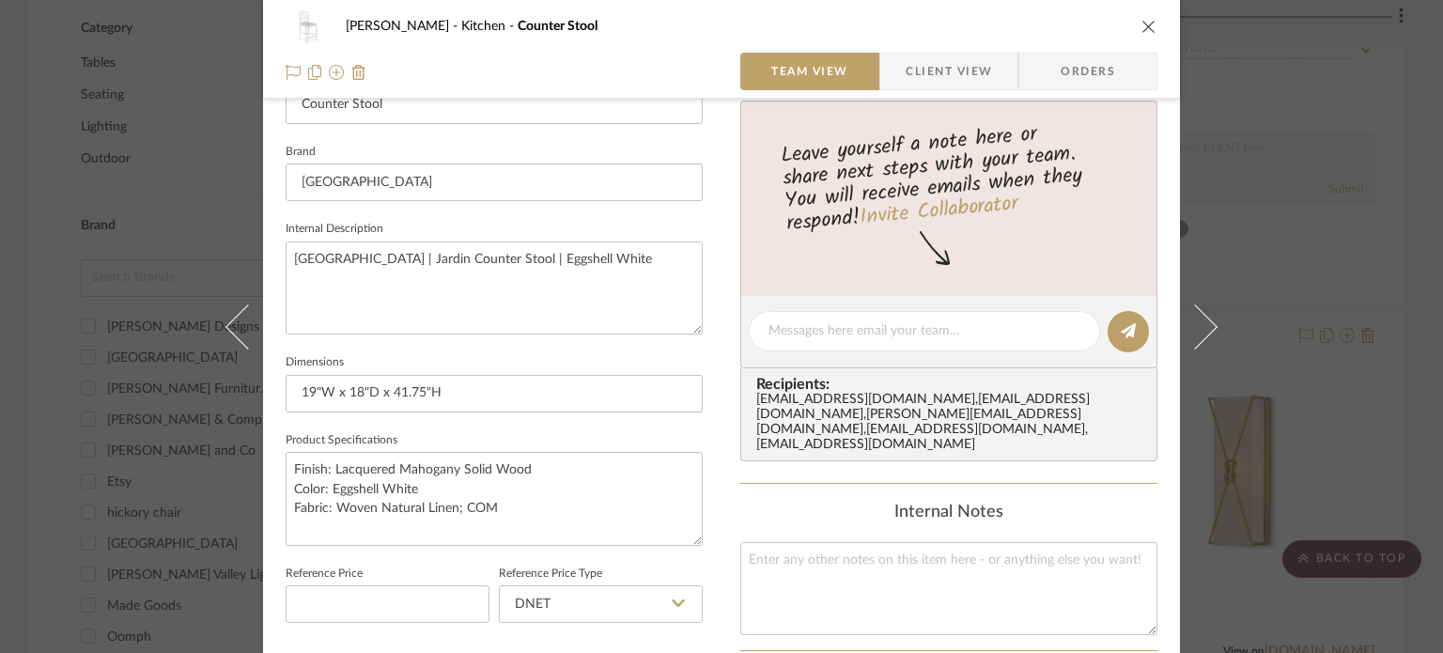
click at [922, 70] on span "Client View" at bounding box center [949, 72] width 86 height 38
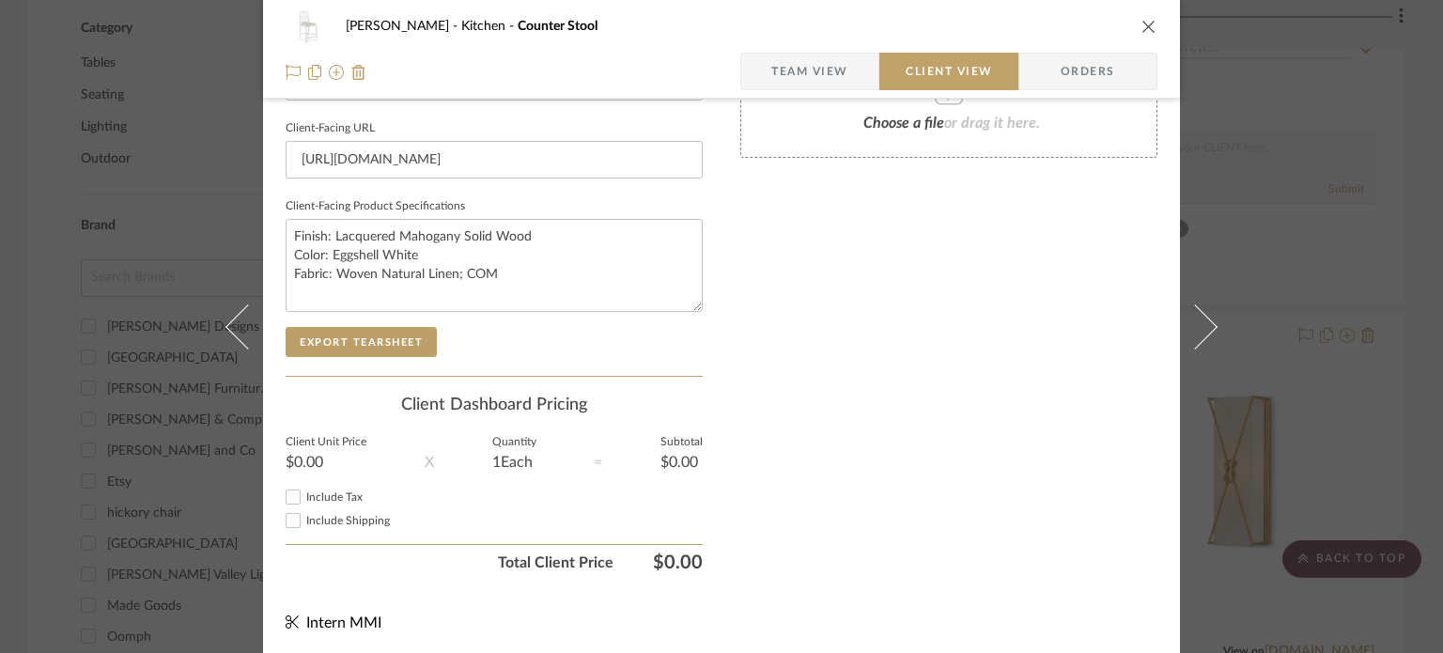
scroll to position [891, 0]
click at [361, 337] on button "Export Tearsheet" at bounding box center [361, 342] width 151 height 30
click at [1345, 266] on div "[PERSON_NAME] Kitchen Counter Stool Team View Client View Orders Client-Facing …" at bounding box center [721, 326] width 1443 height 653
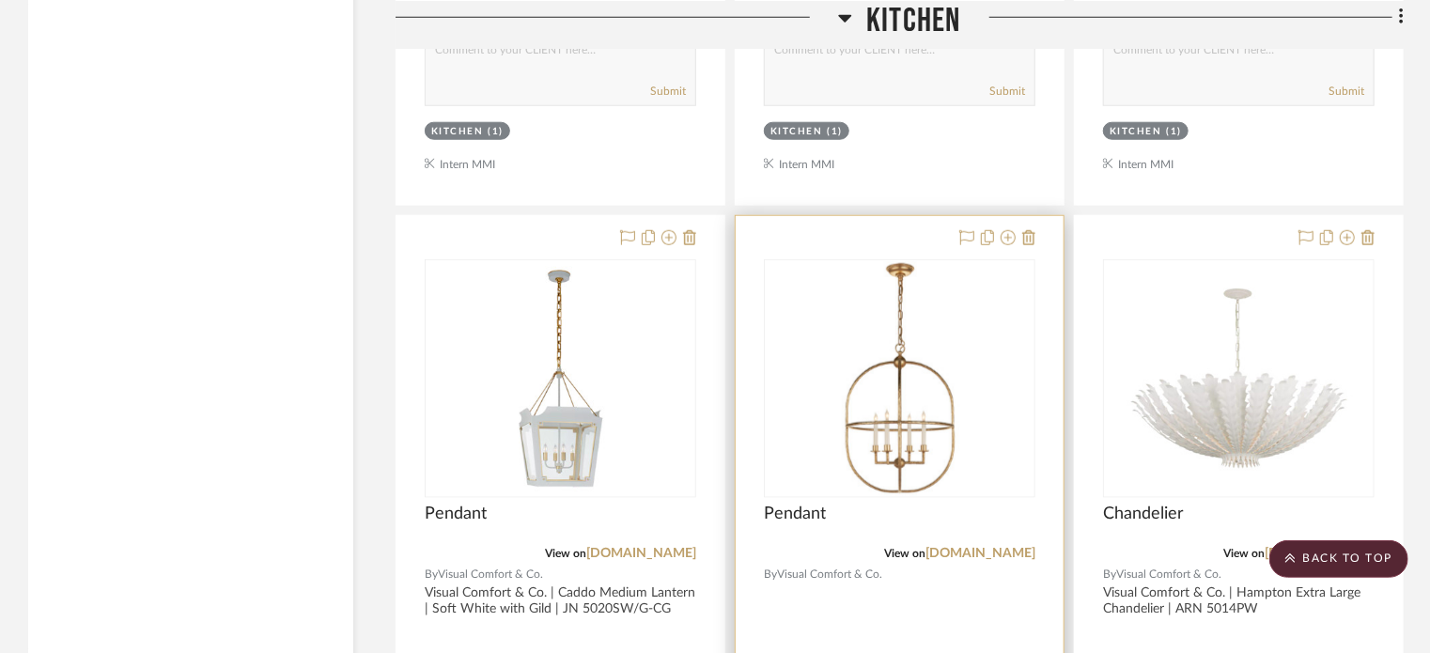
scroll to position [4697, 0]
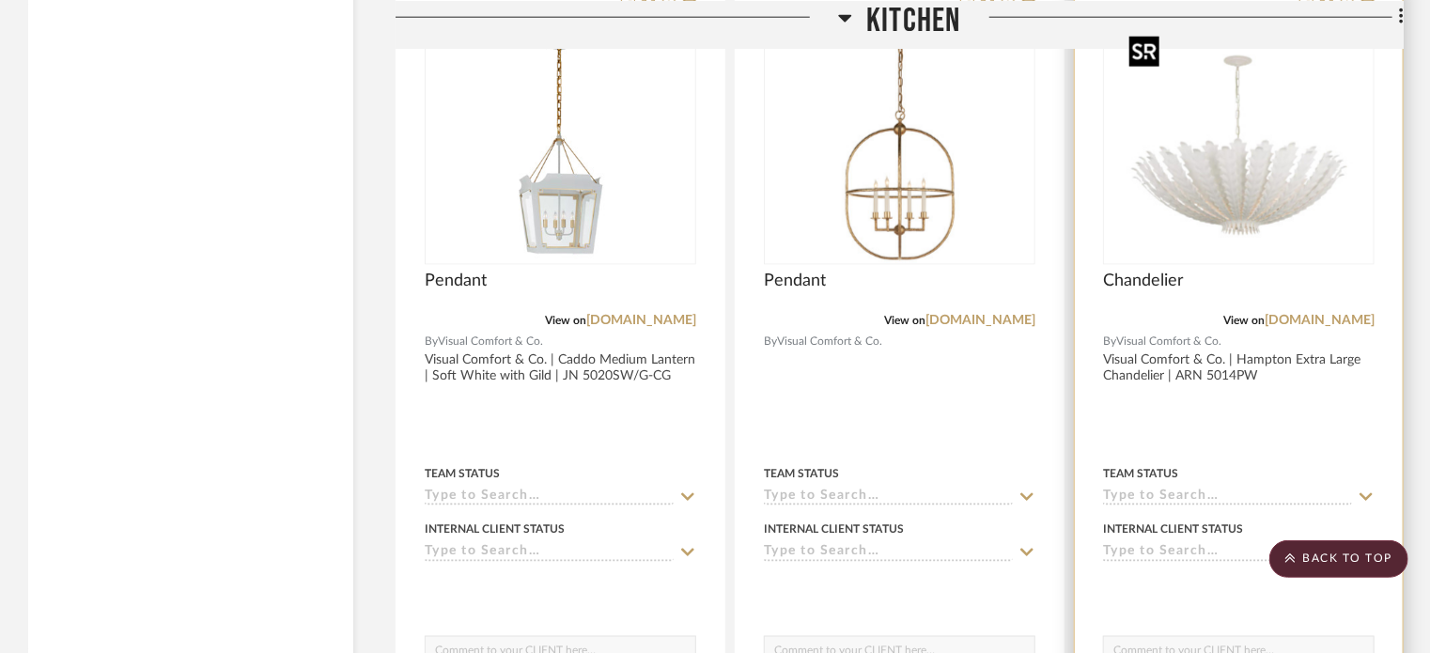
click at [0, 0] on img at bounding box center [0, 0] width 0 height 0
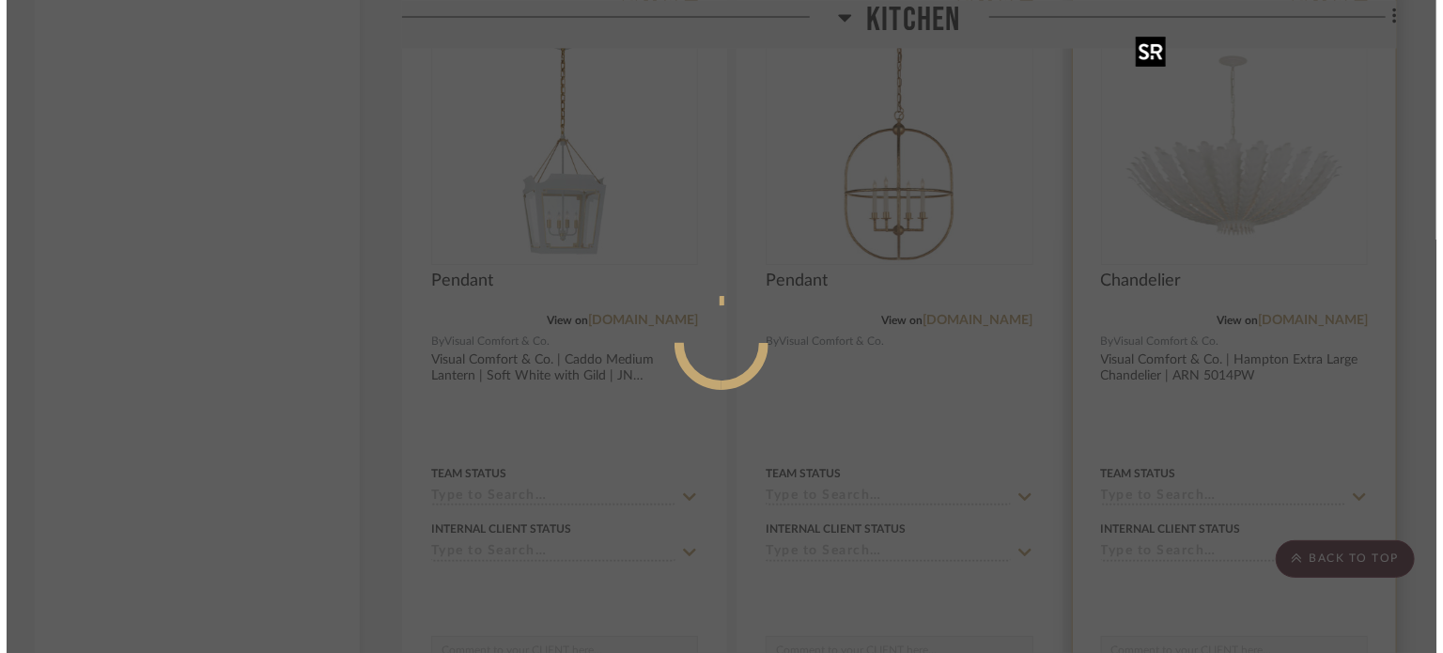
scroll to position [0, 0]
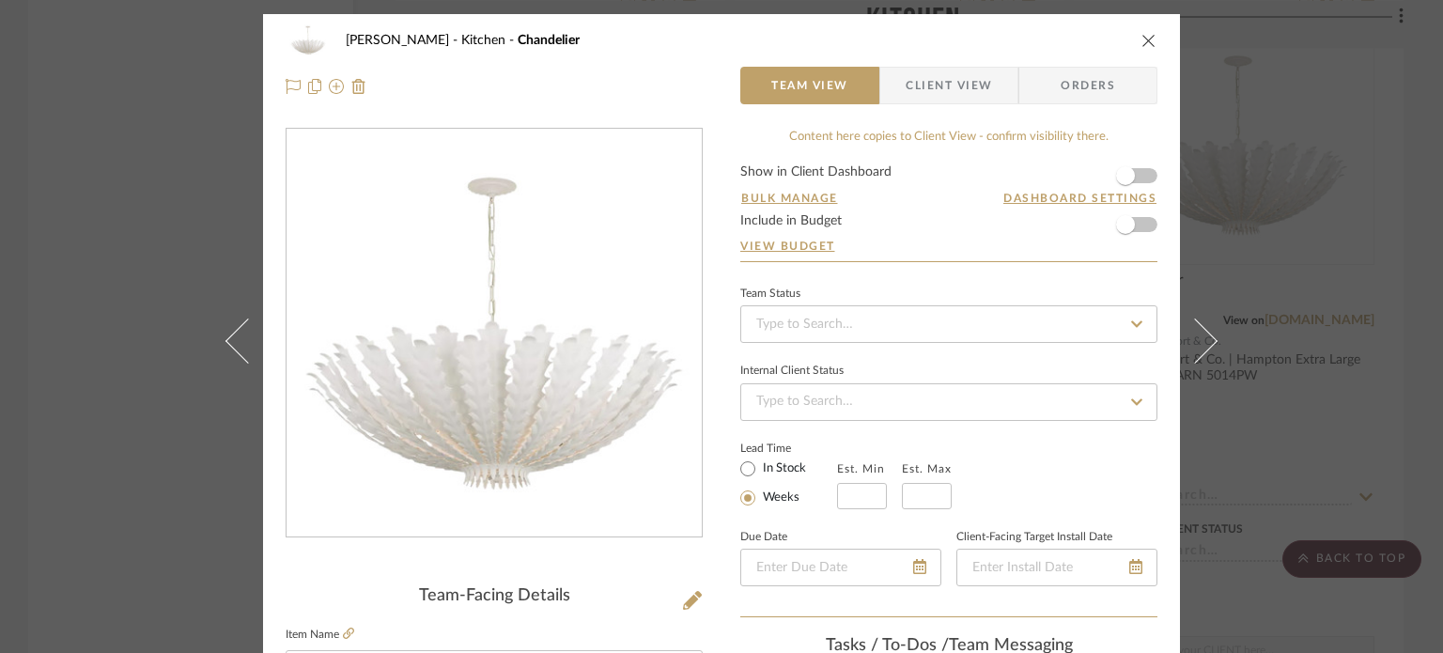
click at [915, 74] on span "Client View" at bounding box center [949, 86] width 86 height 38
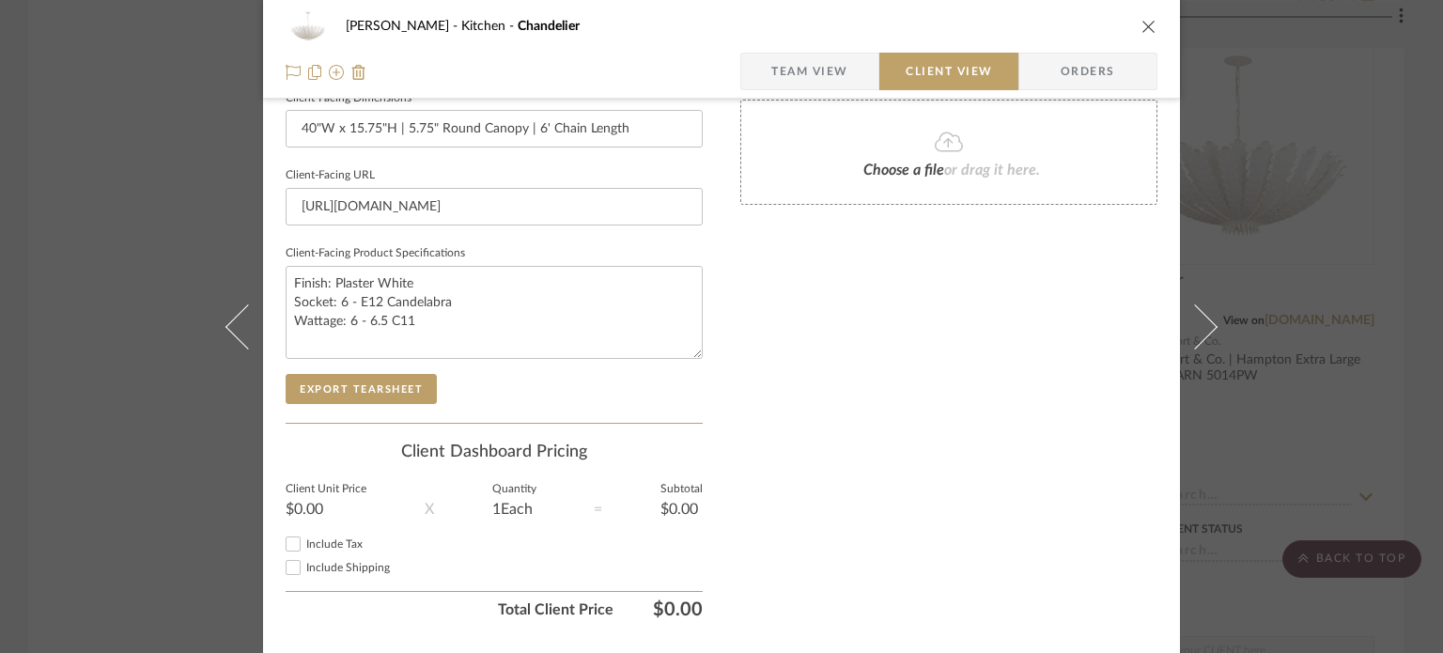
scroll to position [891, 0]
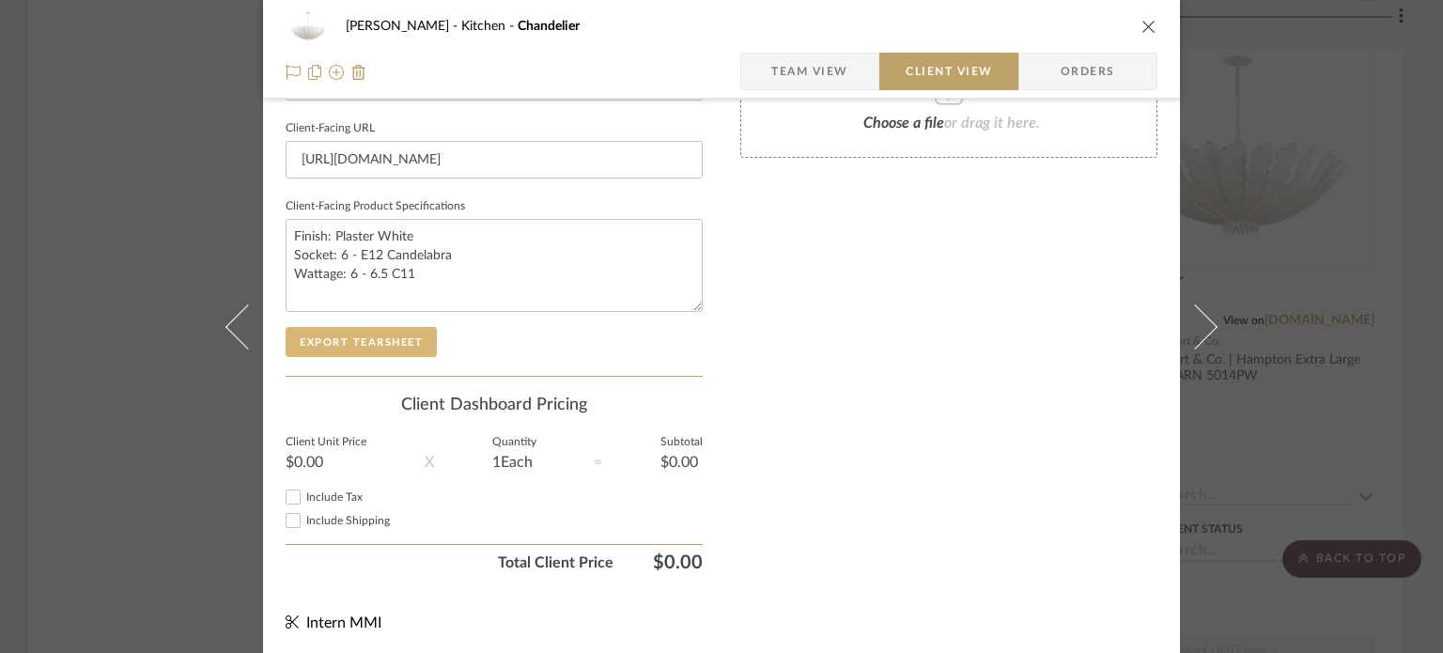
click at [358, 341] on button "Export Tearsheet" at bounding box center [361, 342] width 151 height 30
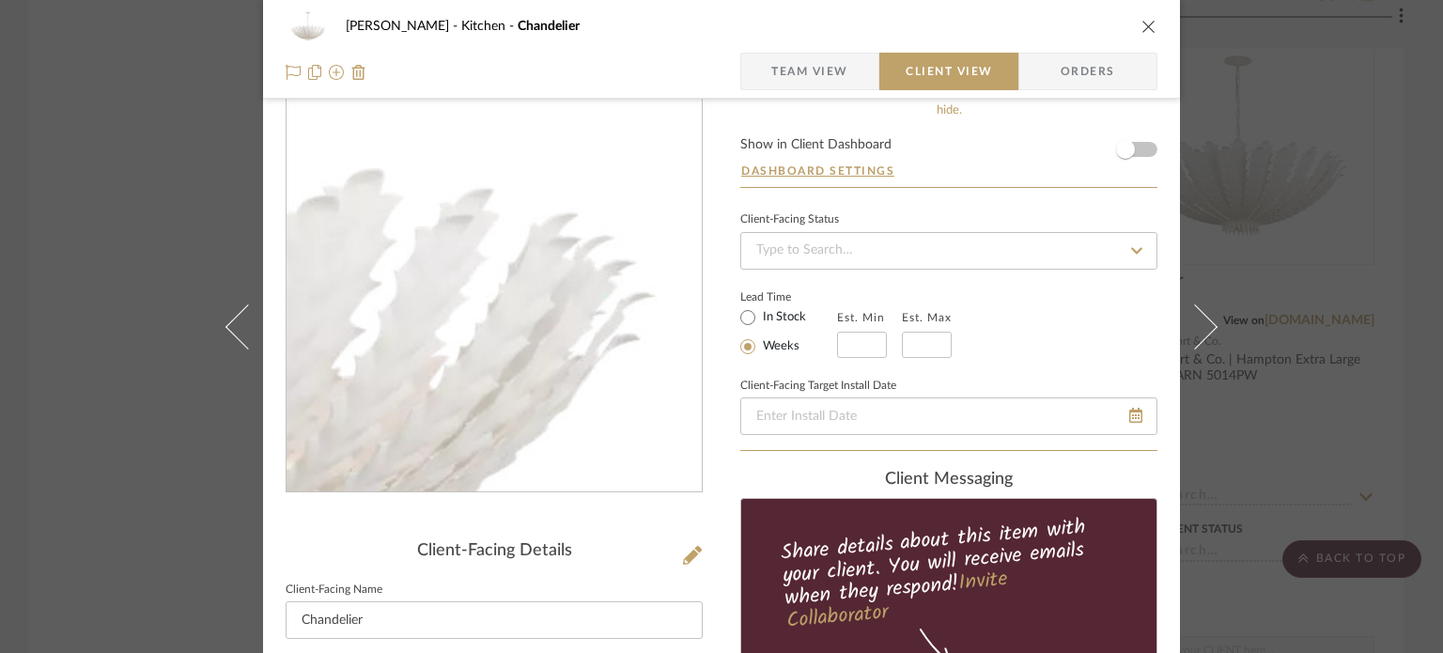
scroll to position [0, 0]
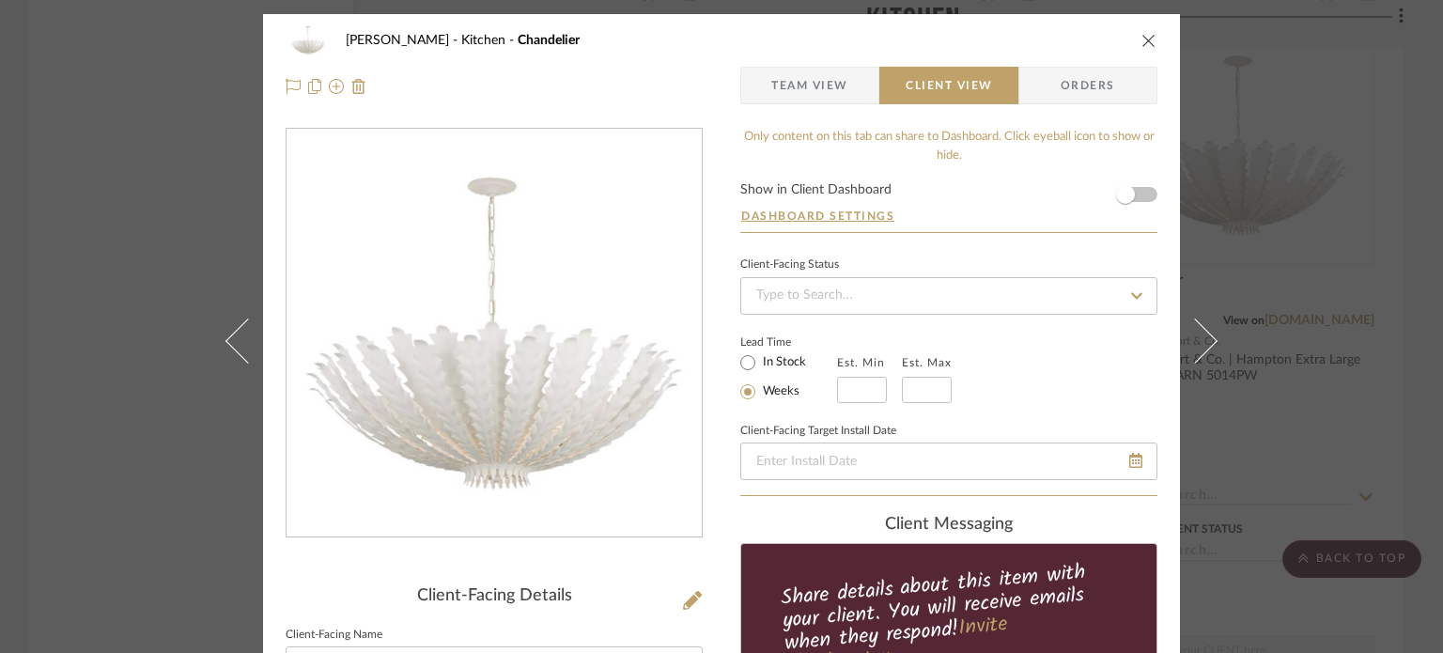
click at [1282, 312] on div "[PERSON_NAME] Kitchen Chandelier Team View Client View Orders Client-Facing Det…" at bounding box center [721, 326] width 1443 height 653
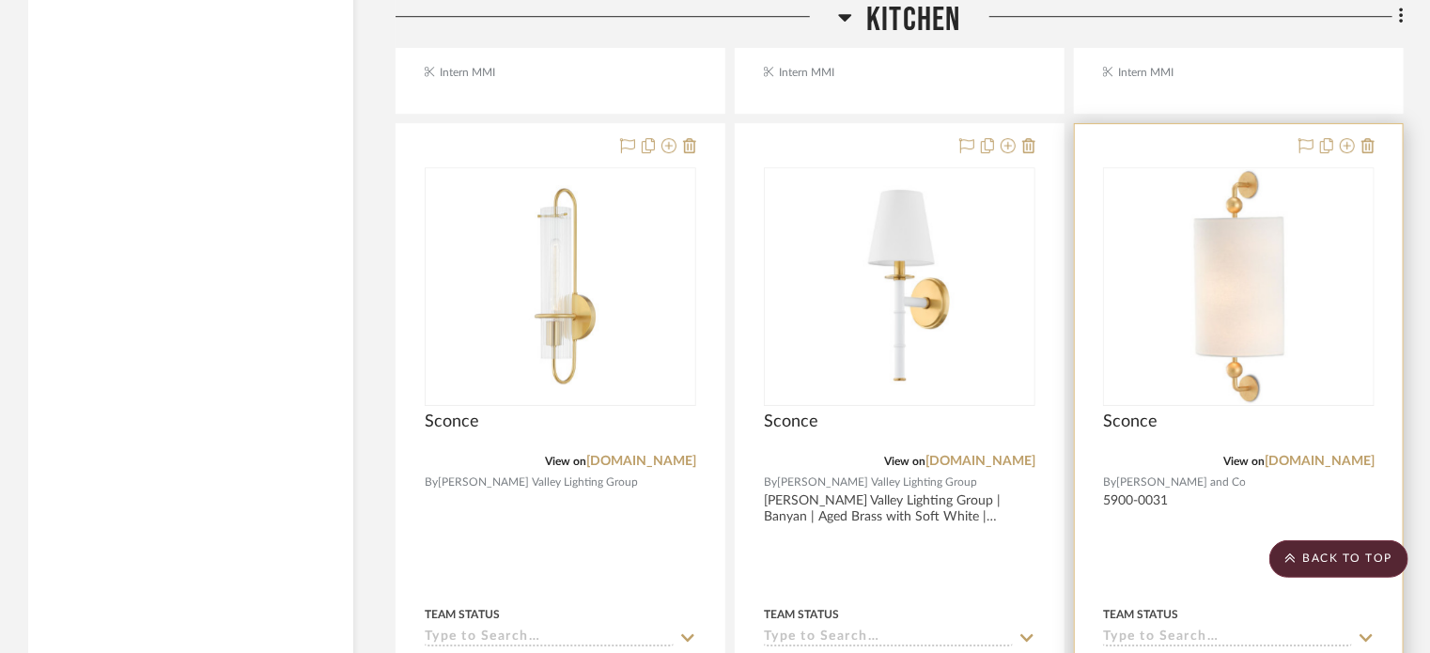
scroll to position [2818, 0]
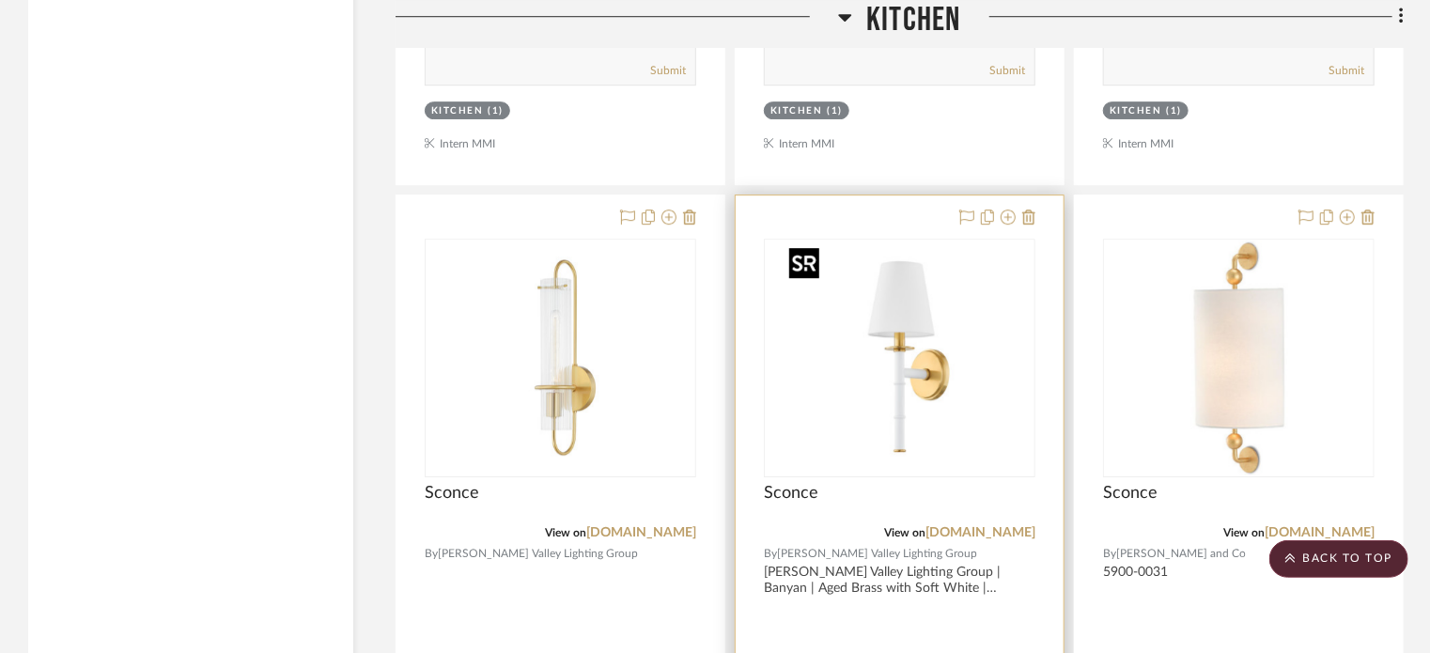
click at [940, 366] on img "0" at bounding box center [900, 358] width 235 height 235
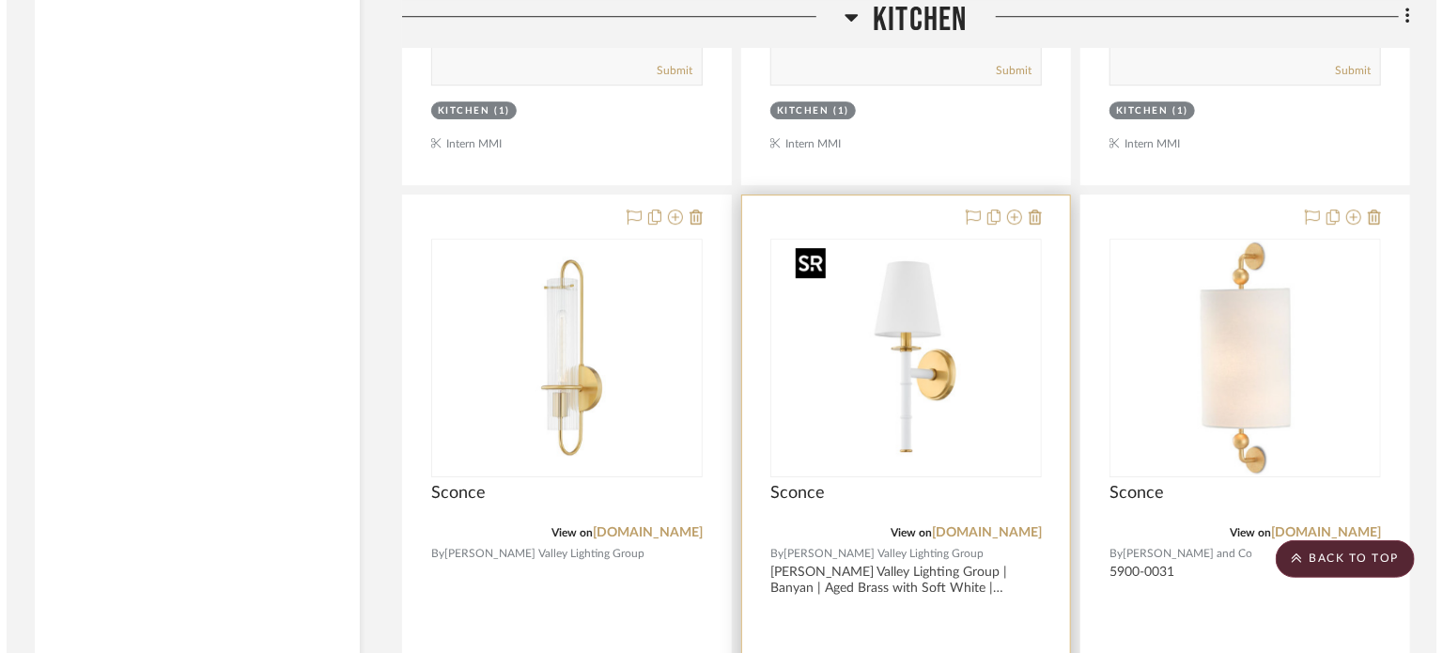
scroll to position [0, 0]
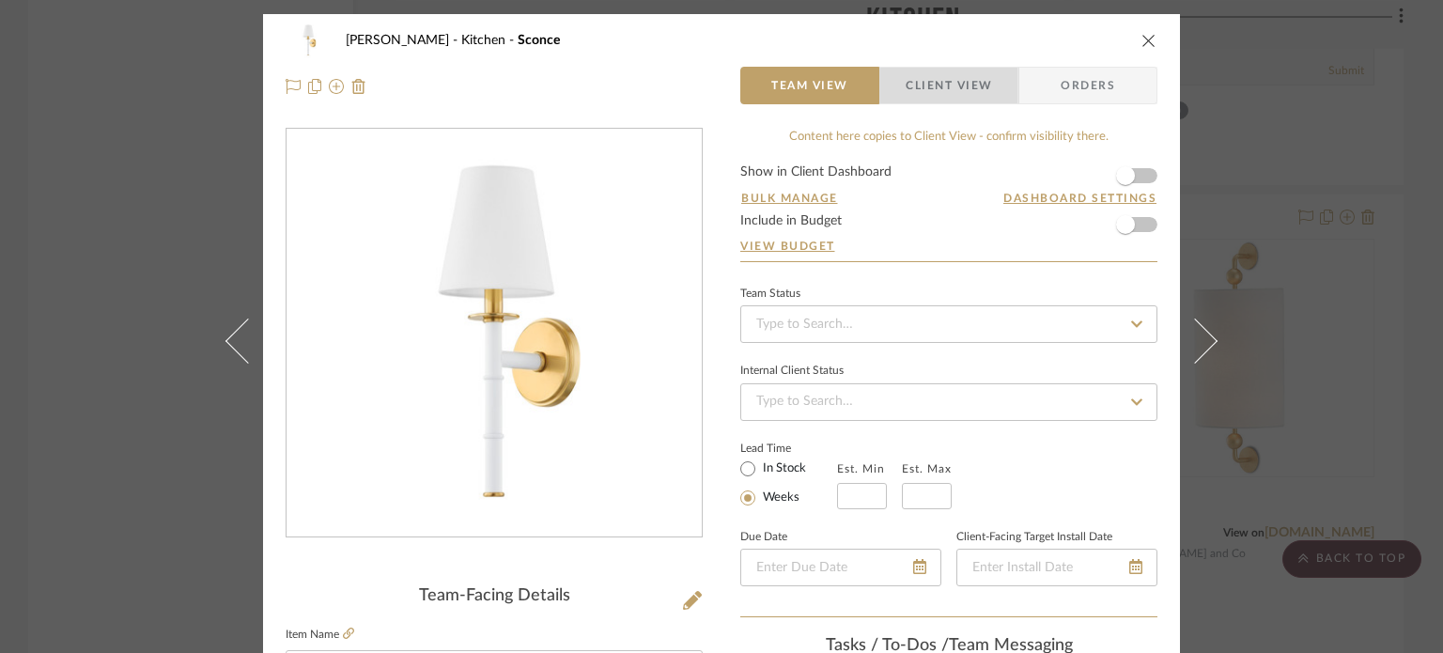
click at [943, 88] on span "Client View" at bounding box center [949, 86] width 86 height 38
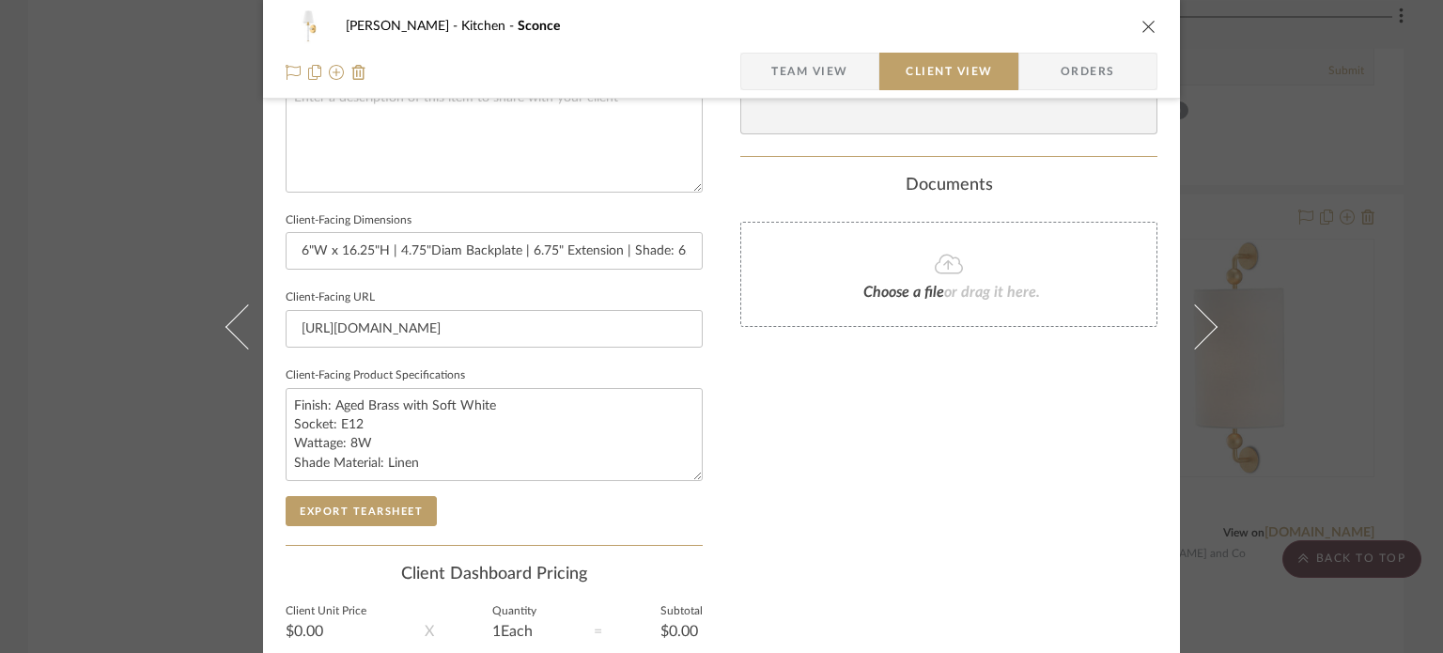
scroll to position [752, 0]
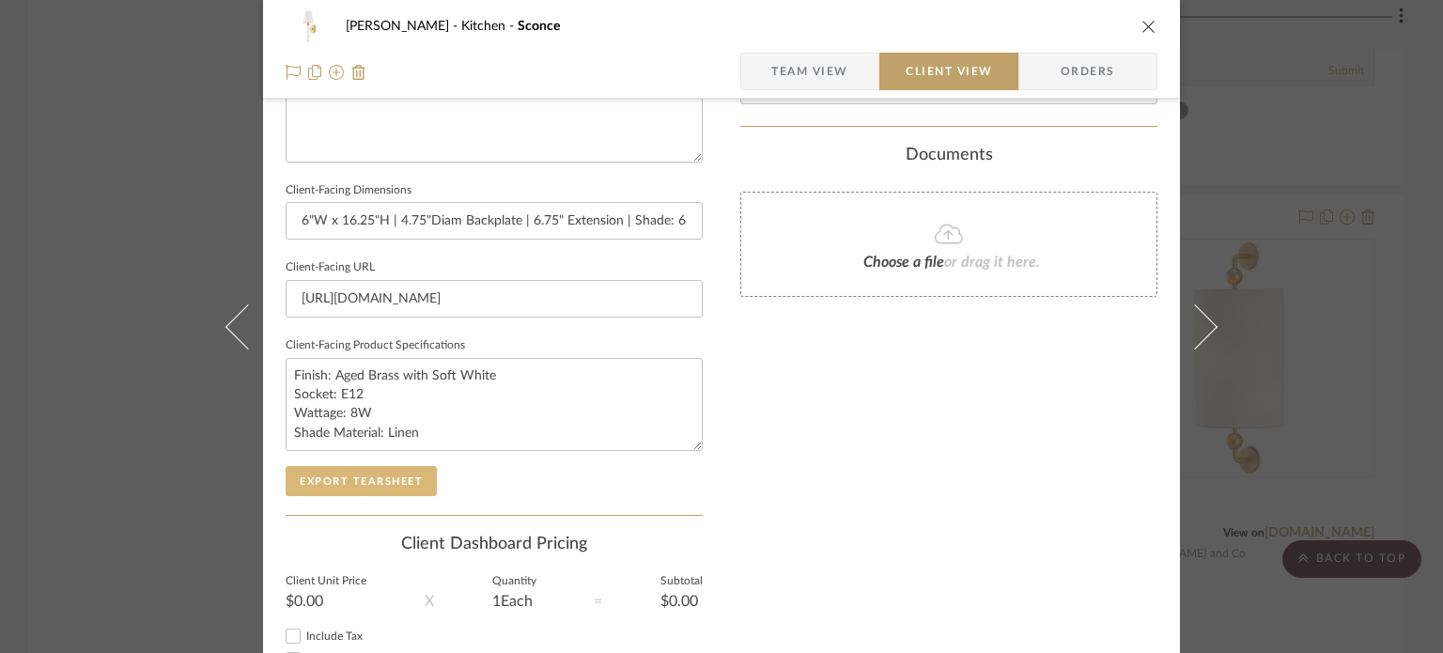
click at [342, 484] on button "Export Tearsheet" at bounding box center [361, 481] width 151 height 30
click at [1312, 236] on div "[PERSON_NAME] Kitchen Sconce Team View Client View Orders Client-Facing Details…" at bounding box center [721, 326] width 1443 height 653
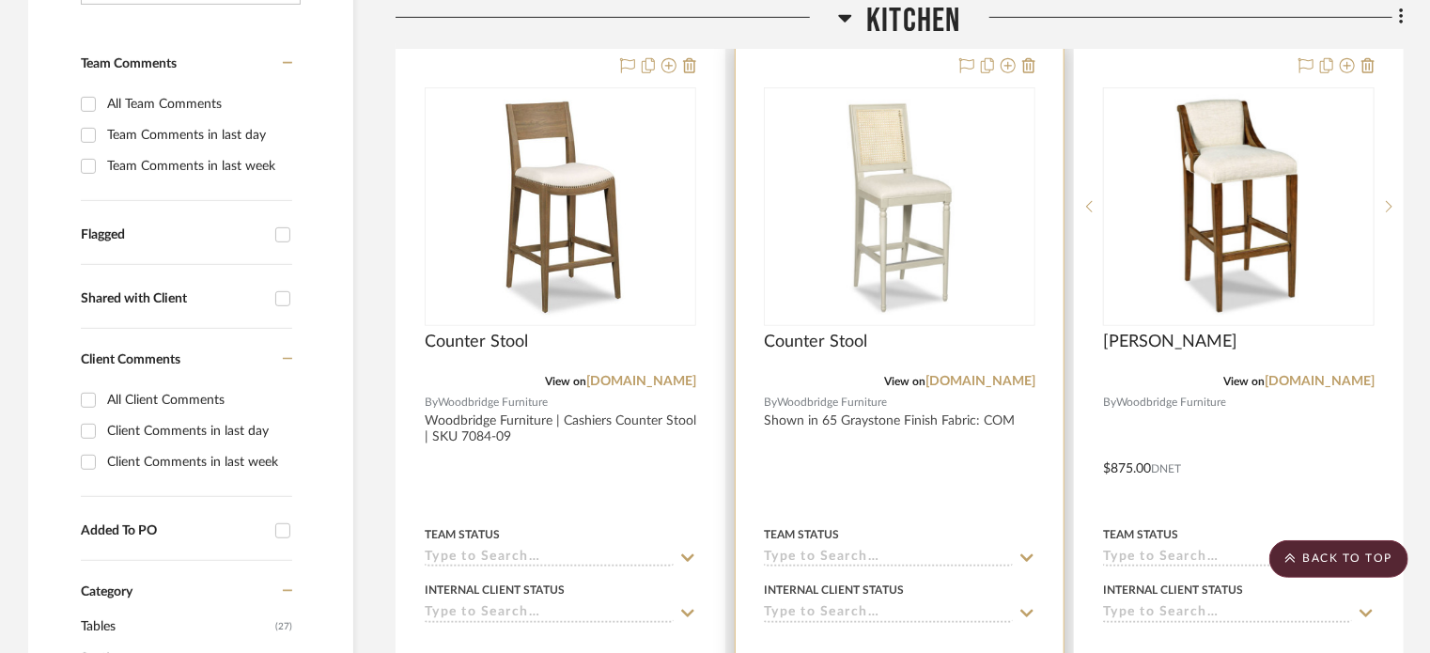
scroll to position [188, 0]
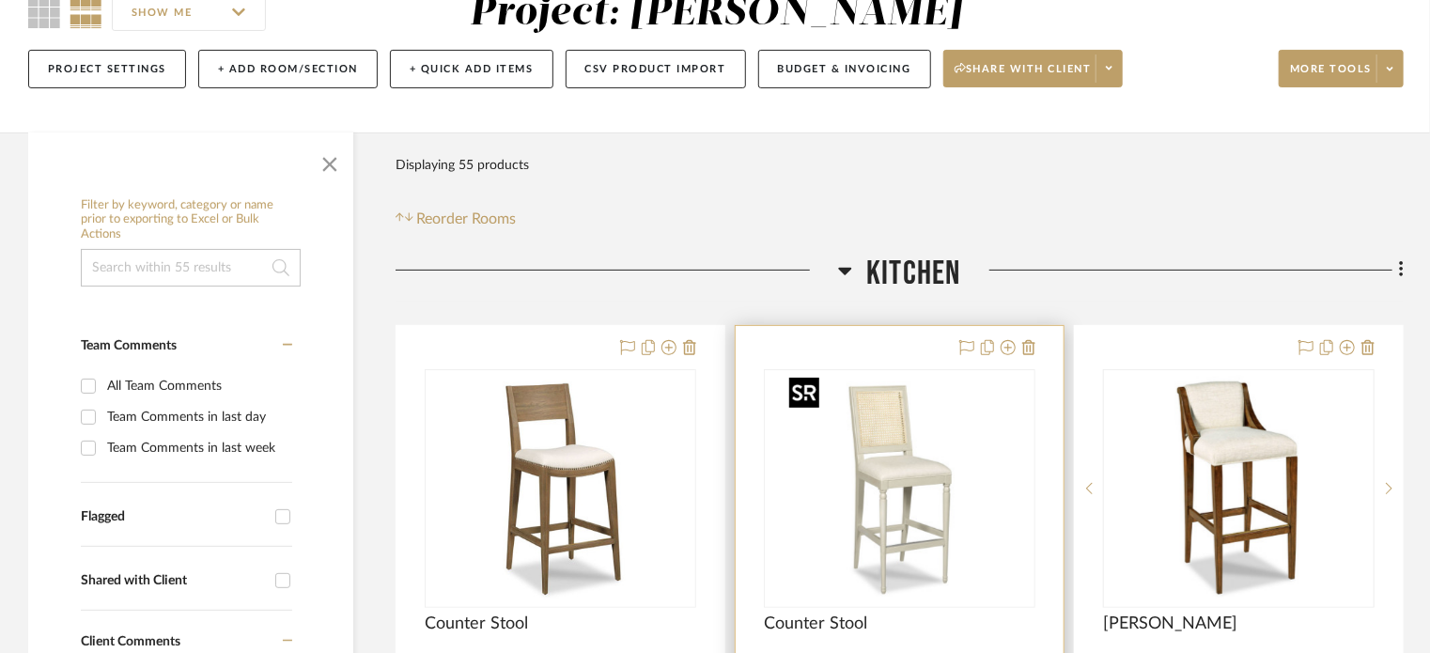
click at [939, 473] on img "0" at bounding box center [900, 488] width 235 height 235
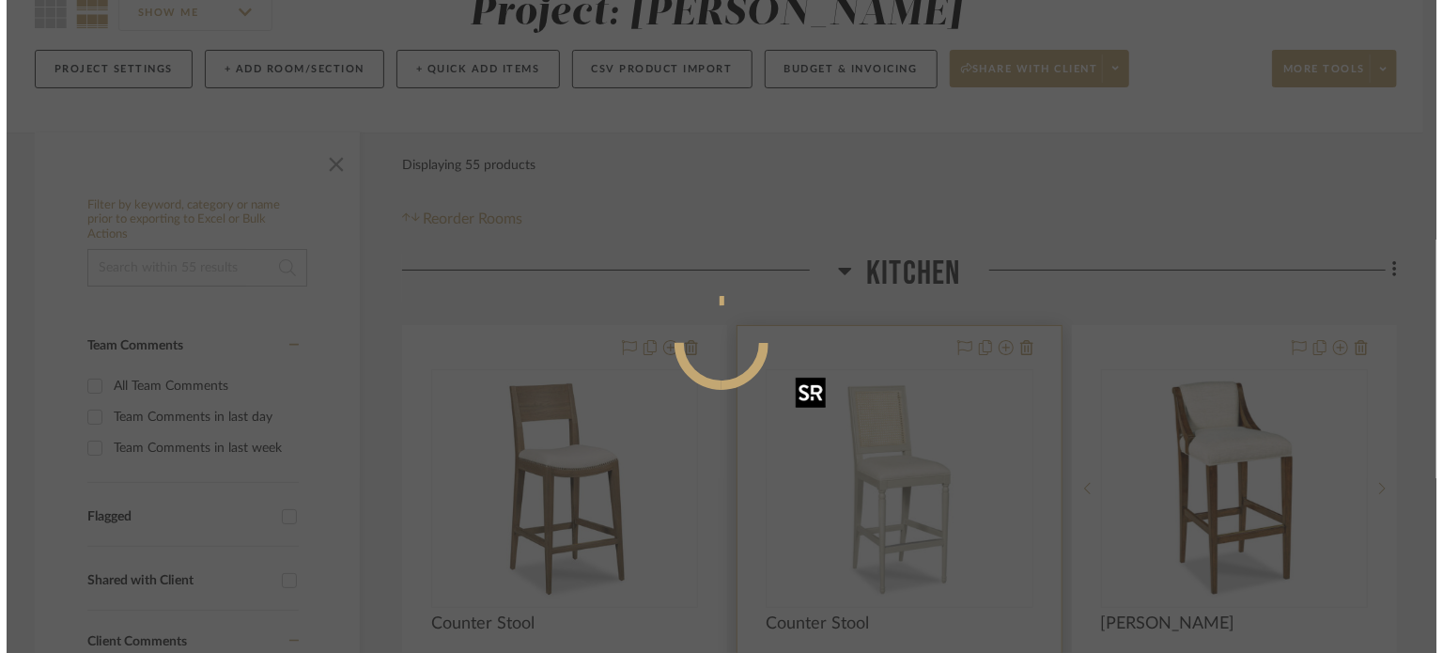
scroll to position [0, 0]
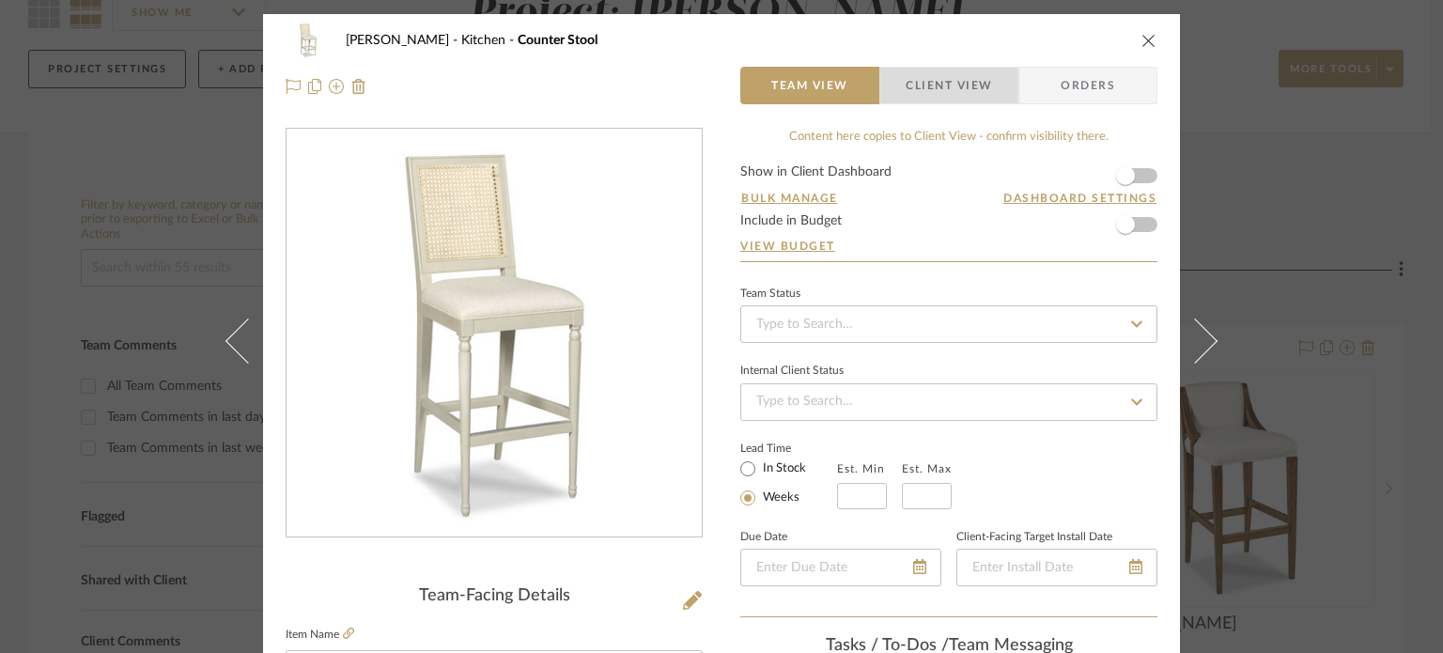
click at [928, 85] on span "Client View" at bounding box center [949, 86] width 86 height 38
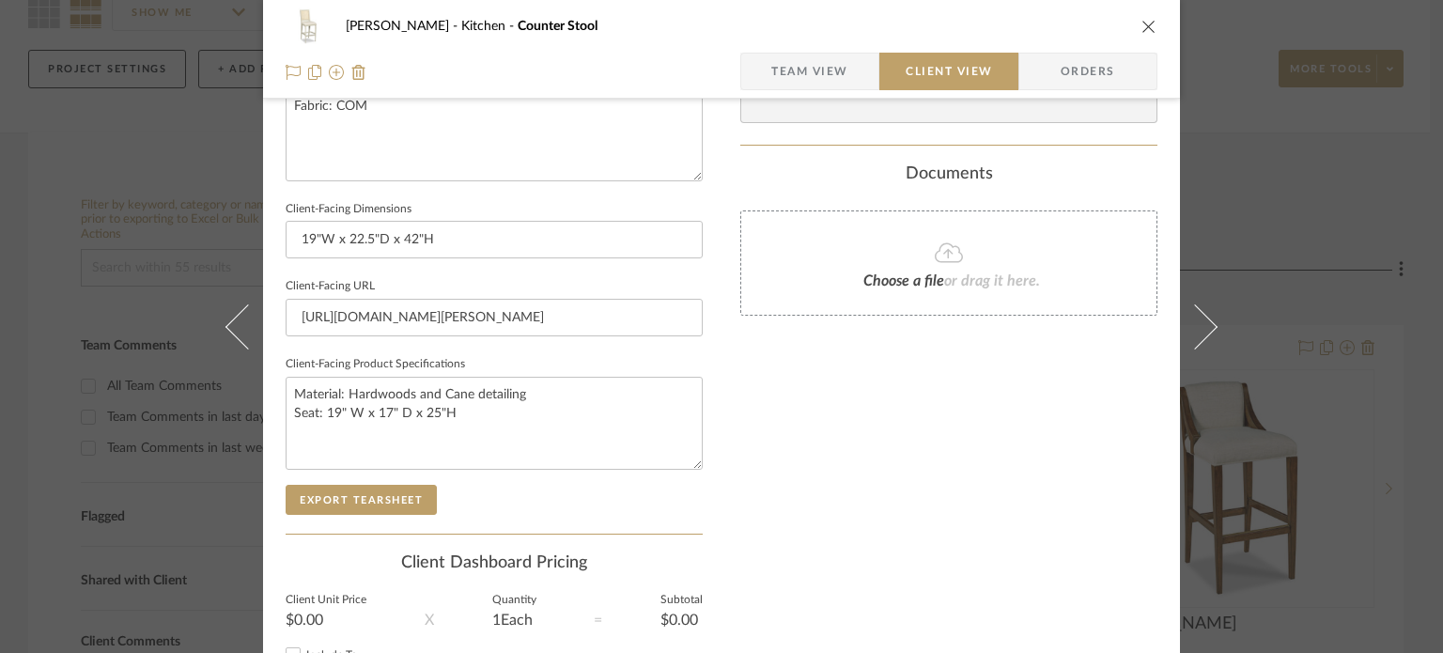
scroll to position [752, 0]
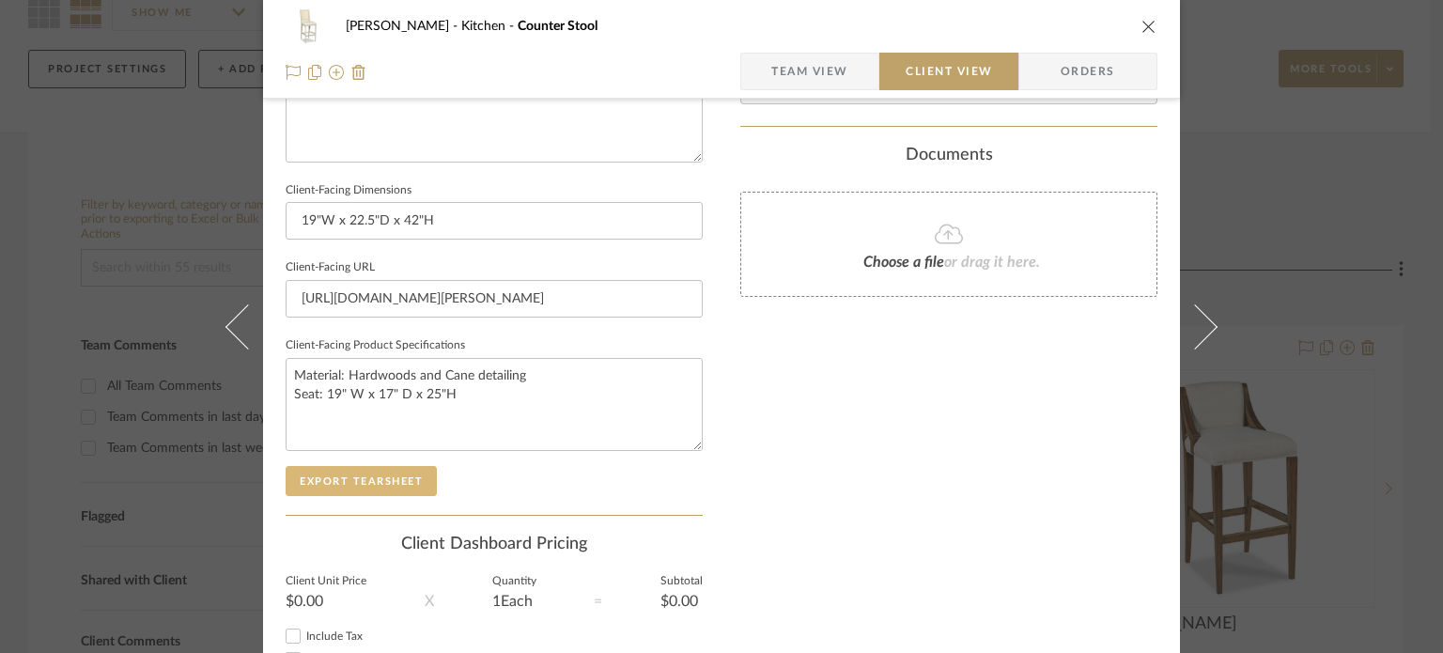
click at [396, 484] on button "Export Tearsheet" at bounding box center [361, 481] width 151 height 30
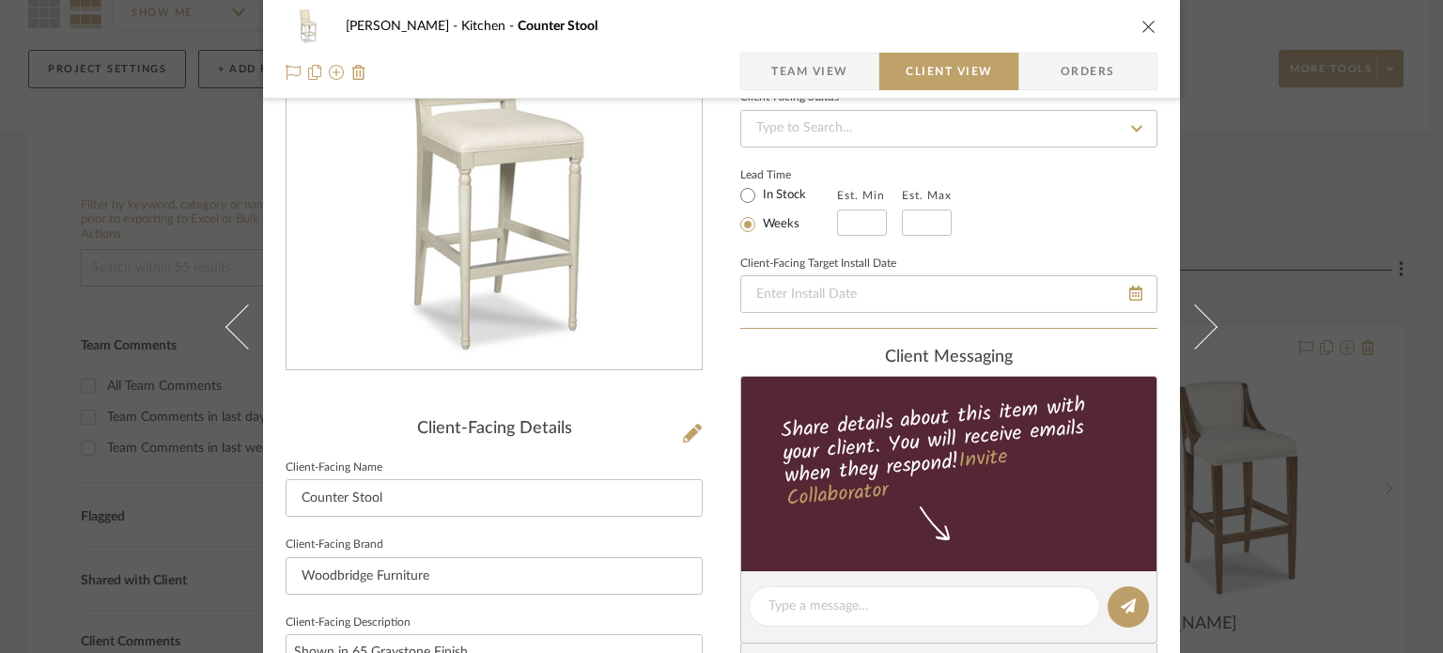
scroll to position [0, 0]
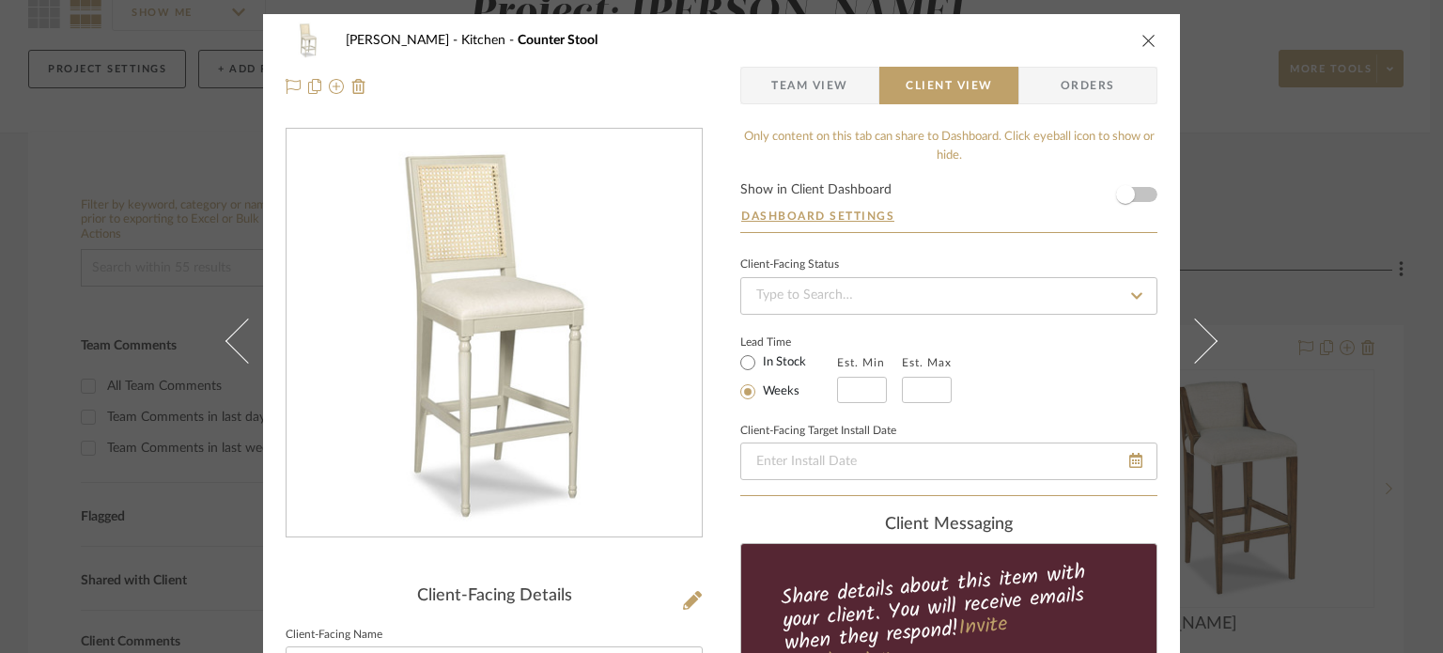
click at [1401, 181] on div "[PERSON_NAME] Kitchen Counter Stool Team View Client View Orders Client-Facing …" at bounding box center [721, 326] width 1443 height 653
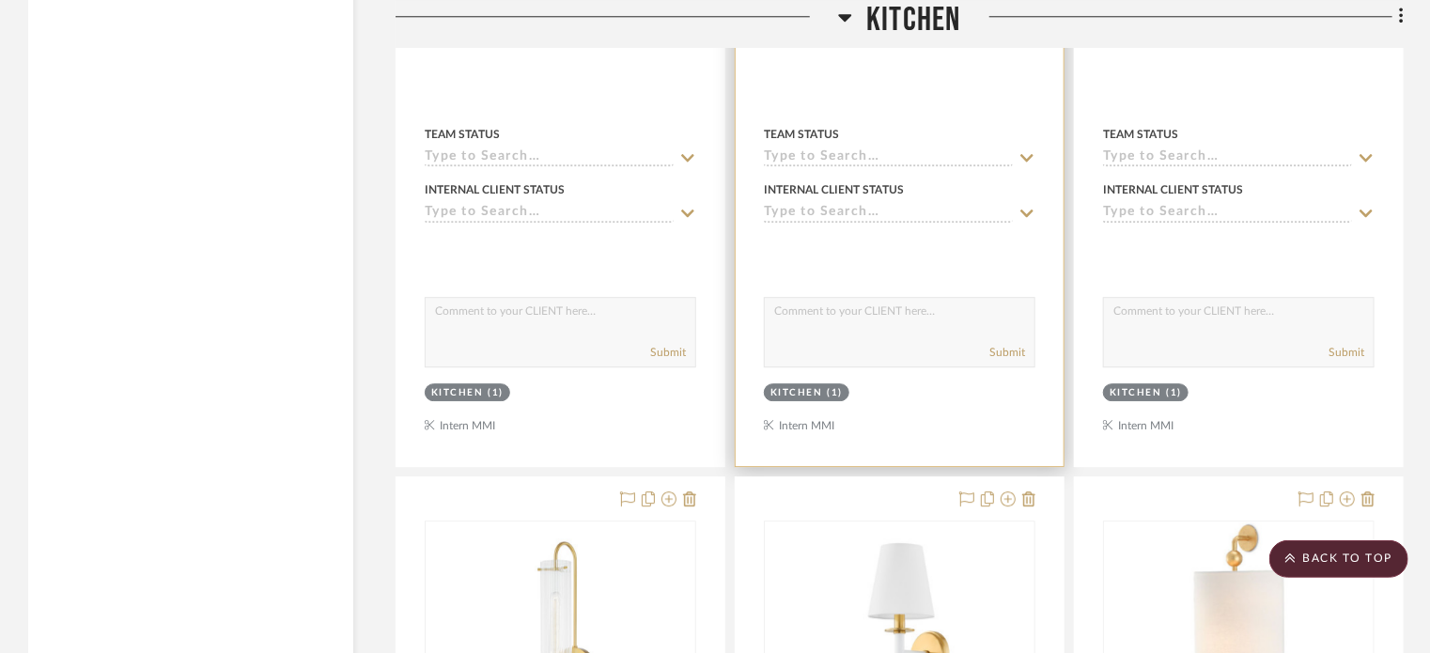
scroll to position [2912, 0]
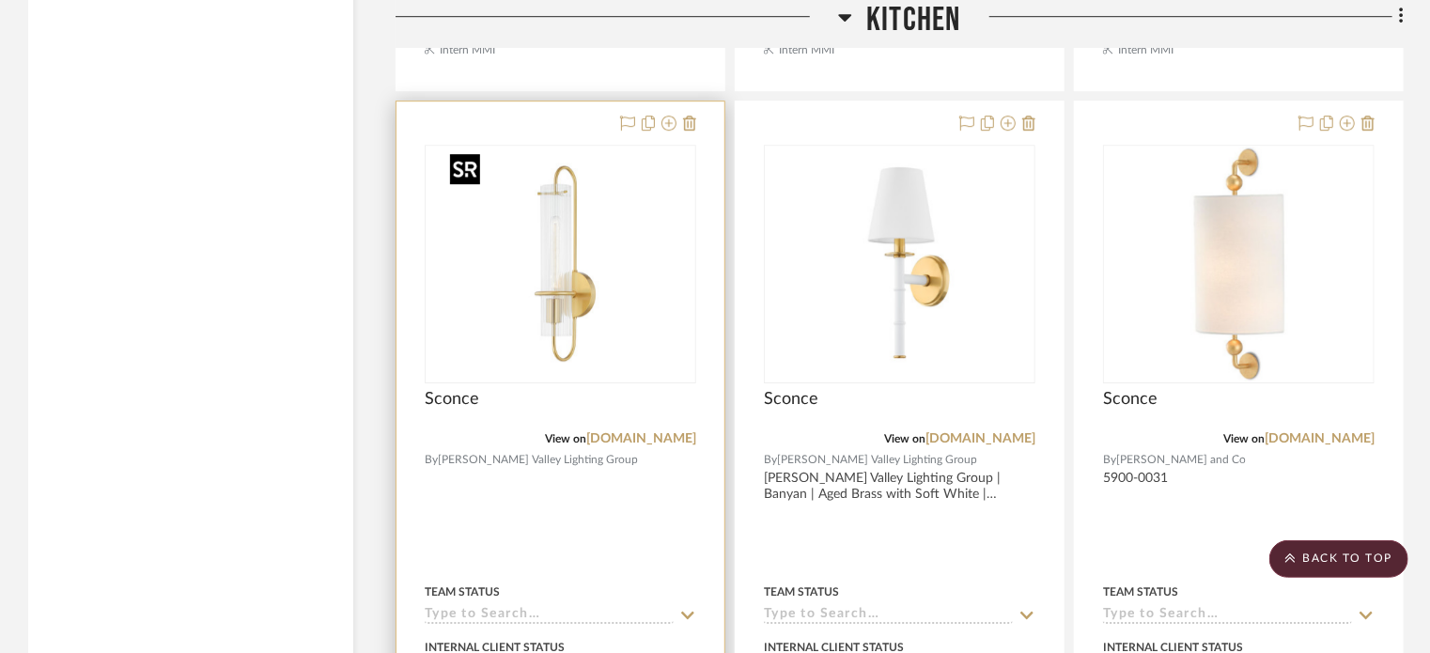
click at [571, 281] on img "0" at bounding box center [560, 264] width 235 height 235
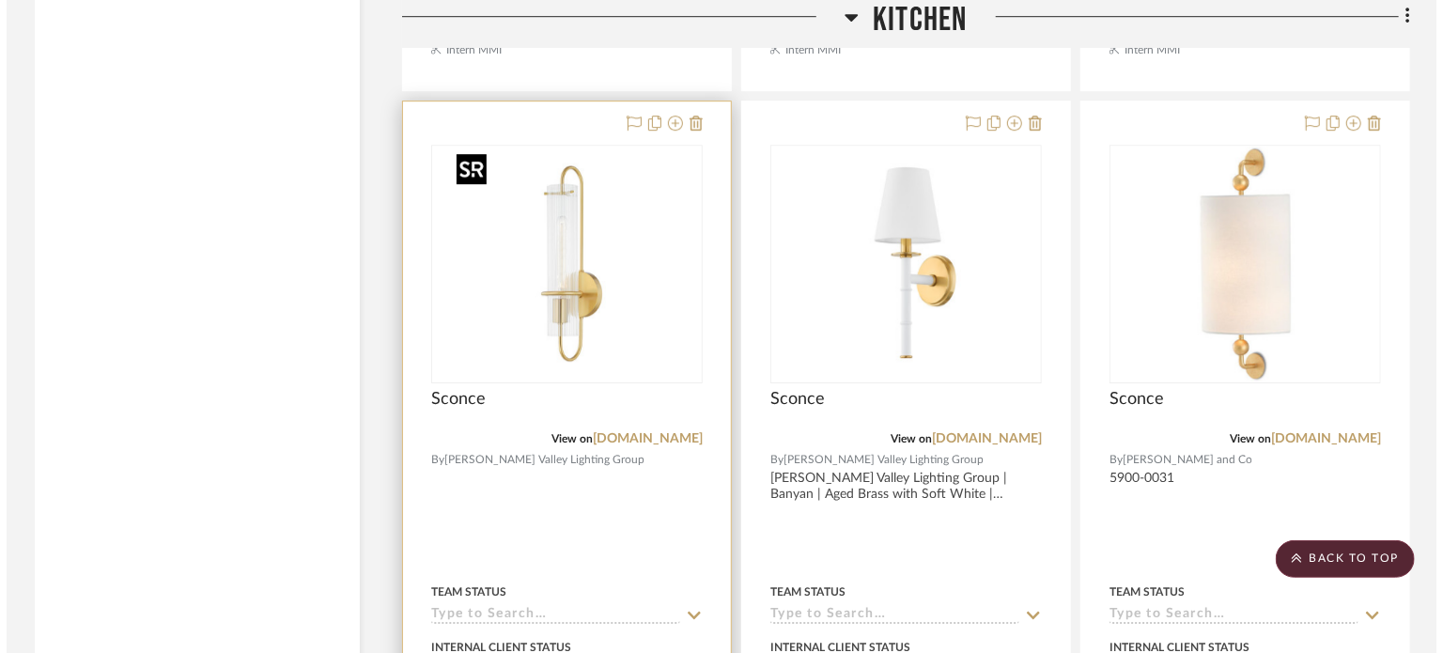
scroll to position [0, 0]
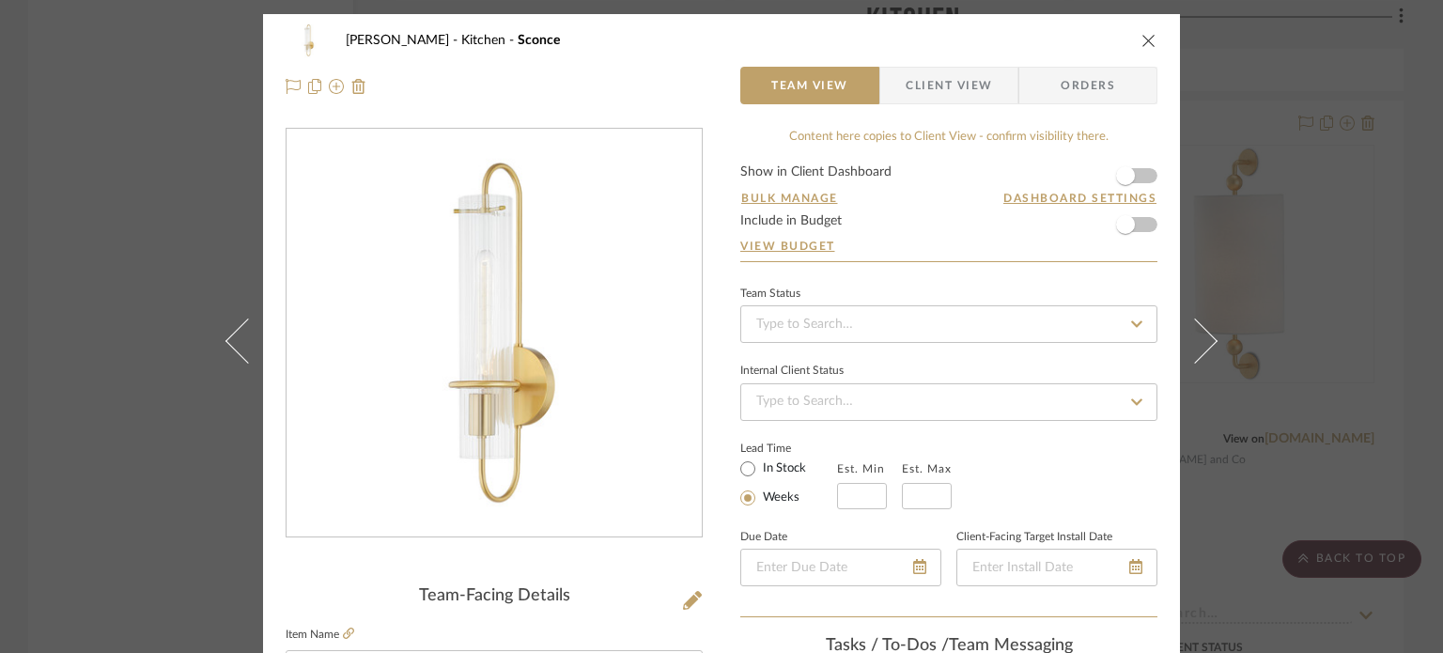
click at [921, 93] on span "Client View" at bounding box center [949, 86] width 86 height 38
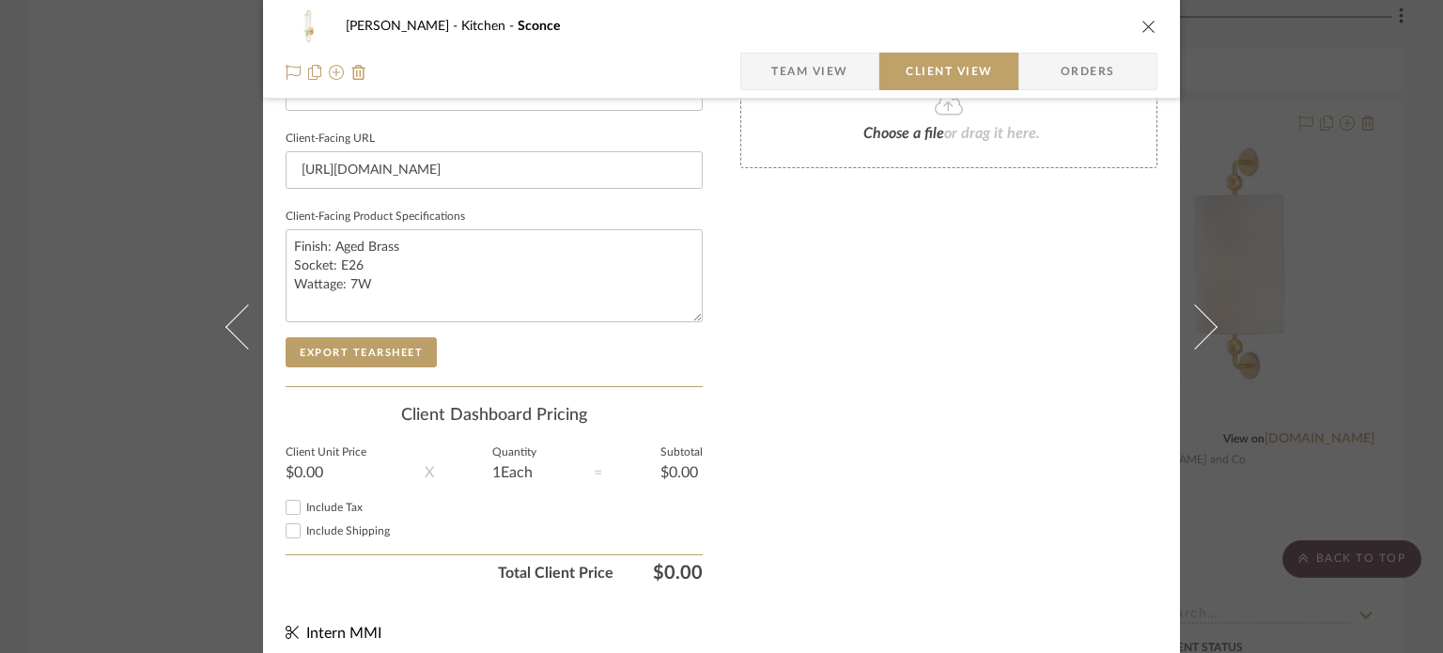
scroll to position [891, 0]
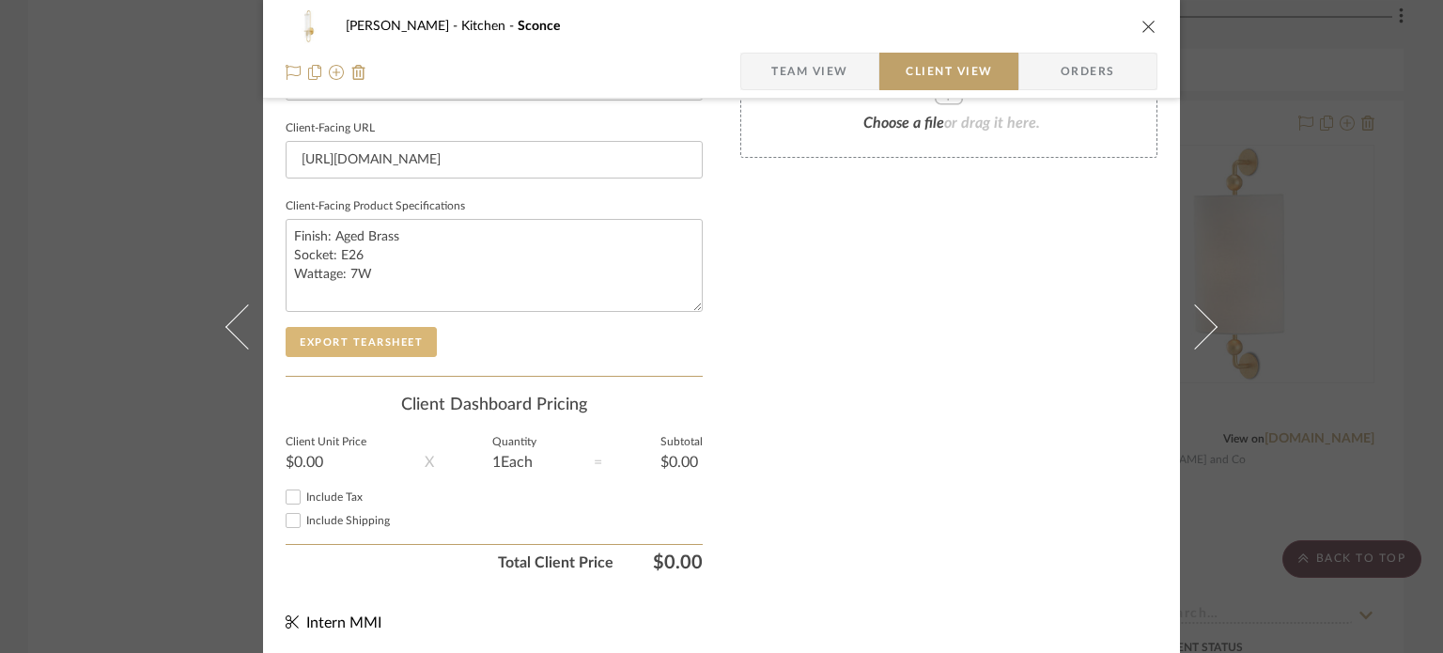
click at [356, 334] on button "Export Tearsheet" at bounding box center [361, 342] width 151 height 30
click at [1372, 216] on div "[PERSON_NAME] Kitchen Sconce Team View Client View Orders Client-Facing Details…" at bounding box center [721, 326] width 1443 height 653
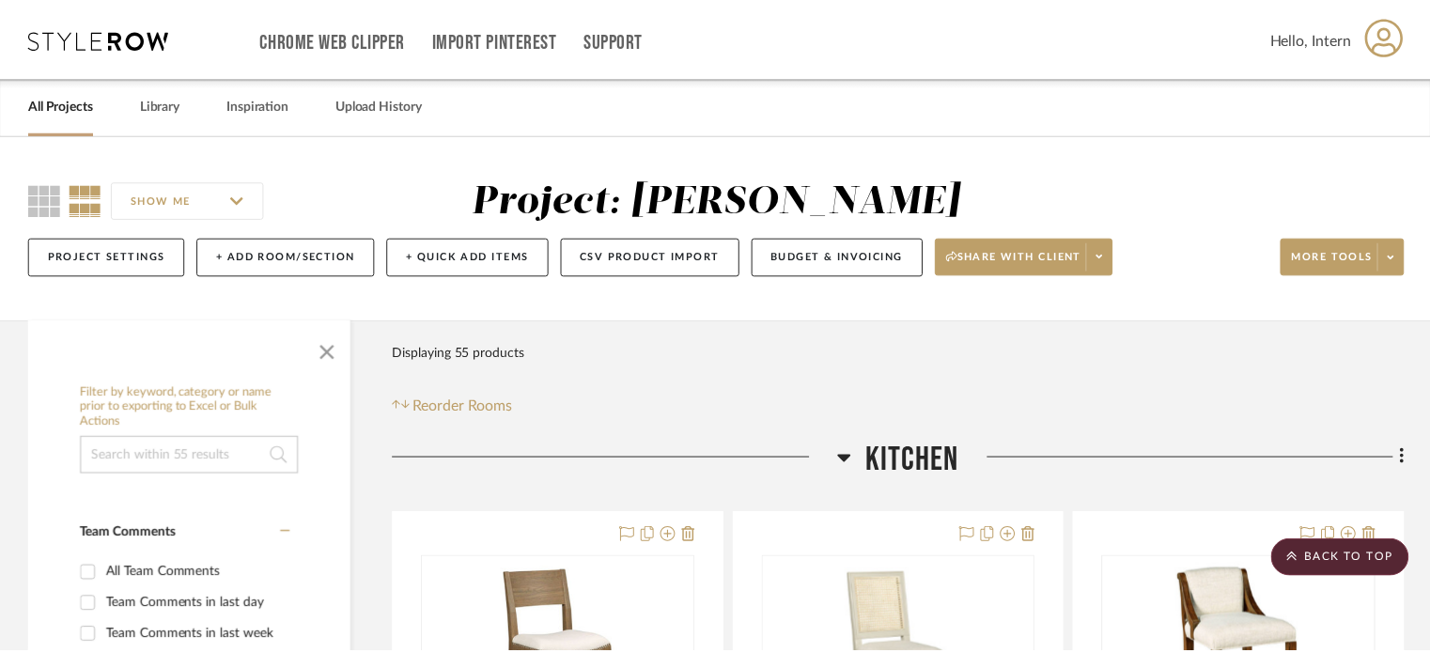
scroll to position [2912, 0]
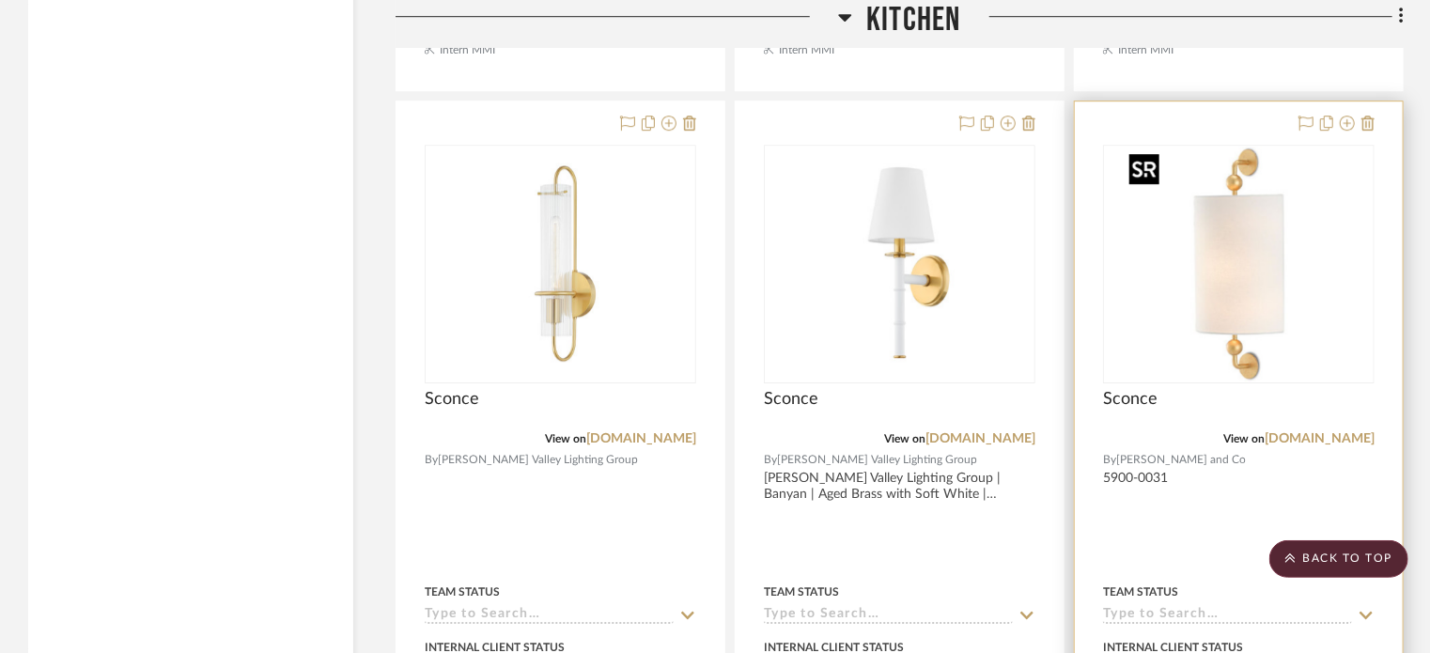
click at [1289, 315] on img "0" at bounding box center [1239, 264] width 235 height 235
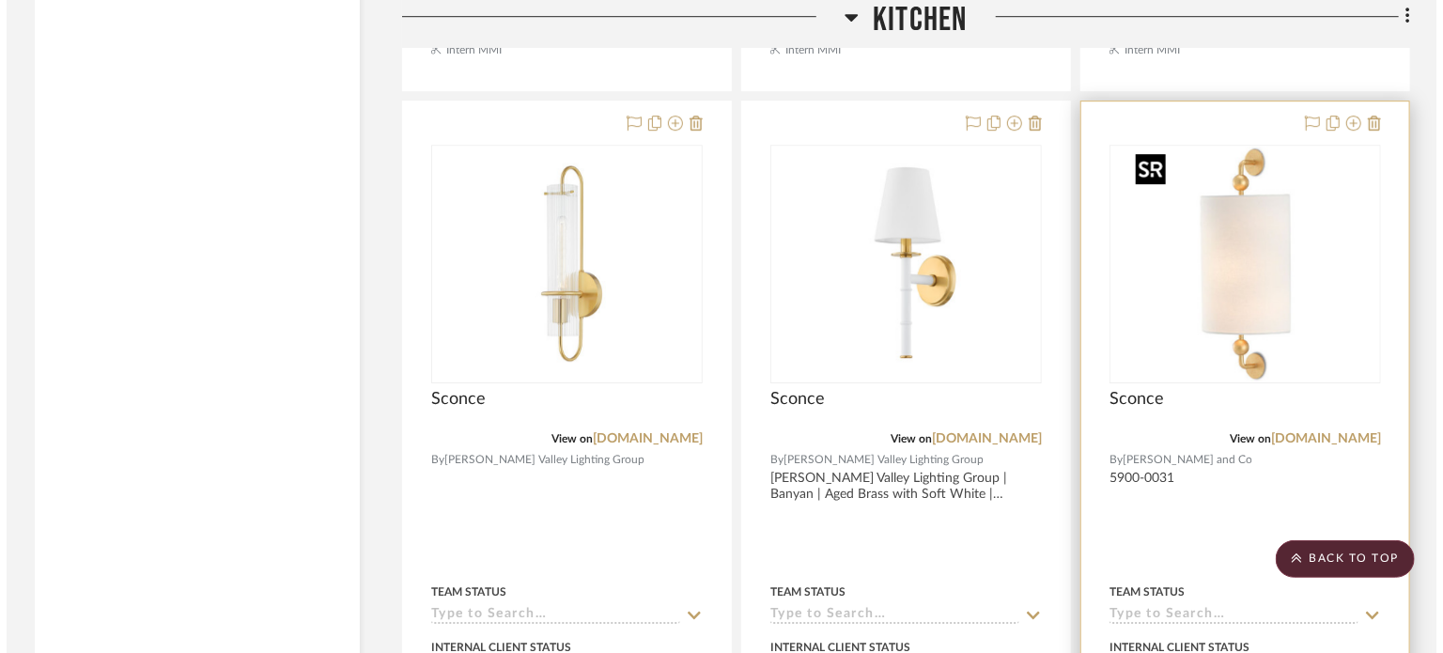
scroll to position [0, 0]
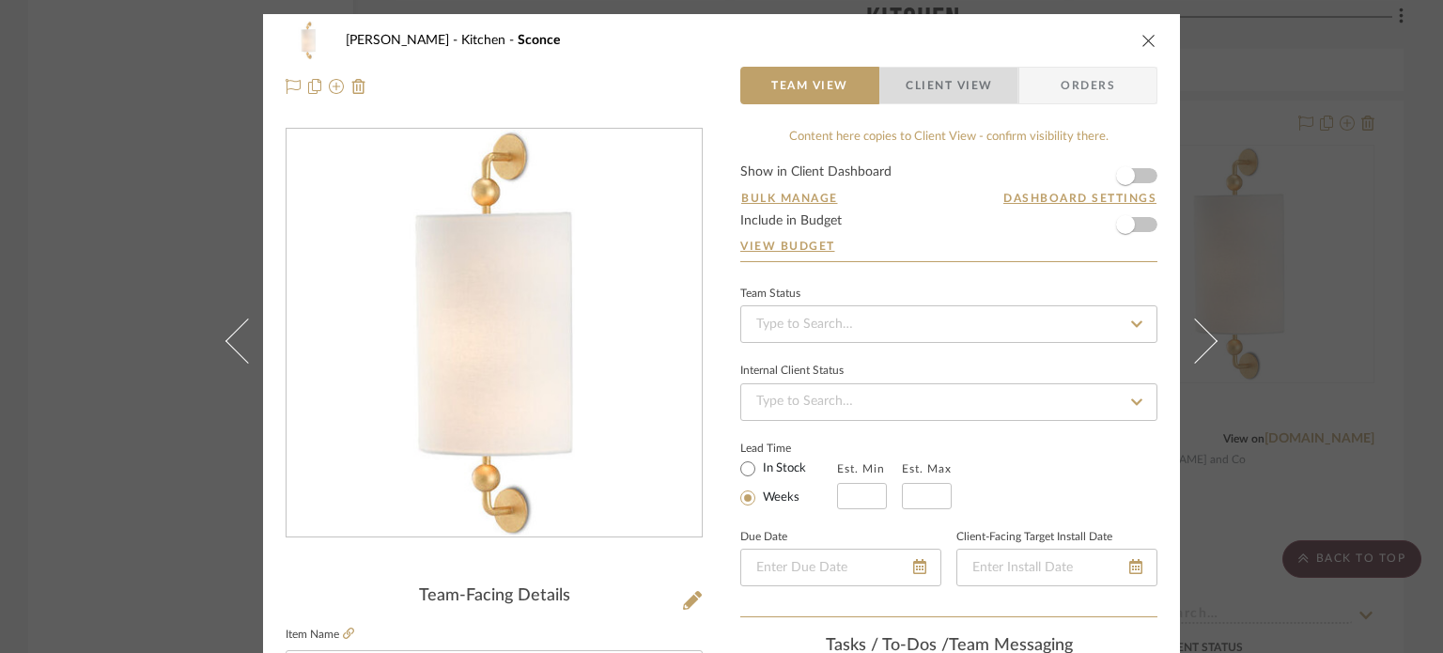
click at [945, 79] on span "Client View" at bounding box center [949, 86] width 86 height 38
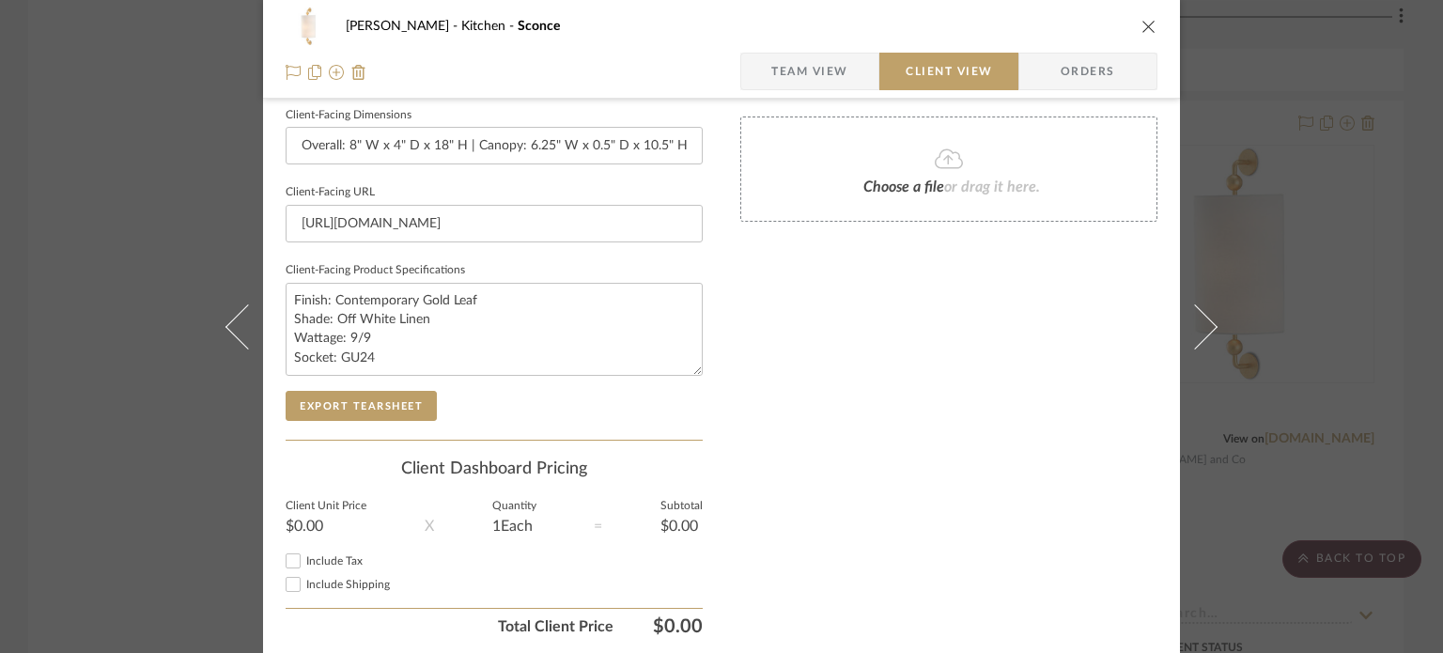
scroll to position [891, 0]
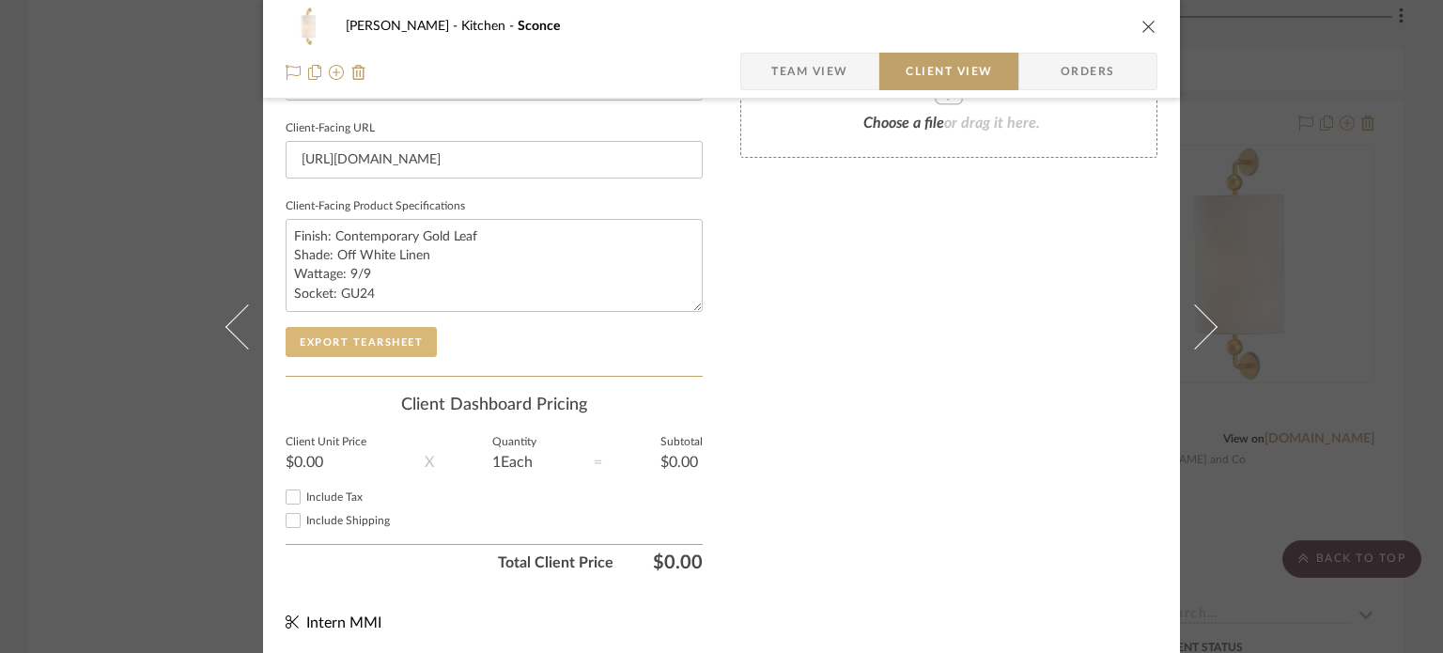
click at [376, 336] on button "Export Tearsheet" at bounding box center [361, 342] width 151 height 30
click at [1312, 380] on div "[PERSON_NAME] Kitchen Sconce Team View Client View Orders Client-Facing Details…" at bounding box center [721, 326] width 1443 height 653
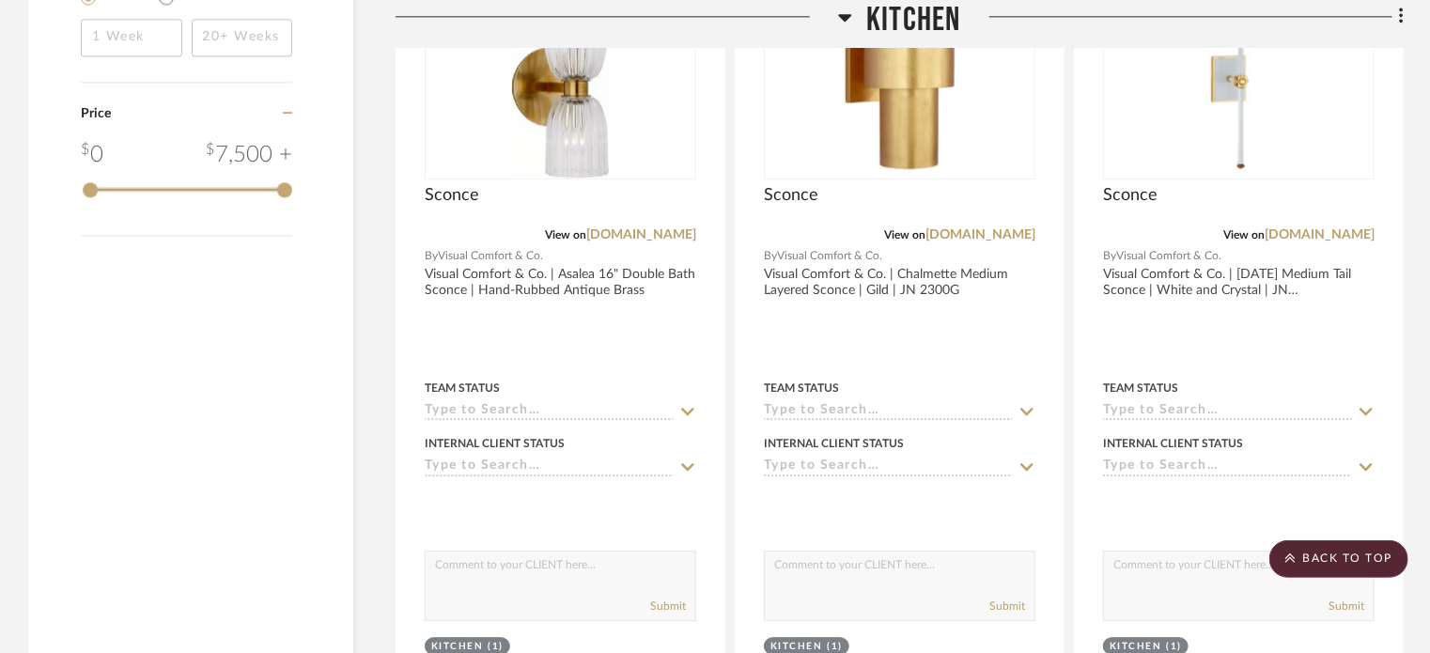
scroll to position [1907, 0]
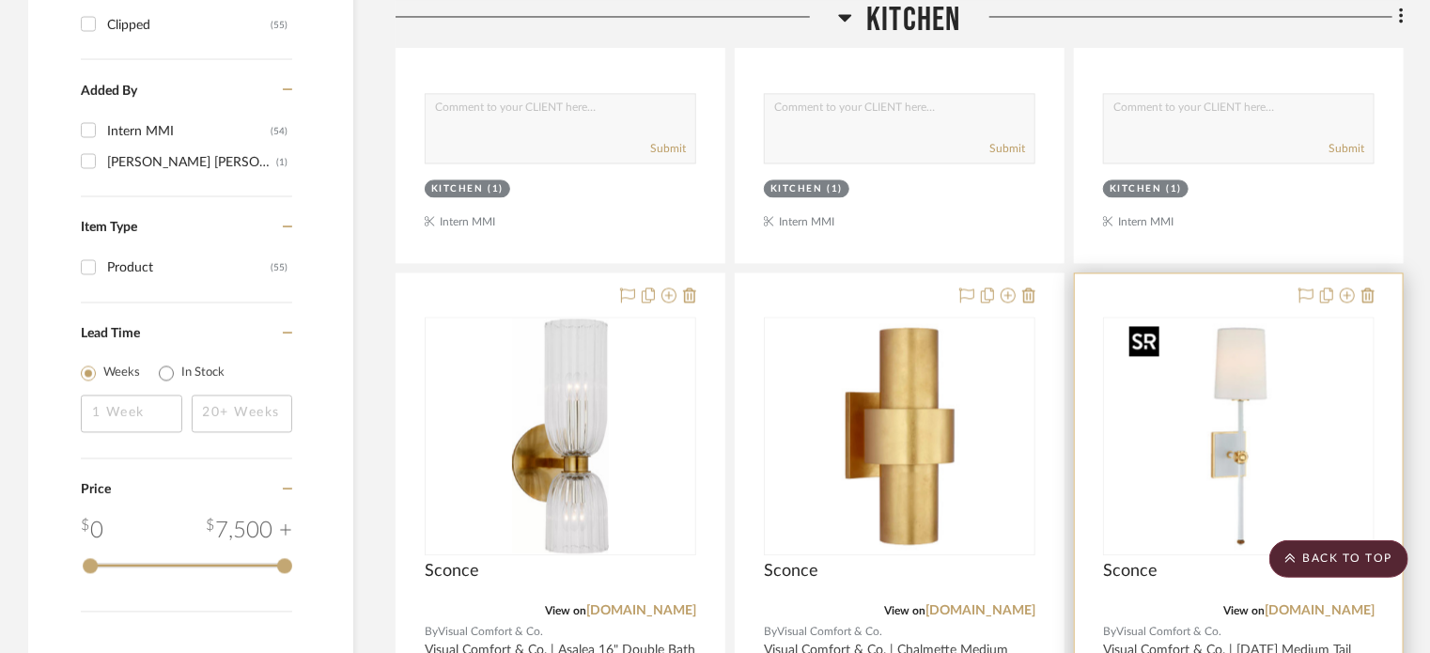
click at [1302, 371] on img "0" at bounding box center [1239, 435] width 235 height 235
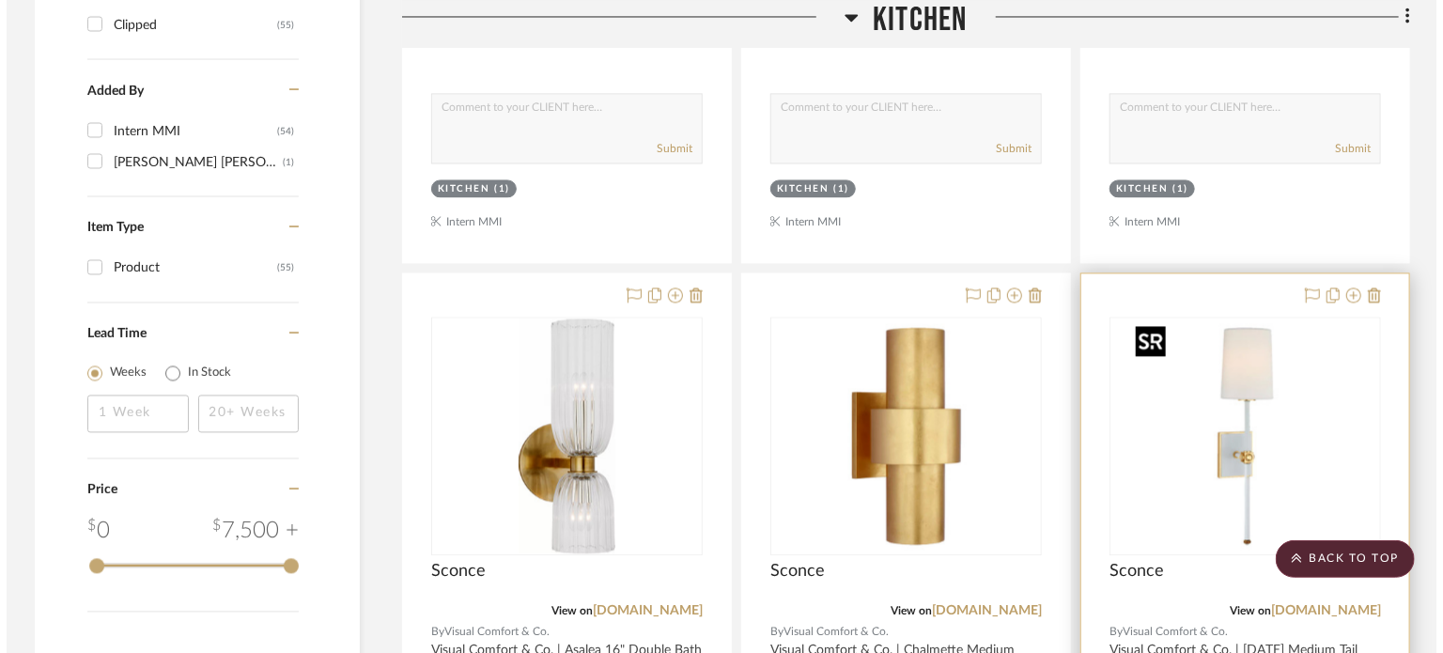
scroll to position [0, 0]
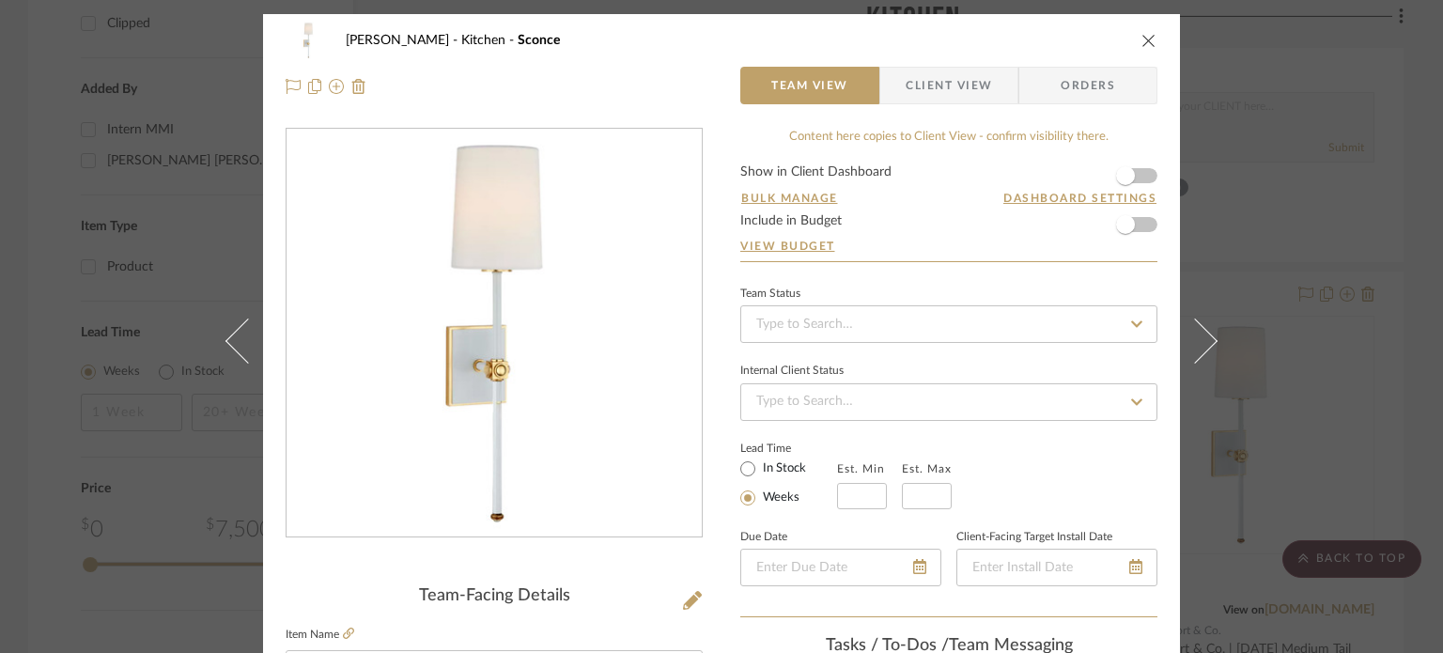
click at [951, 76] on span "Client View" at bounding box center [949, 86] width 86 height 38
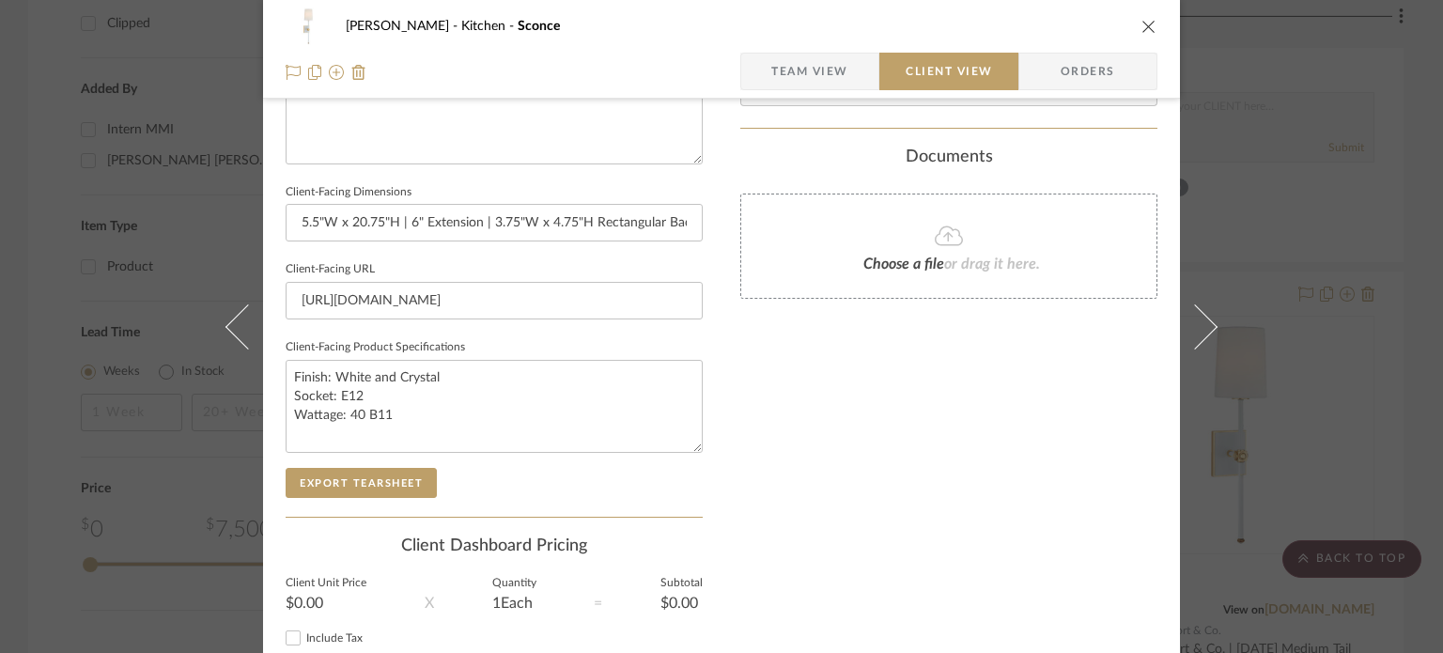
scroll to position [891, 0]
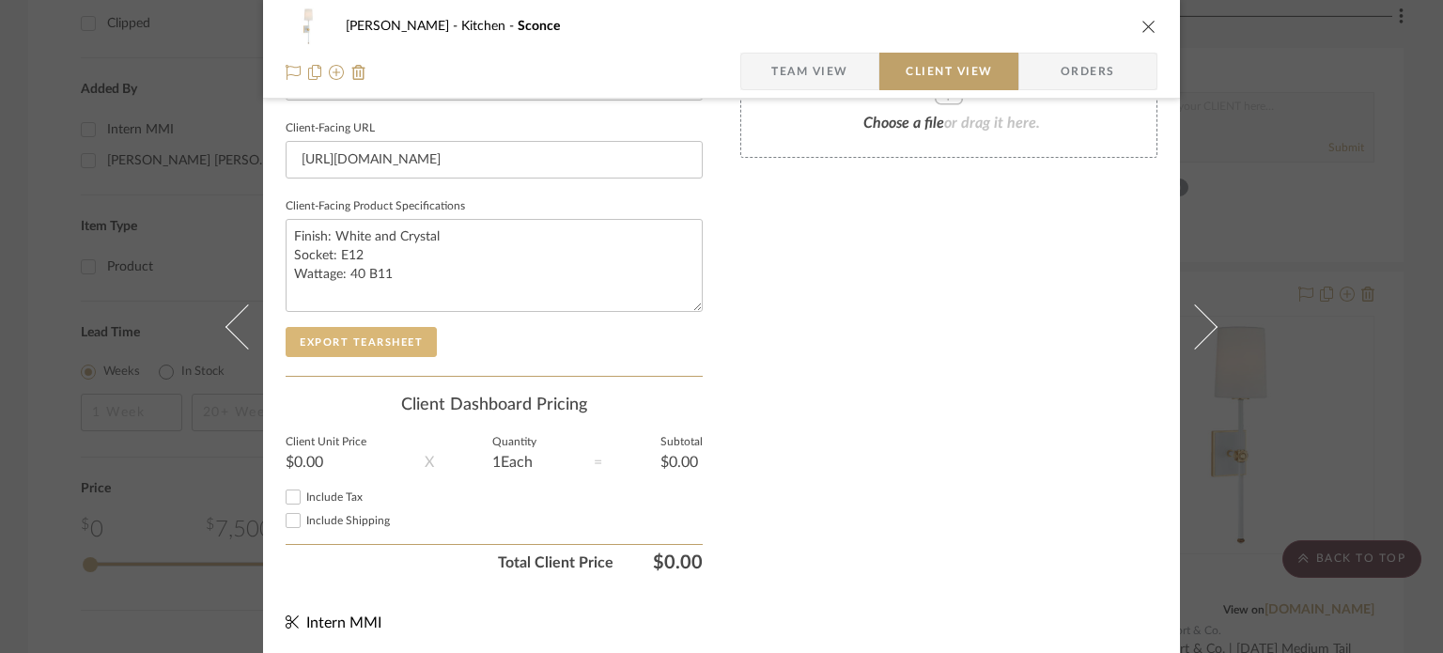
click at [398, 348] on button "Export Tearsheet" at bounding box center [361, 342] width 151 height 30
click at [1256, 192] on div "[PERSON_NAME] Kitchen Sconce Team View Client View Orders Client-Facing Details…" at bounding box center [721, 326] width 1443 height 653
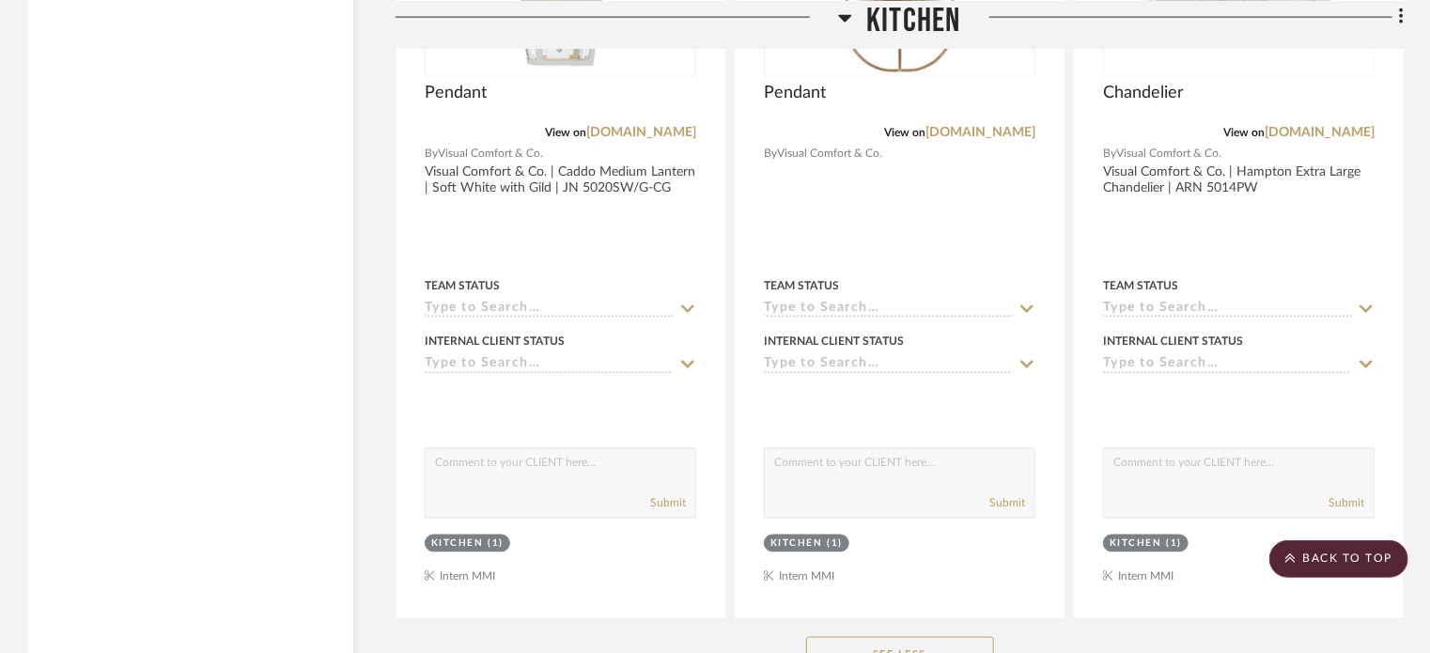
scroll to position [4538, 0]
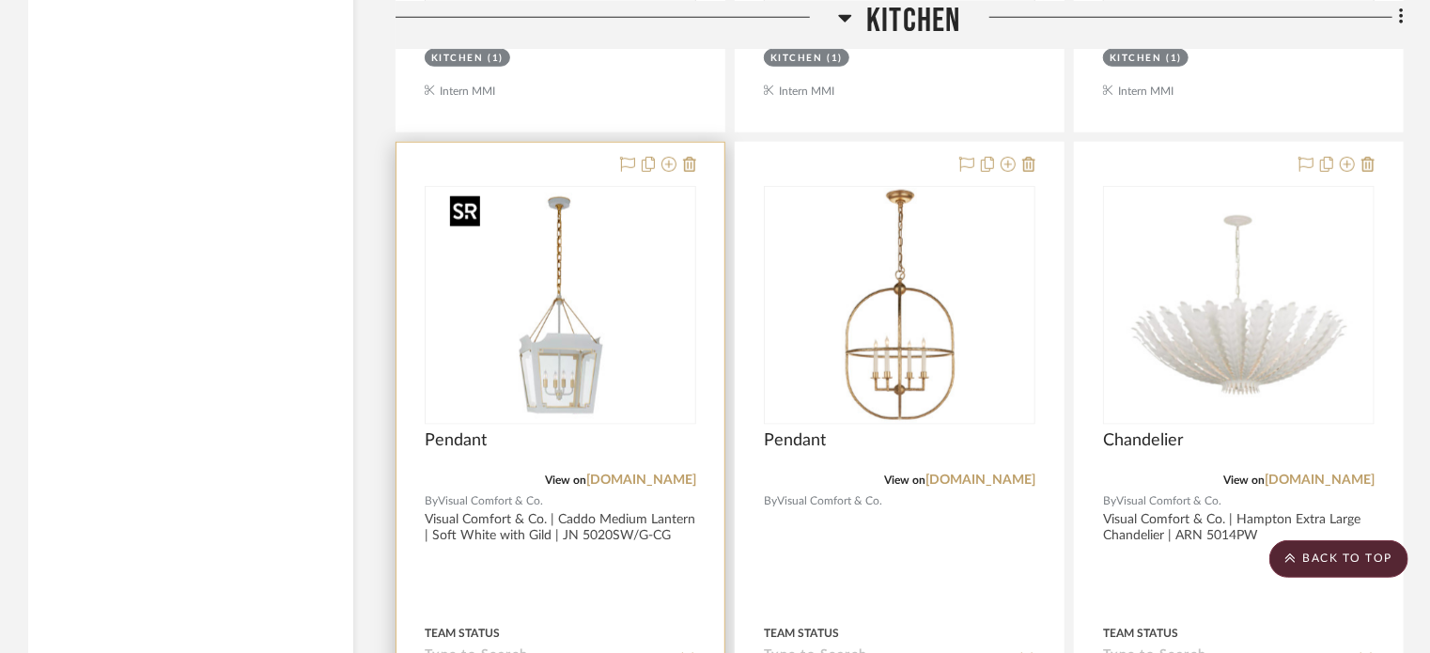
click at [0, 0] on img at bounding box center [0, 0] width 0 height 0
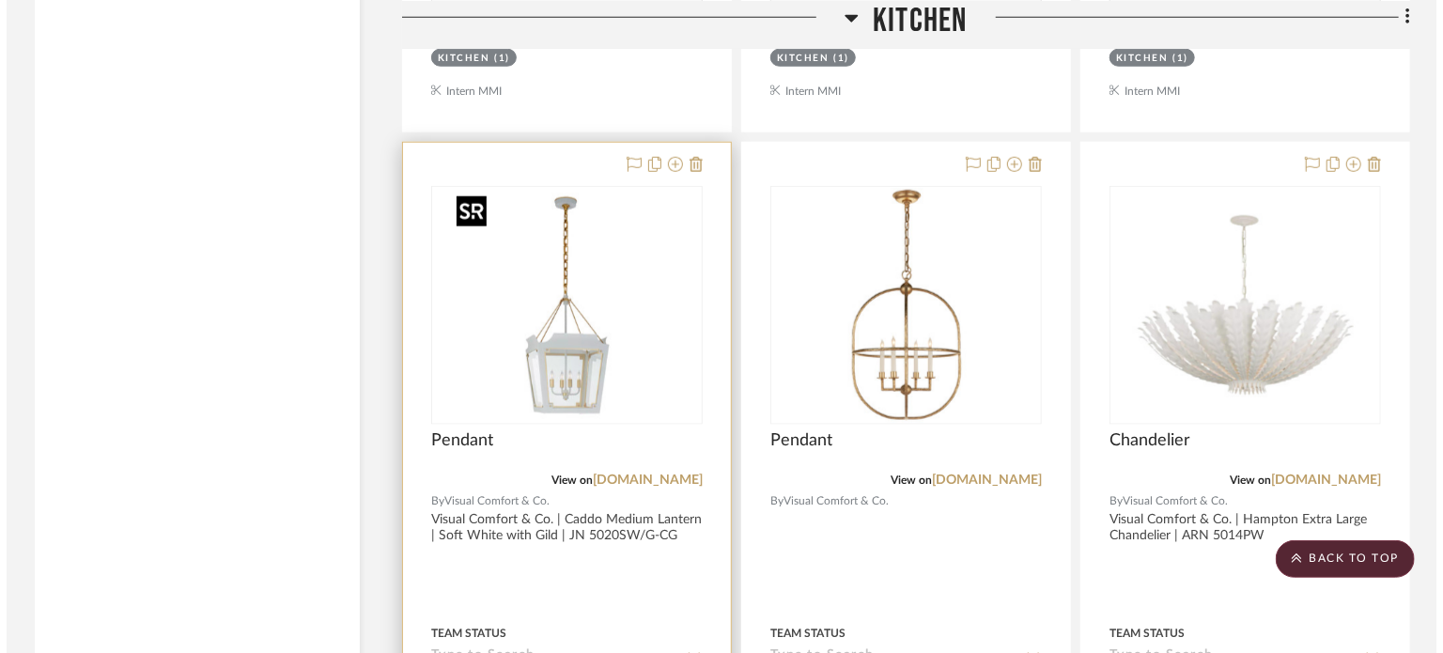
scroll to position [0, 0]
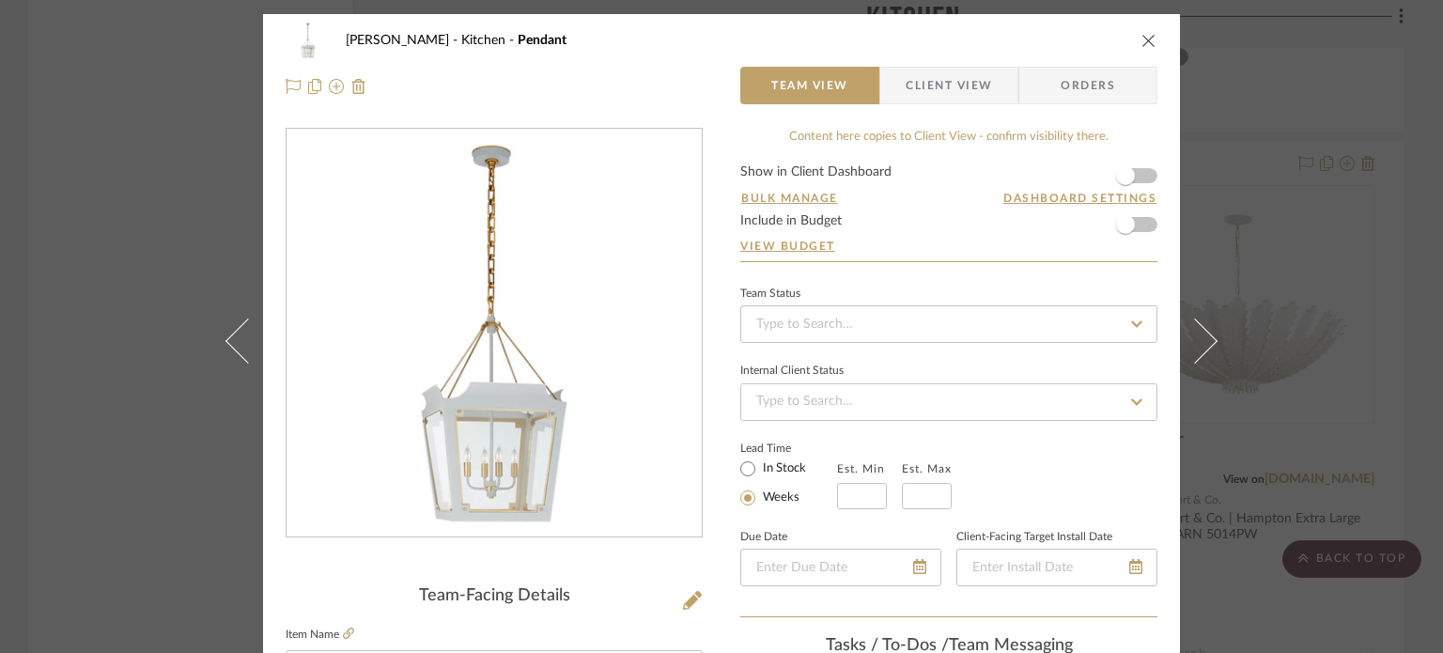
click at [924, 89] on span "Client View" at bounding box center [949, 86] width 86 height 38
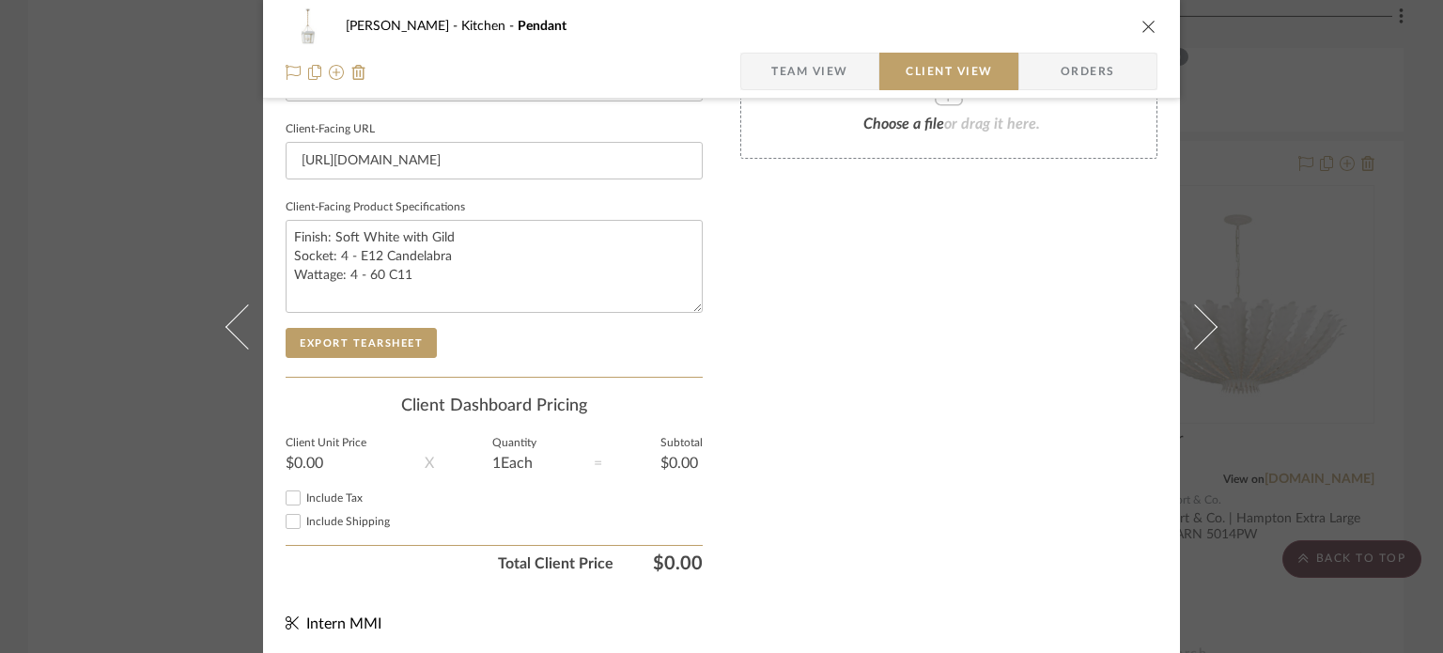
scroll to position [891, 0]
click at [402, 349] on button "Export Tearsheet" at bounding box center [361, 342] width 151 height 30
click at [1305, 211] on div "[PERSON_NAME] Kitchen Pendant Team View Client View Orders Client-Facing Detail…" at bounding box center [721, 326] width 1443 height 653
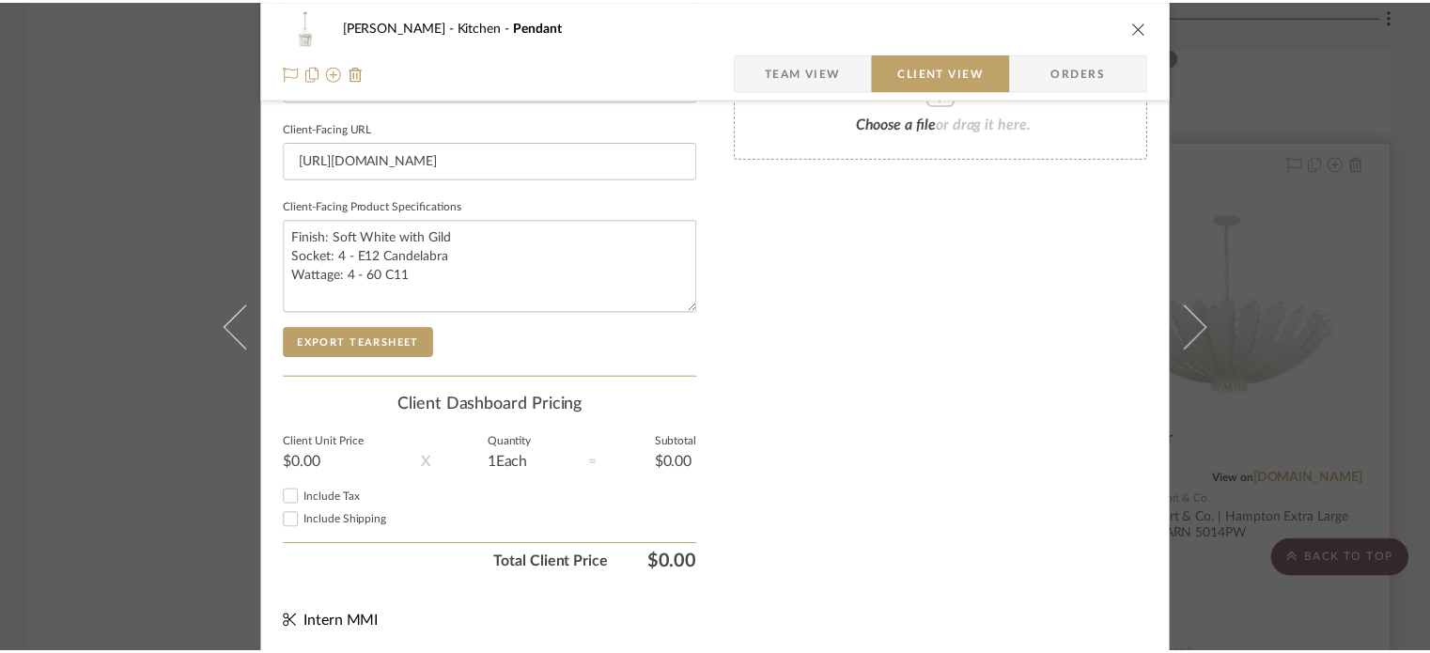
scroll to position [4538, 0]
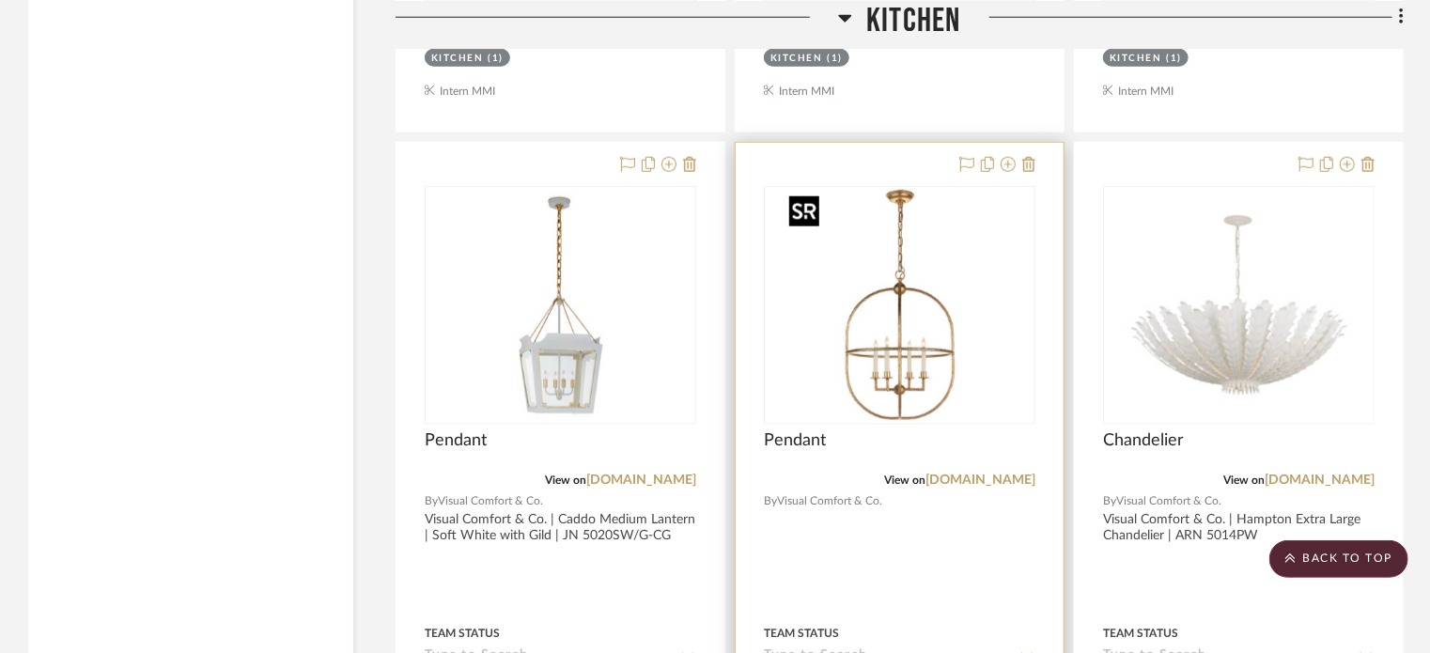
click at [887, 314] on img "0" at bounding box center [900, 305] width 235 height 235
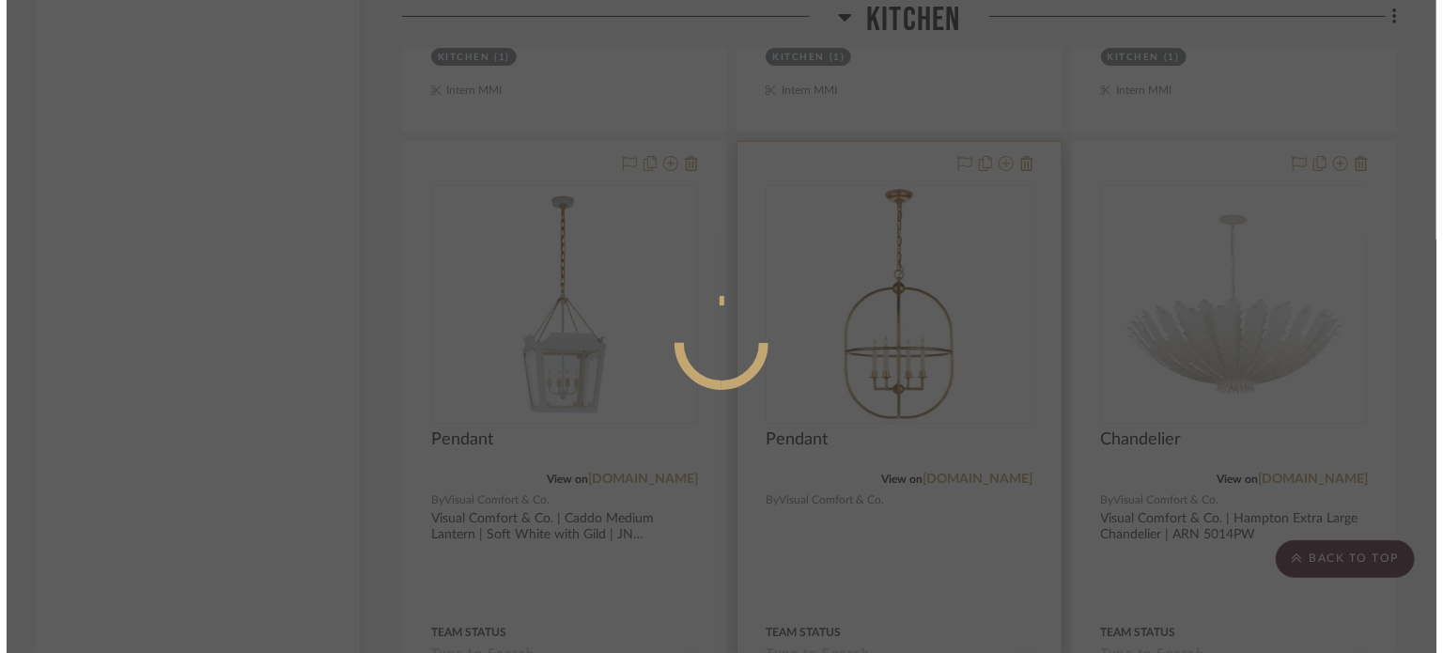
scroll to position [0, 0]
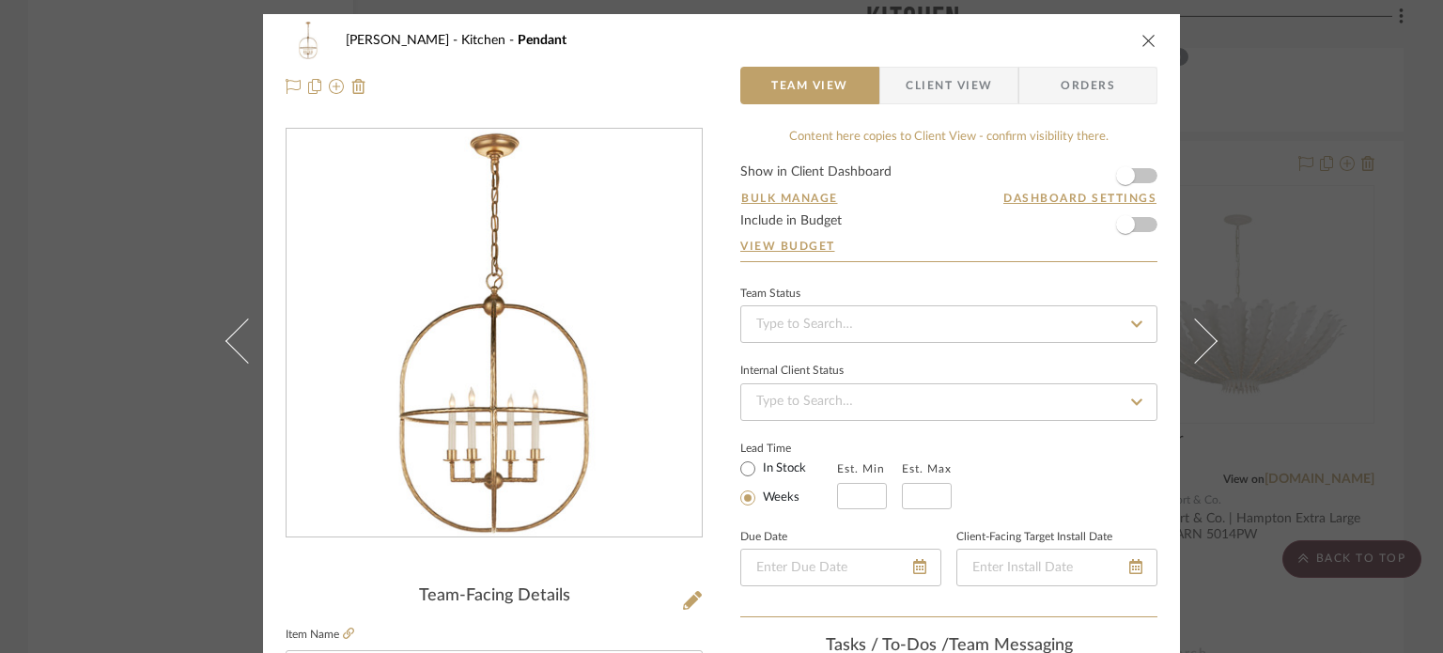
click at [917, 85] on span "Client View" at bounding box center [949, 86] width 86 height 38
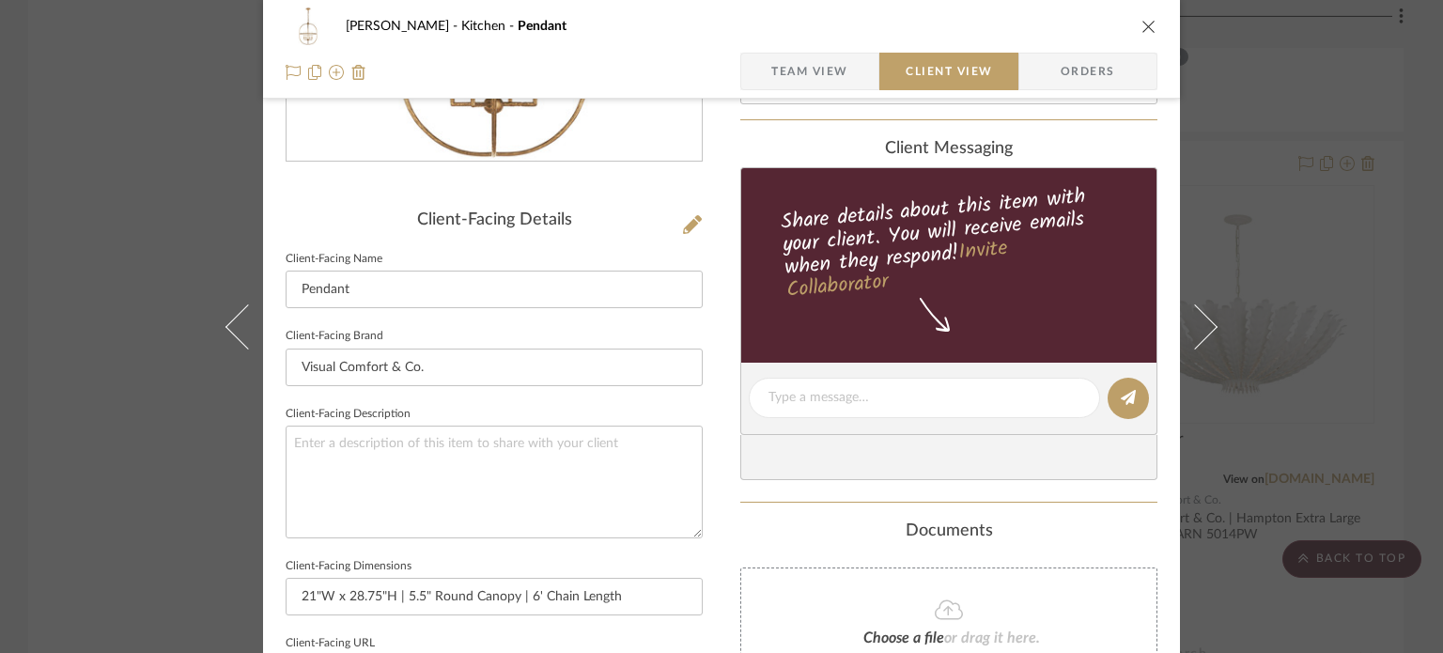
scroll to position [658, 0]
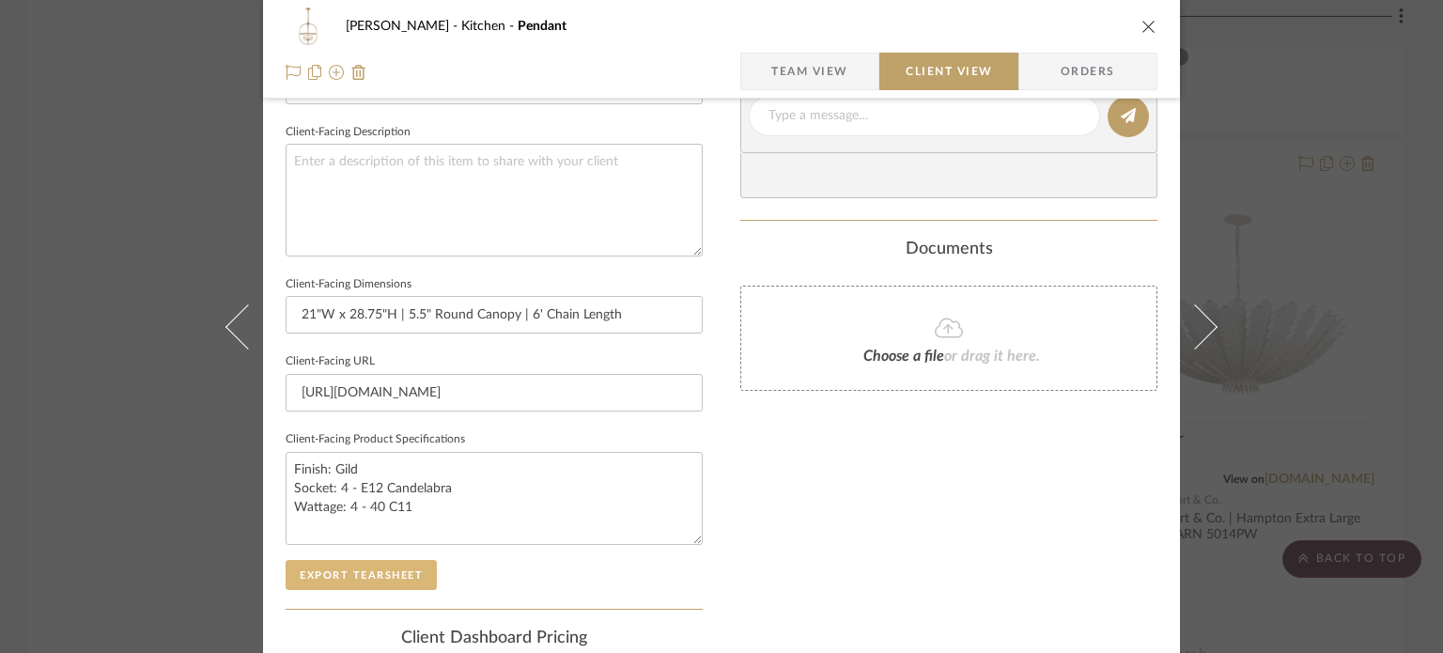
click at [365, 567] on button "Export Tearsheet" at bounding box center [361, 575] width 151 height 30
click at [1379, 182] on div "[PERSON_NAME] Kitchen Pendant Team View Client View Orders Client-Facing Detail…" at bounding box center [721, 326] width 1443 height 653
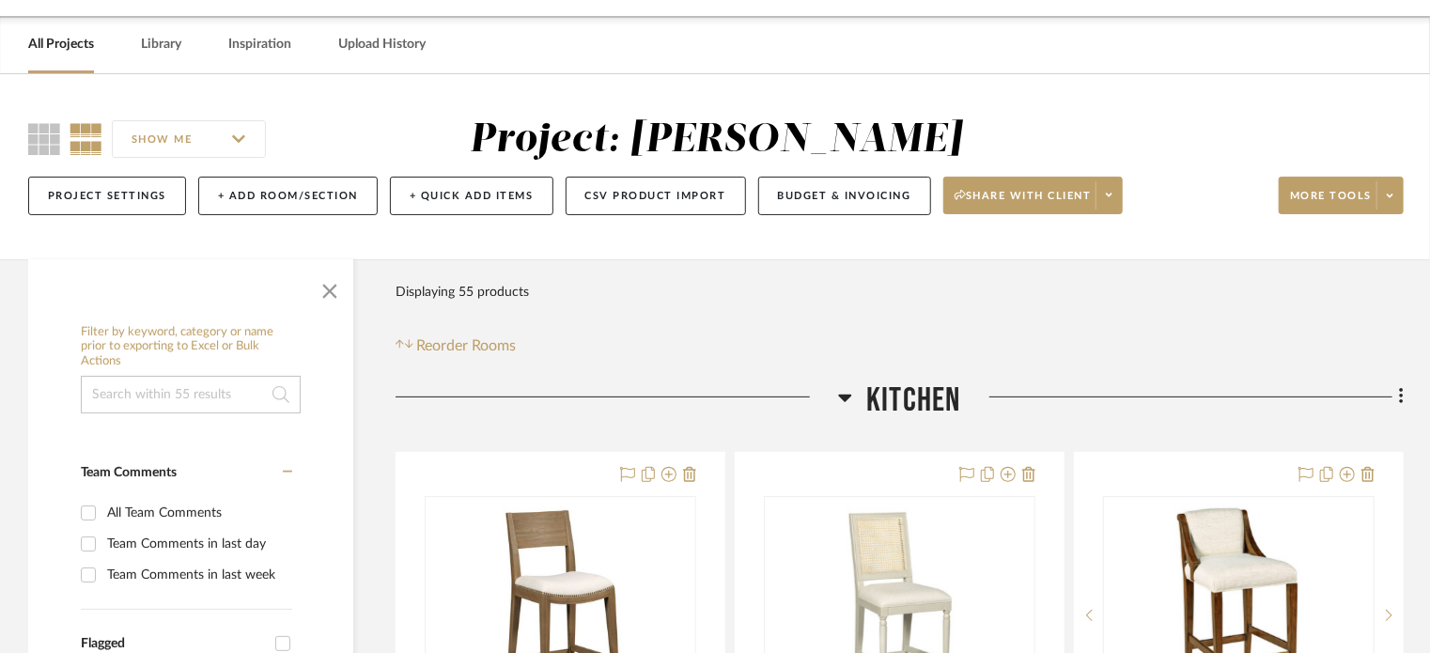
scroll to position [28, 0]
